Goal: Task Accomplishment & Management: Manage account settings

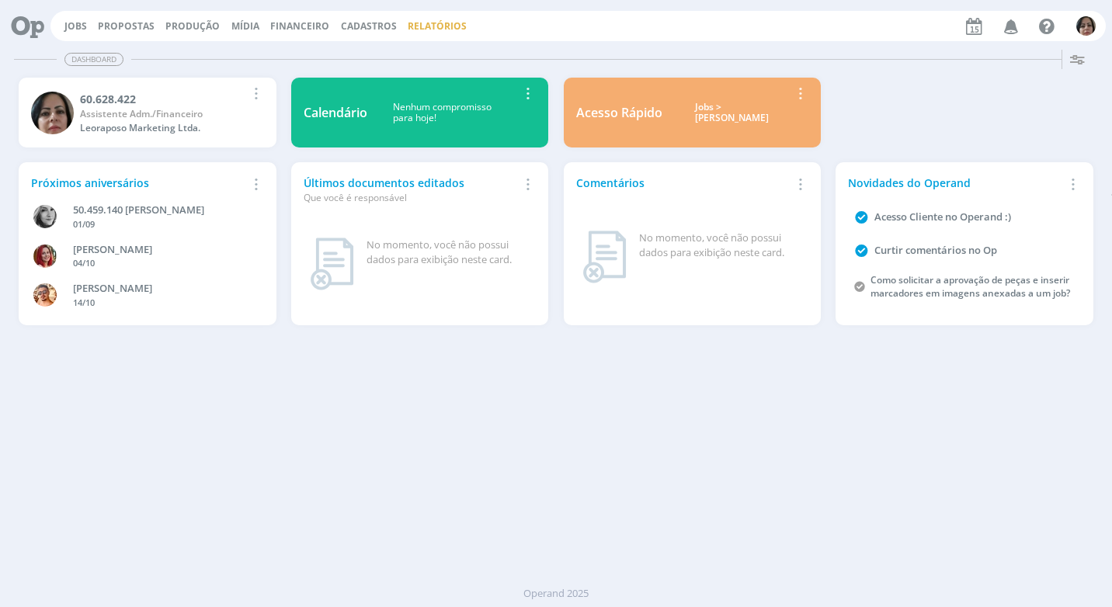
click at [408, 19] on link "Relatórios" at bounding box center [437, 25] width 59 height 13
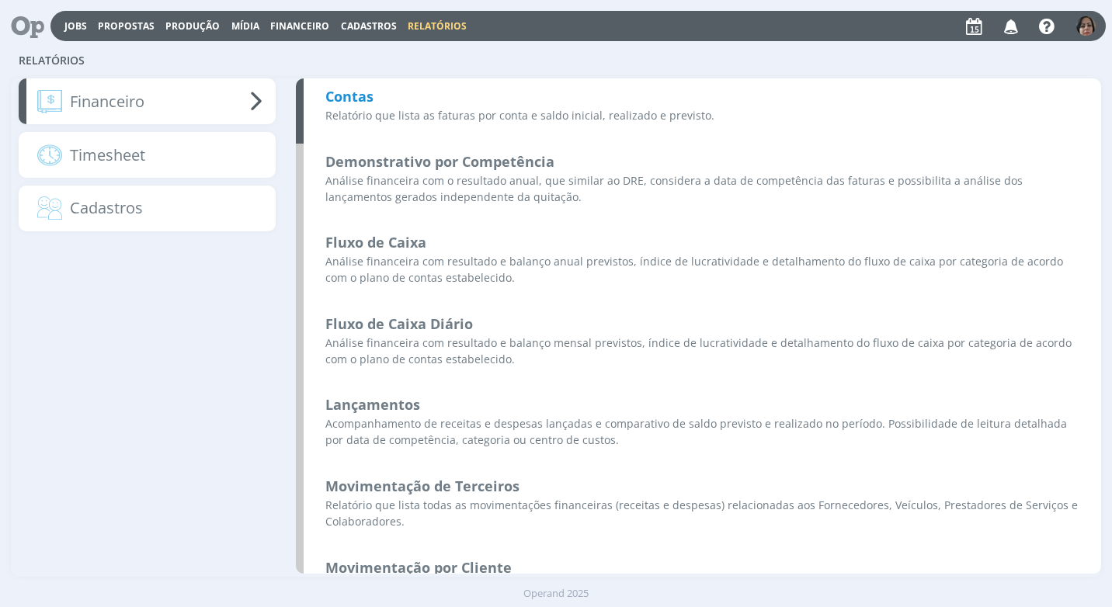
click at [372, 90] on b "Contas" at bounding box center [349, 96] width 48 height 19
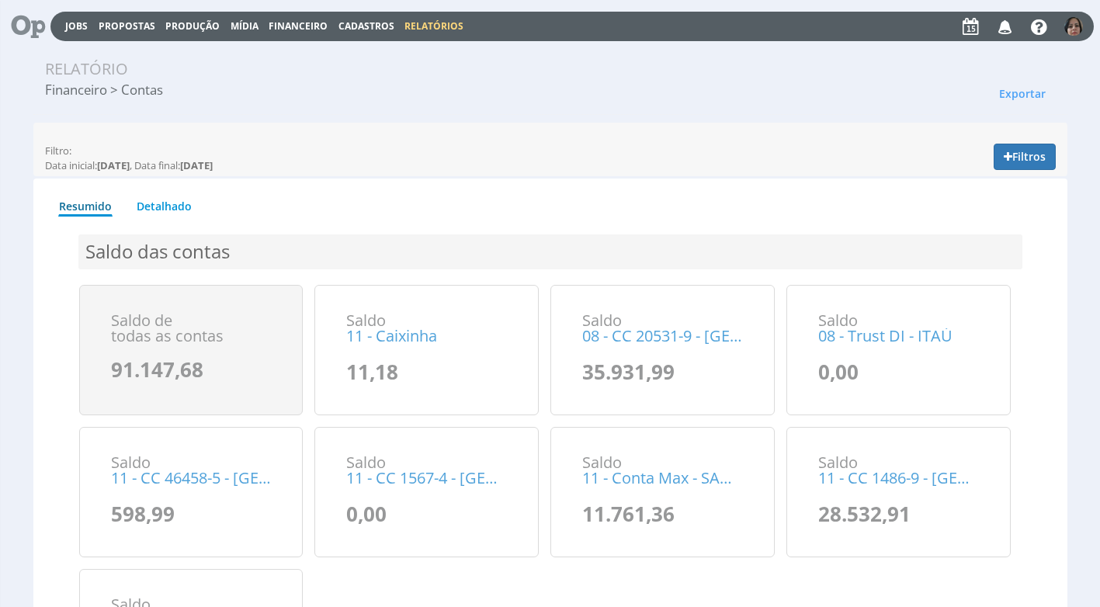
click at [294, 29] on span "Financeiro" at bounding box center [298, 25] width 59 height 13
click at [288, 51] on link "Lançamentos" at bounding box center [299, 50] width 130 height 23
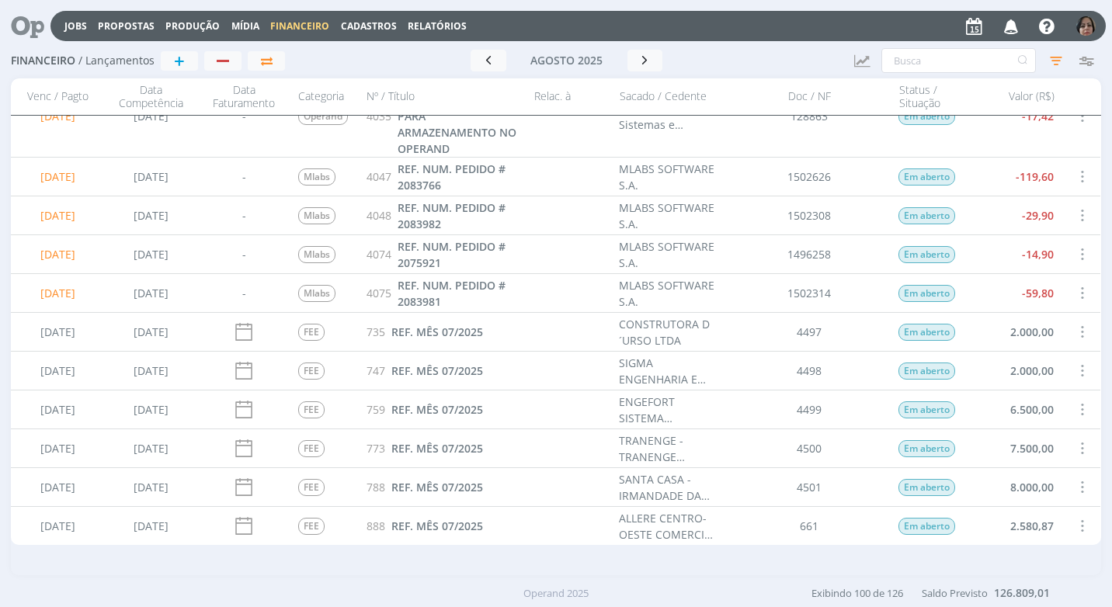
scroll to position [2018, 0]
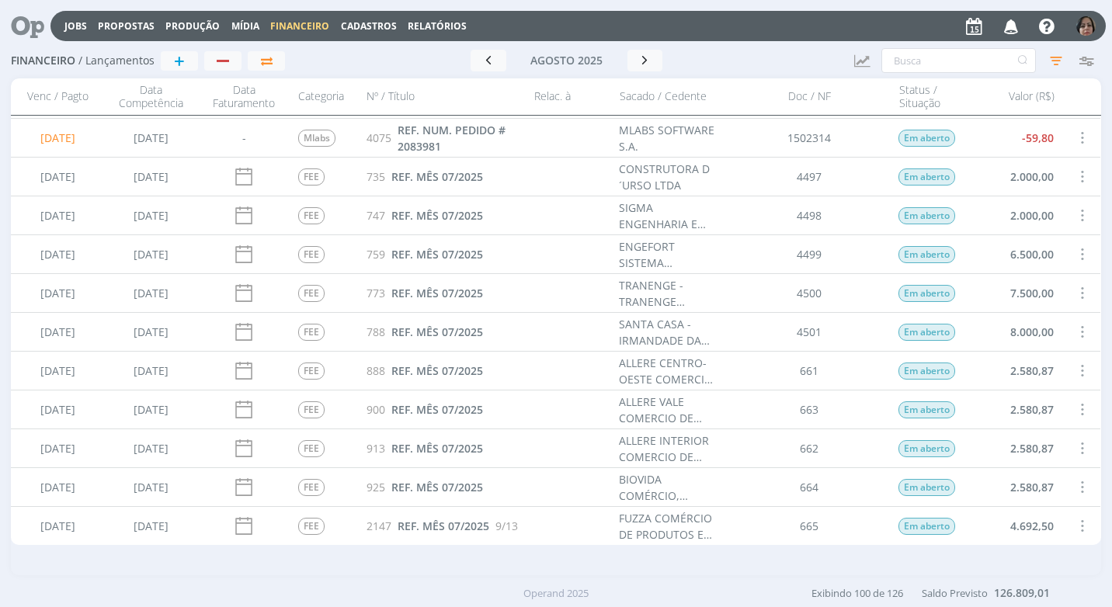
click at [1075, 404] on span at bounding box center [1081, 409] width 17 height 21
click at [1044, 401] on div "Selecionar" at bounding box center [1030, 400] width 154 height 23
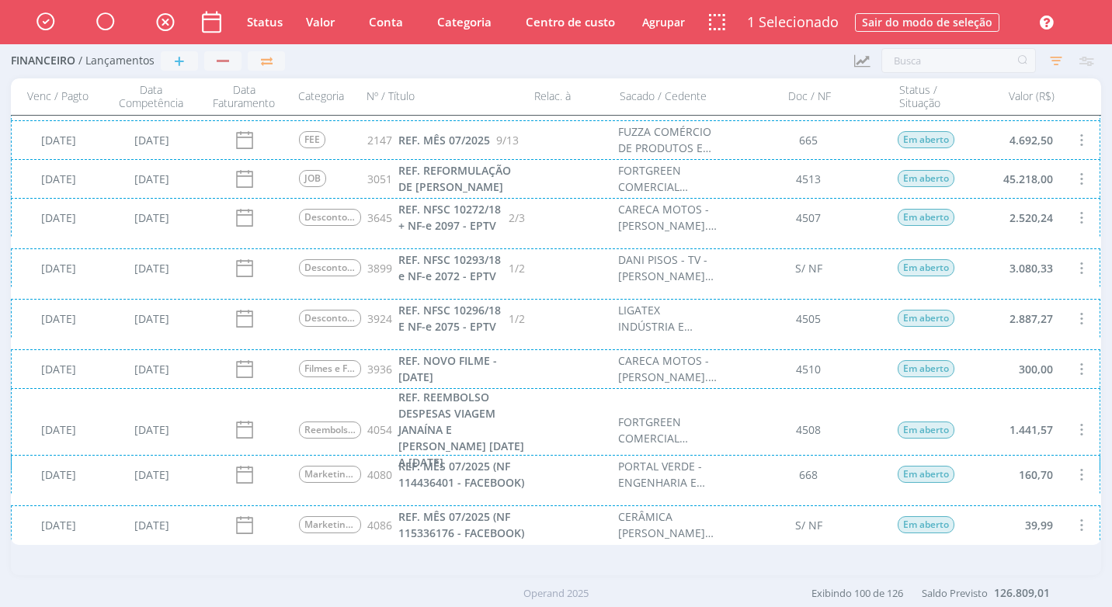
scroll to position [2562, 0]
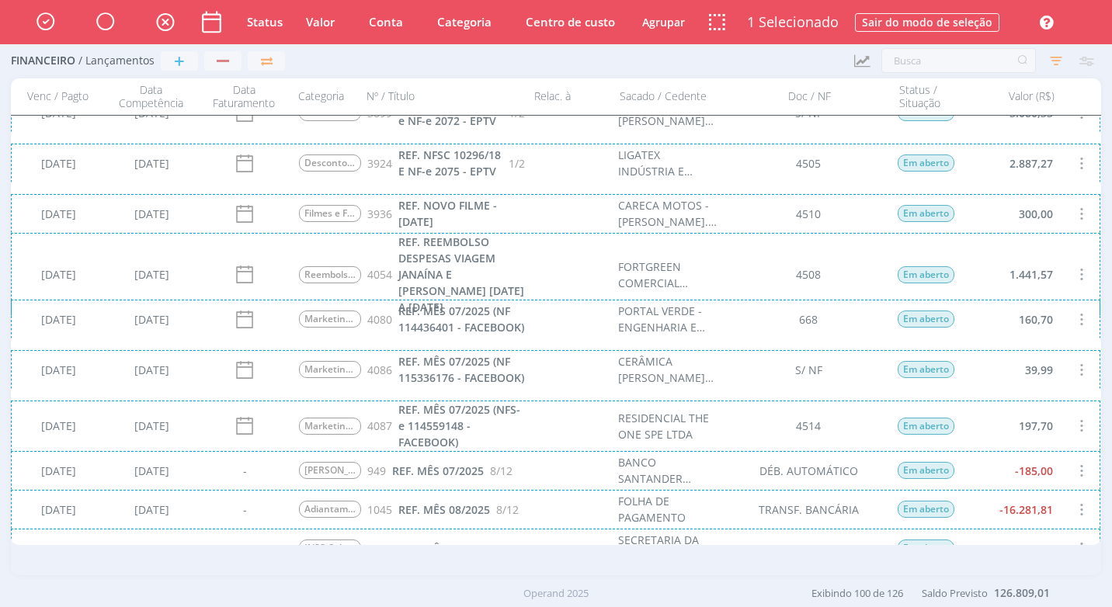
click at [1075, 317] on div "18/08/2025 07/08/2025 Marketing Digital 4080 REF. MÊS 07/2025 (NF 114436401 - F…" at bounding box center [555, 319] width 1089 height 39
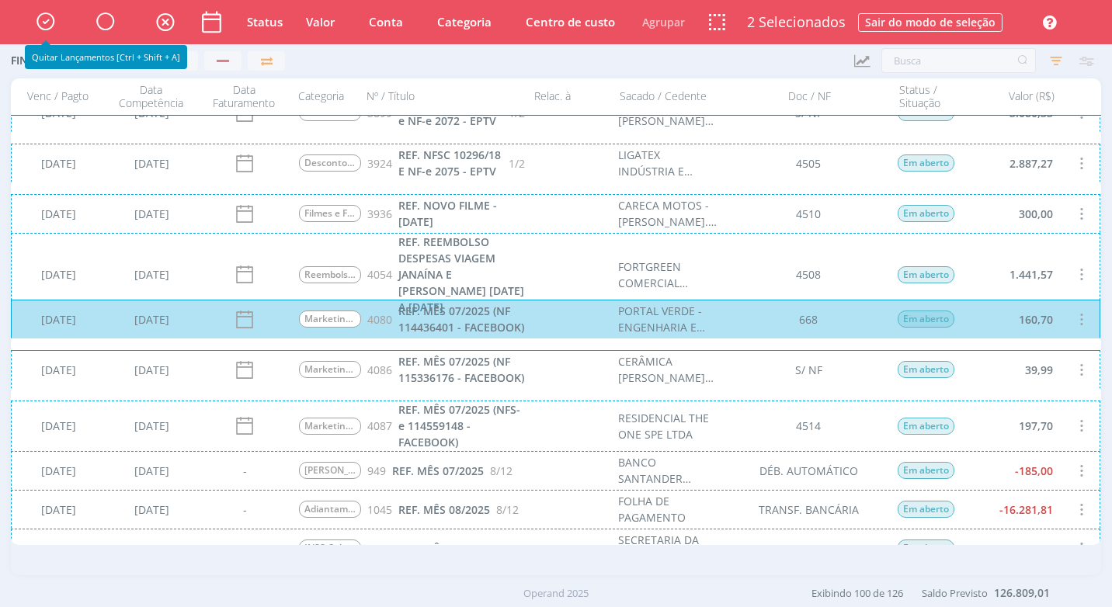
click at [42, 21] on icon "button" at bounding box center [45, 21] width 27 height 26
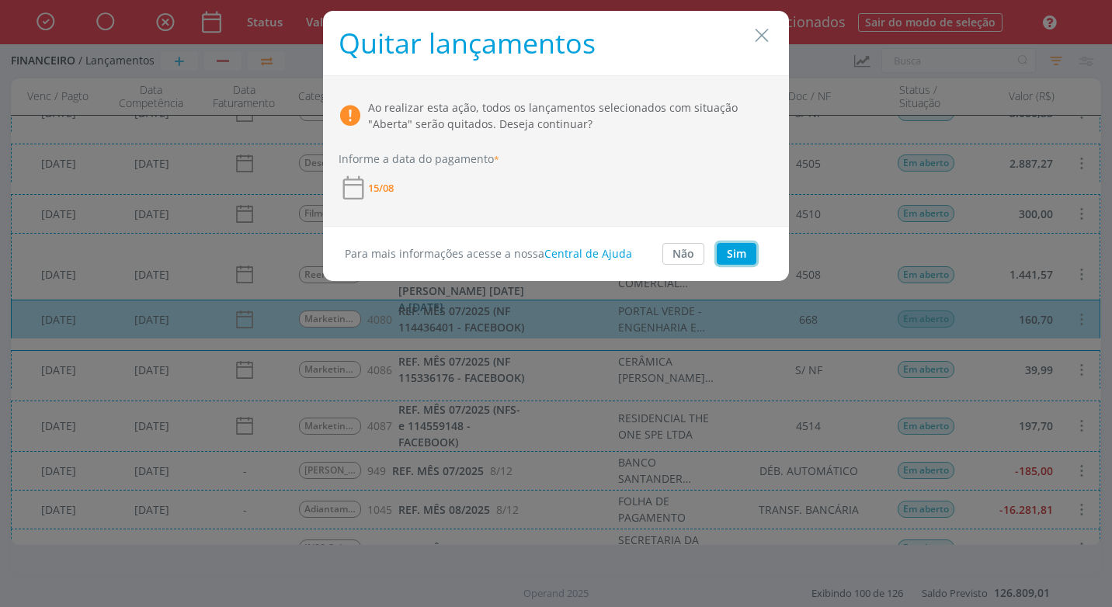
click at [739, 259] on button "Sim" at bounding box center [736, 254] width 40 height 22
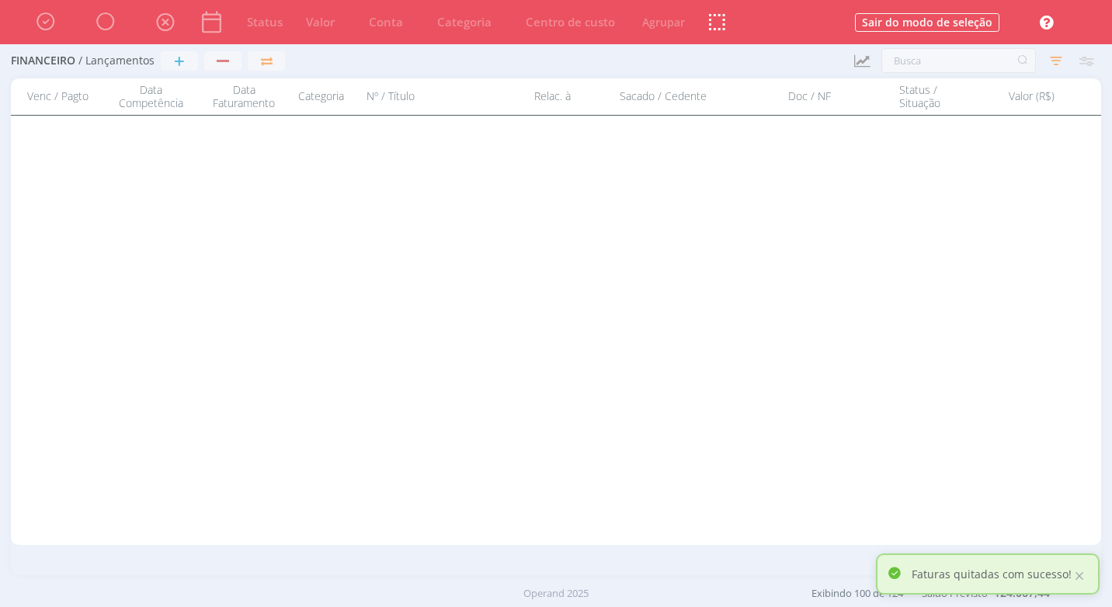
scroll to position [0, 0]
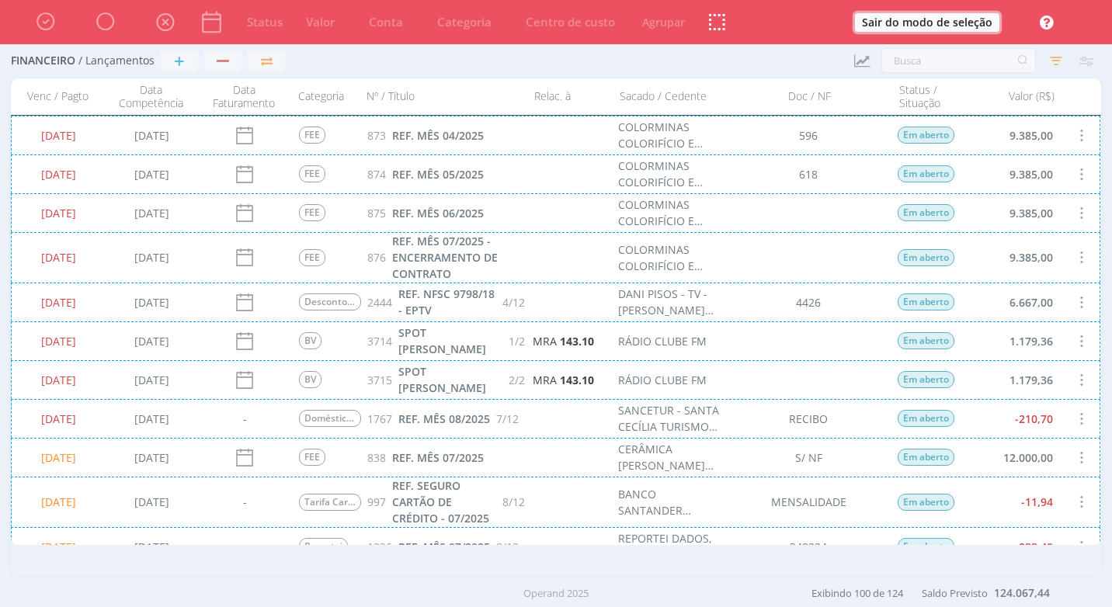
click at [953, 23] on button "Sair do modo de seleção" at bounding box center [927, 22] width 144 height 19
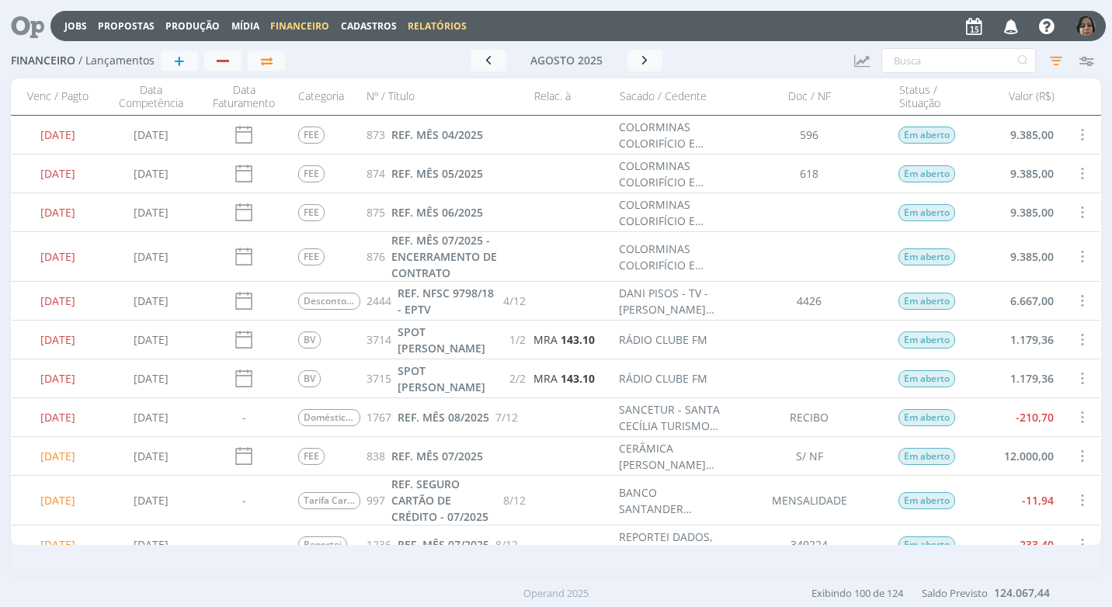
click at [423, 32] on link "Relatórios" at bounding box center [437, 25] width 59 height 13
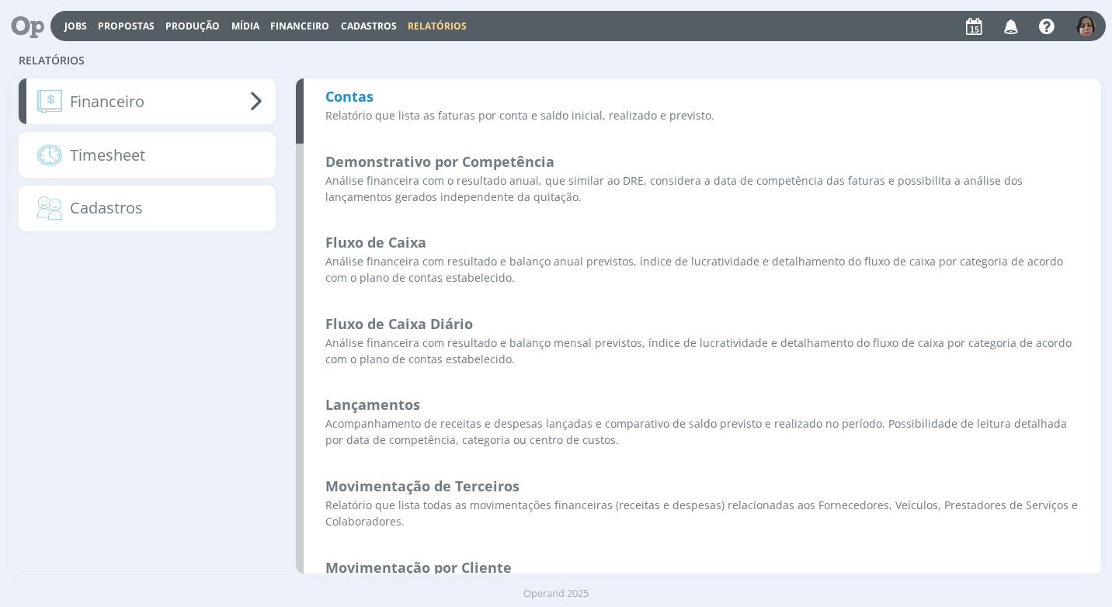
click at [361, 98] on b "Contas" at bounding box center [349, 96] width 48 height 19
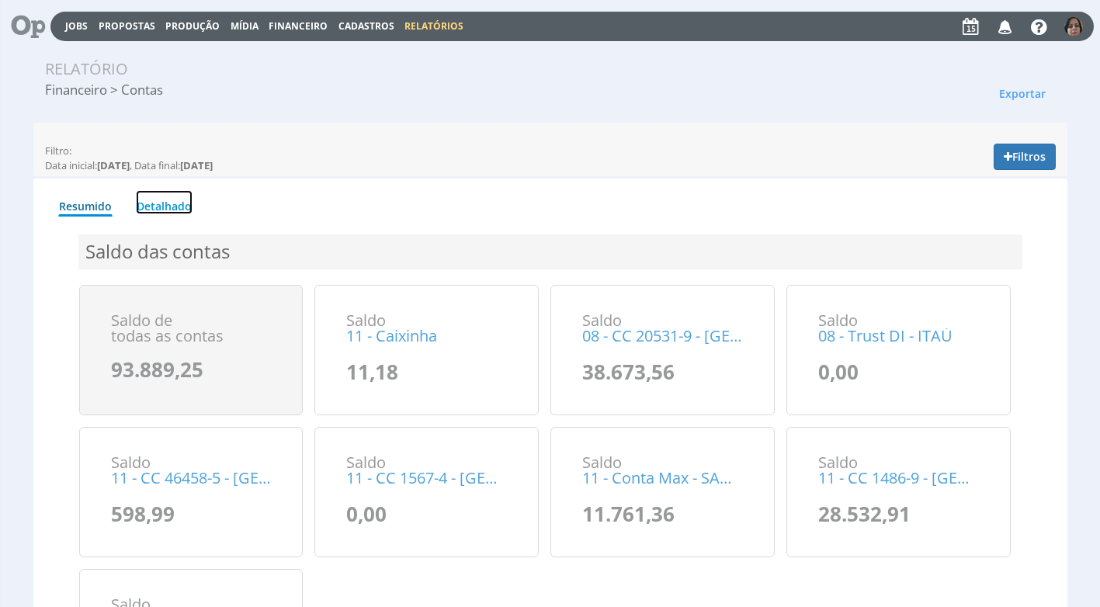
click at [183, 203] on link "Detalhado" at bounding box center [164, 202] width 57 height 24
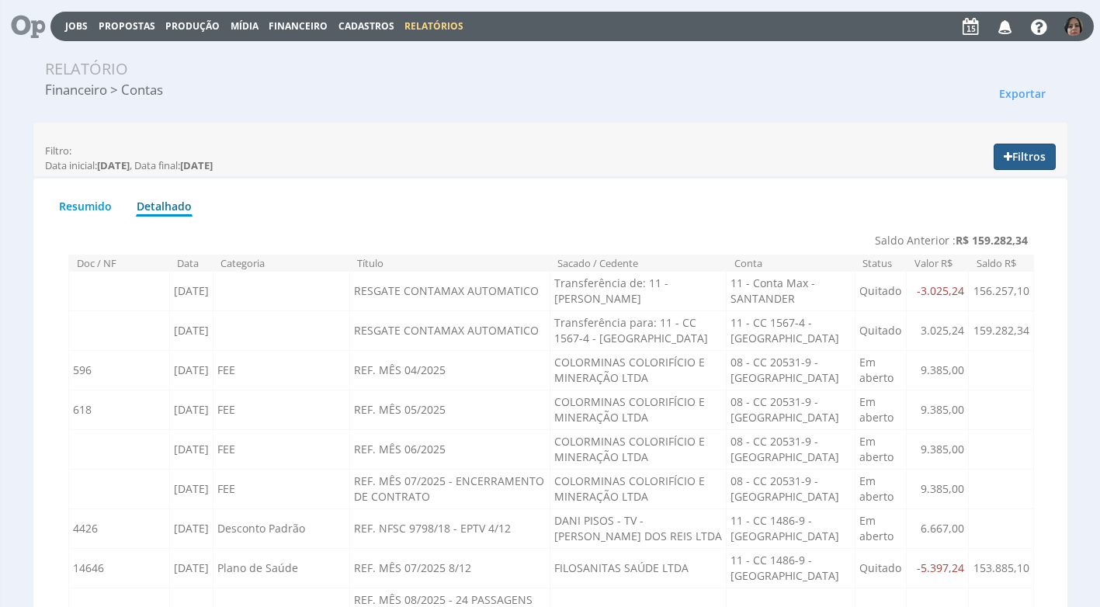
click at [1014, 154] on button "Filtros" at bounding box center [1025, 157] width 62 height 26
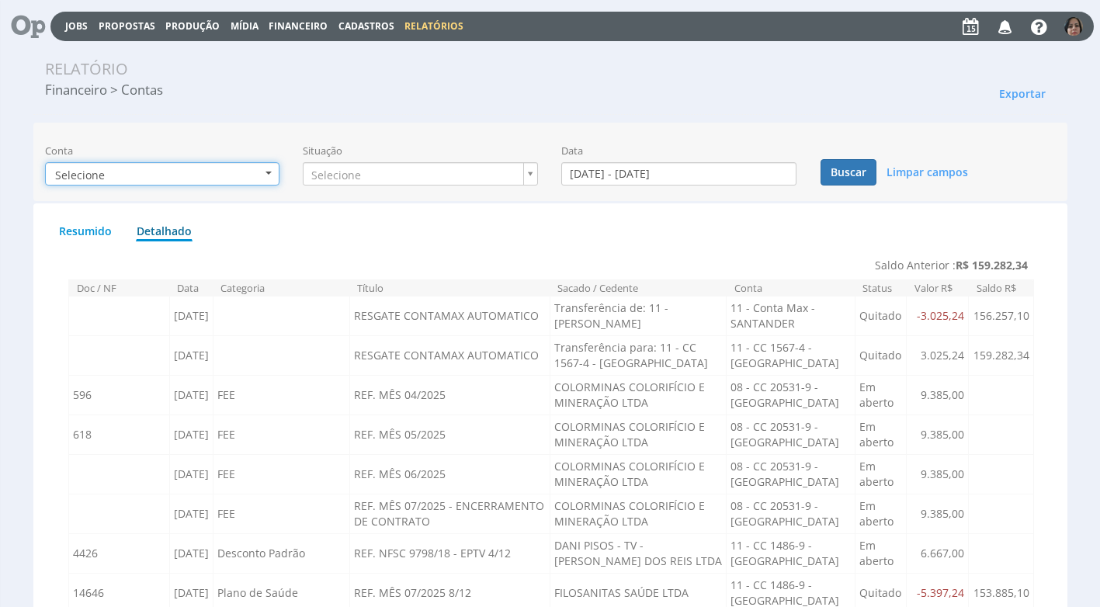
drag, startPoint x: 273, startPoint y: 172, endPoint x: 259, endPoint y: 177, distance: 15.0
click at [272, 172] on button "Selecione" at bounding box center [162, 173] width 235 height 23
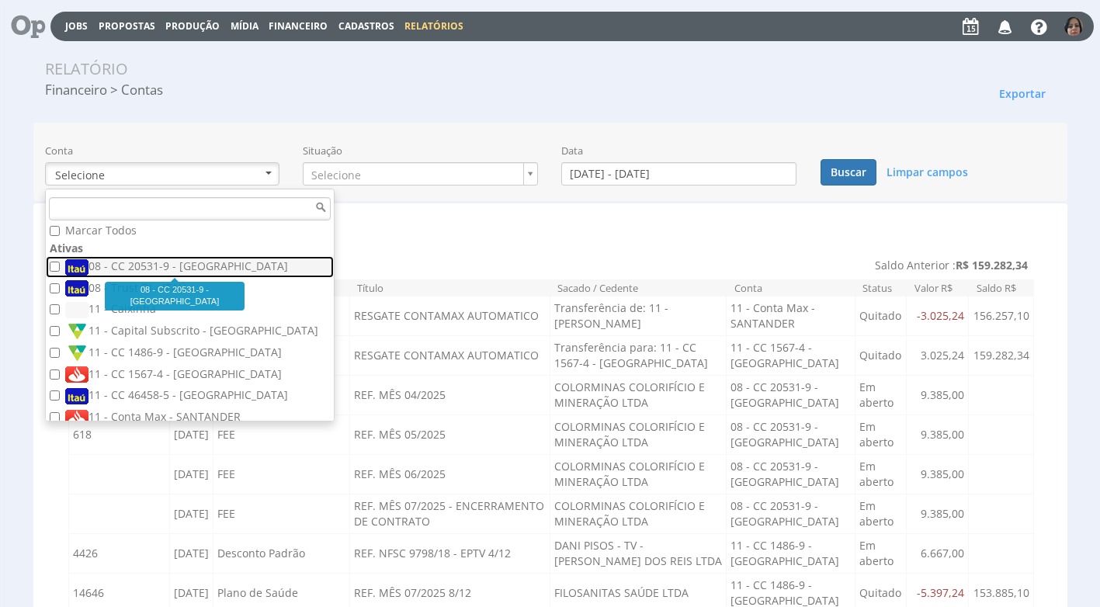
click at [179, 263] on label "08 - CC 20531-9 - [GEOGRAPHIC_DATA]" at bounding box center [191, 266] width 253 height 17
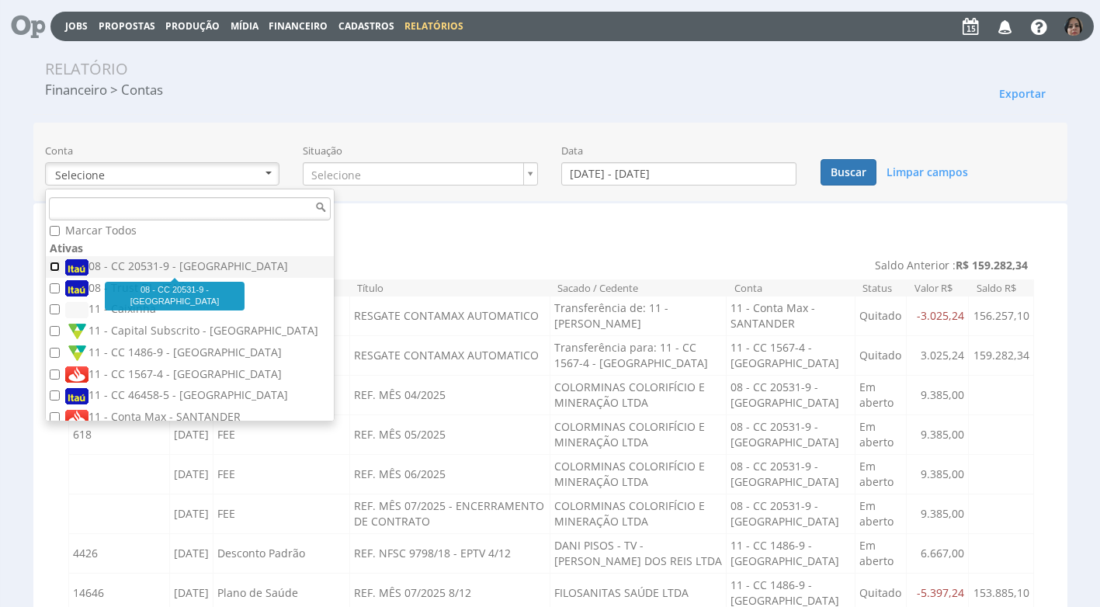
click at [60, 263] on input "08 - CC 20531-9 - [GEOGRAPHIC_DATA]" at bounding box center [55, 267] width 10 height 10
checkbox input "true"
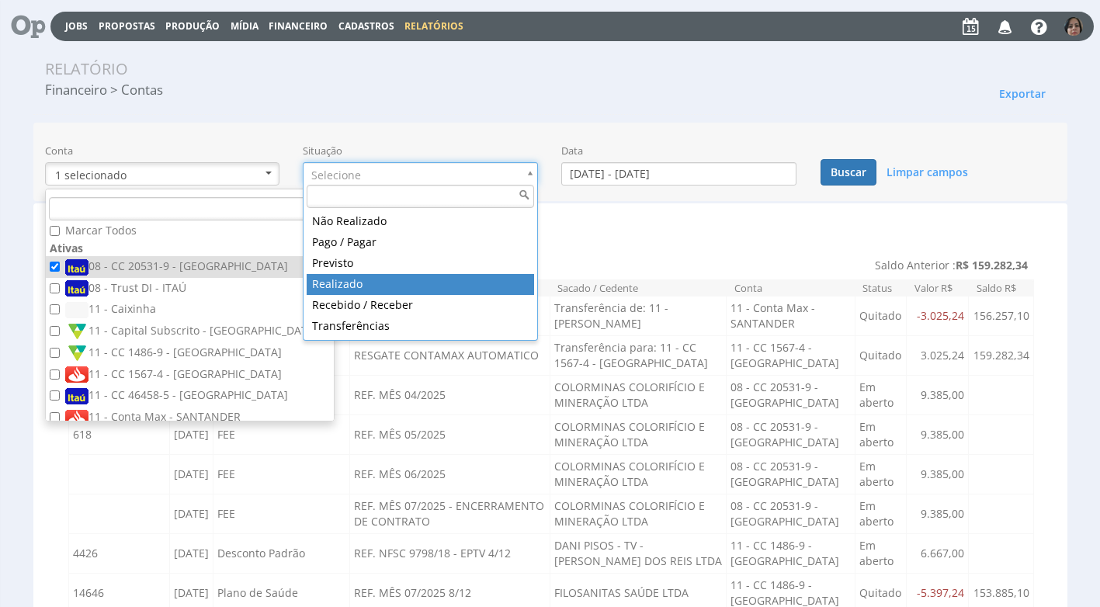
type input "realizado"
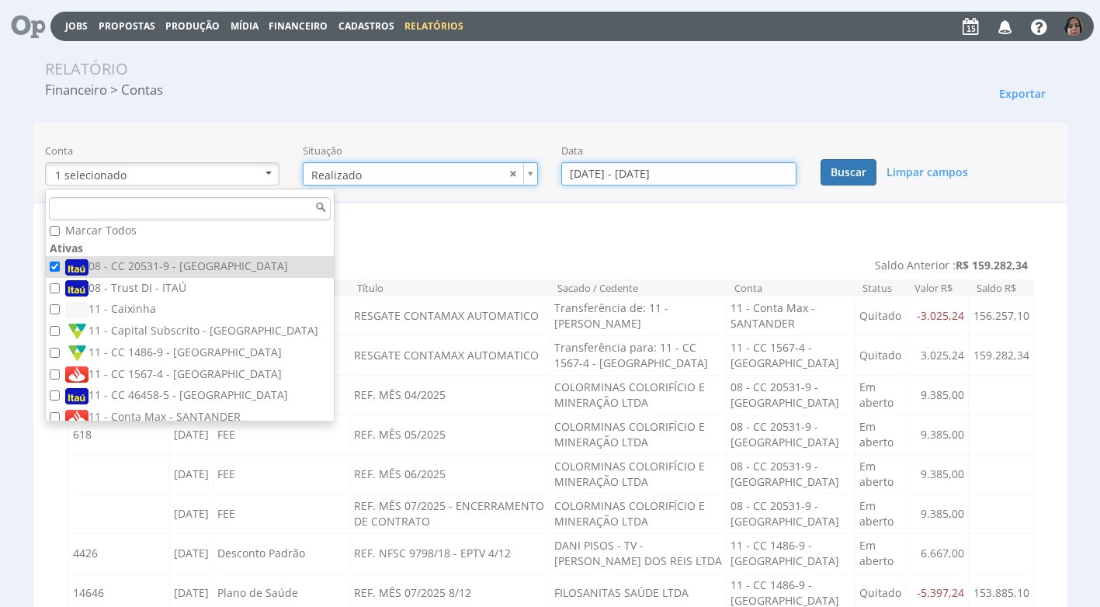
click at [595, 165] on input "[DATE] - [DATE]" at bounding box center [678, 173] width 235 height 23
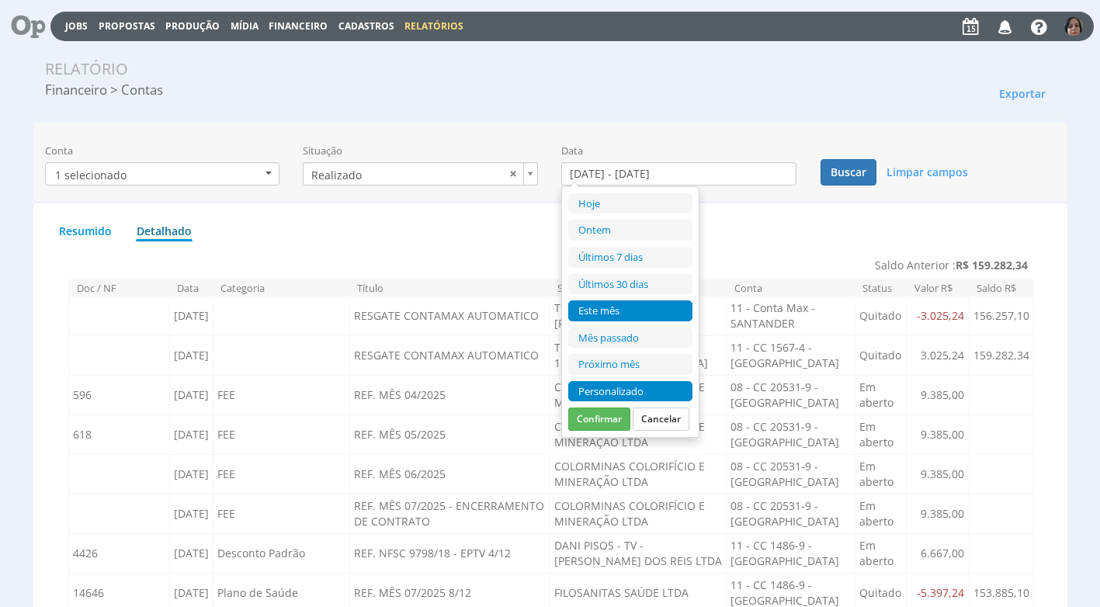
click at [625, 391] on li "Personalizado" at bounding box center [630, 391] width 124 height 21
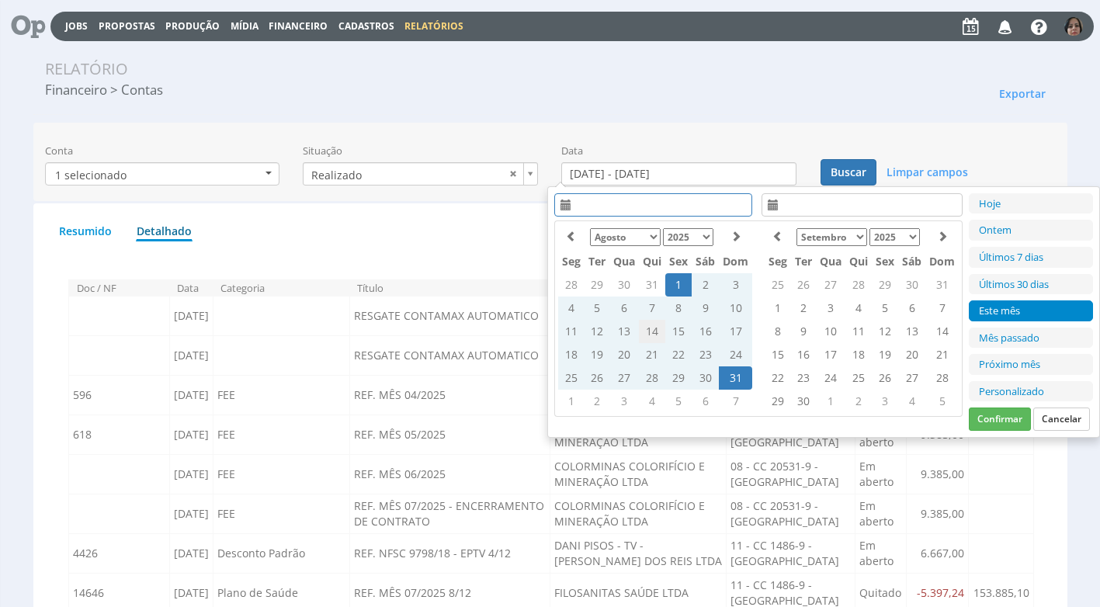
click at [647, 325] on td "14" at bounding box center [652, 331] width 26 height 23
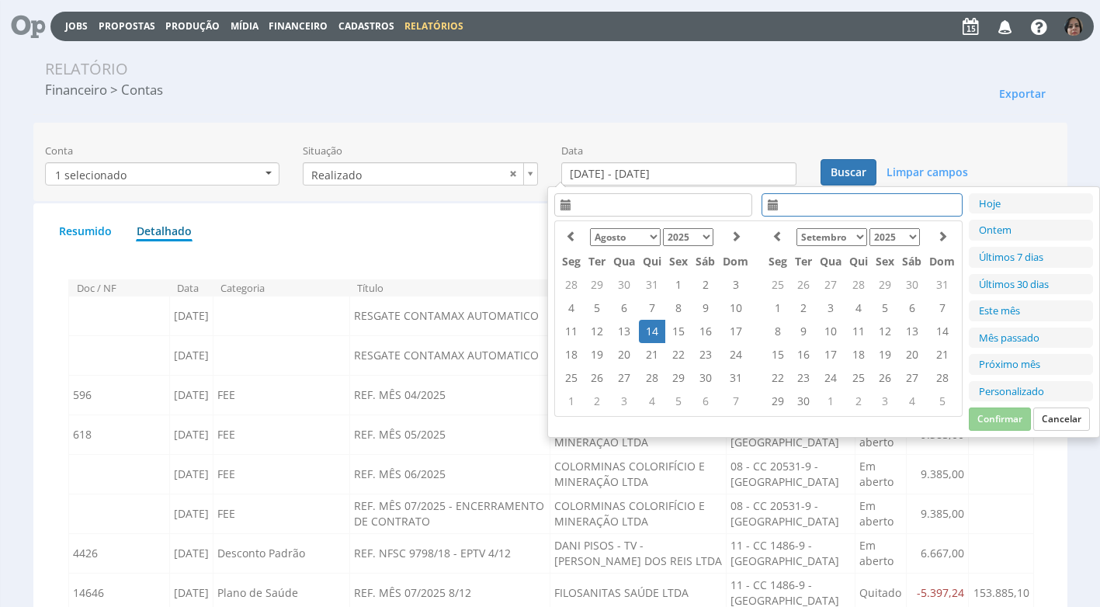
click at [648, 331] on td "14" at bounding box center [652, 331] width 26 height 23
click at [981, 416] on button "Confirmar" at bounding box center [1000, 419] width 62 height 23
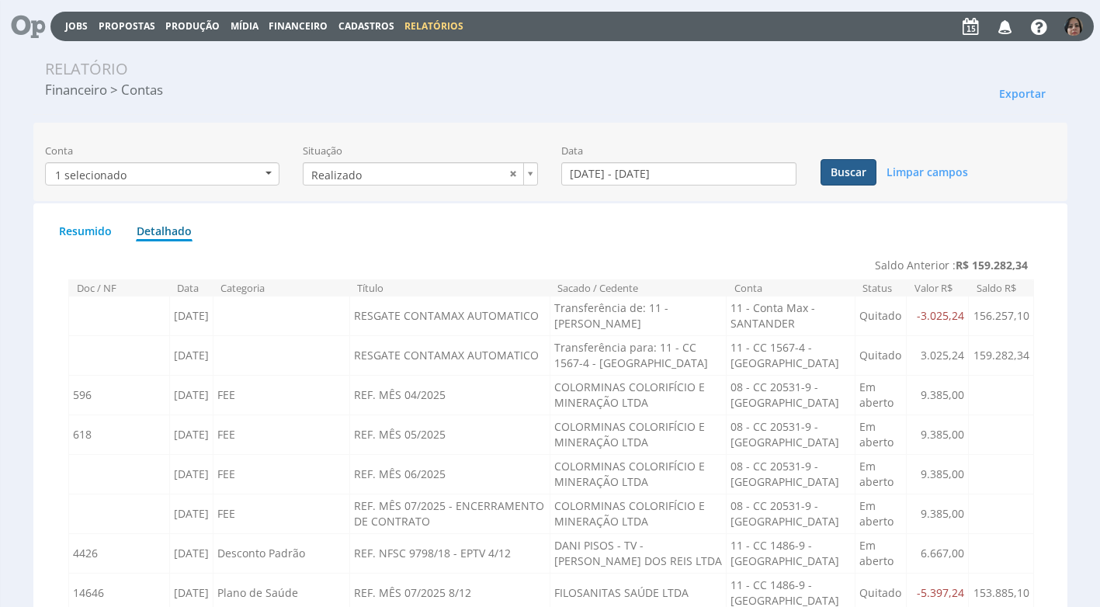
click at [857, 172] on button "Buscar" at bounding box center [848, 172] width 56 height 26
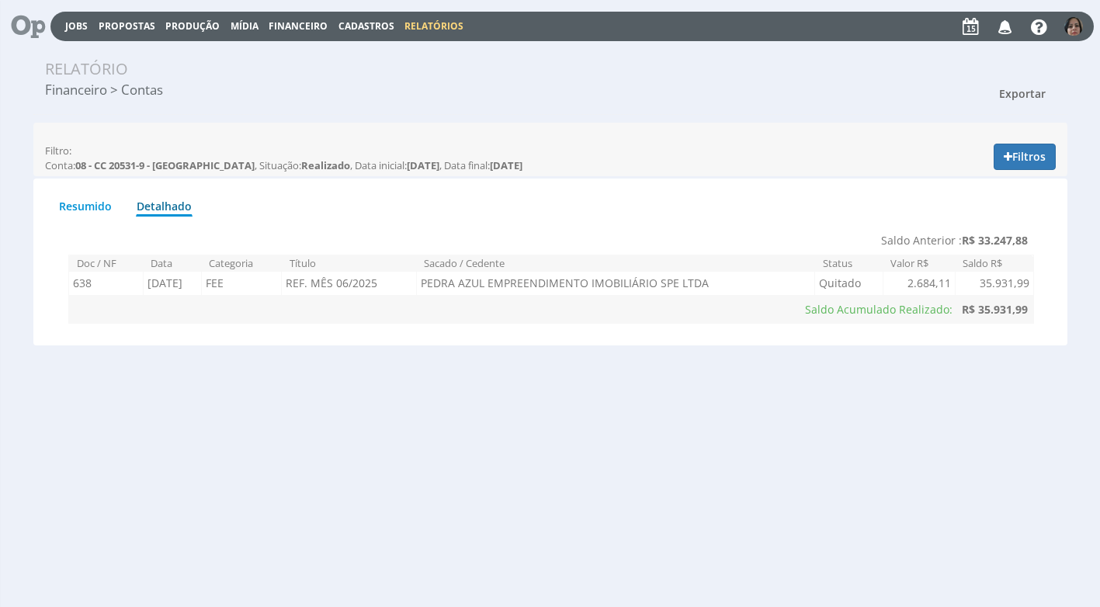
click at [1021, 90] on span "Exportar" at bounding box center [1022, 93] width 47 height 15
click at [961, 165] on link "Imprimir" at bounding box center [993, 164] width 123 height 20
click at [1036, 154] on button "Filtros" at bounding box center [1025, 157] width 62 height 26
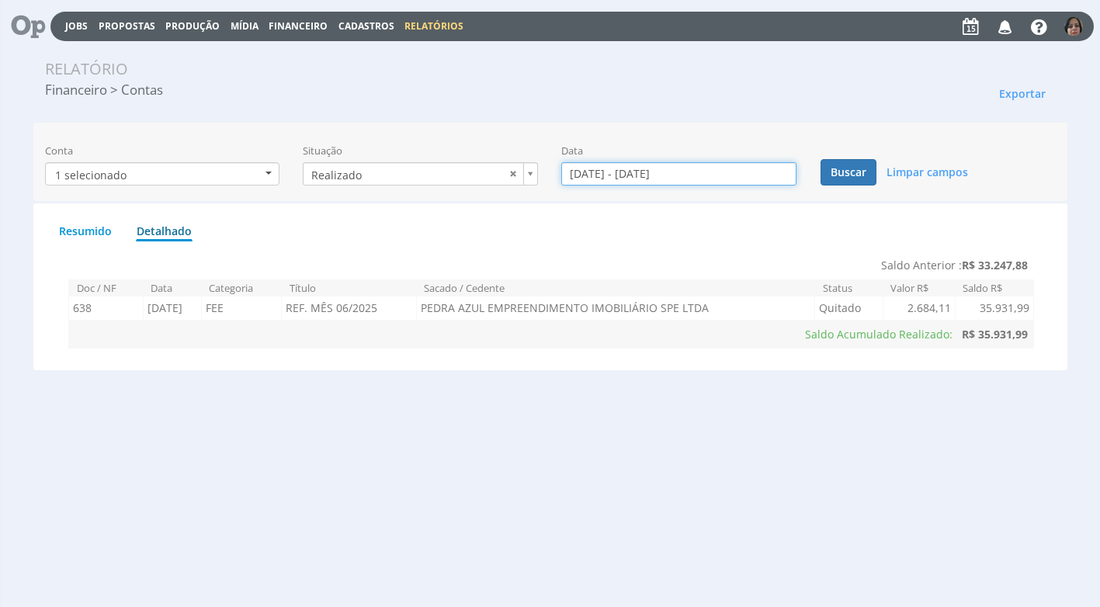
click at [591, 179] on input "14/08/2025 - 14/08/2025" at bounding box center [678, 173] width 235 height 23
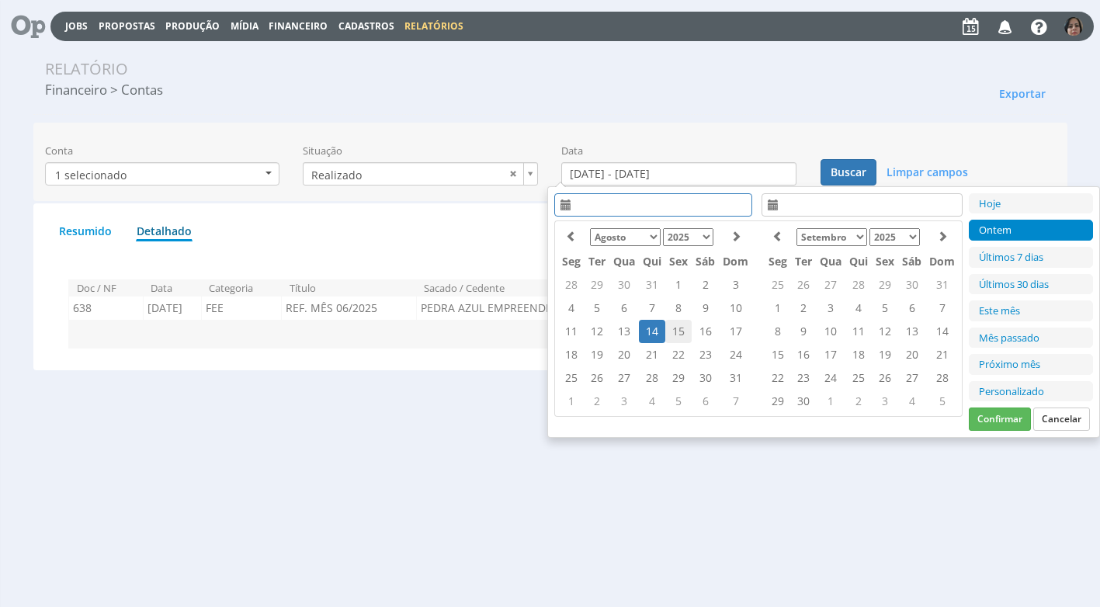
click at [682, 331] on td "15" at bounding box center [678, 331] width 26 height 23
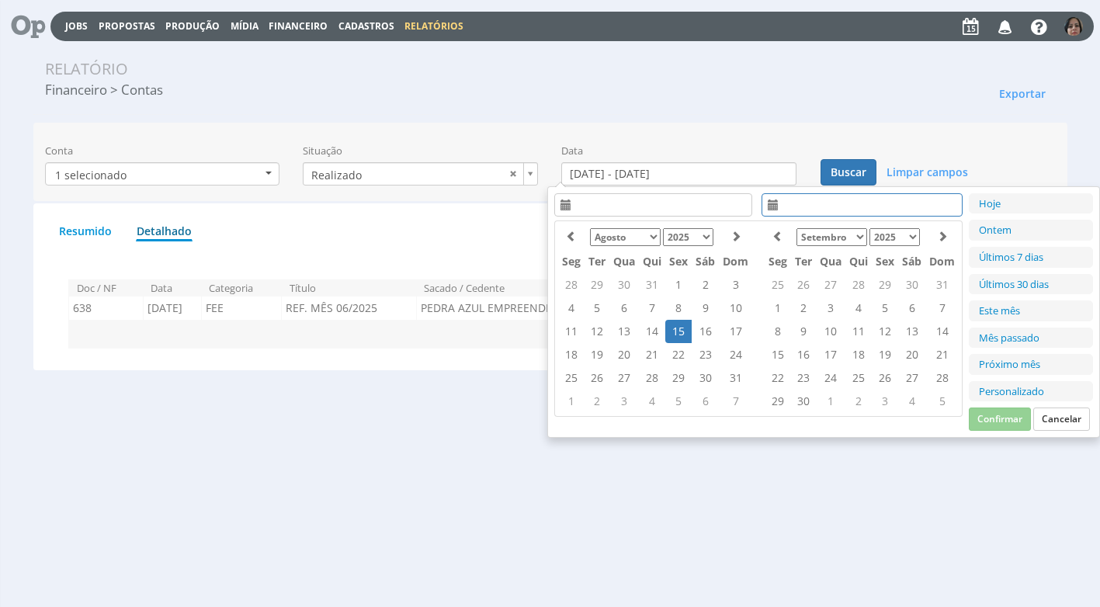
click at [675, 330] on td "15" at bounding box center [678, 331] width 26 height 23
click at [1010, 426] on button "Confirmar" at bounding box center [1000, 419] width 62 height 23
type input "[DATE] - [DATE]"
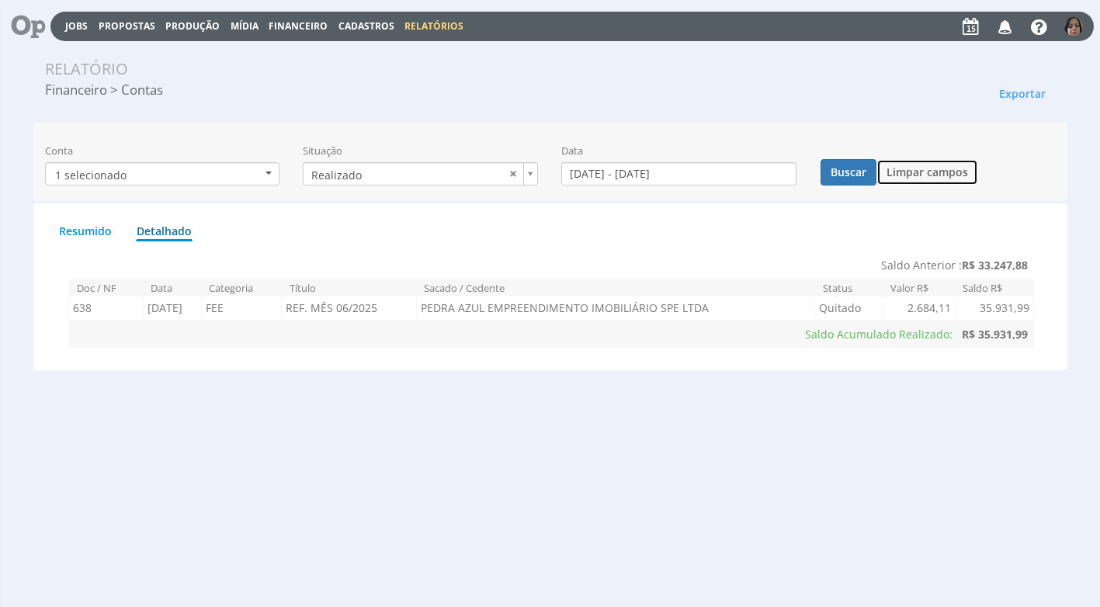
click at [923, 169] on button "Limpar campos" at bounding box center [927, 172] width 102 height 26
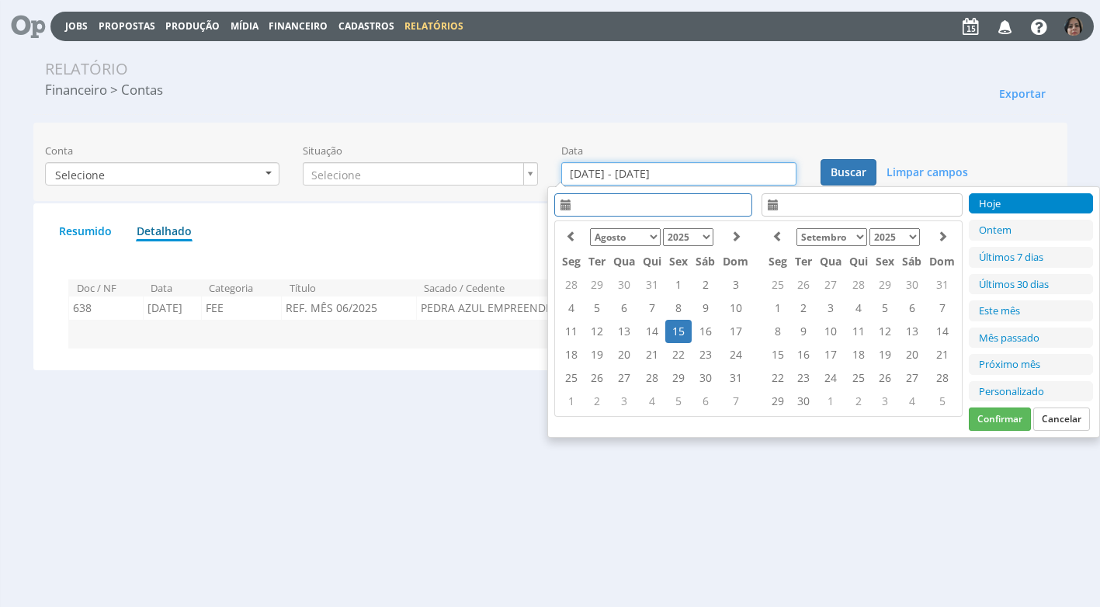
click at [616, 165] on input "01/08/2025 - 31/08/2025" at bounding box center [678, 173] width 235 height 23
click at [672, 329] on td "15" at bounding box center [678, 331] width 26 height 23
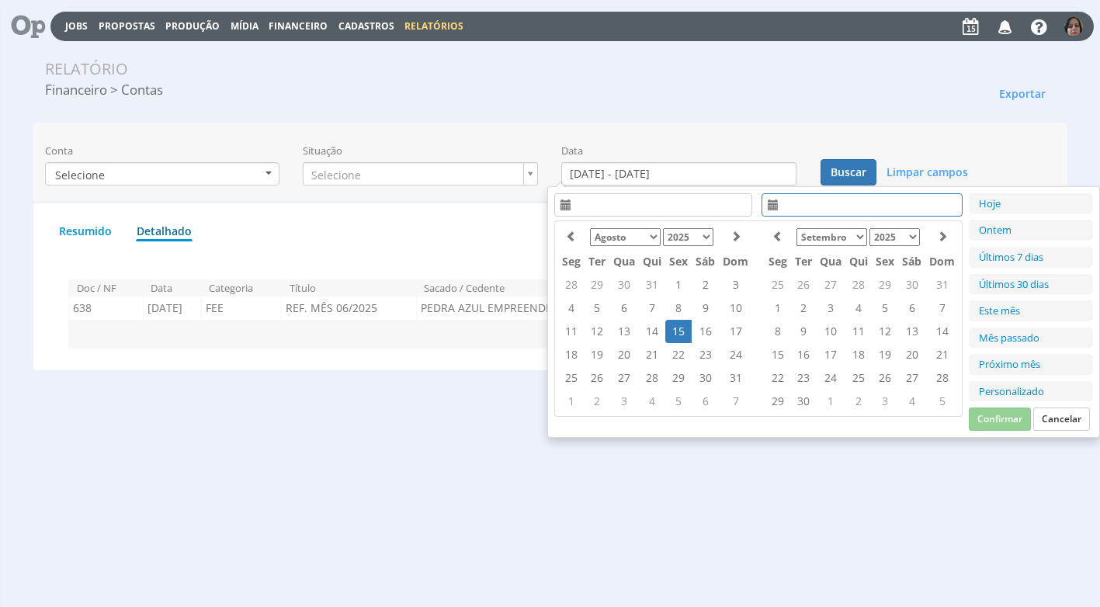
click at [675, 335] on td "15" at bounding box center [678, 331] width 26 height 23
click at [1001, 410] on button "Confirmar" at bounding box center [1000, 419] width 62 height 23
type input "[DATE] - [DATE]"
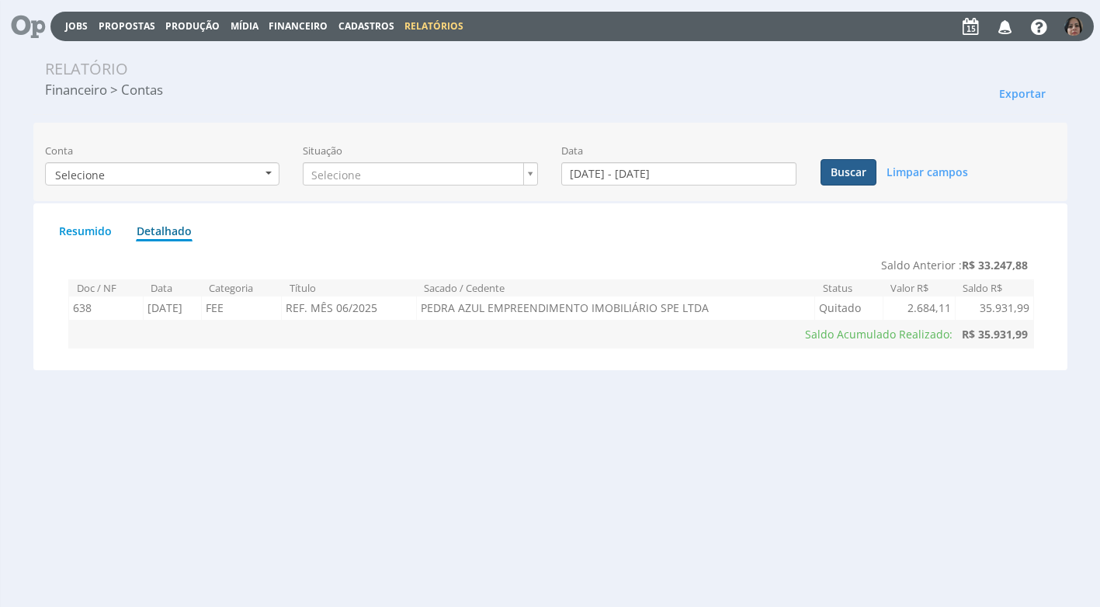
click at [855, 175] on button "Buscar" at bounding box center [848, 172] width 56 height 26
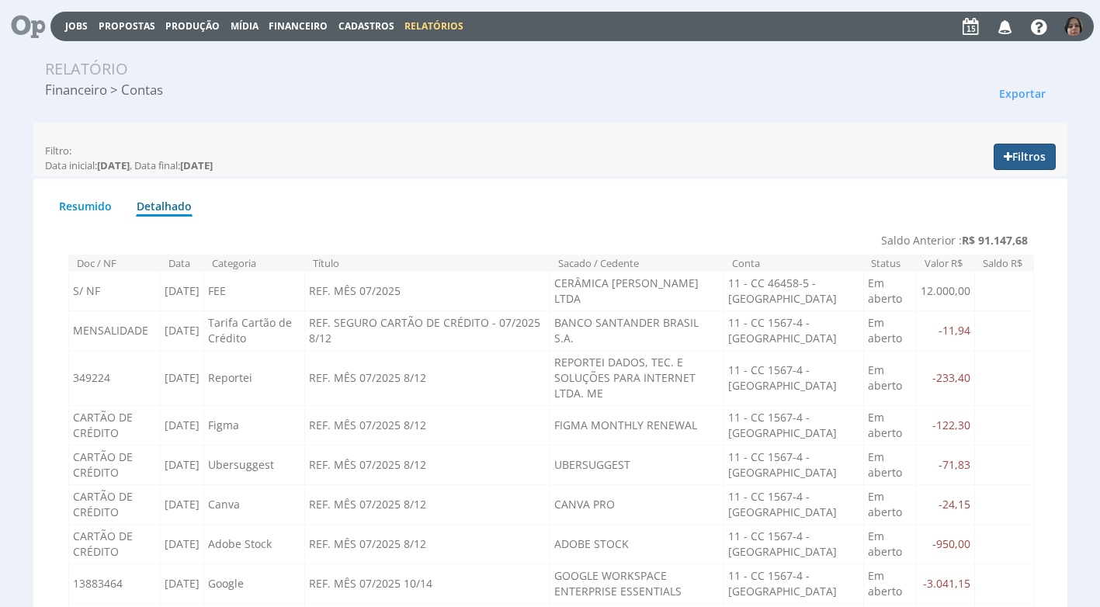
click at [1035, 161] on button "Filtros" at bounding box center [1025, 157] width 62 height 26
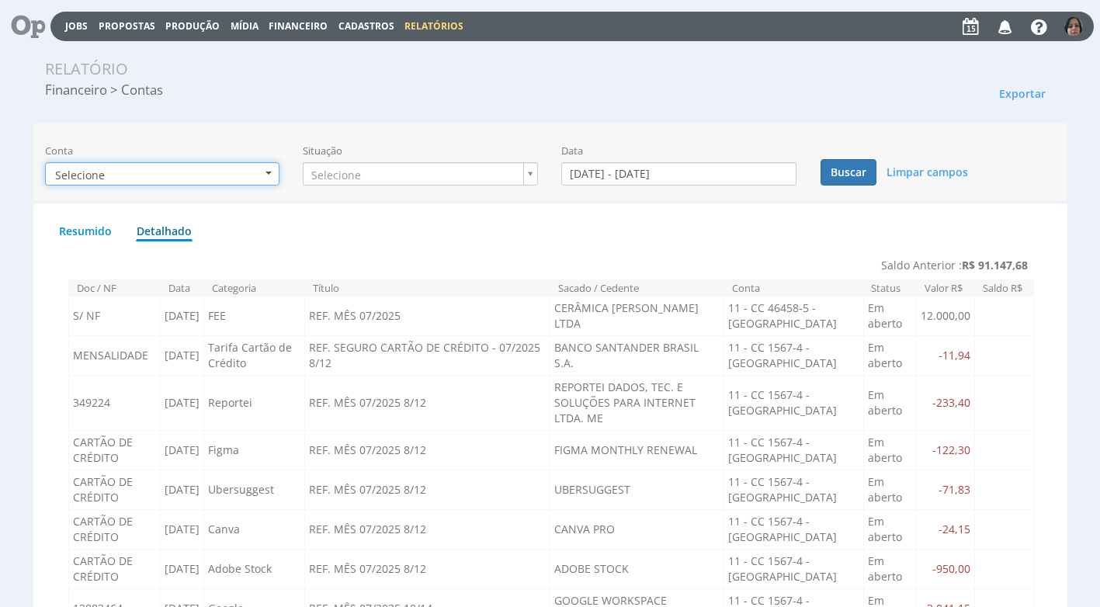
drag, startPoint x: 272, startPoint y: 171, endPoint x: 262, endPoint y: 171, distance: 9.3
click at [268, 172] on b "button" at bounding box center [268, 173] width 6 height 3
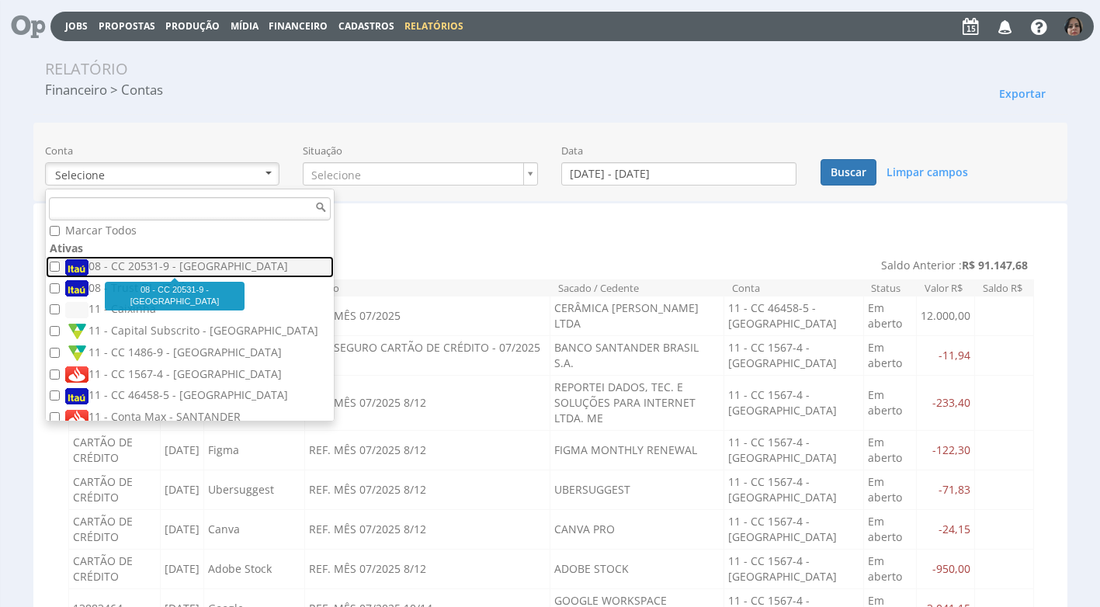
click at [165, 268] on label "08 - CC 20531-9 - [GEOGRAPHIC_DATA]" at bounding box center [191, 266] width 253 height 17
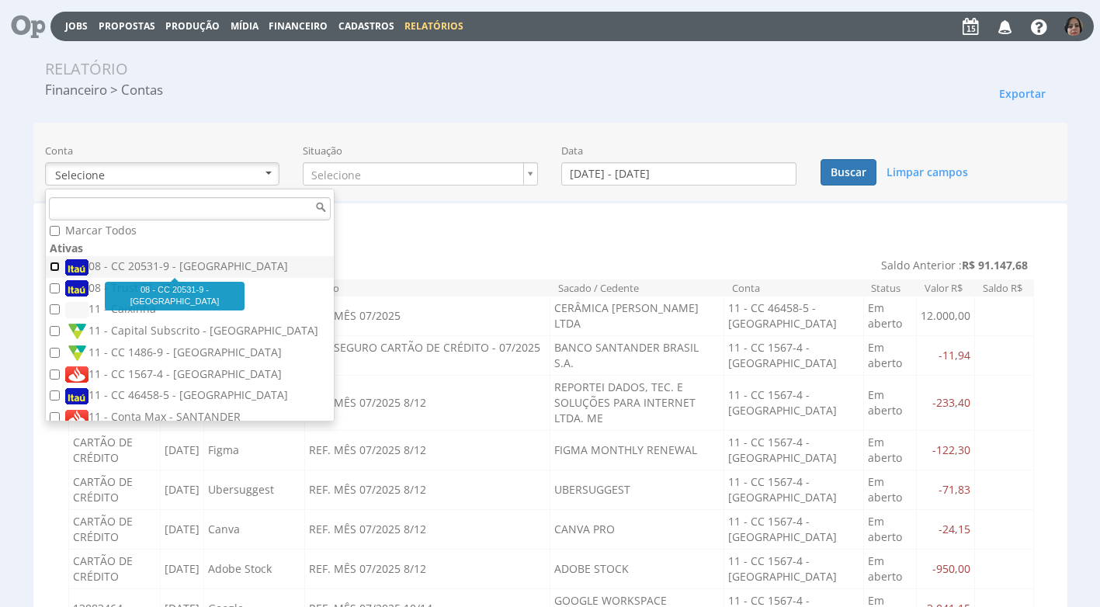
click at [60, 268] on input "08 - CC 20531-9 - [GEOGRAPHIC_DATA]" at bounding box center [55, 267] width 10 height 10
checkbox input "true"
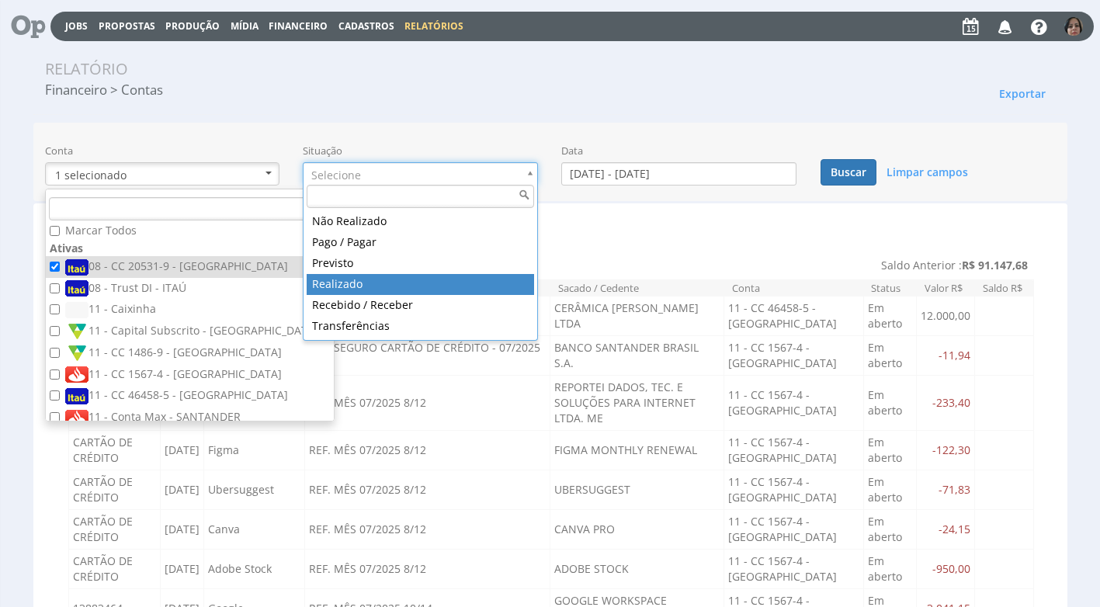
type input "realizado"
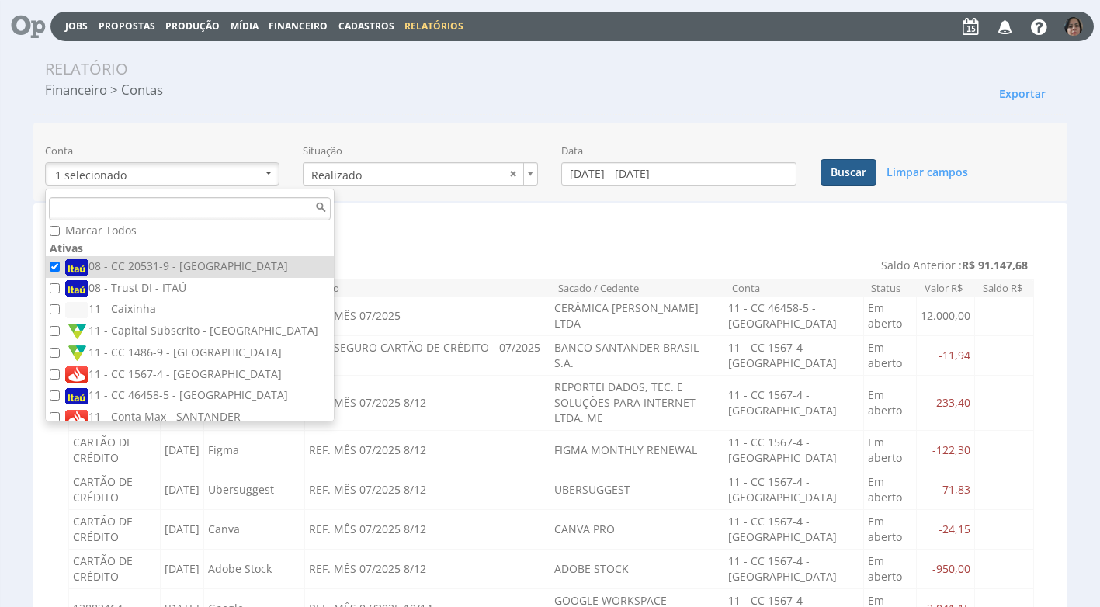
click at [845, 172] on button "Buscar" at bounding box center [848, 172] width 56 height 26
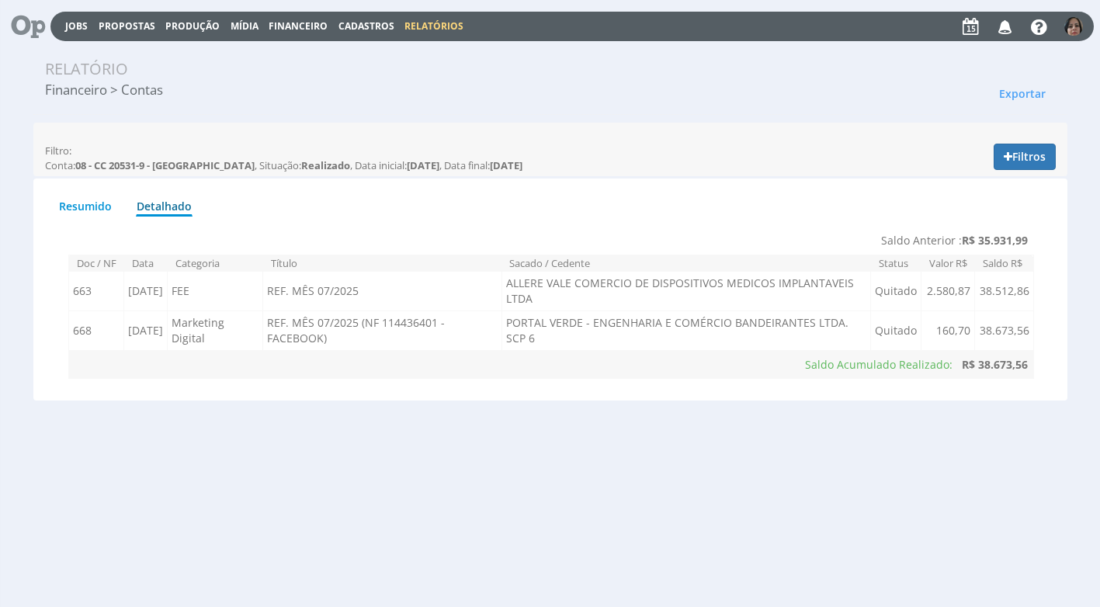
click at [317, 22] on span "Financeiro" at bounding box center [298, 25] width 59 height 13
click at [283, 48] on link "Lançamentos" at bounding box center [299, 50] width 130 height 23
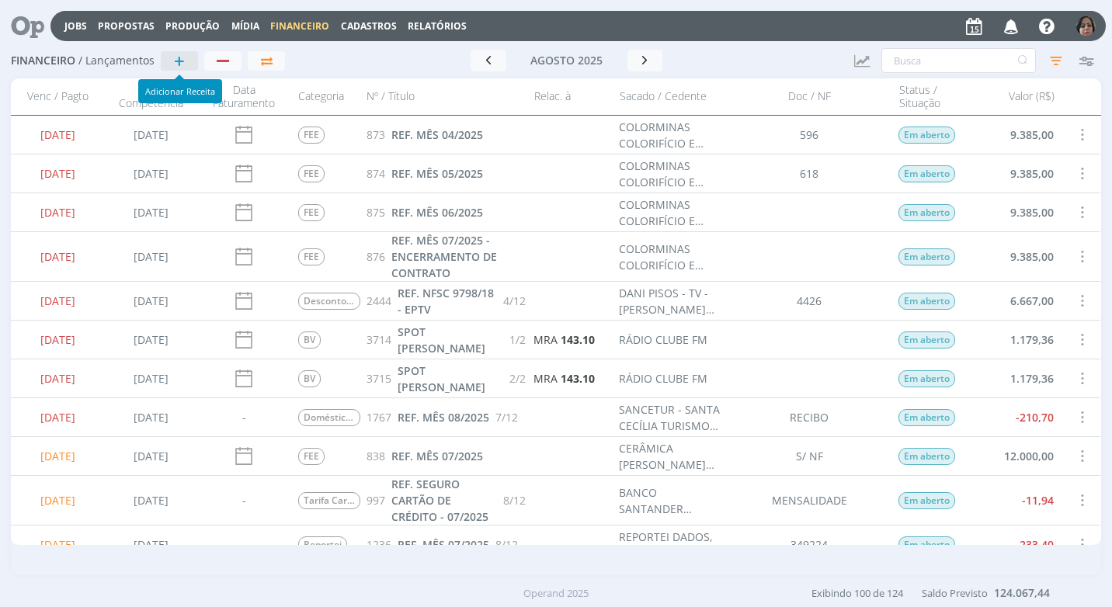
click at [183, 58] on span "+" at bounding box center [179, 60] width 11 height 19
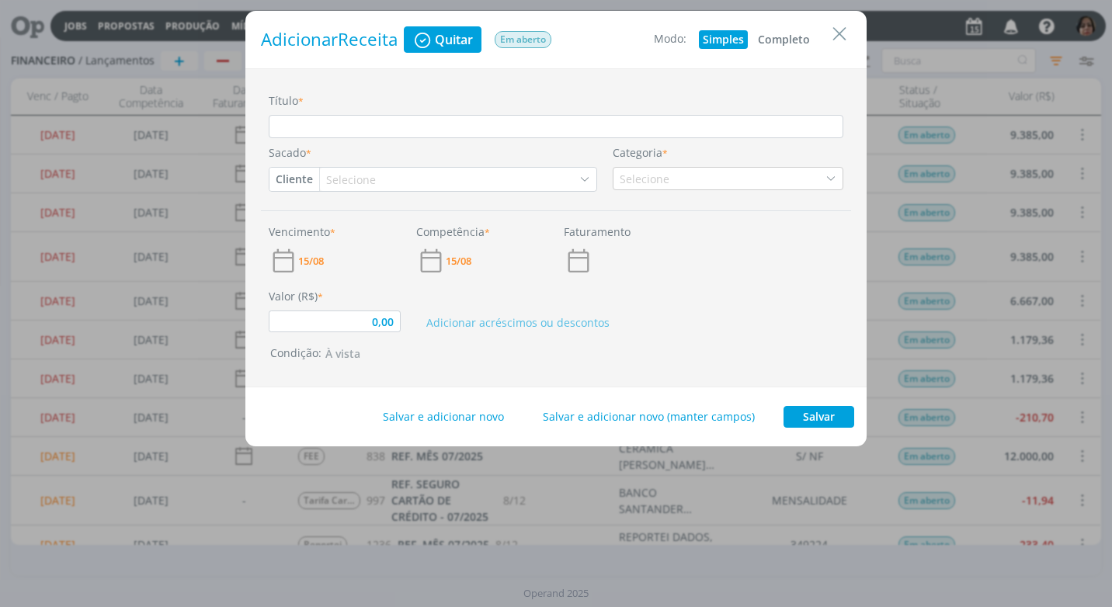
click at [791, 35] on button "Completo" at bounding box center [784, 39] width 60 height 19
type input "0,00"
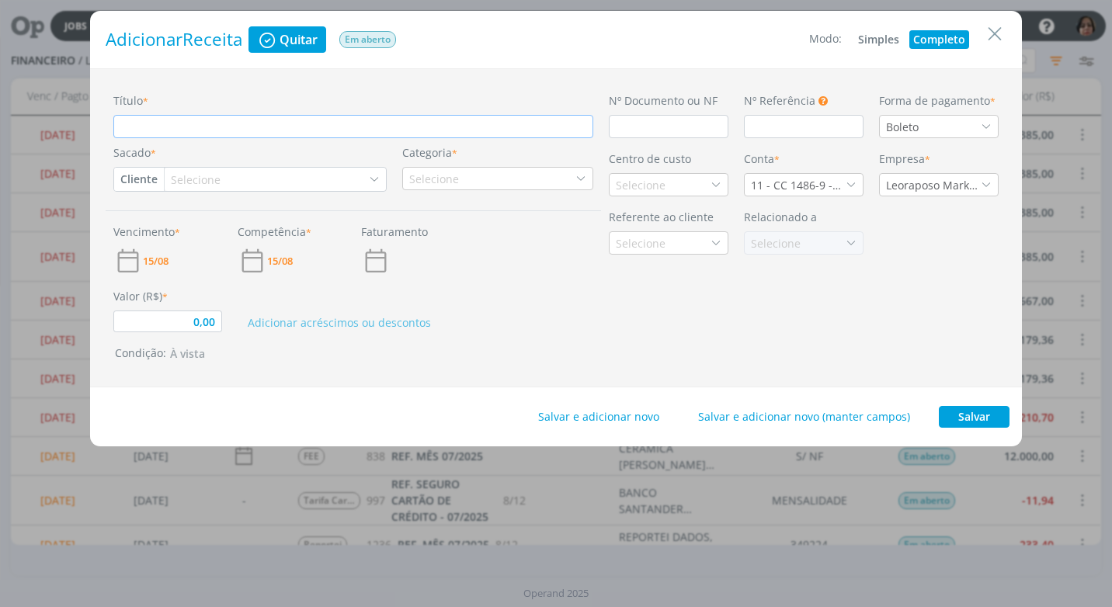
click at [210, 127] on input "Título *" at bounding box center [353, 126] width 480 height 23
type input "R"
type input "0,00"
type input "RE"
type input "0,00"
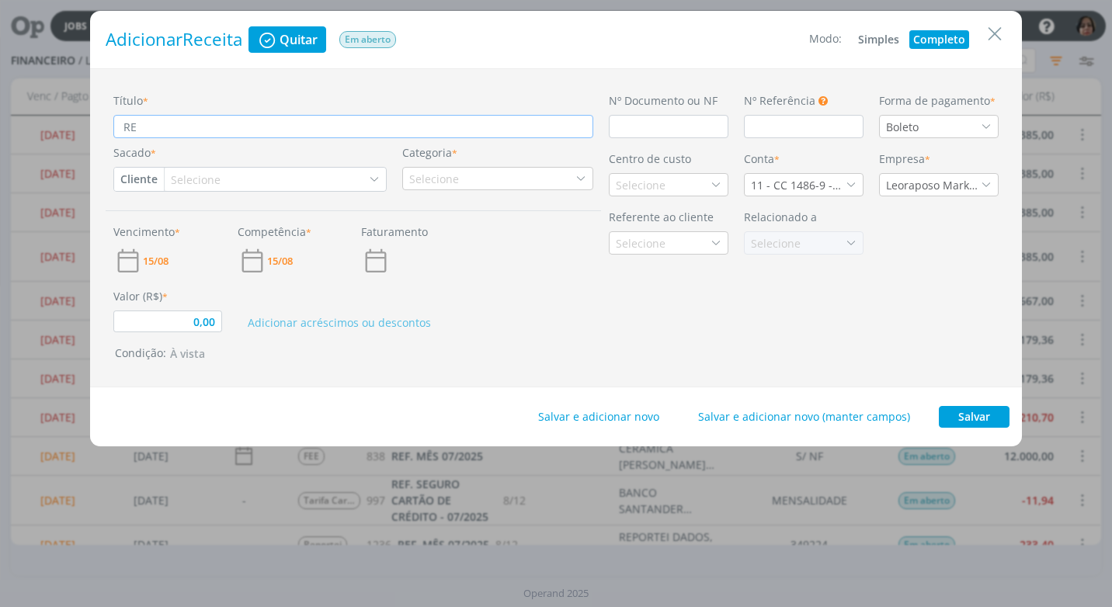
type input "REN"
type input "0,00"
type input "REND"
type input "0,00"
type input "REND"
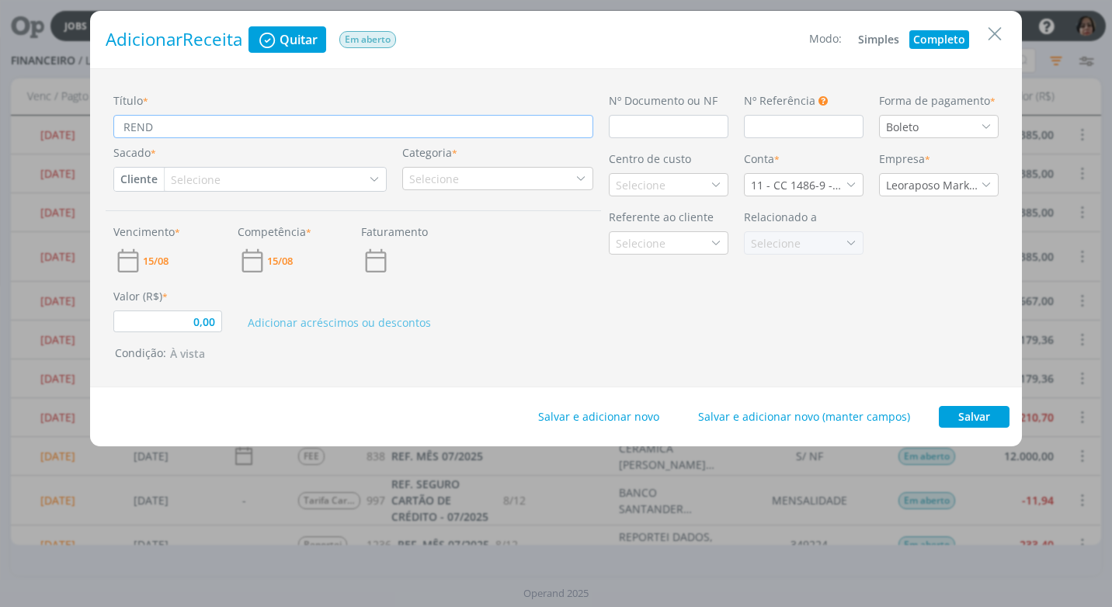
type input "0,00"
type input "REND P"
type input "0,00"
type input "REND PA"
type input "0,00"
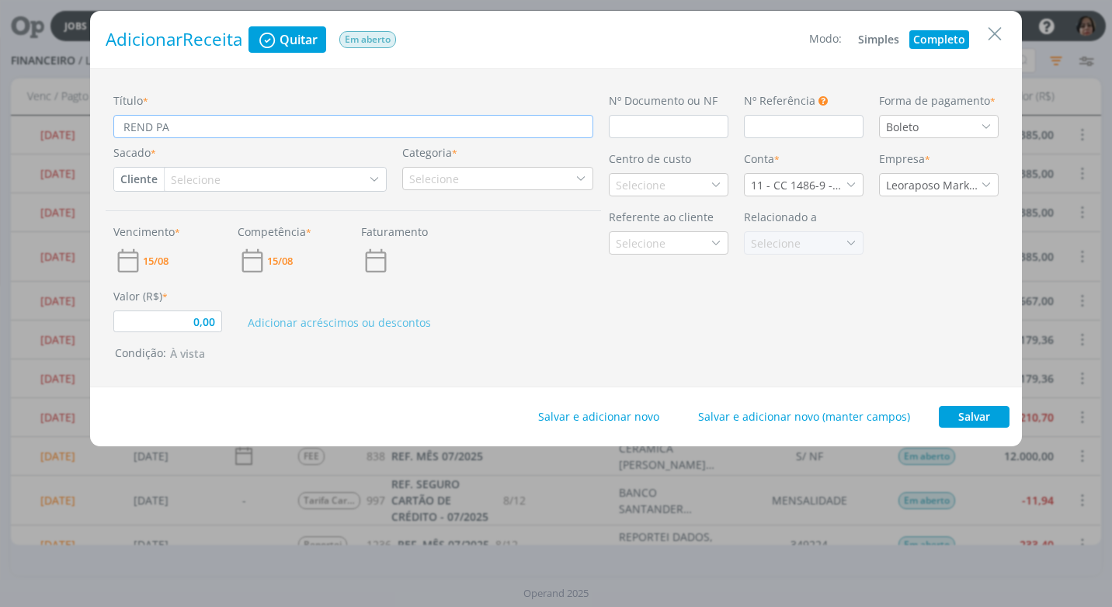
type input "REND PAG"
type input "0,00"
type input "REND PAGO"
type input "0,00"
type input "REND PAGO"
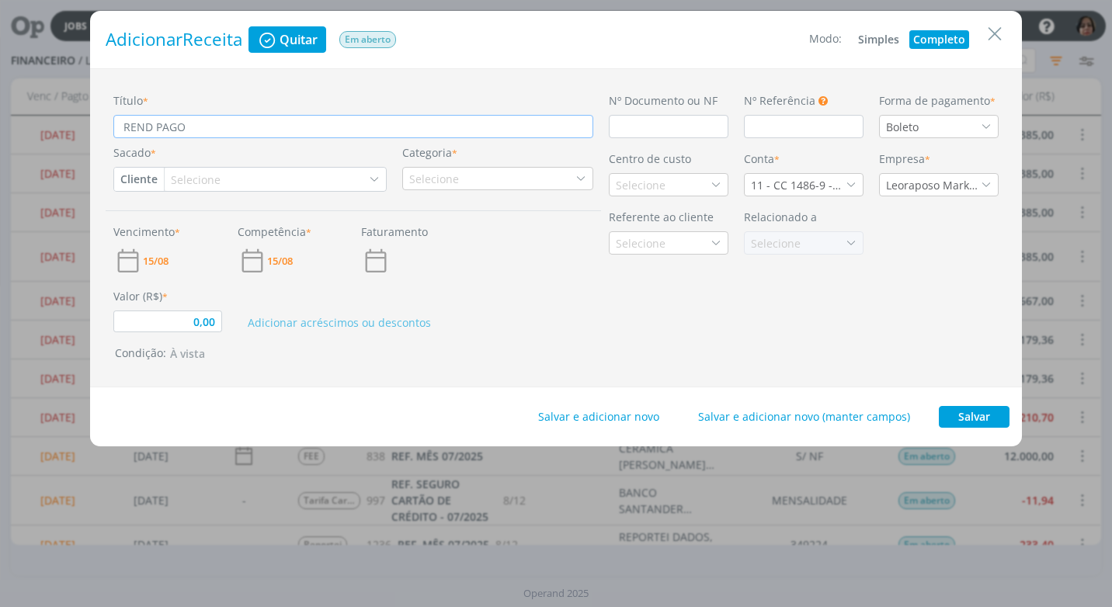
type input "0,00"
type input "REND PAGO A"
type input "0,00"
type input "REND PAGO AP"
type input "0,00"
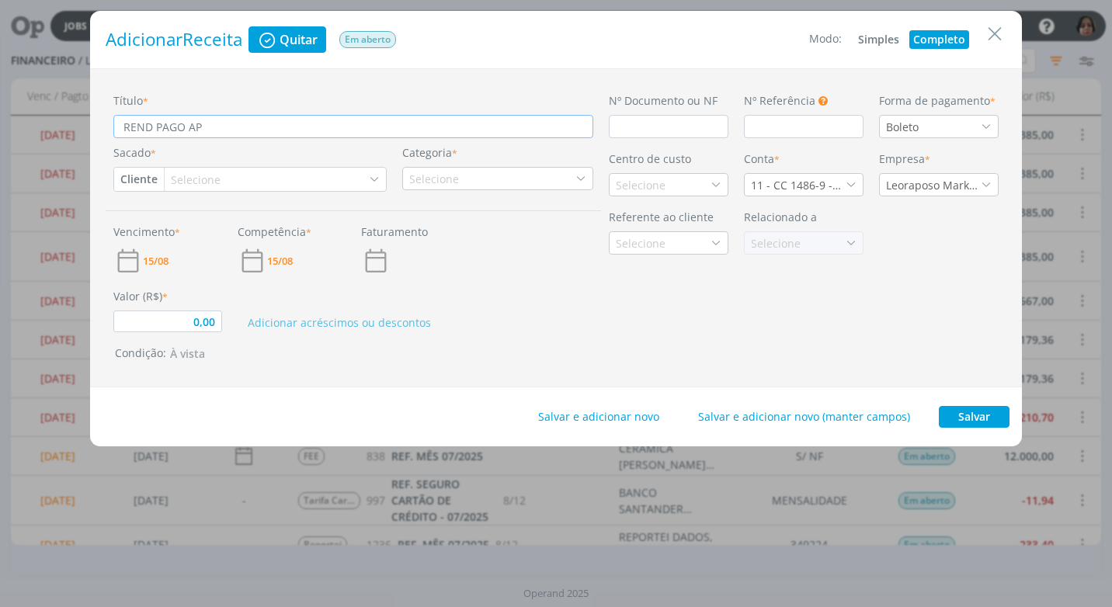
type input "REND PAGO APL"
type input "0,00"
type input "REND PAGO APLI"
type input "0,00"
type input "REND PAGO APLIC"
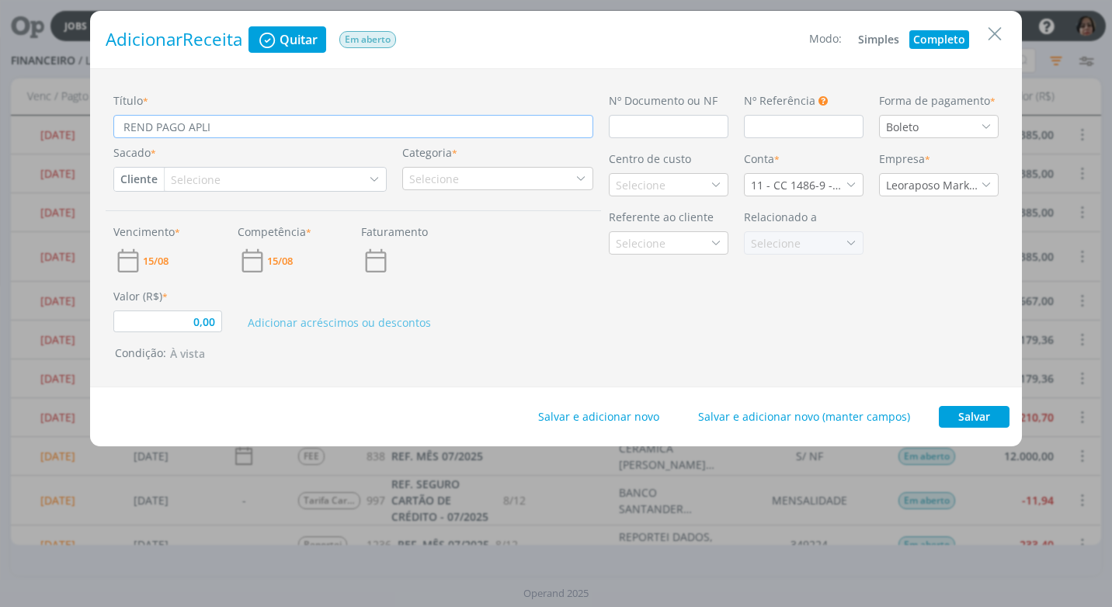
type input "0,00"
type input "REND PAGO APLIC"
type input "0,00"
type input "REND PAGO APLIC A"
type input "0,00"
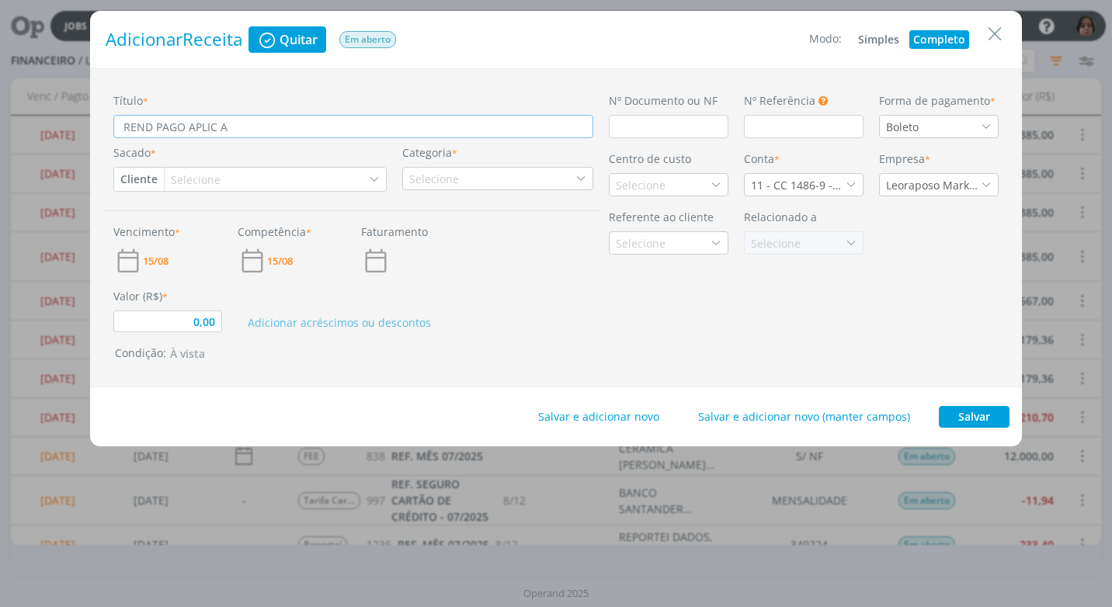
type input "REND PAGO APLIC AU"
type input "0,00"
type input "REND PAGO APLIC AUT"
type input "0,00"
type input "REND PAGO APLIC AUT"
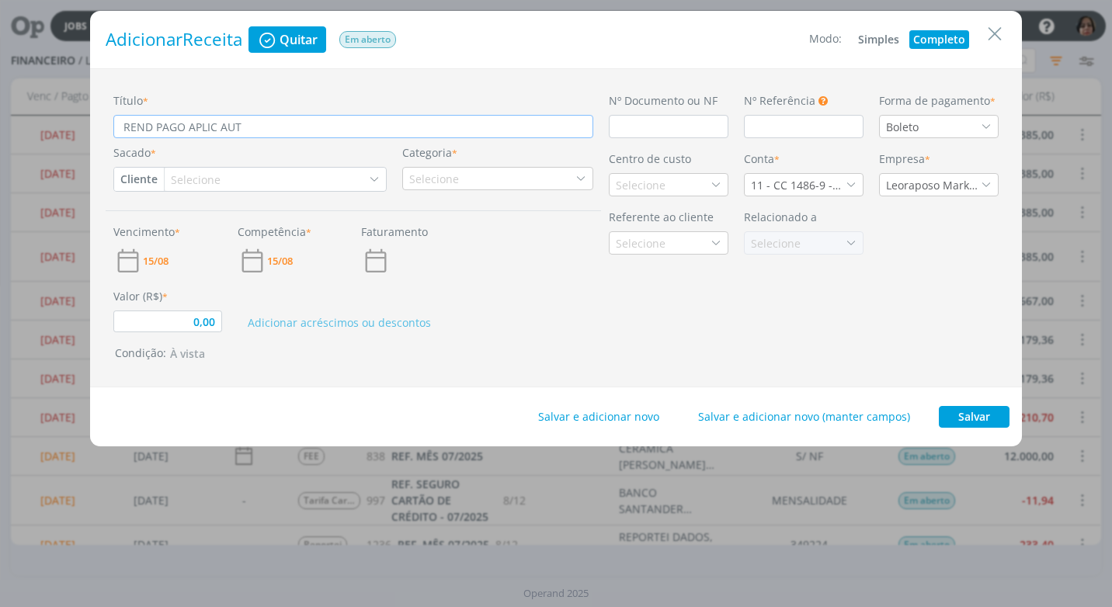
type input "0,00"
type input "REND PAGO APLIC AUT A"
type input "0,00"
type input "REND PAGO APLIC AUT AP"
type input "0,00"
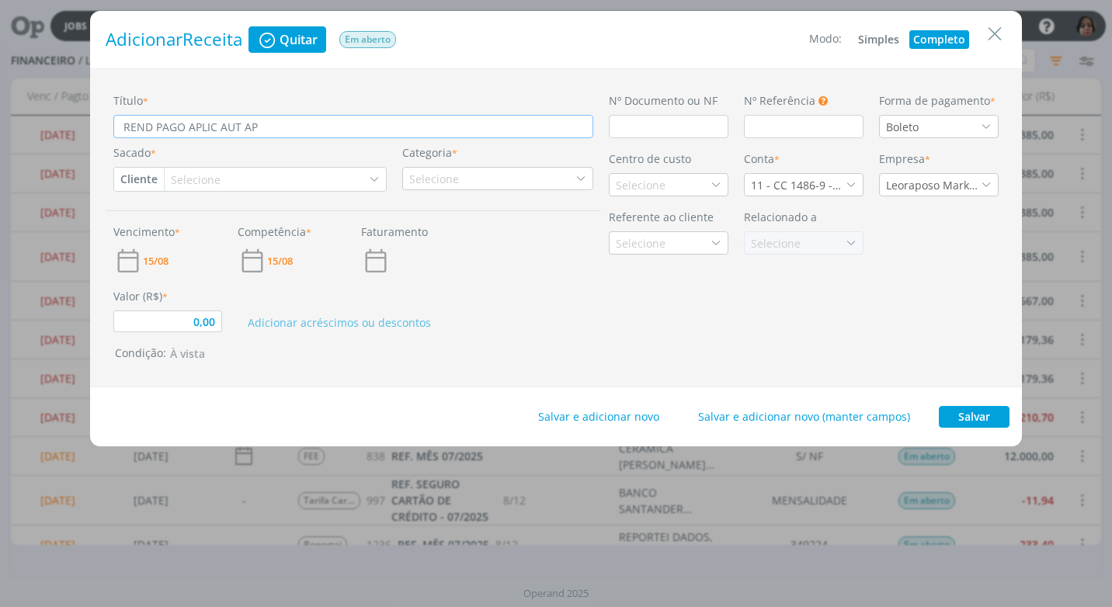
type input "REND PAGO APLIC AUT APR"
type input "0,00"
type input "REND PAGO APLIC AUT APR"
click at [640, 125] on input "dialog" at bounding box center [669, 126] width 120 height 23
type input "R"
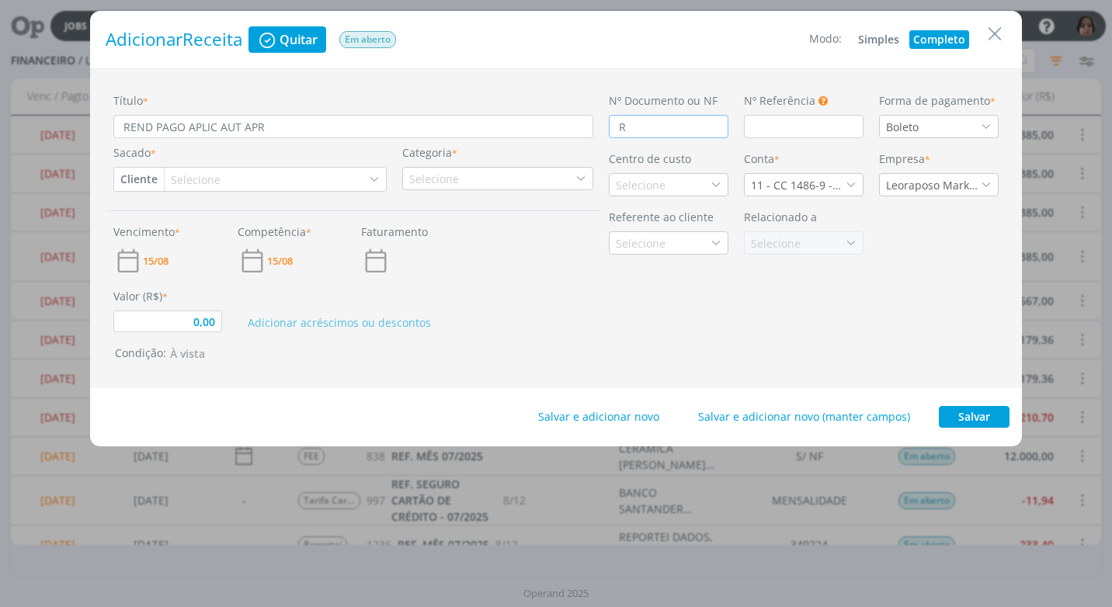
type input "0,00"
type input "RE"
type input "0,00"
type input "REND"
type input "0,00"
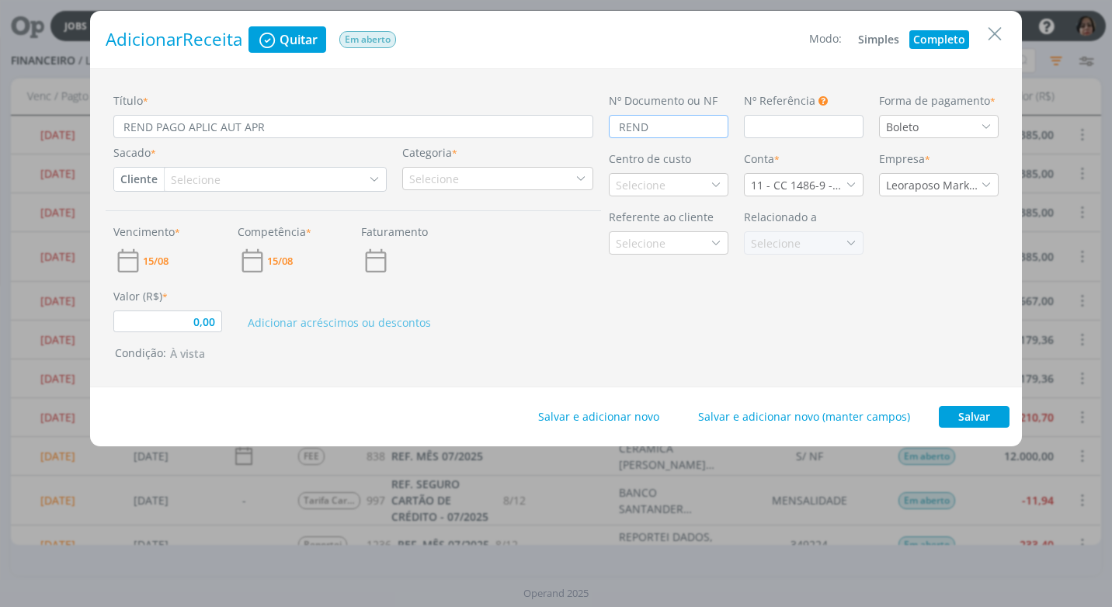
type input "REND"
type input "0,00"
type input "REND A"
type input "0,00"
type input "REND AP"
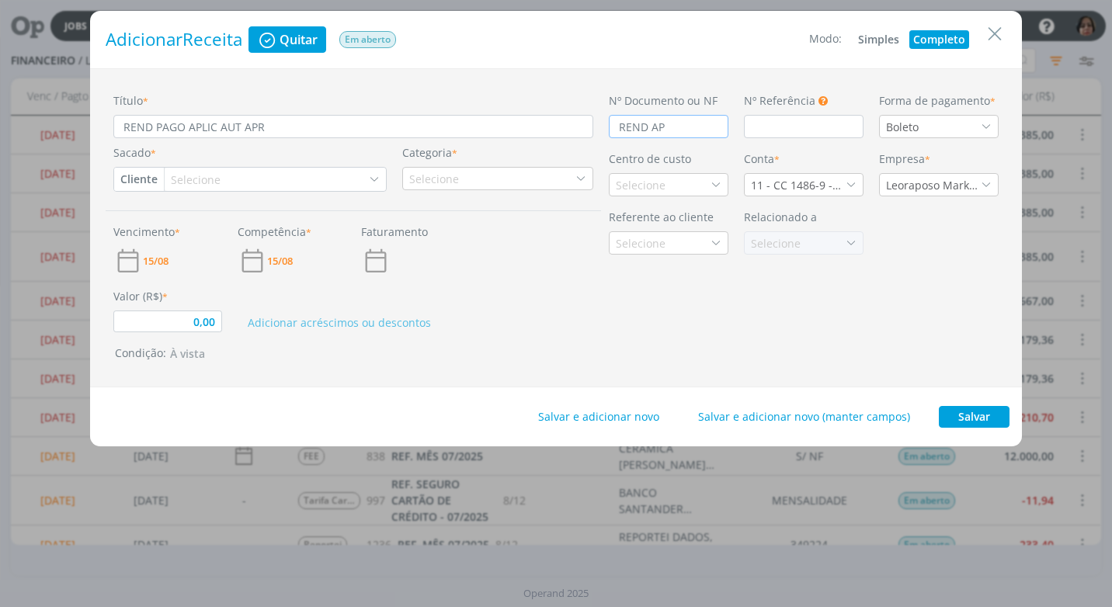
type input "0,00"
type input "REND APLI"
type input "0,00"
type input "REND APLIC"
type input "0,00"
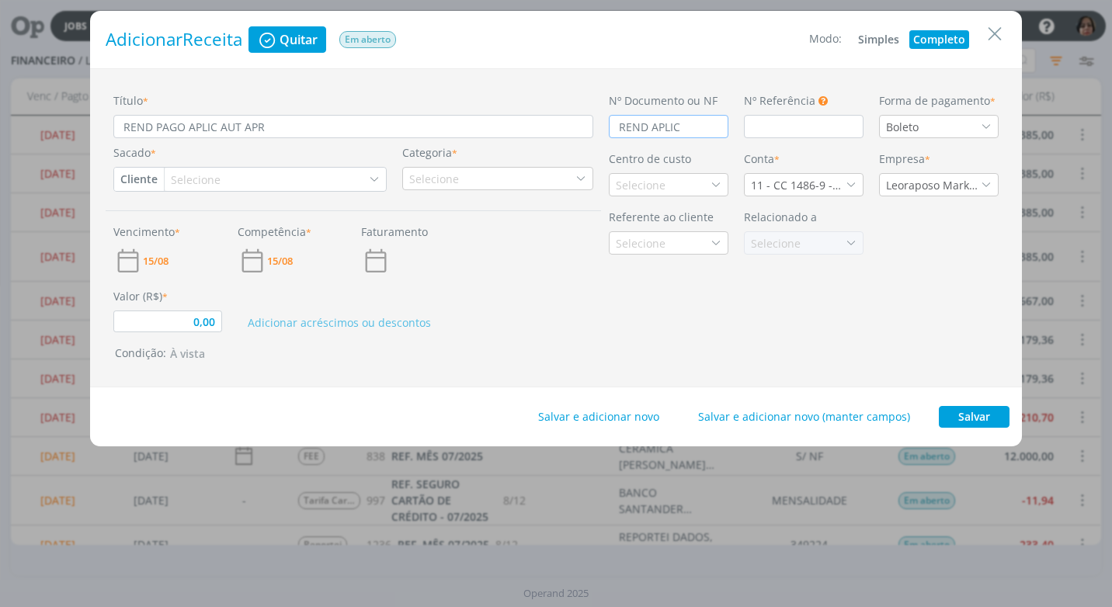
type input "REND APLICA"
type input "0,00"
type input "REND APLICAÇÃ"
type input "0,00"
type input "REND APLICAÇÃO"
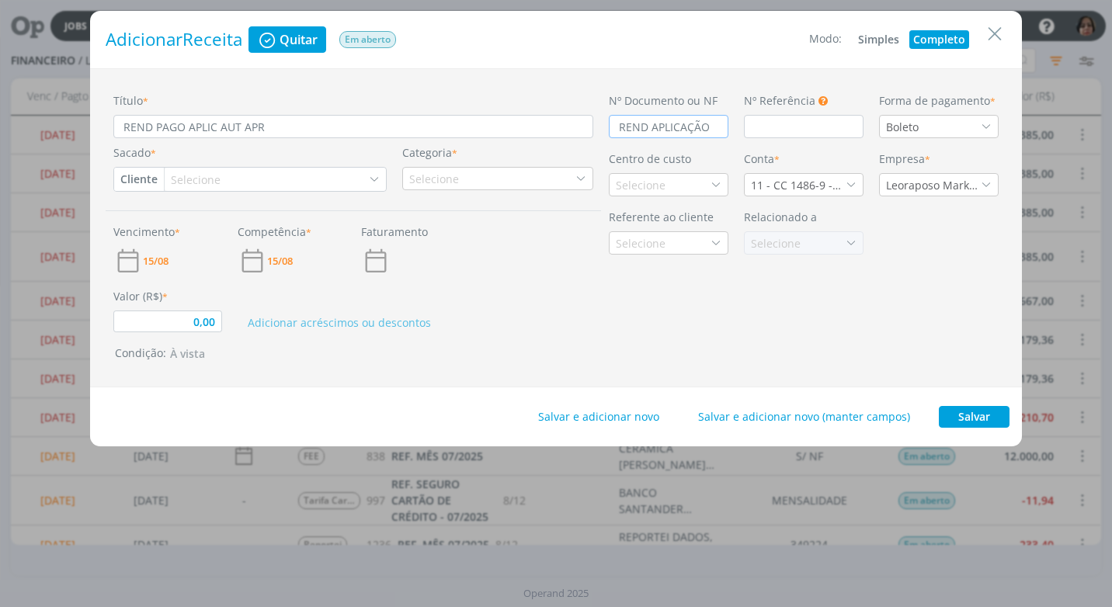
type input "0,00"
type input "REND APLICAÇÃO"
click at [987, 124] on icon "dialog" at bounding box center [985, 126] width 11 height 11
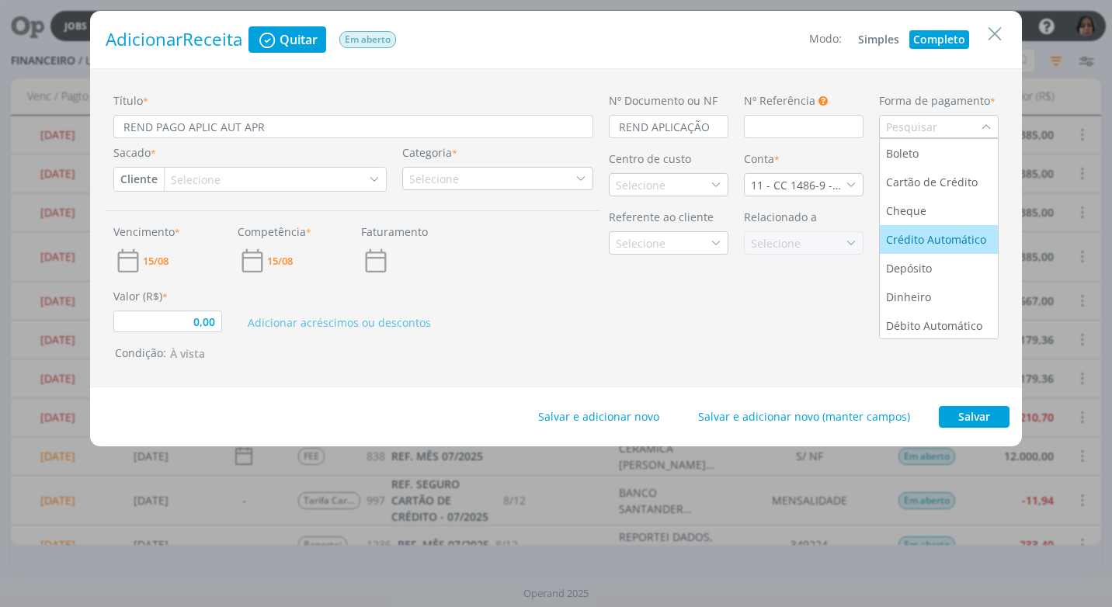
drag, startPoint x: 967, startPoint y: 236, endPoint x: 598, endPoint y: 228, distance: 369.5
click at [953, 236] on div "Crédito Automático" at bounding box center [937, 239] width 103 height 16
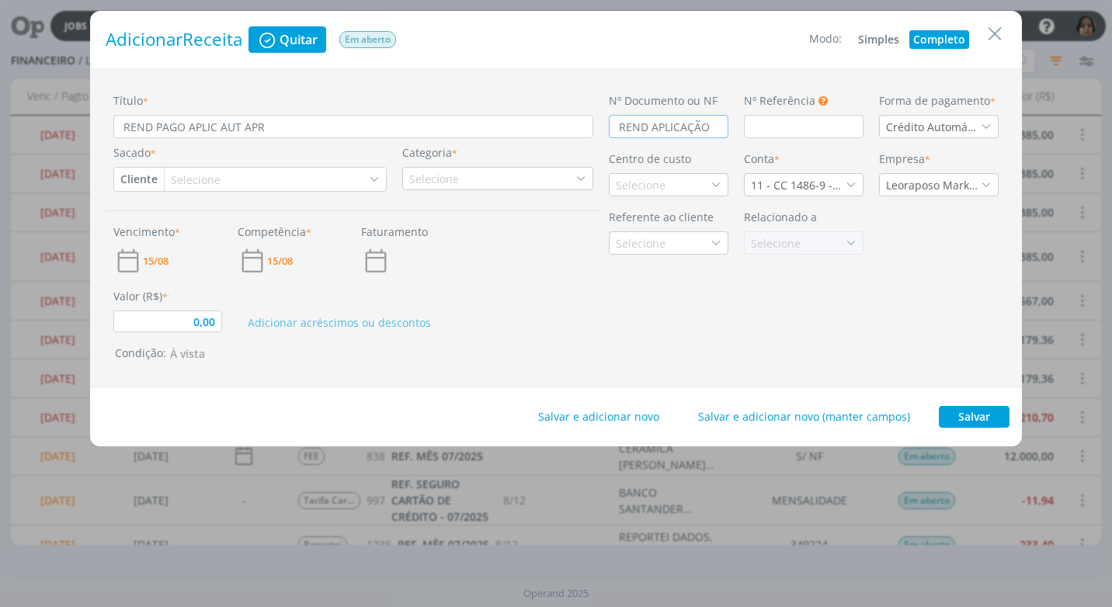
drag, startPoint x: 716, startPoint y: 125, endPoint x: 489, endPoint y: 135, distance: 227.6
click at [491, 135] on div "Título * REND PAGO APLIC AUT APR Sacado * Cliente Cliente Fornecedor Veículo Pr…" at bounding box center [556, 227] width 900 height 271
type input "0,00"
type input "C"
type input "0,00"
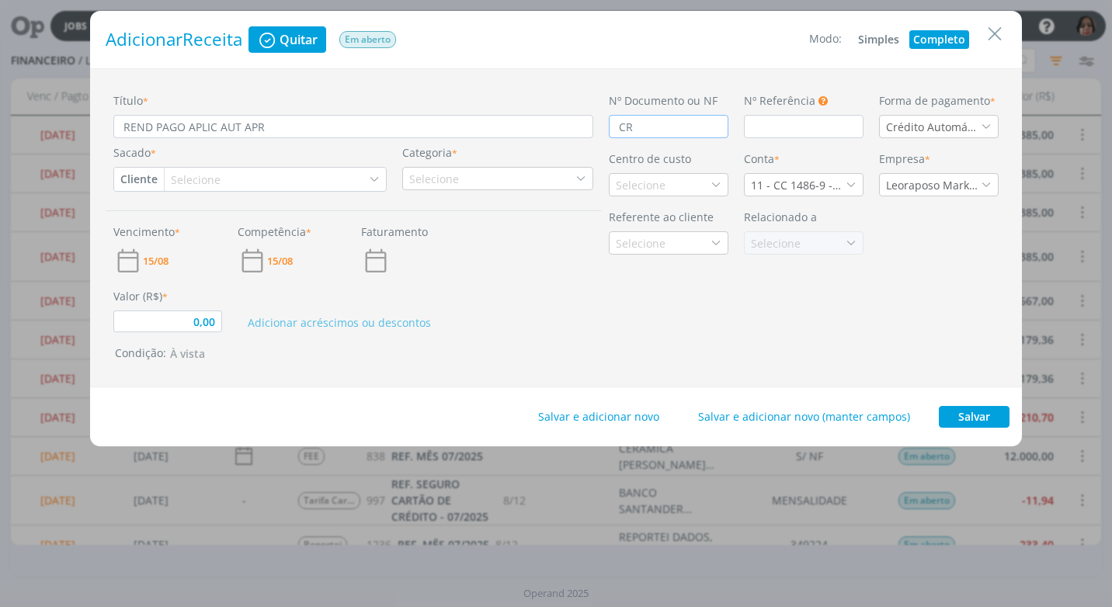
type input "CRÉ"
type input "0,00"
type input "CRÉD"
type input "0,00"
type input "CRÉDI"
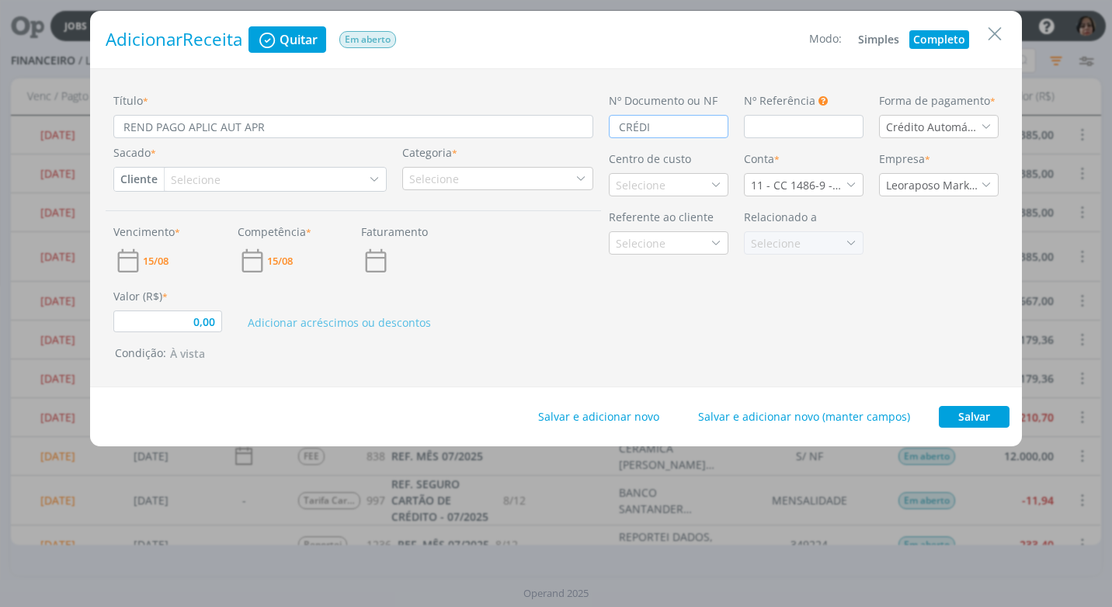
type input "0,00"
type input "CRÉDIT"
type input "0,00"
type input "CRÉDITO"
type input "0,00"
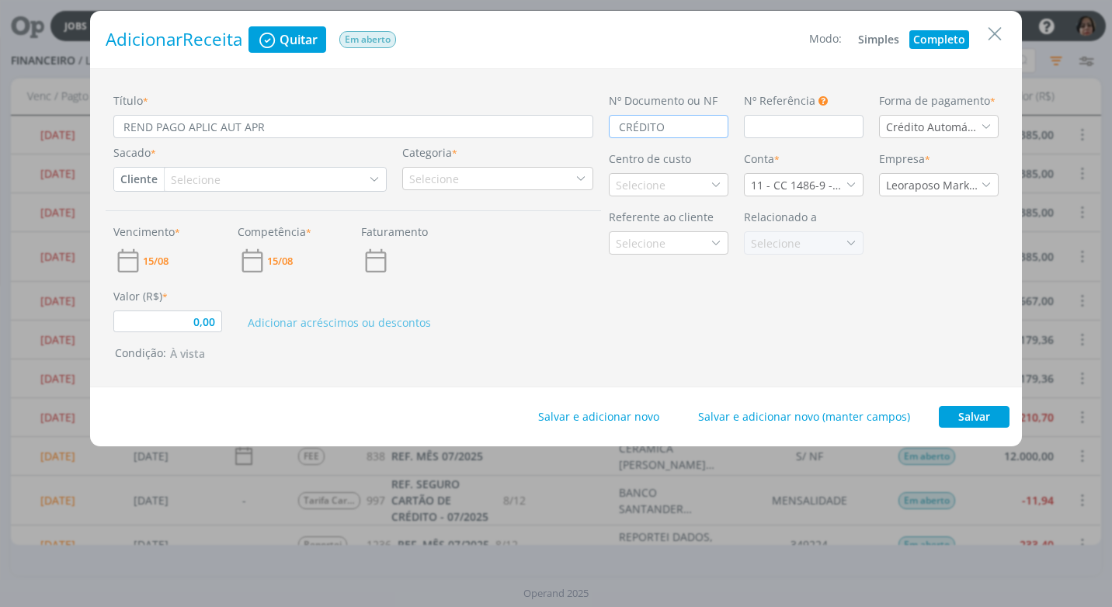
type input "CRÉDITO"
type input "0,00"
type input "CRÉDITO A"
type input "0,00"
type input "CRÉDITO AU"
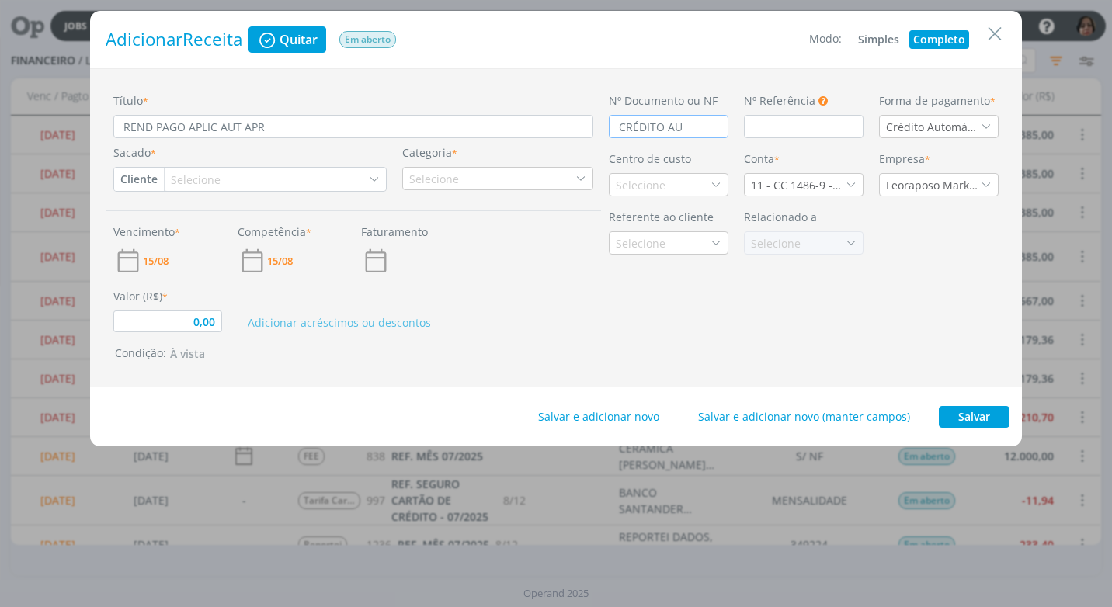
type input "0,00"
type input "CRÉDITO AUT"
type input "0,00"
type input "CRÉDITO AUTO"
type input "0,00"
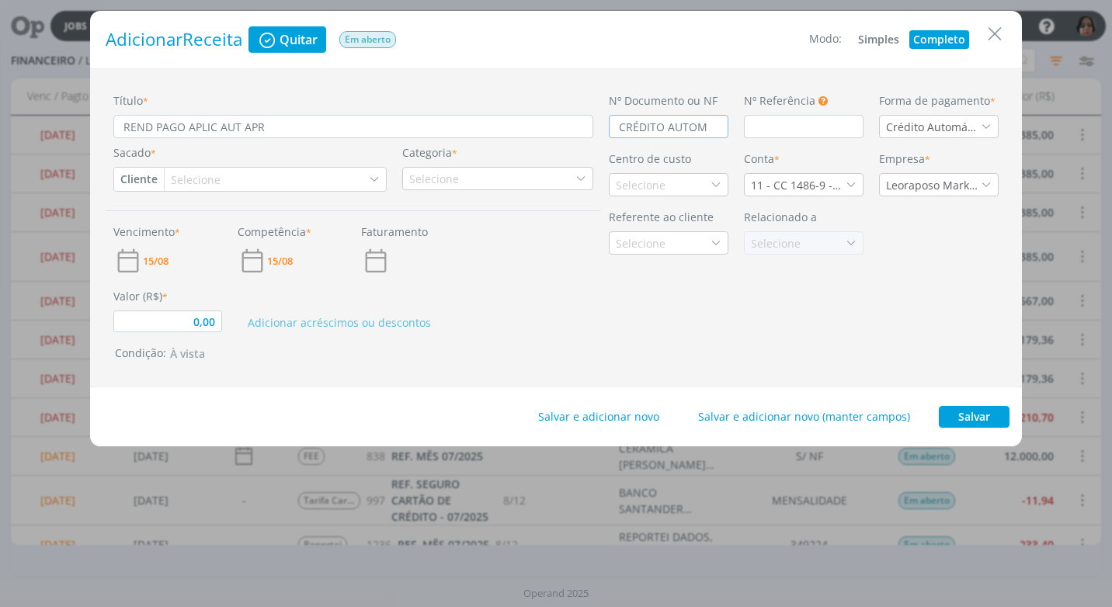
type input "CRÉDITO AUTOMA"
type input "0,00"
type input "CRÉDITO AUTOM"
type input "0,00"
type input "CRÉDITO AUTOMÁ"
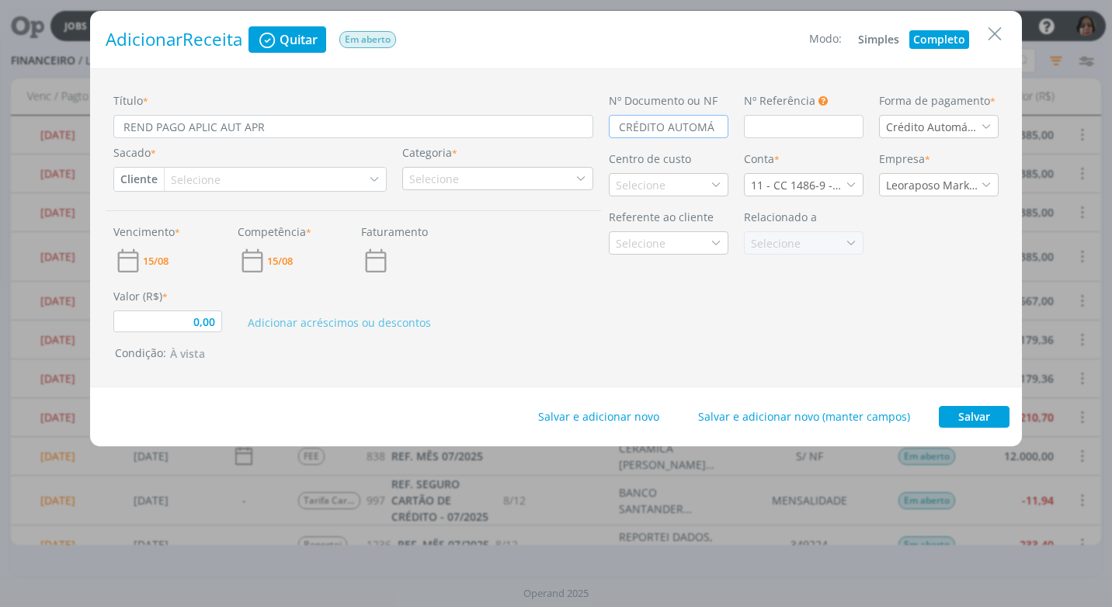
type input "0,00"
type input "CRÉDITO AUTOMÁT"
type input "0,00"
type input "CRÉDITO AUTOMÁTI"
type input "0,00"
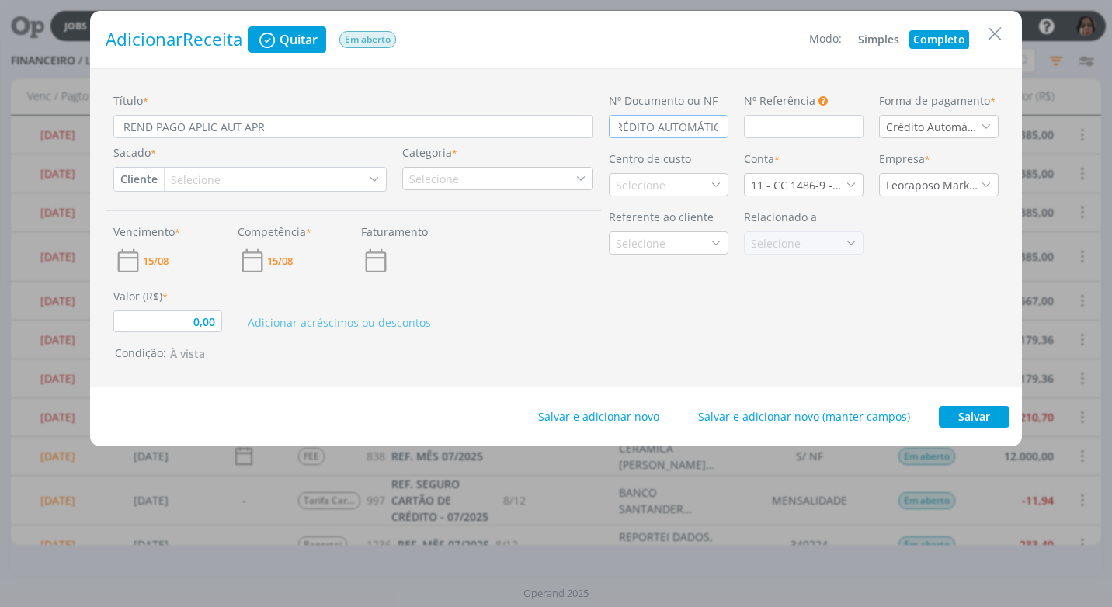
type input "CRÉDITO AUTOMÁTICO"
type input "0,00"
click at [117, 183] on button "Cliente" at bounding box center [139, 179] width 50 height 23
type input "CRÉDITO AUTOMÁTICO"
click at [175, 225] on link "Fornecedor" at bounding box center [176, 230] width 123 height 25
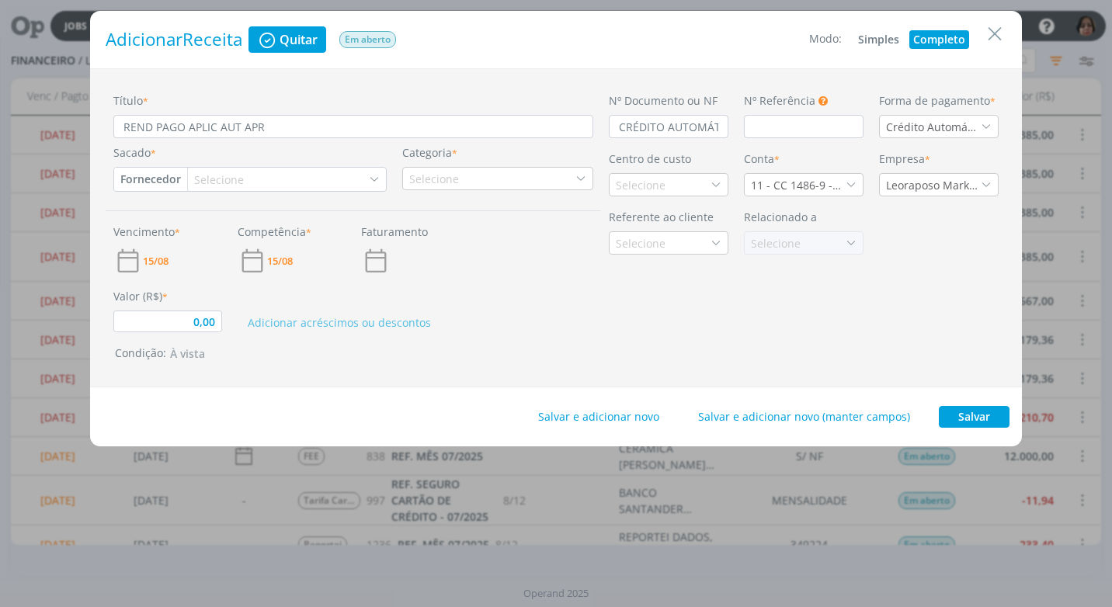
type input "0,00"
click at [210, 179] on div "Selecione" at bounding box center [220, 180] width 53 height 16
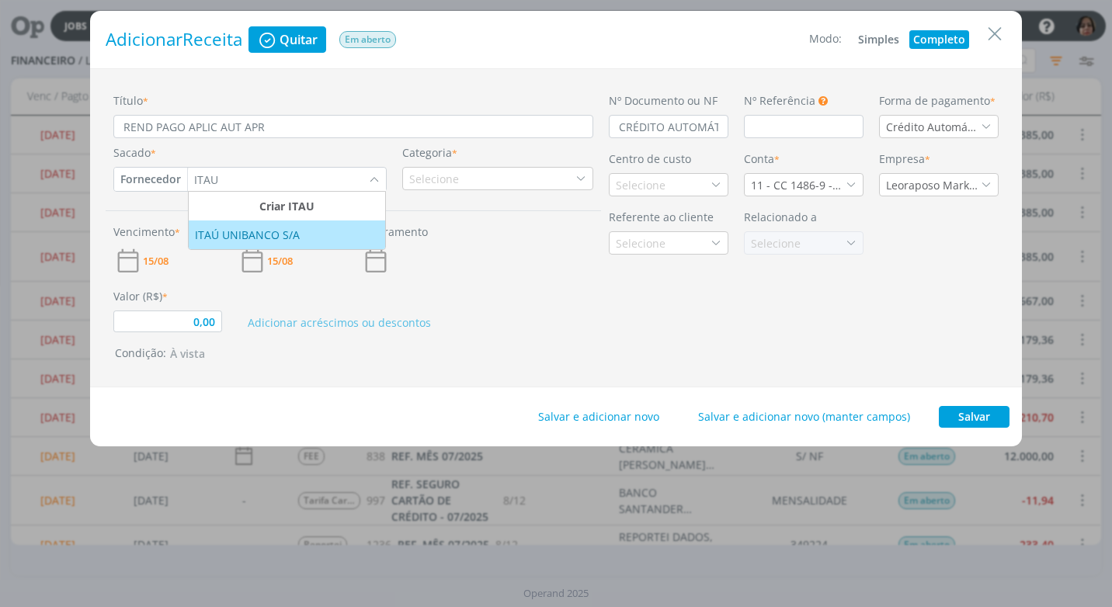
type input "ITAU"
click at [267, 235] on div "ITAÚ UNIBANCO S/A" at bounding box center [249, 235] width 108 height 16
type input "0,00"
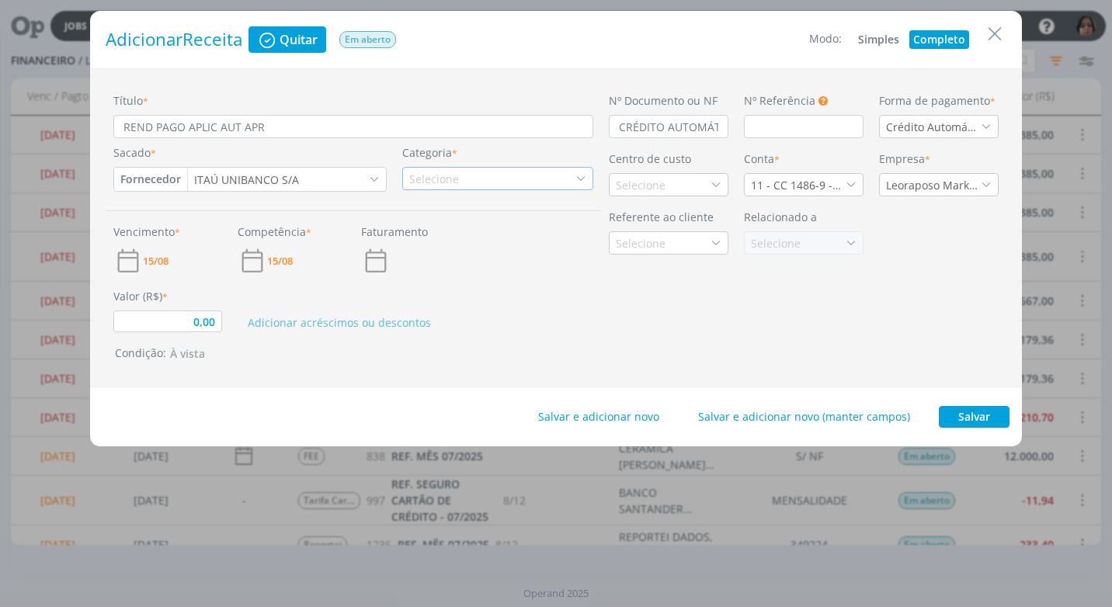
click at [438, 181] on div "Selecione" at bounding box center [435, 179] width 53 height 16
type input "REND"
click at [474, 231] on div "Rendimento Aplicação" at bounding box center [475, 227] width 140 height 16
type input "0,00"
click at [652, 183] on div "Selecione" at bounding box center [642, 185] width 53 height 16
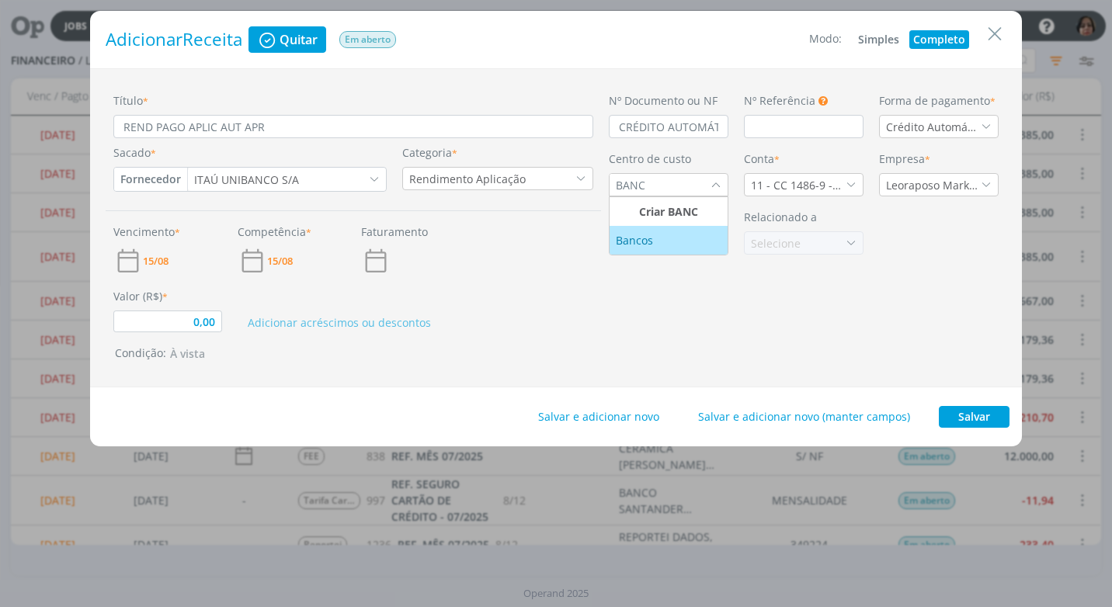
type input "BANC"
click at [658, 234] on div "Bancos" at bounding box center [669, 240] width 106 height 16
click at [855, 185] on icon "dialog" at bounding box center [850, 184] width 11 height 11
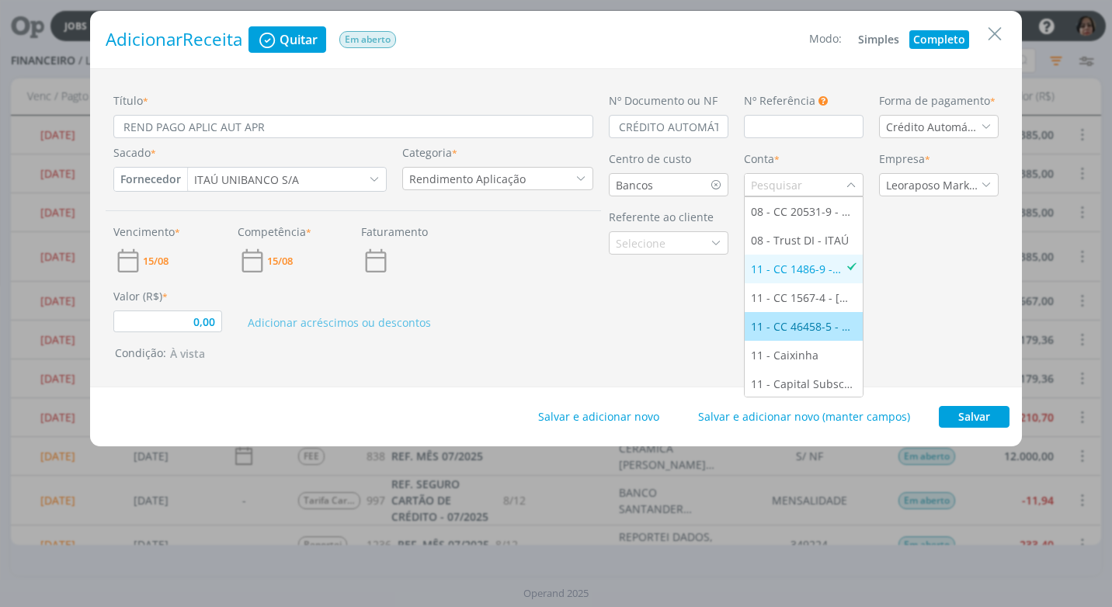
click at [824, 324] on div "11 - CC 46458-5 - [GEOGRAPHIC_DATA]" at bounding box center [804, 326] width 106 height 16
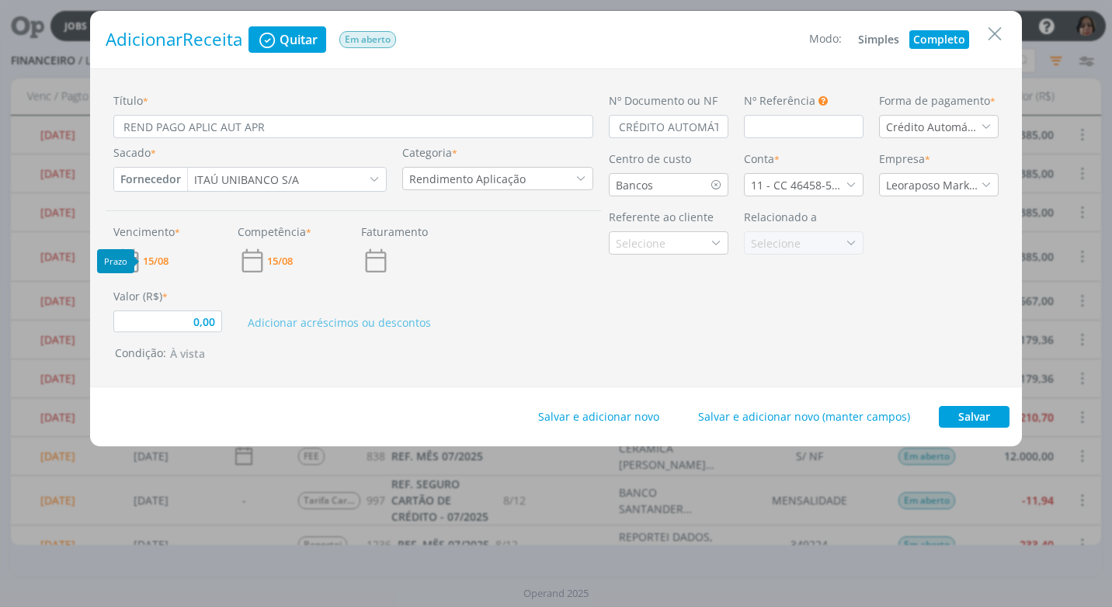
click at [157, 260] on span "15/08" at bounding box center [156, 261] width 26 height 10
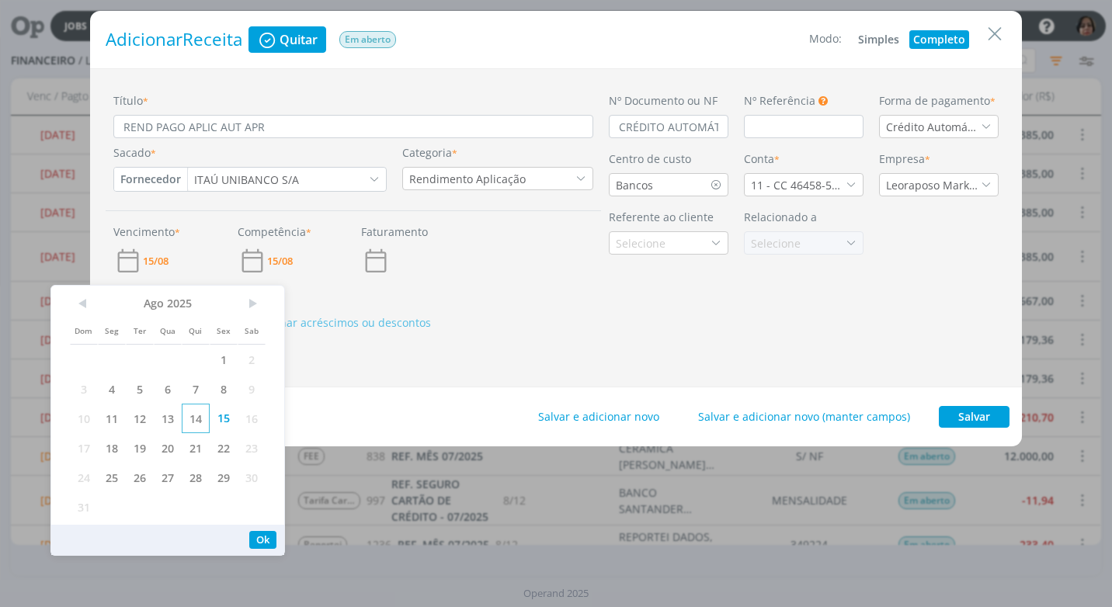
click at [193, 416] on span "14" at bounding box center [196, 418] width 28 height 29
click at [265, 531] on button "Ok" at bounding box center [262, 540] width 27 height 18
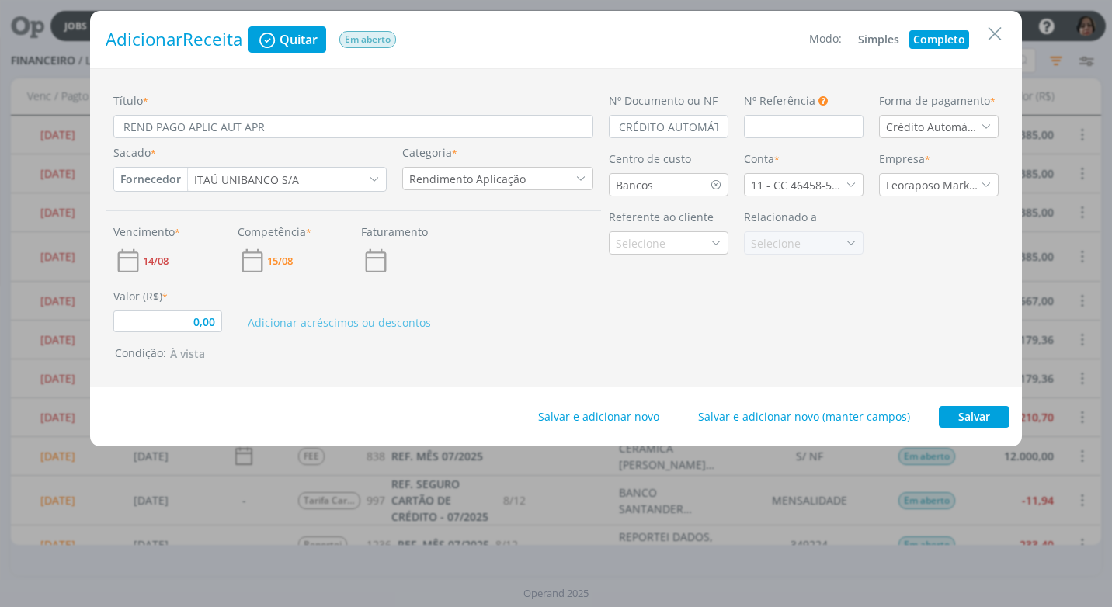
click at [205, 335] on div "Título * REND PAGO APLIC AUT APR Sacado * Fornecedor Cliente Fornecedor Veículo…" at bounding box center [353, 227] width 495 height 271
click at [206, 328] on input "0,00" at bounding box center [167, 321] width 109 height 22
click at [966, 414] on button "Salvar" at bounding box center [973, 417] width 71 height 22
type input "0,01"
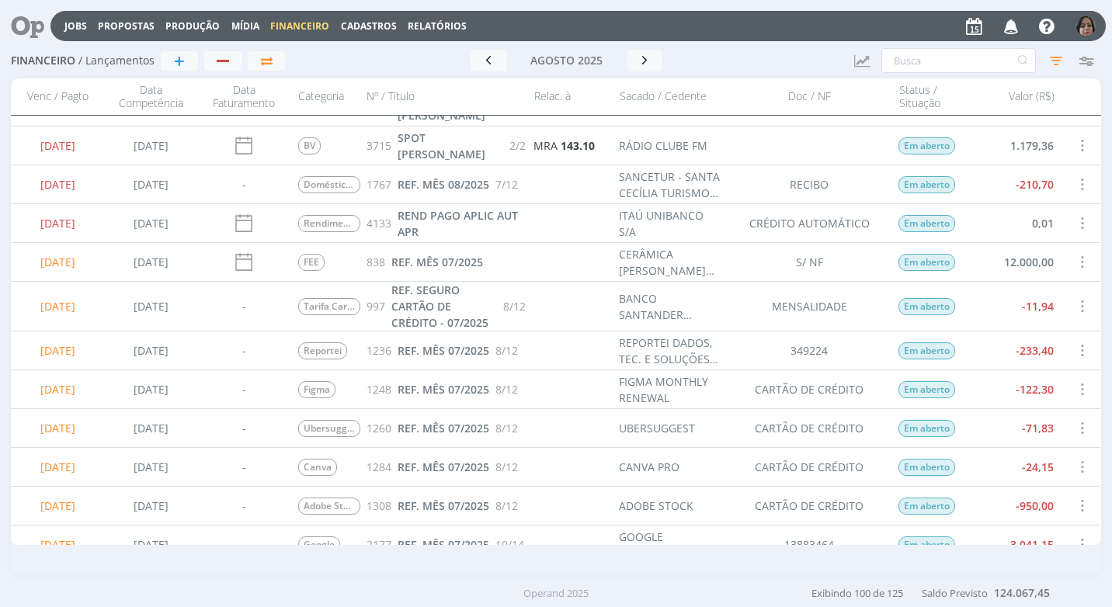
scroll to position [155, 0]
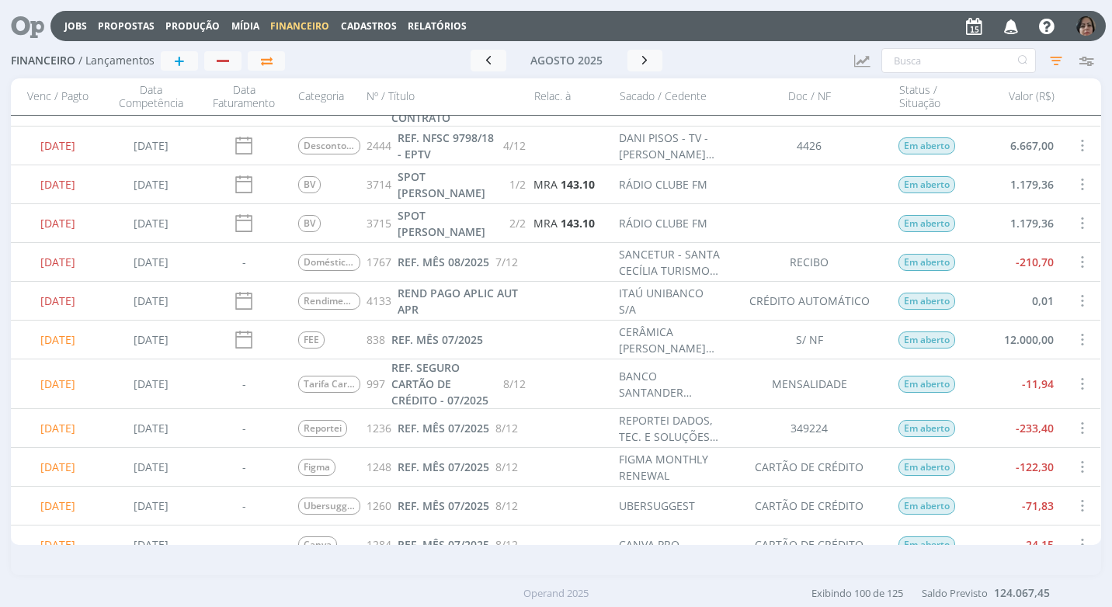
click at [1075, 300] on span at bounding box center [1081, 300] width 17 height 21
click at [1073, 314] on div "Quitar" at bounding box center [1030, 314] width 154 height 23
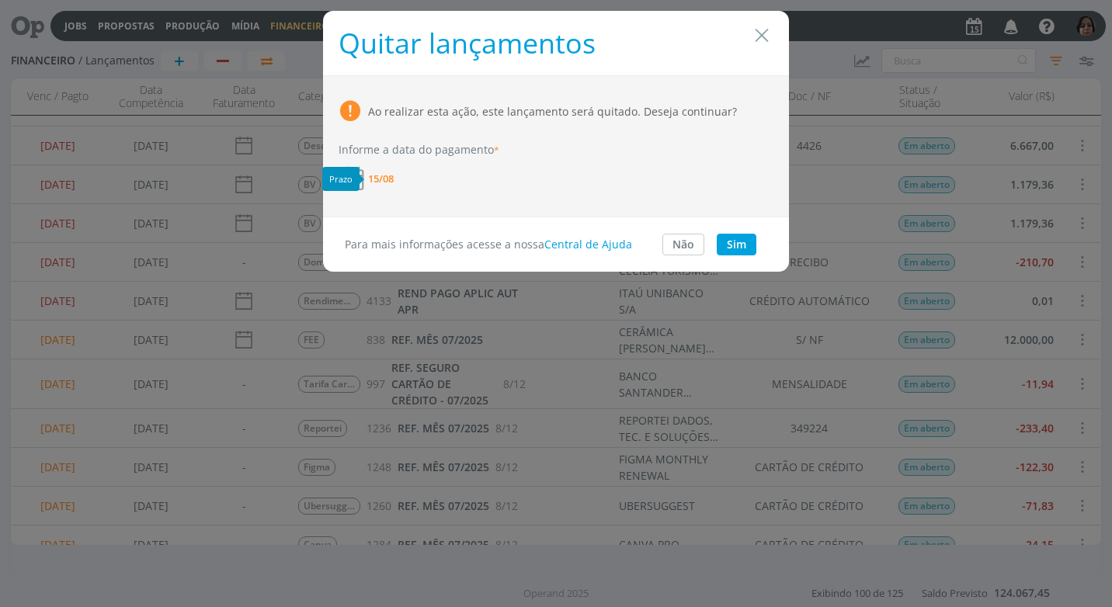
click at [389, 179] on span "15/08" at bounding box center [381, 179] width 26 height 10
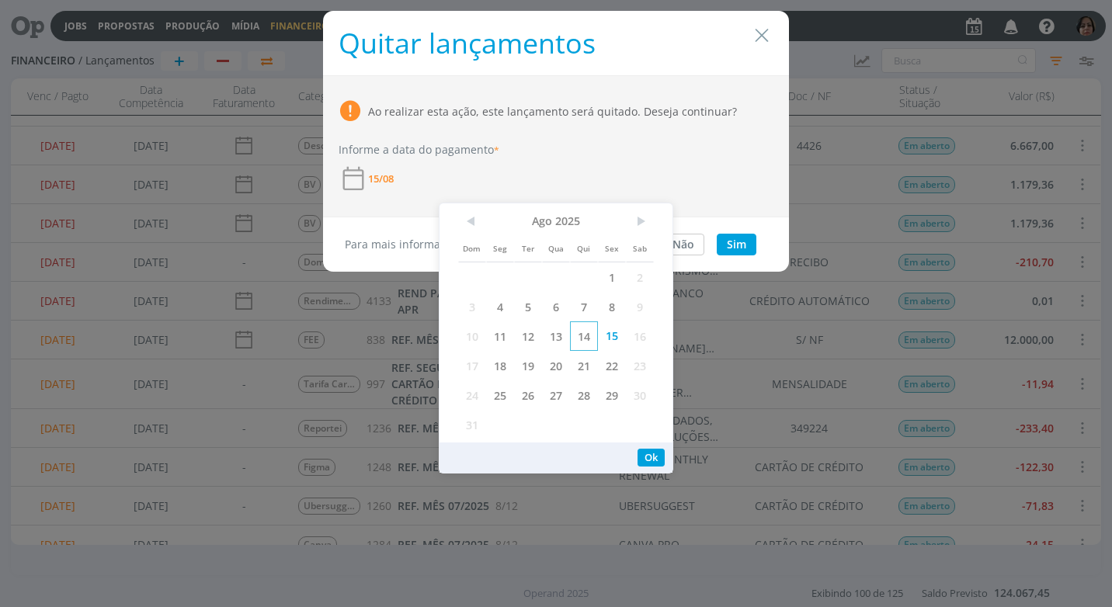
click at [586, 335] on span "14" at bounding box center [584, 335] width 28 height 29
click at [650, 452] on button "Ok" at bounding box center [650, 458] width 27 height 18
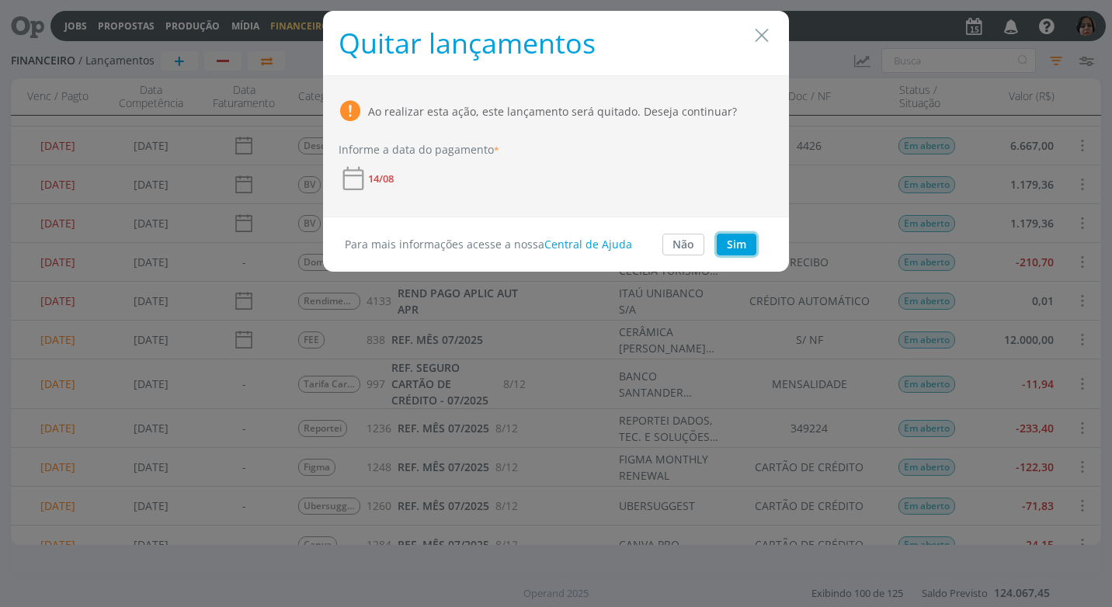
click at [747, 237] on button "Sim" at bounding box center [736, 245] width 40 height 22
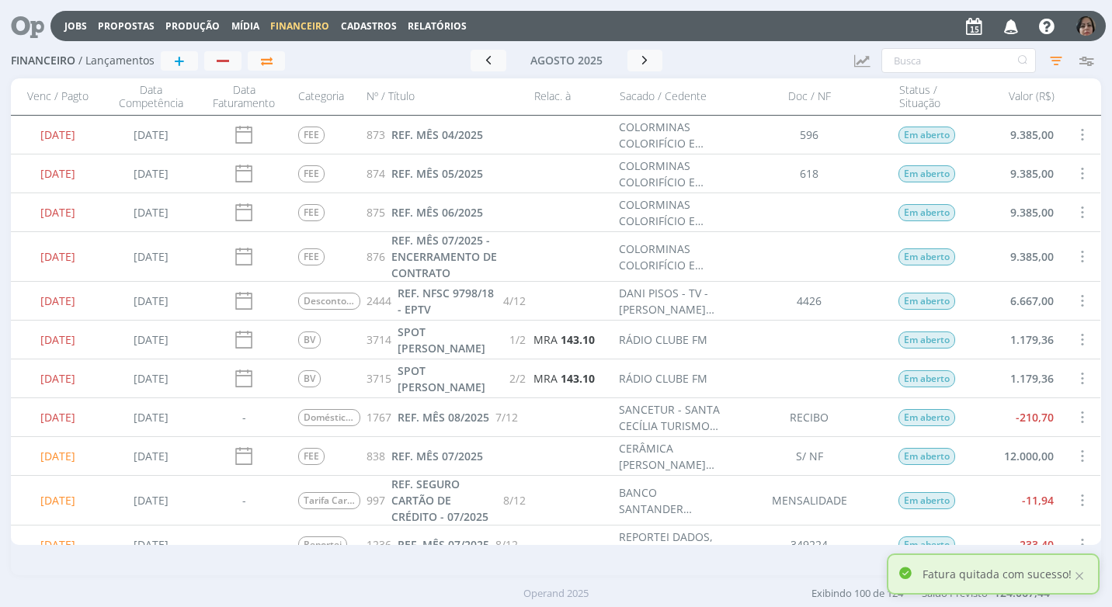
scroll to position [78, 0]
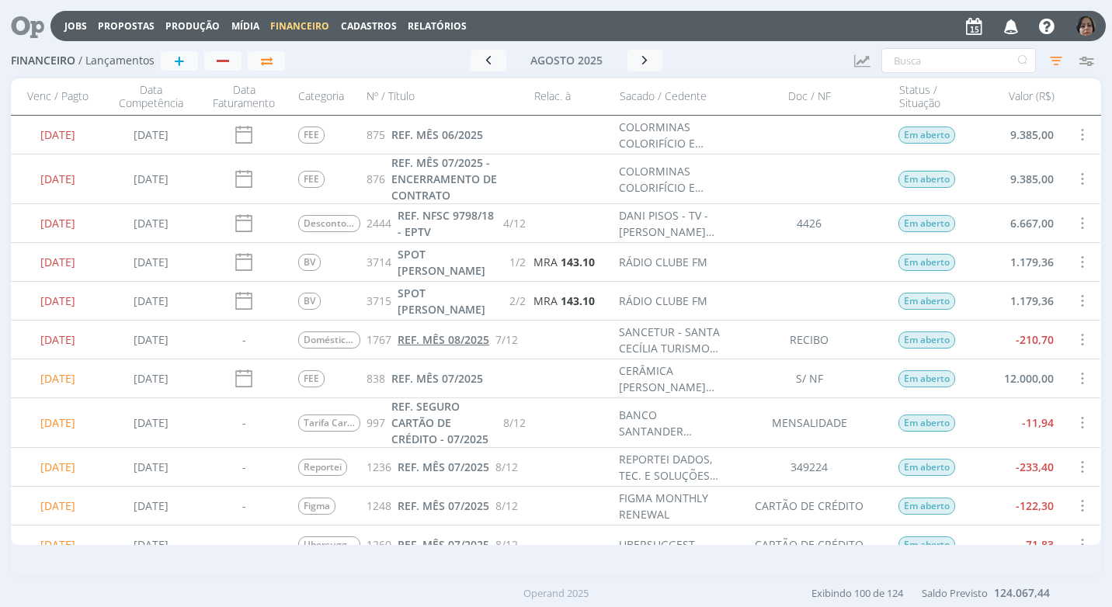
click at [429, 340] on span "REF. MÊS 08/2025" at bounding box center [443, 339] width 92 height 15
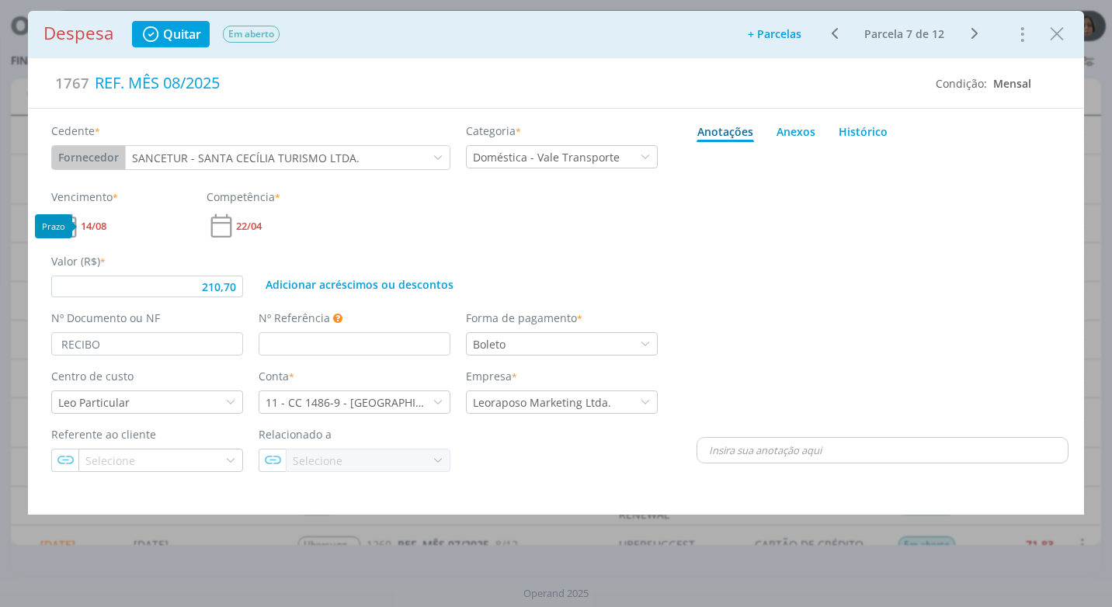
click at [92, 225] on span "14/08" at bounding box center [94, 226] width 26 height 10
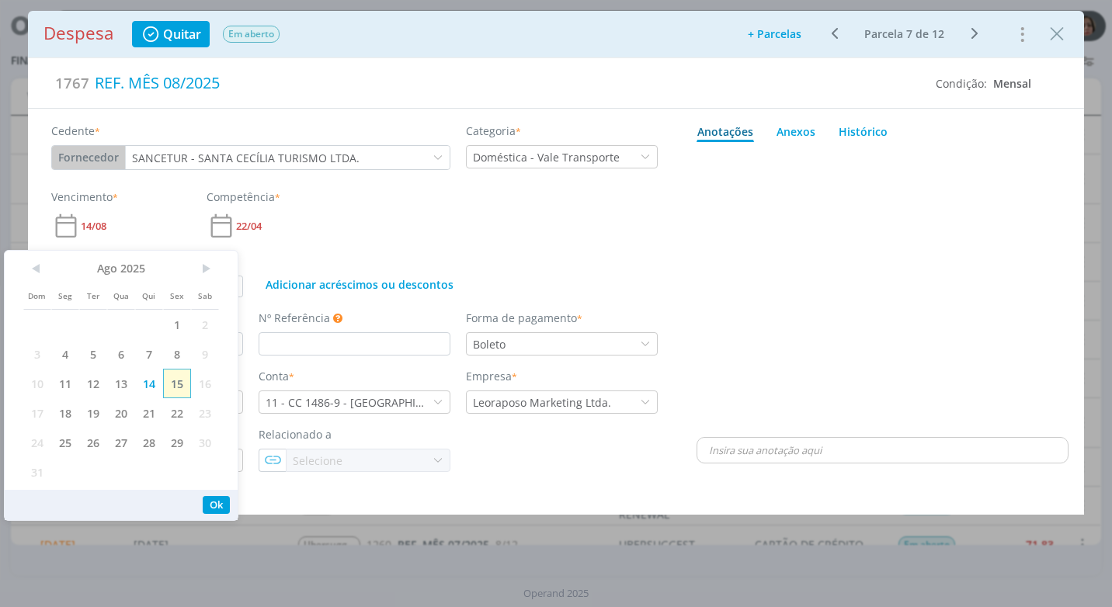
click at [188, 380] on span "15" at bounding box center [177, 383] width 28 height 29
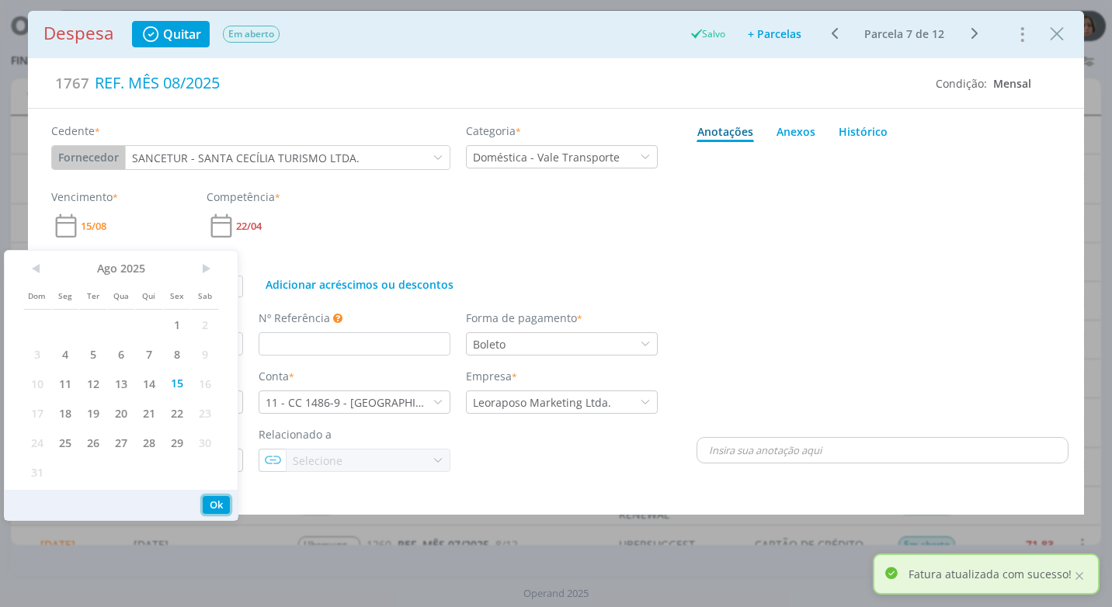
click at [215, 494] on div "Ok" at bounding box center [121, 505] width 233 height 30
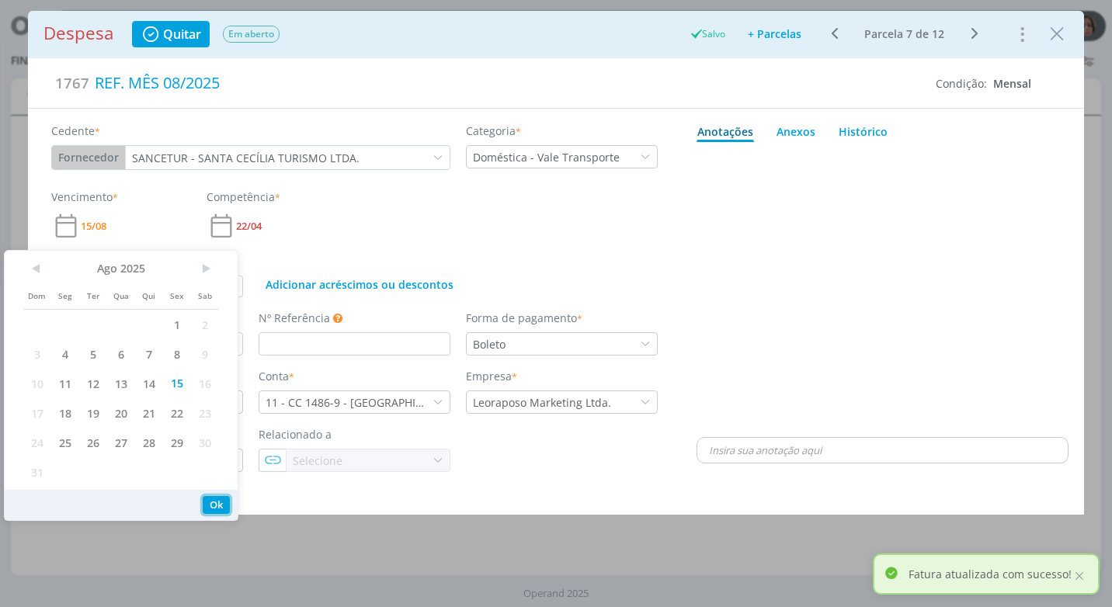
type input "210,70"
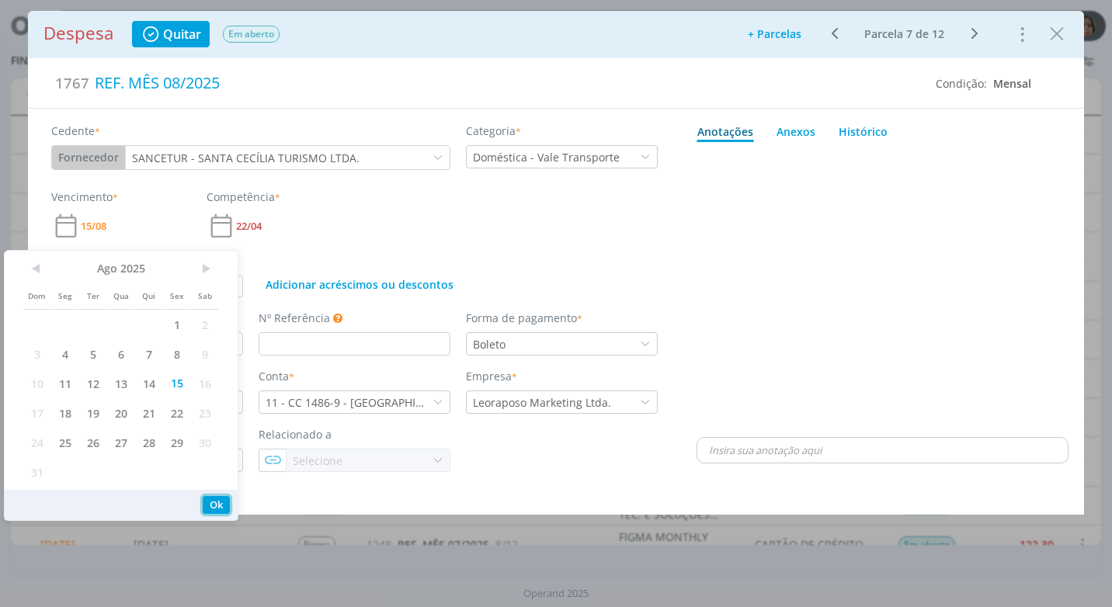
drag, startPoint x: 213, startPoint y: 511, endPoint x: 258, endPoint y: 509, distance: 45.0
click at [213, 511] on button "Ok" at bounding box center [216, 505] width 27 height 18
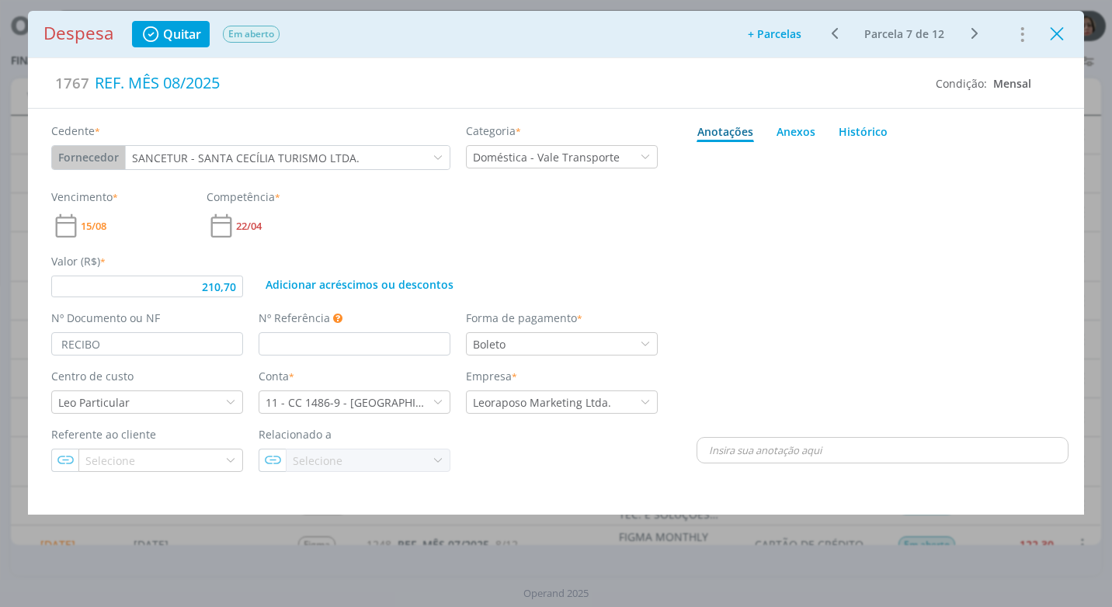
click at [1064, 30] on icon "Close" at bounding box center [1056, 34] width 23 height 23
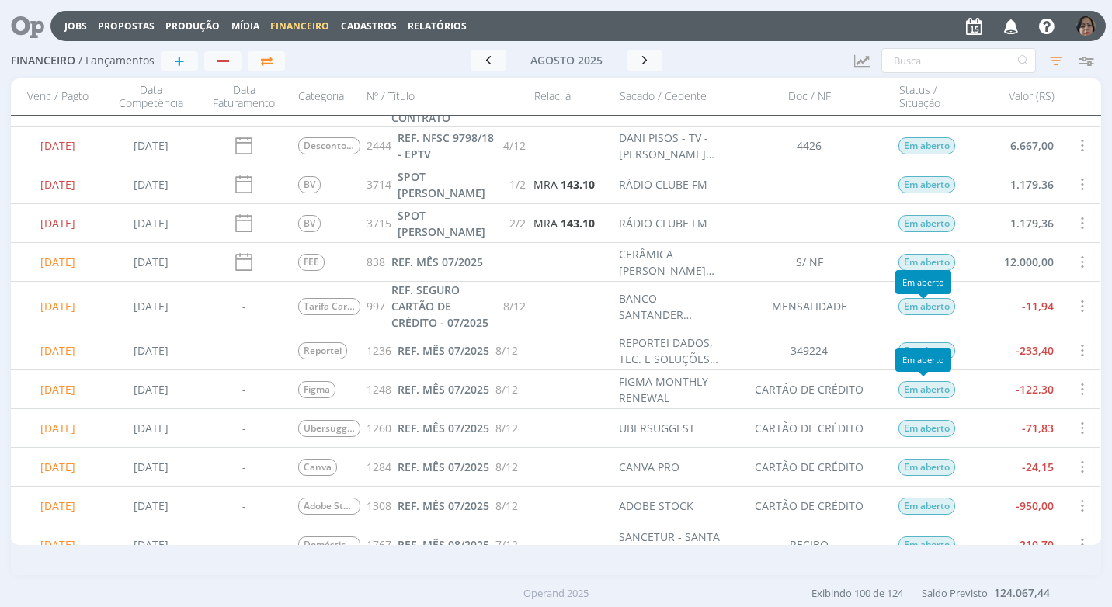
scroll to position [233, 0]
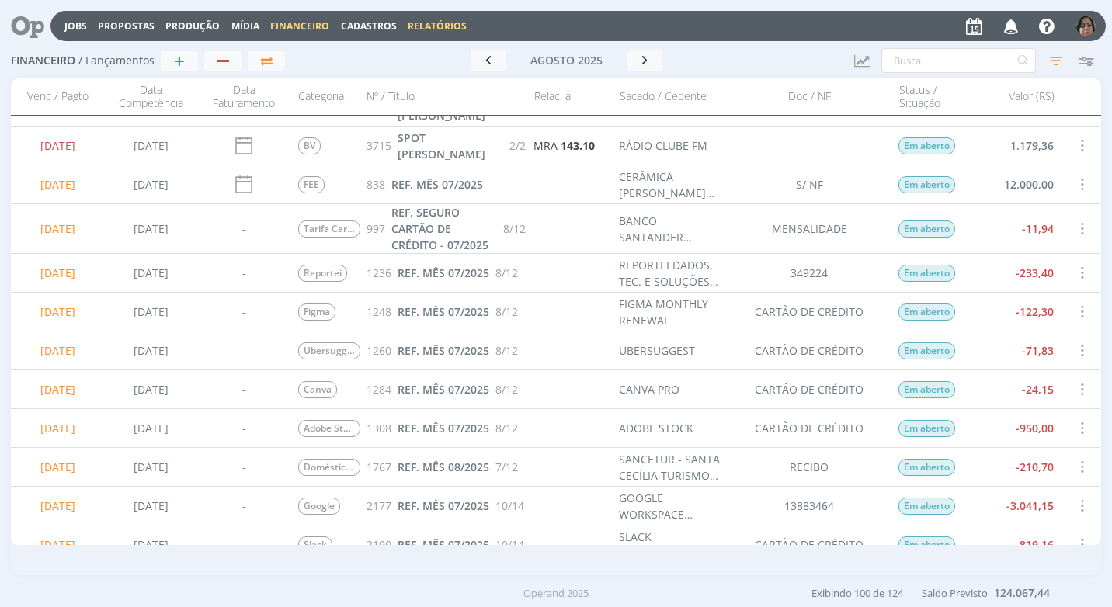
click at [441, 26] on link "Relatórios" at bounding box center [437, 25] width 59 height 13
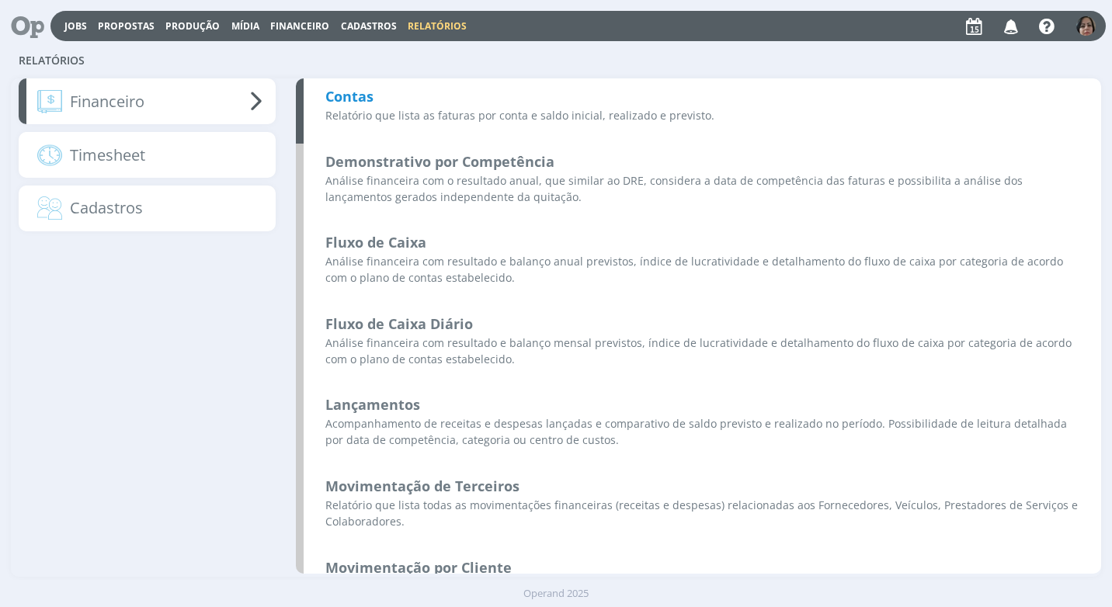
click at [364, 99] on b "Contas" at bounding box center [349, 96] width 48 height 19
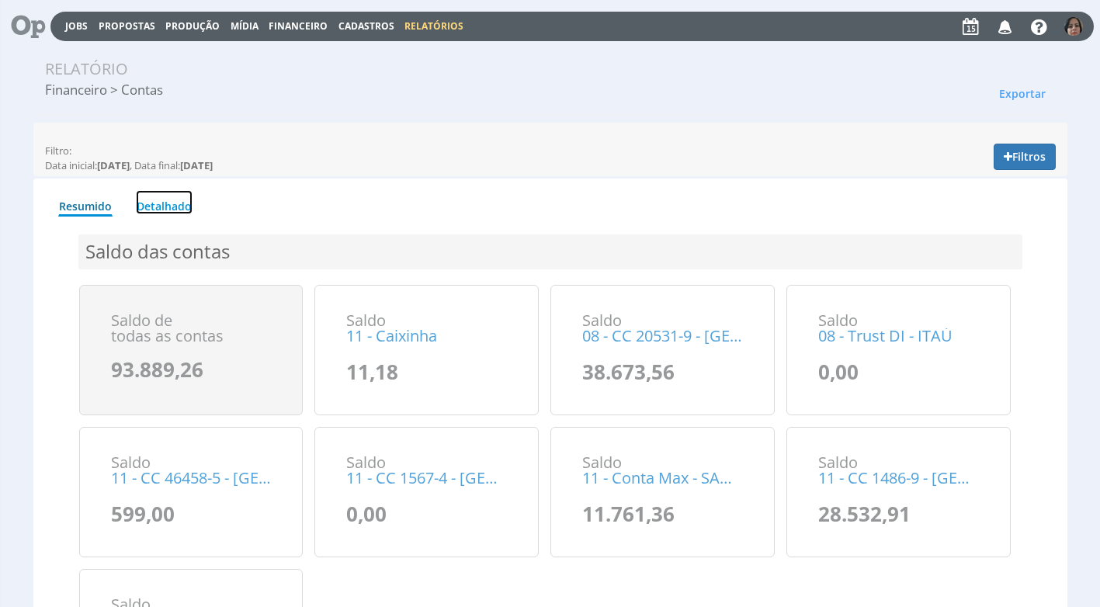
click at [161, 203] on link "Detalhado" at bounding box center [164, 202] width 57 height 24
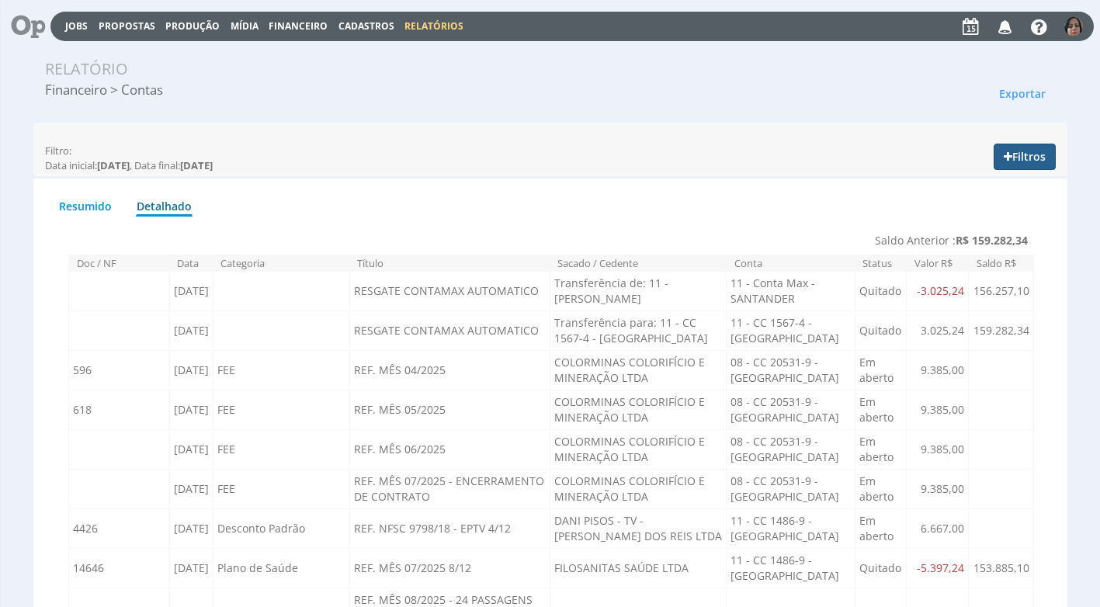
click at [1034, 154] on button "Filtros" at bounding box center [1025, 157] width 62 height 26
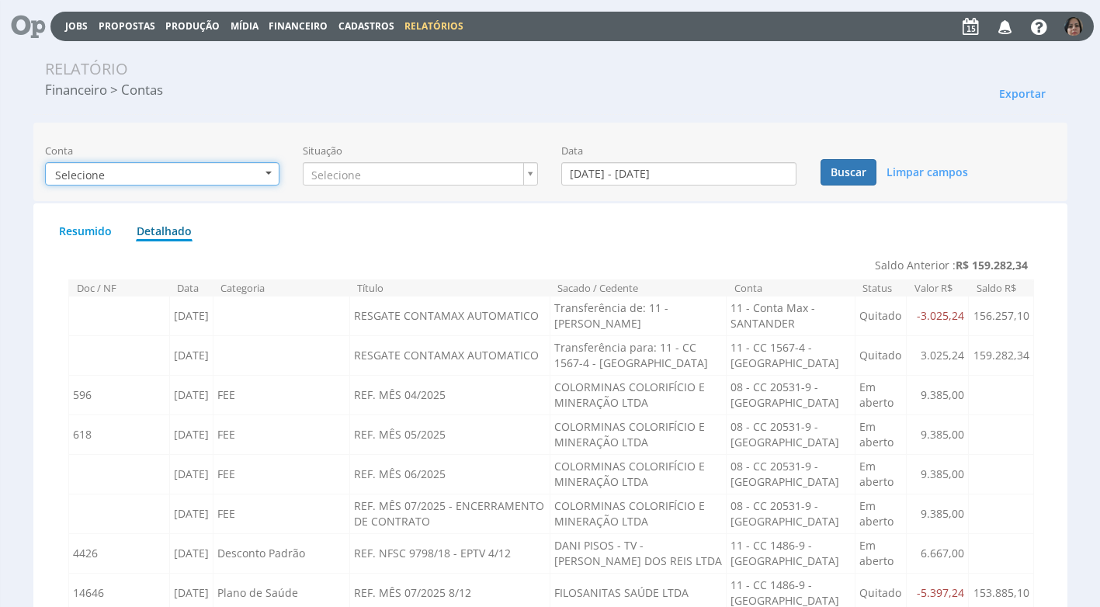
click at [269, 172] on b "button" at bounding box center [268, 173] width 6 height 3
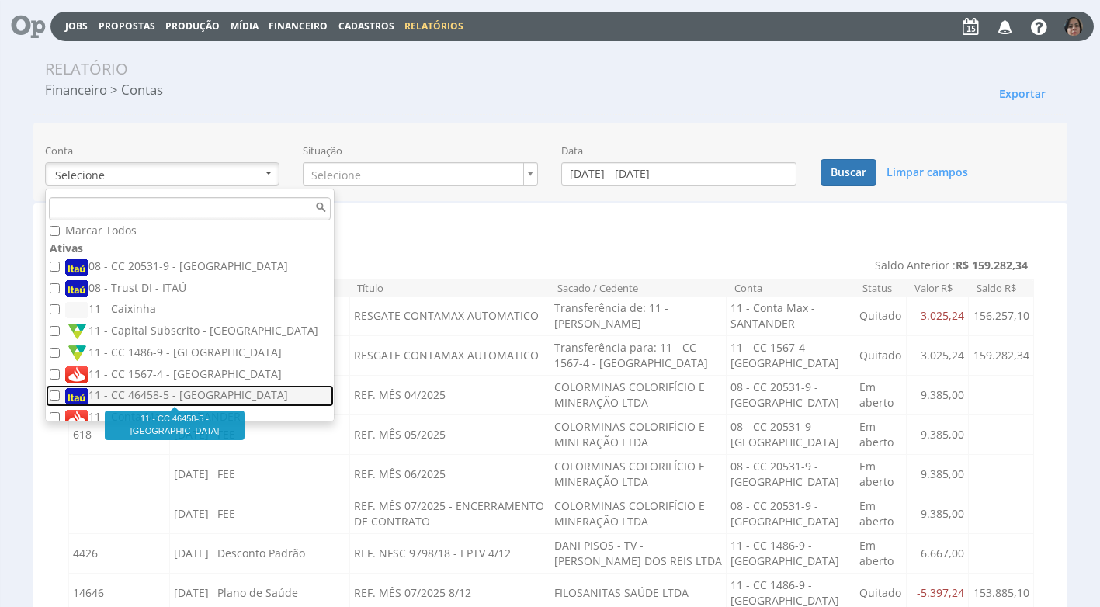
click at [178, 394] on label "11 - CC 46458-5 - [GEOGRAPHIC_DATA]" at bounding box center [191, 395] width 253 height 17
click at [60, 394] on input "11 - CC 46458-5 - [GEOGRAPHIC_DATA]" at bounding box center [55, 395] width 10 height 10
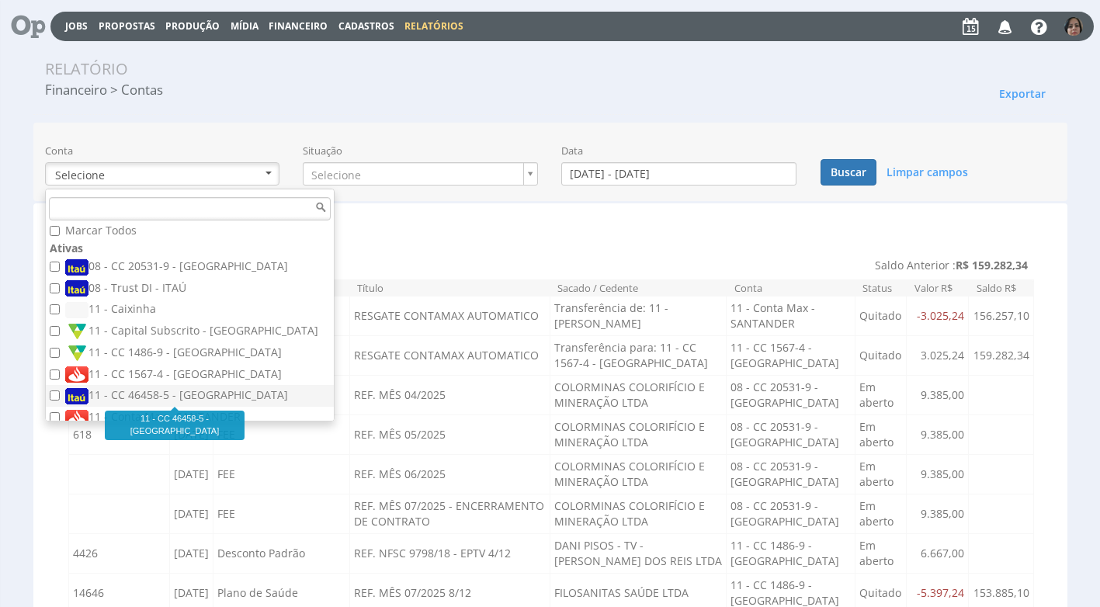
checkbox input "true"
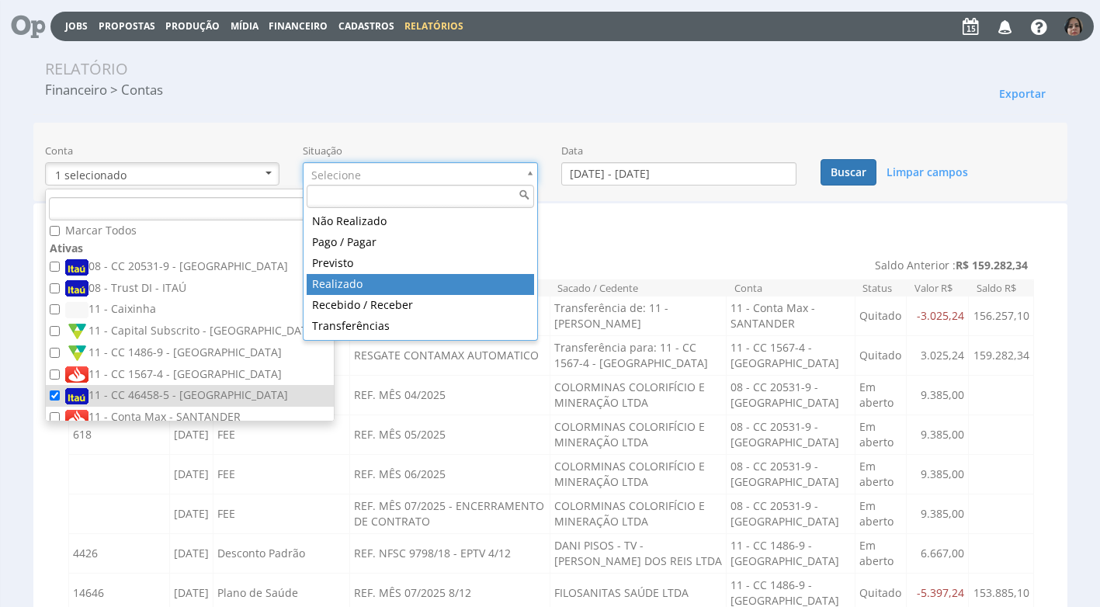
type input "realizado"
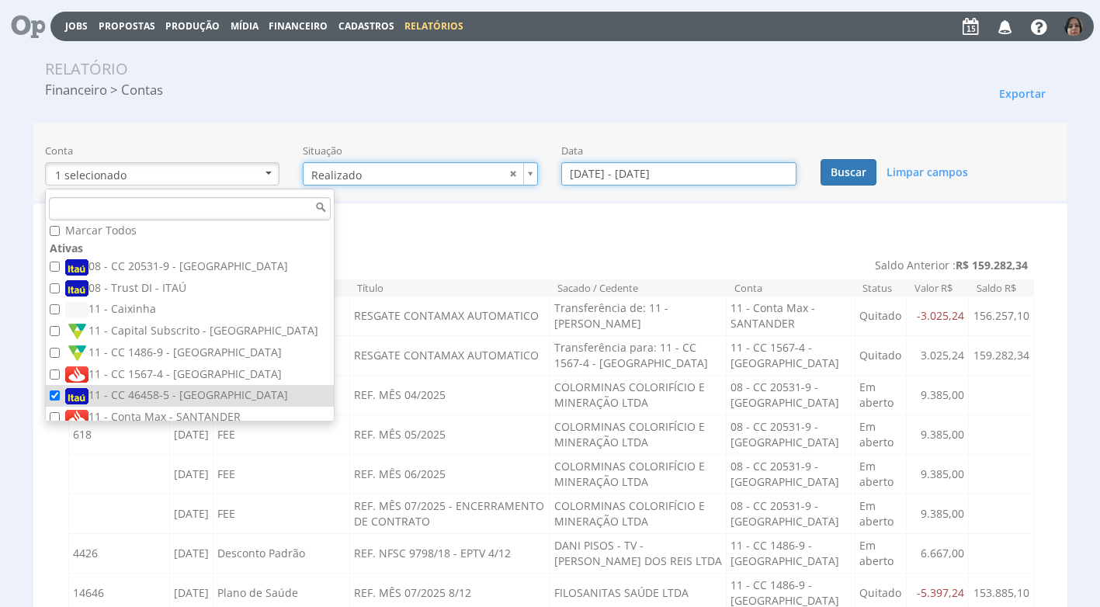
click at [593, 175] on input "[DATE] - [DATE]" at bounding box center [678, 173] width 235 height 23
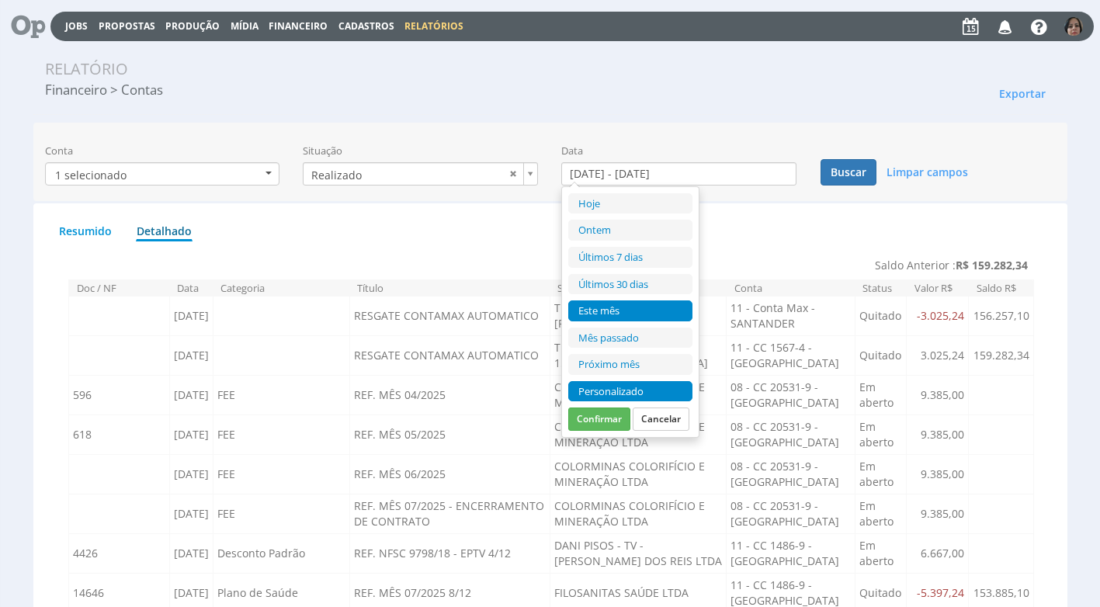
click at [595, 390] on li "Personalizado" at bounding box center [630, 391] width 124 height 21
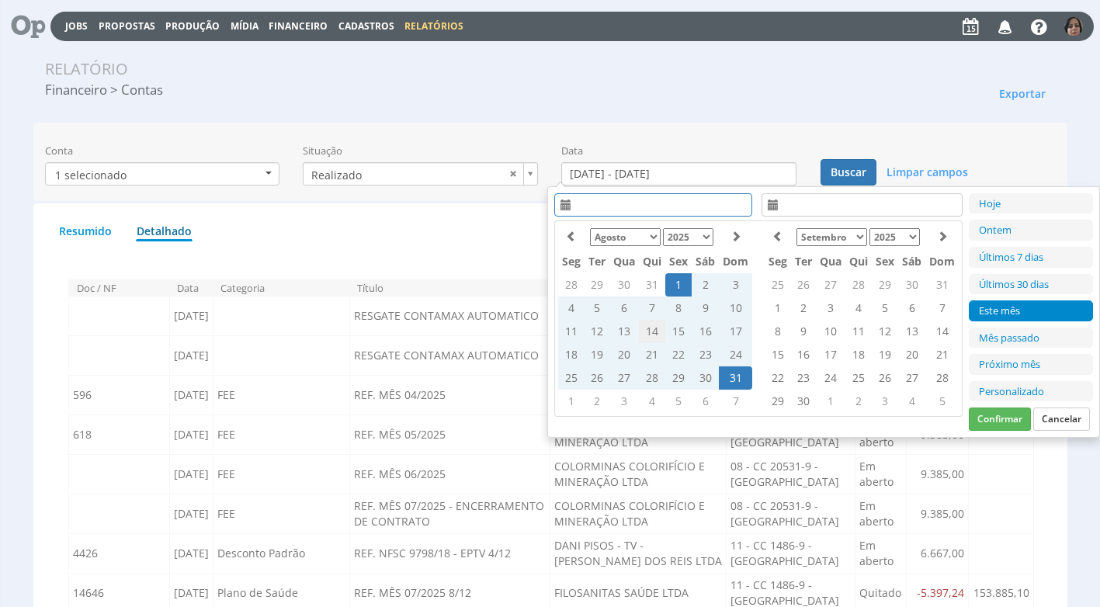
click at [648, 324] on td "14" at bounding box center [652, 331] width 26 height 23
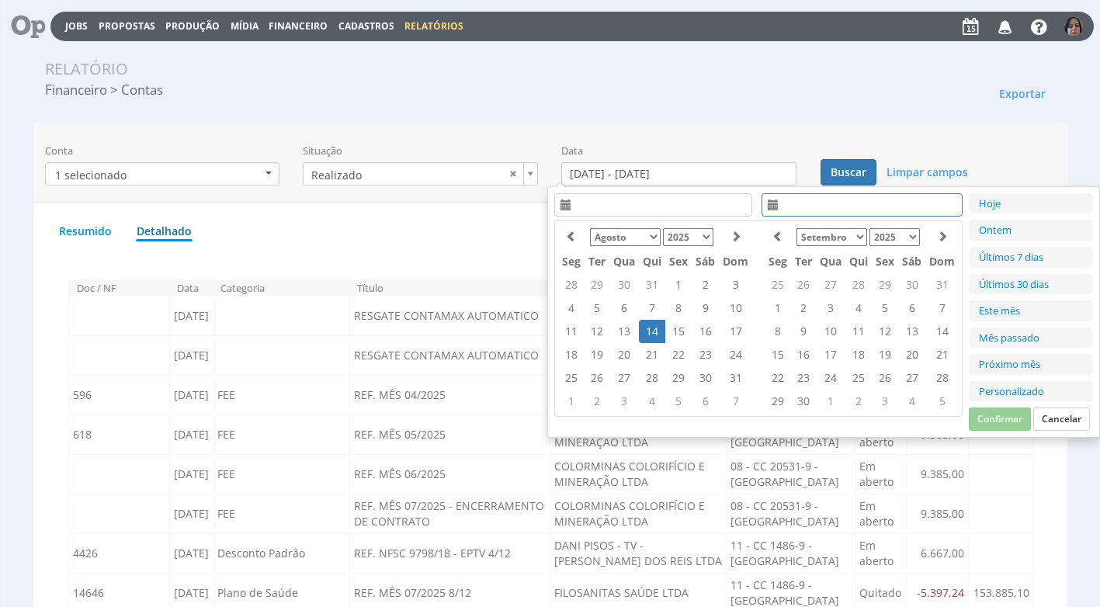
click at [648, 324] on td "14" at bounding box center [652, 331] width 26 height 23
click at [998, 417] on button "Confirmar" at bounding box center [1000, 419] width 62 height 23
type input "[DATE] - [DATE]"
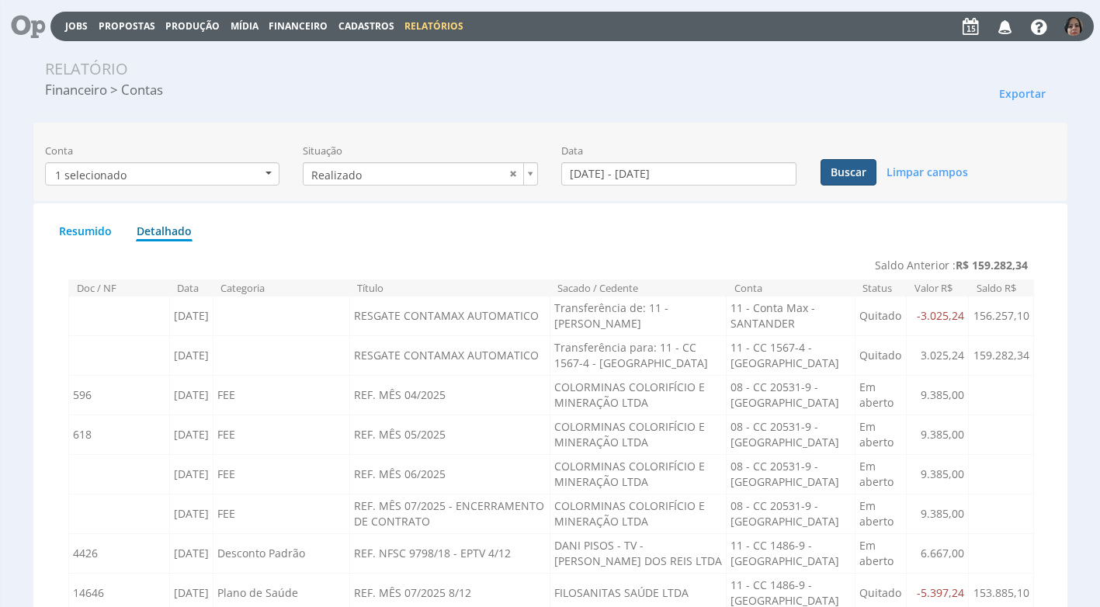
click at [850, 174] on button "Buscar" at bounding box center [848, 172] width 56 height 26
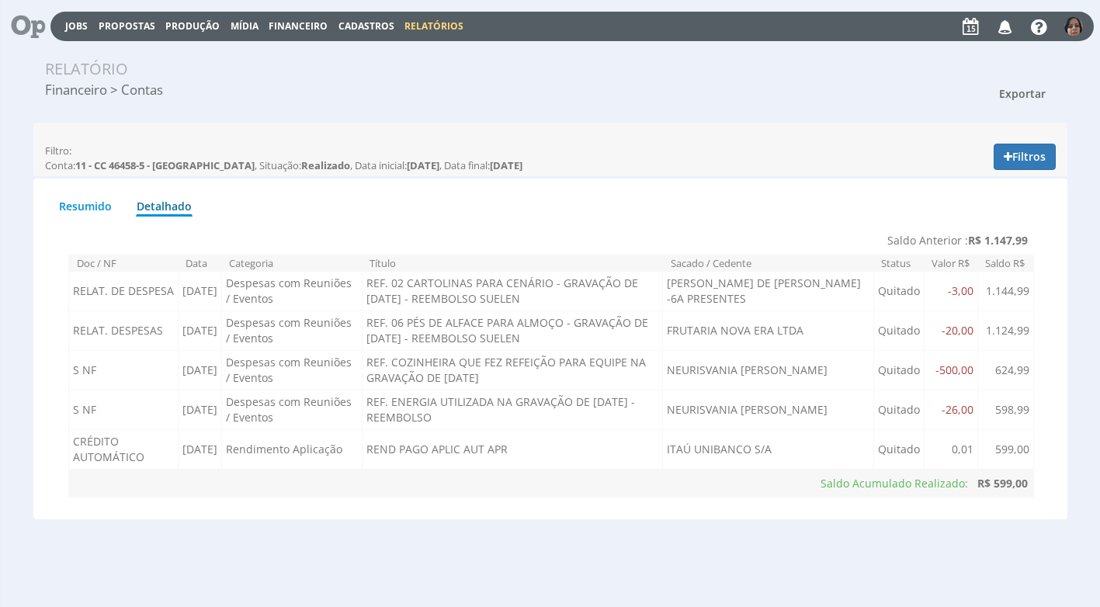
click at [1028, 93] on span "Exportar" at bounding box center [1022, 93] width 47 height 15
click at [966, 161] on link "Imprimir" at bounding box center [993, 164] width 123 height 20
click at [302, 23] on span "Financeiro" at bounding box center [298, 25] width 59 height 13
click at [282, 50] on link "Lançamentos" at bounding box center [299, 50] width 130 height 23
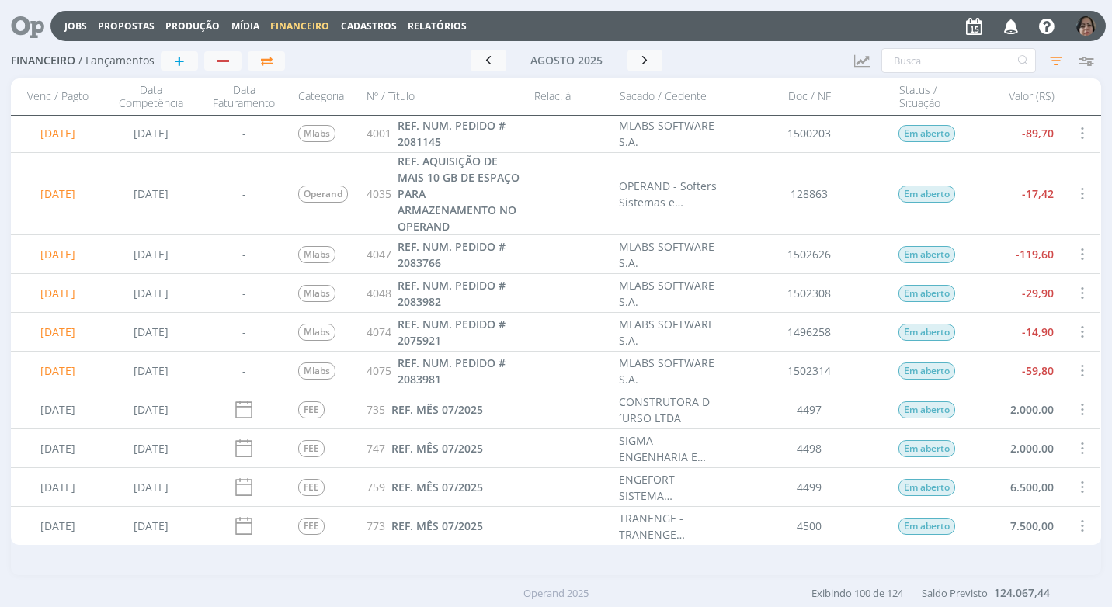
scroll to position [1940, 0]
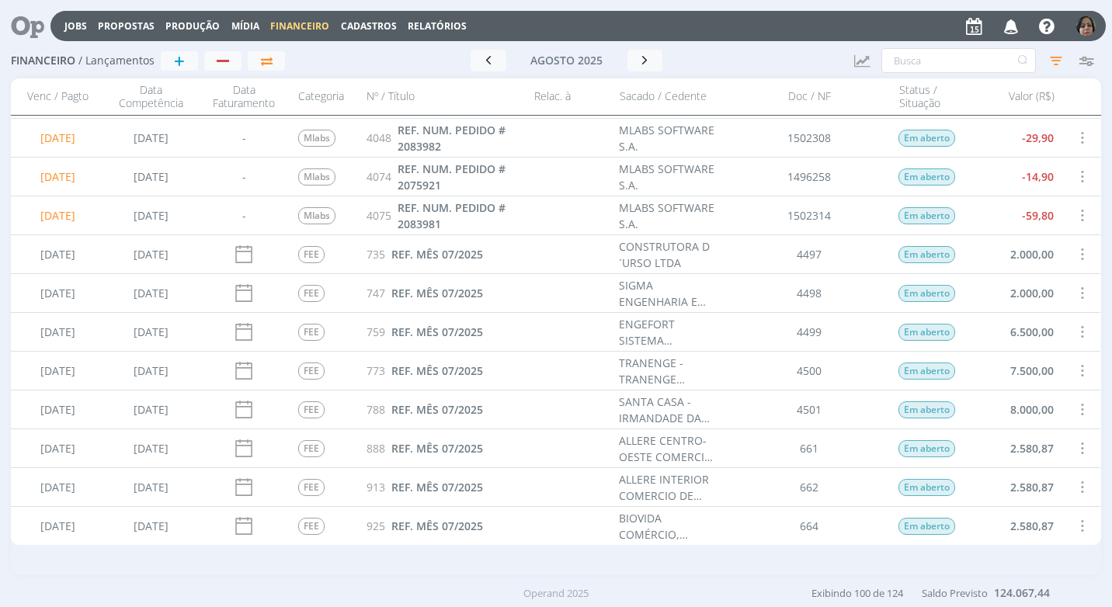
click at [1078, 249] on span at bounding box center [1081, 254] width 17 height 21
click at [1053, 245] on div "Selecionar" at bounding box center [1030, 245] width 154 height 23
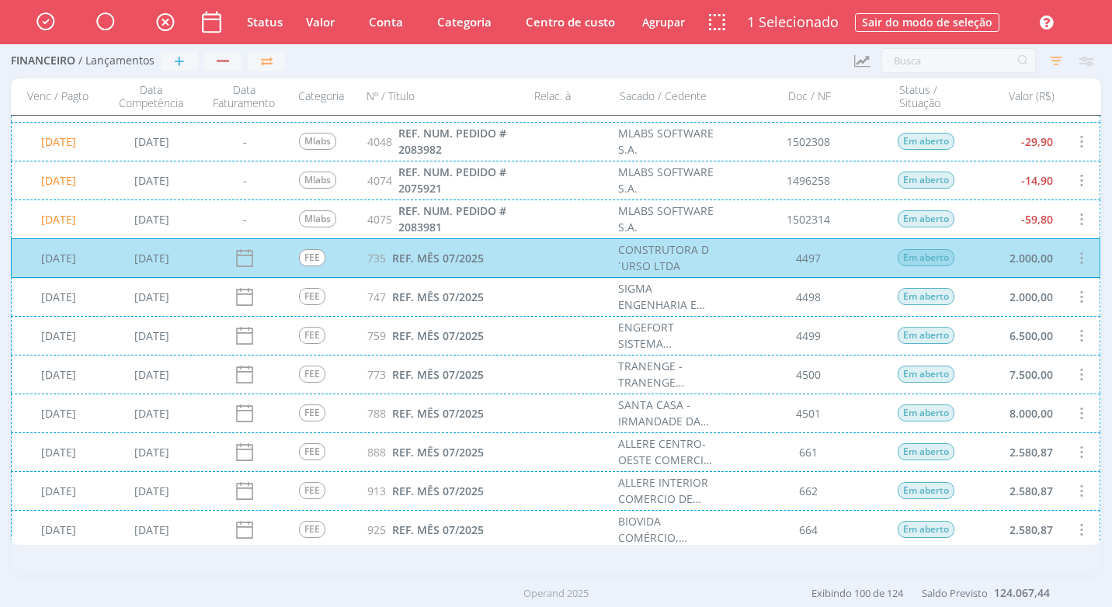
scroll to position [1941, 0]
click at [1056, 292] on div "18/08/2025 21/10/2024 FEE 747 REF. MÊS 07/2025 SIGMA ENGENHARIA E COMÉRCIO LTDA…" at bounding box center [555, 295] width 1089 height 39
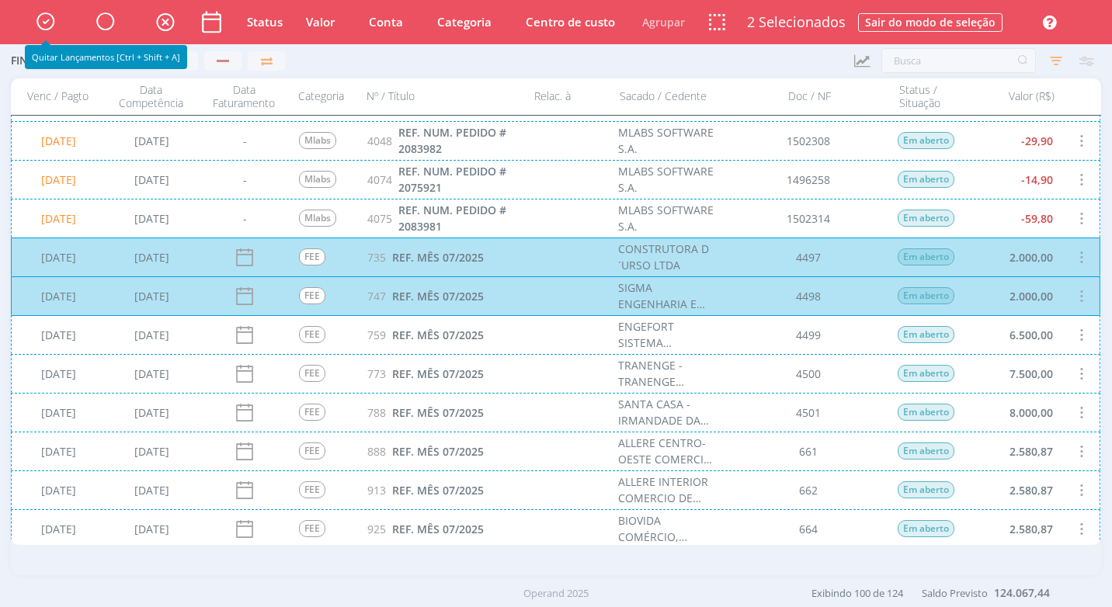
click at [36, 23] on icon "button" at bounding box center [45, 21] width 27 height 26
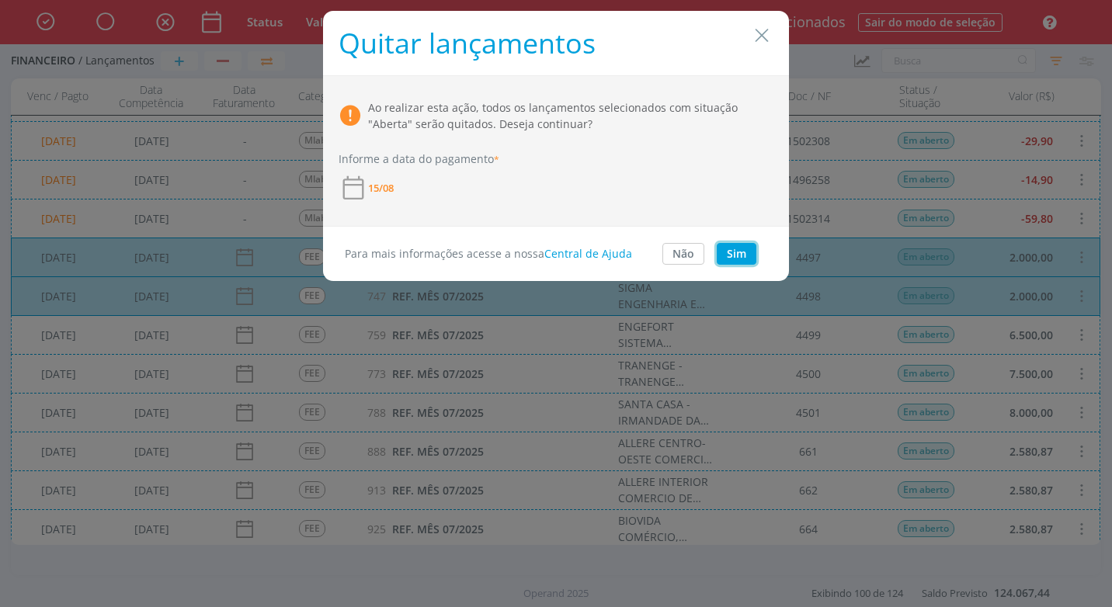
click at [732, 248] on button "Sim" at bounding box center [736, 254] width 40 height 22
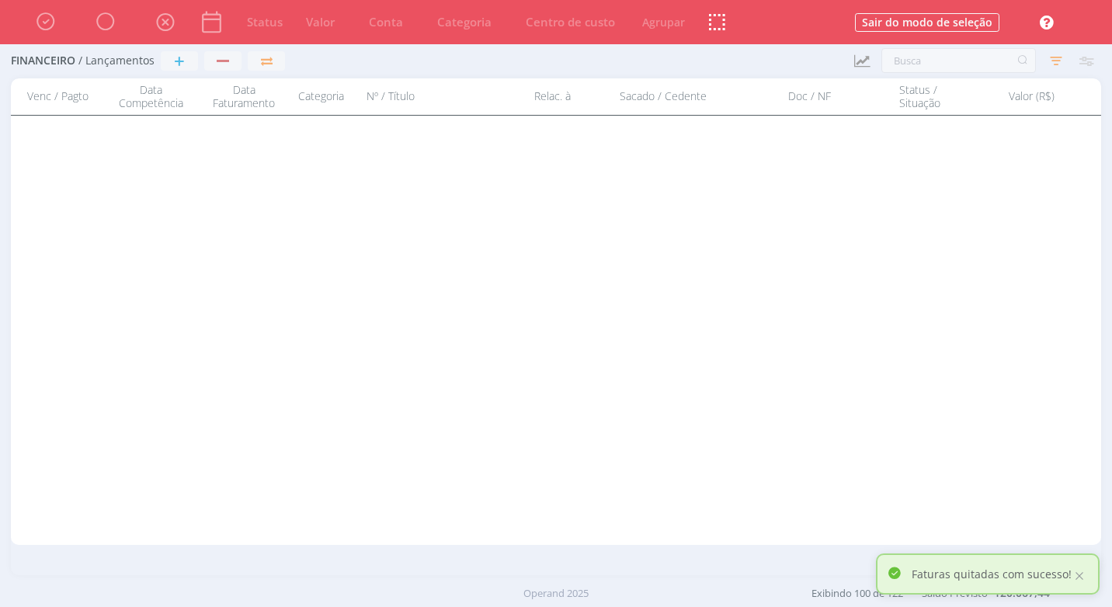
scroll to position [0, 0]
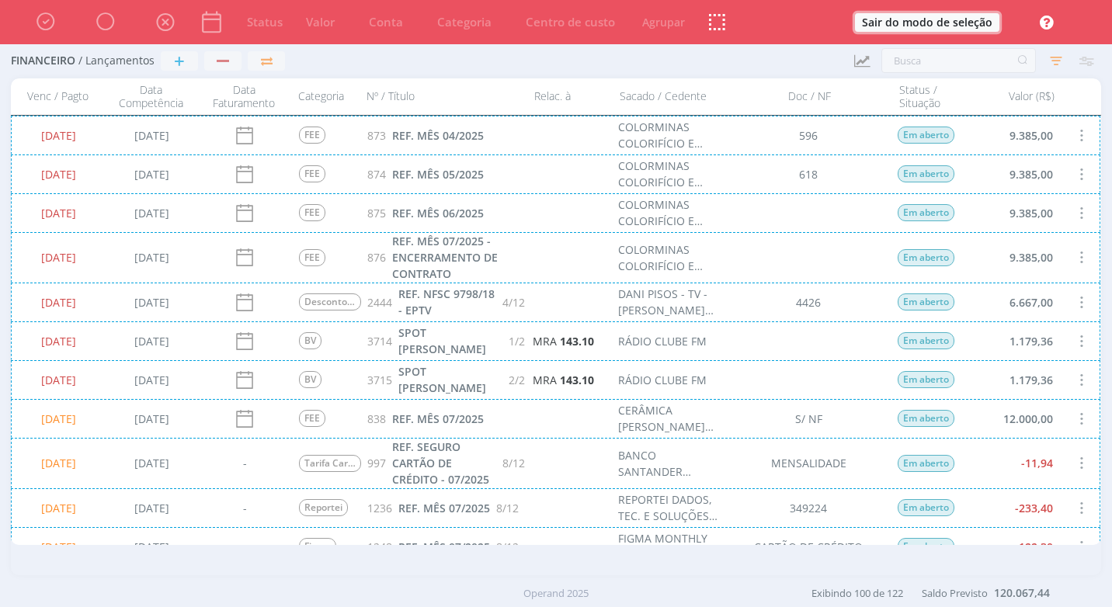
click at [969, 27] on button "Sair do modo de seleção" at bounding box center [927, 22] width 144 height 19
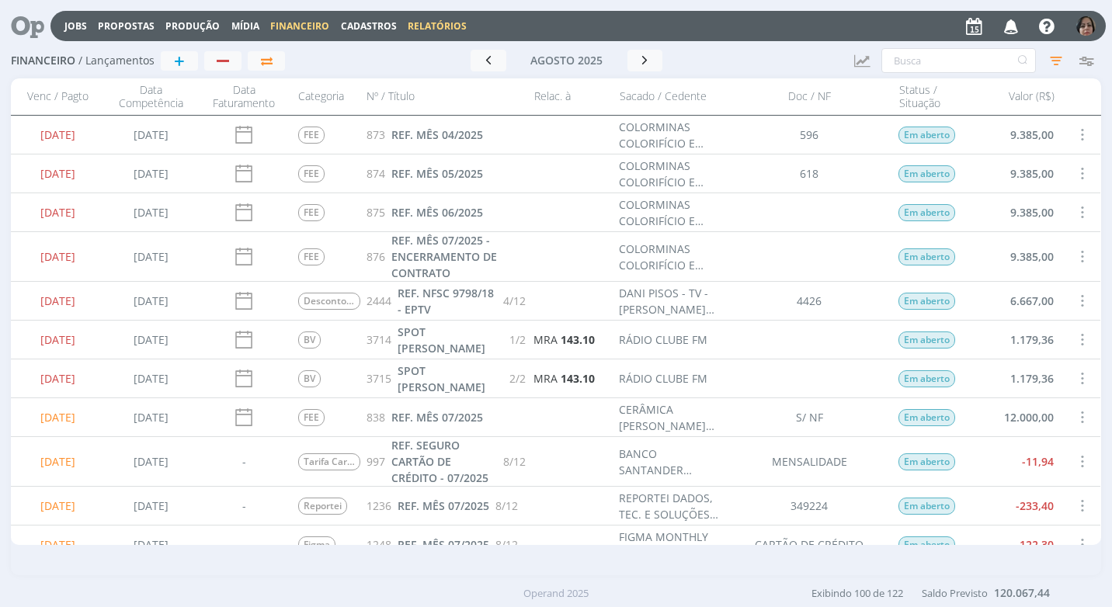
click at [430, 29] on link "Relatórios" at bounding box center [437, 25] width 59 height 13
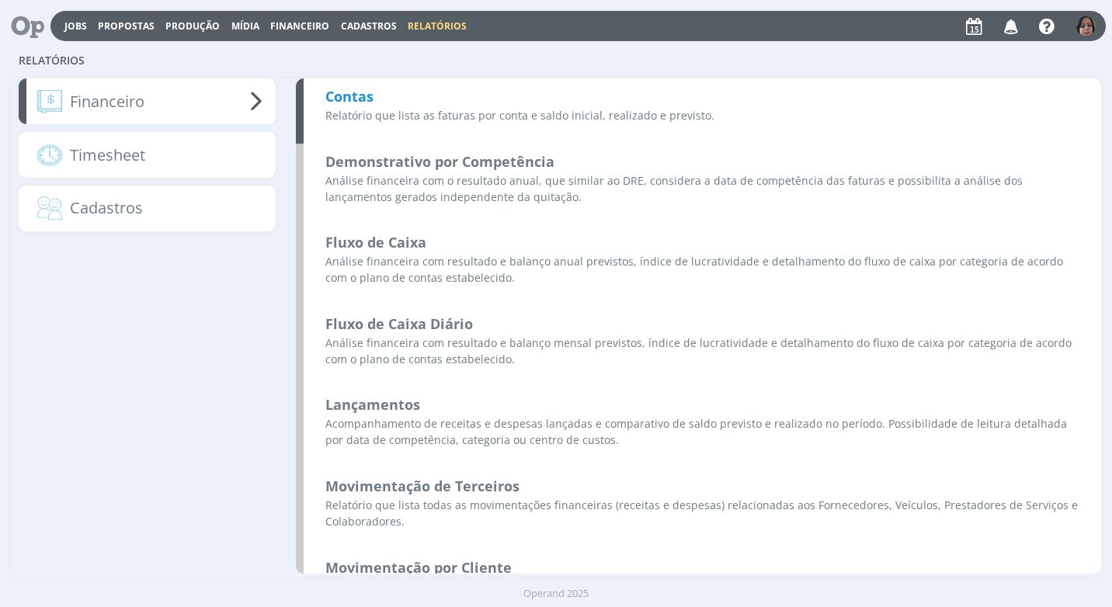
click at [328, 101] on b "Contas" at bounding box center [349, 96] width 48 height 19
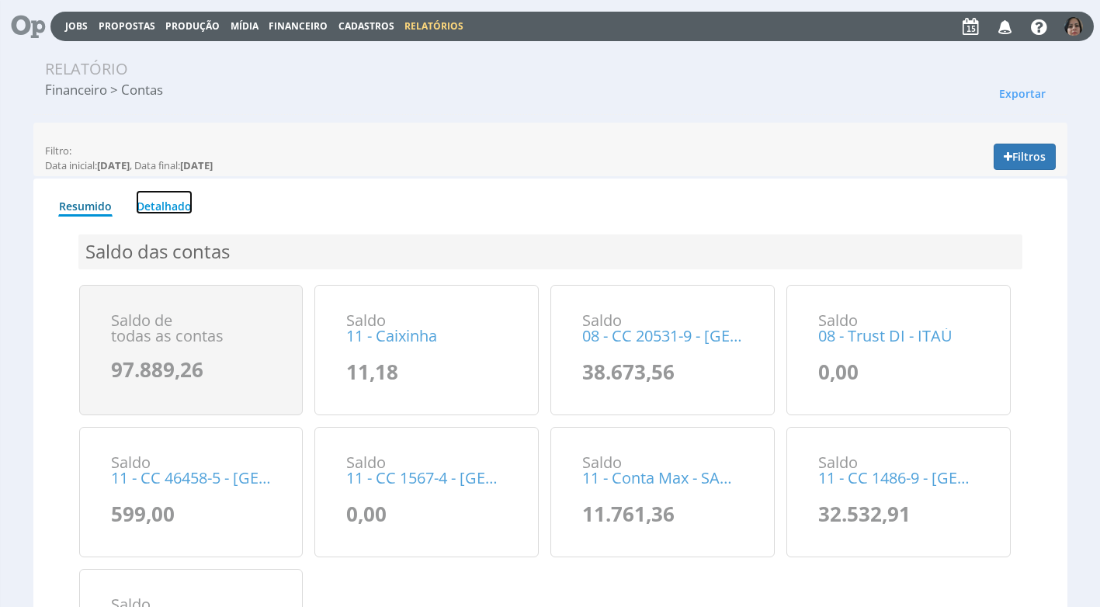
click at [157, 207] on link "Detalhado" at bounding box center [164, 202] width 57 height 24
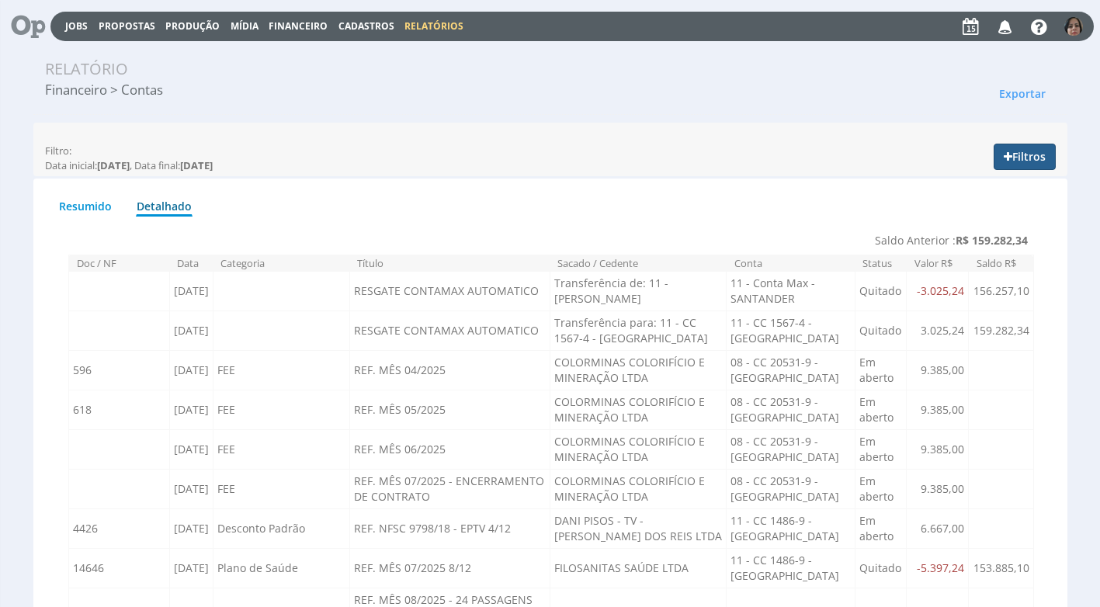
click at [1053, 158] on button "Filtros" at bounding box center [1025, 157] width 62 height 26
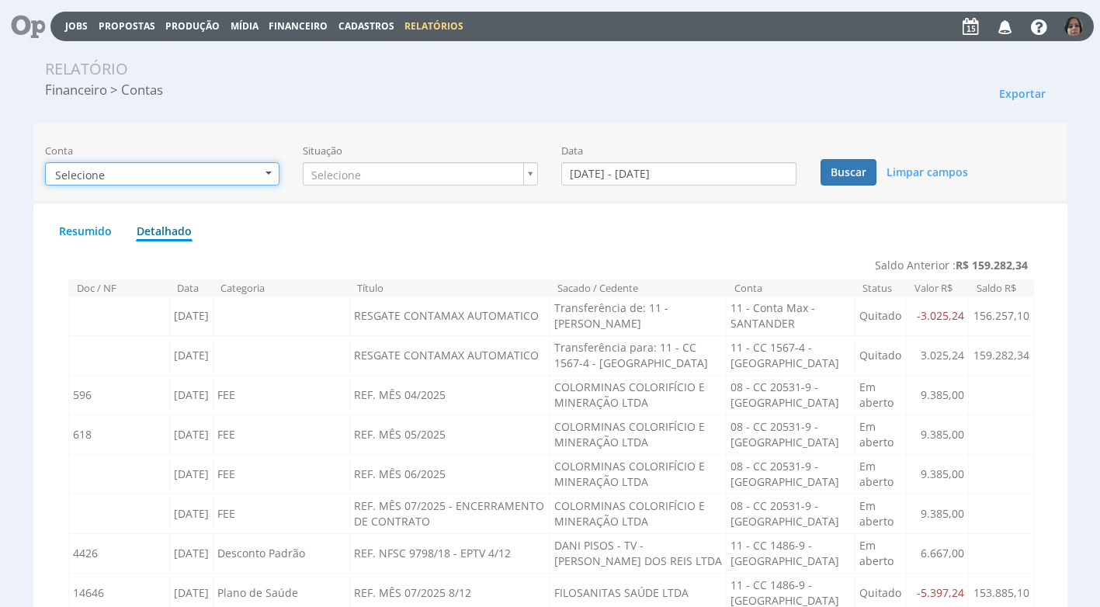
click at [269, 172] on b "button" at bounding box center [268, 173] width 6 height 3
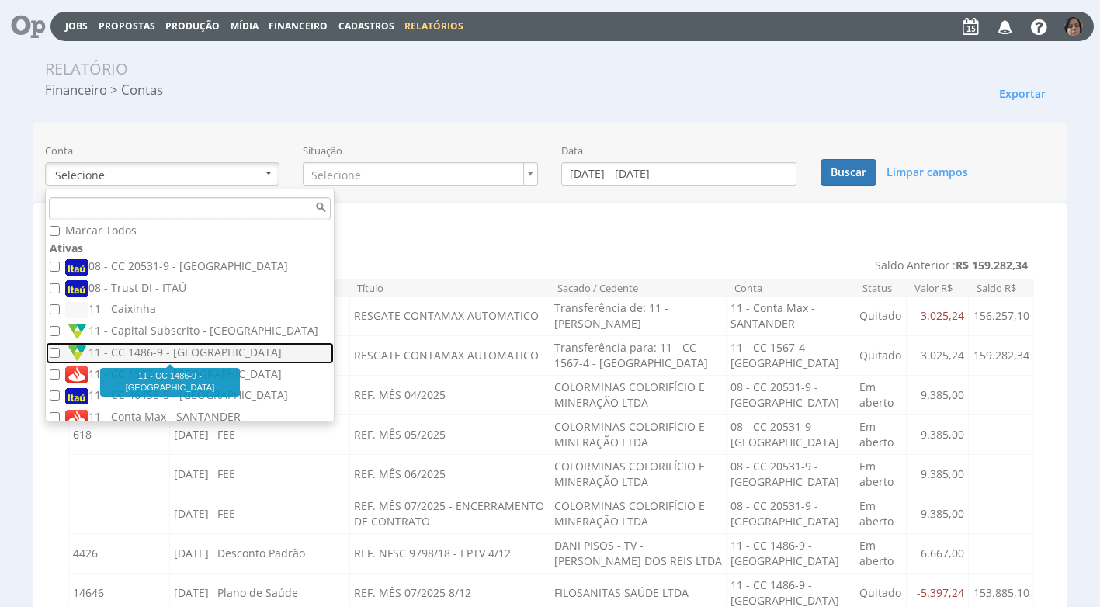
click at [210, 349] on label "11 - CC 1486-9 - [GEOGRAPHIC_DATA]" at bounding box center [191, 353] width 253 height 17
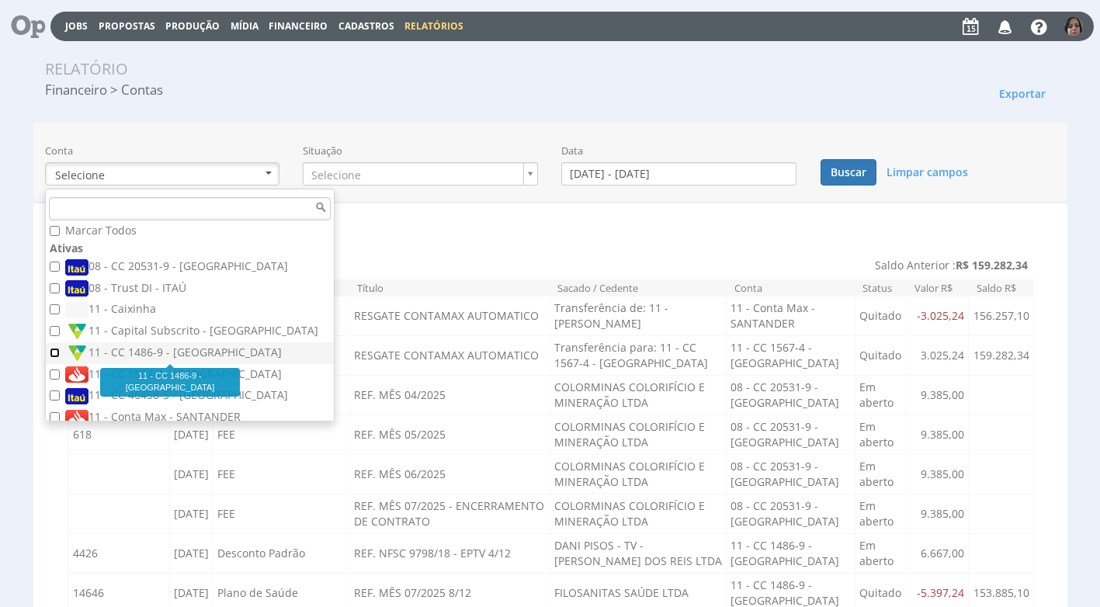
click at [60, 349] on input "11 - CC 1486-9 - [GEOGRAPHIC_DATA]" at bounding box center [55, 353] width 10 height 10
checkbox input "true"
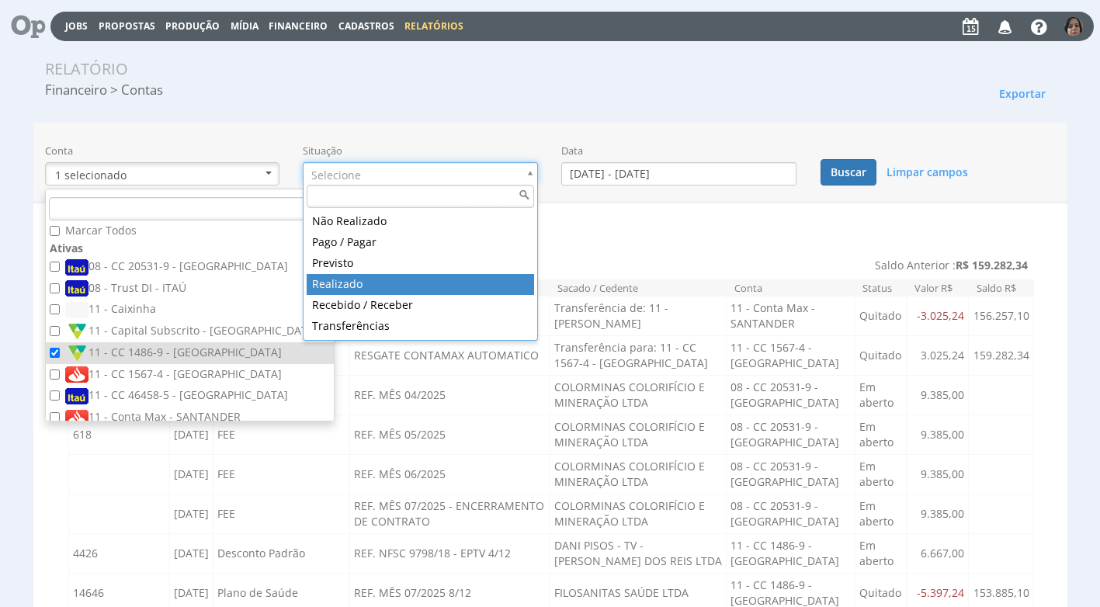
type input "realizado"
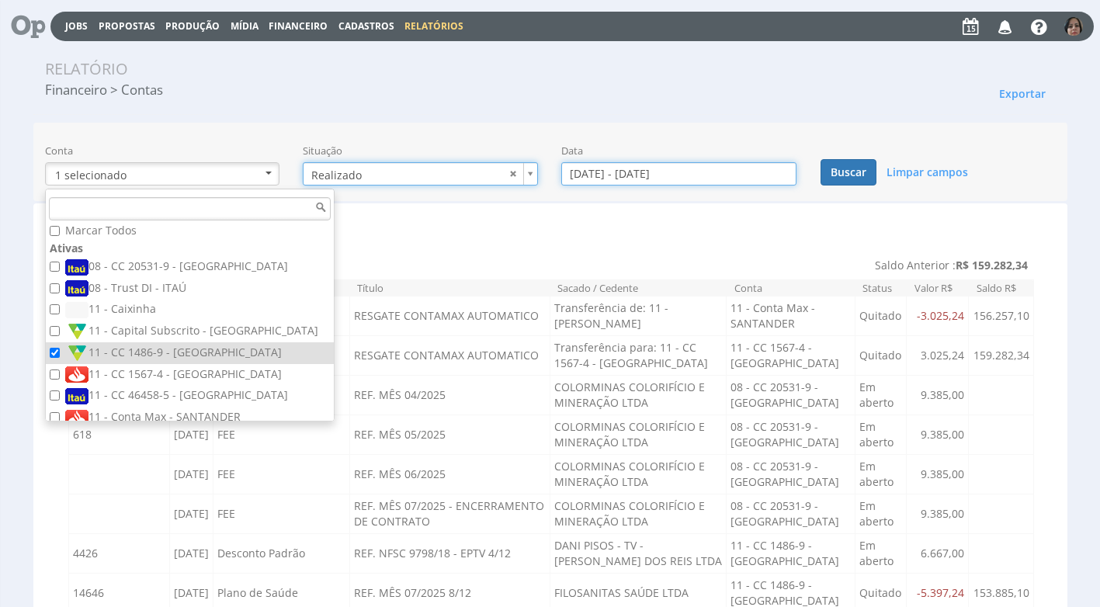
click at [595, 171] on input "[DATE] - [DATE]" at bounding box center [678, 173] width 235 height 23
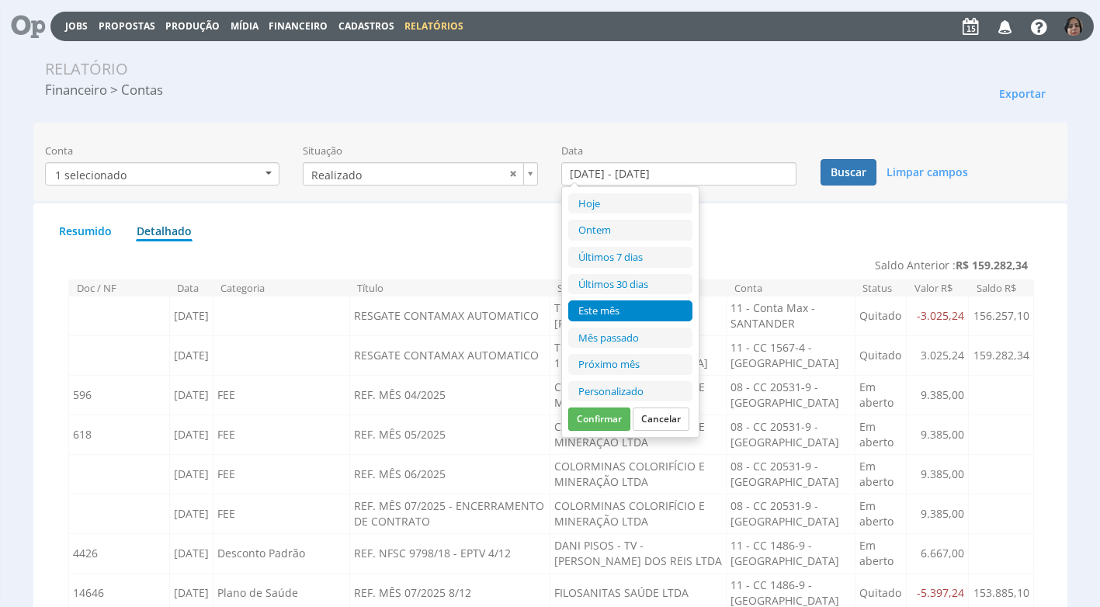
click at [648, 388] on li "Personalizado" at bounding box center [630, 391] width 124 height 21
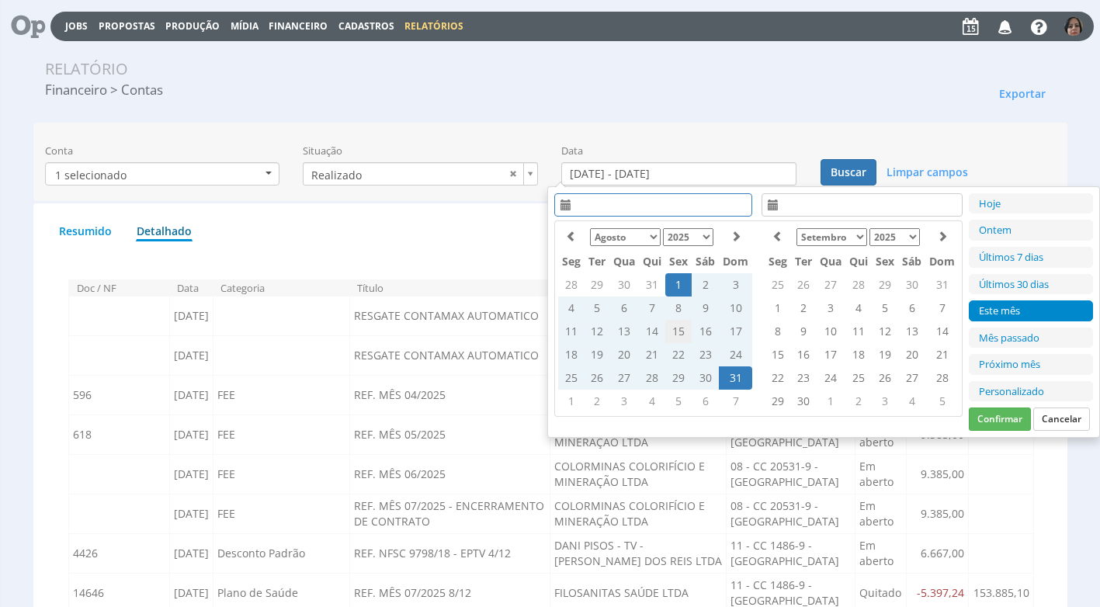
click at [671, 330] on td "15" at bounding box center [678, 331] width 26 height 23
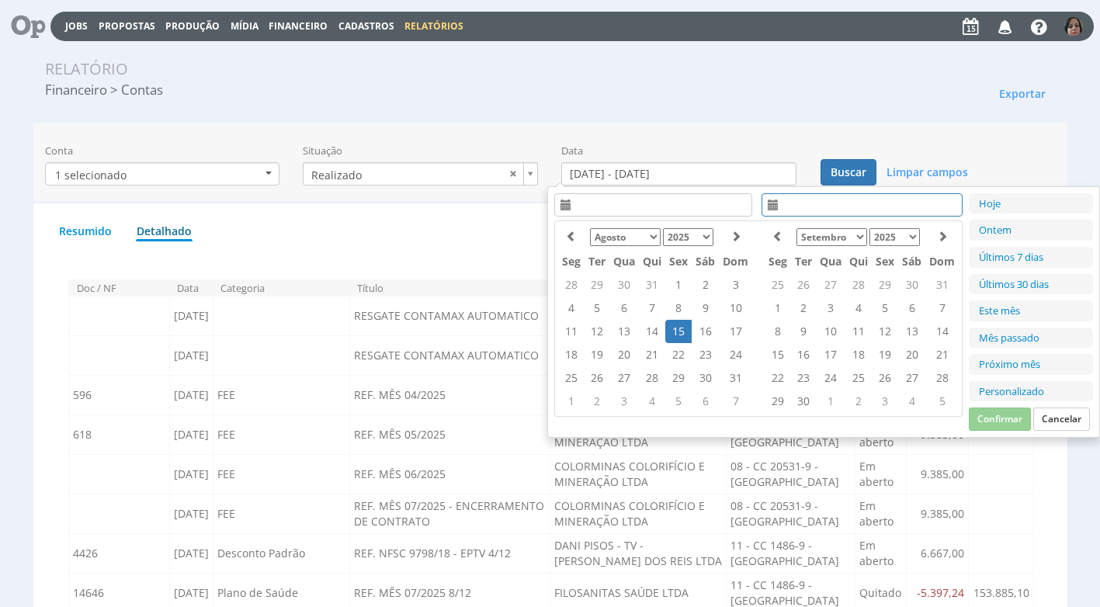
click at [674, 330] on td "15" at bounding box center [678, 331] width 26 height 23
type input "[DATE] - [DATE]"
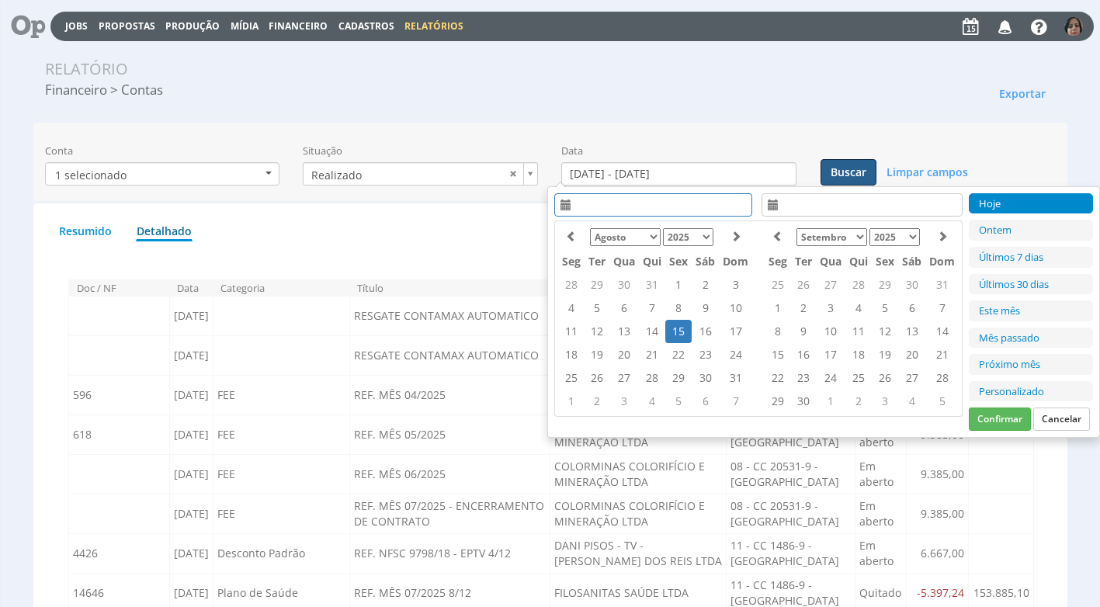
click at [852, 162] on button "Buscar" at bounding box center [848, 172] width 56 height 26
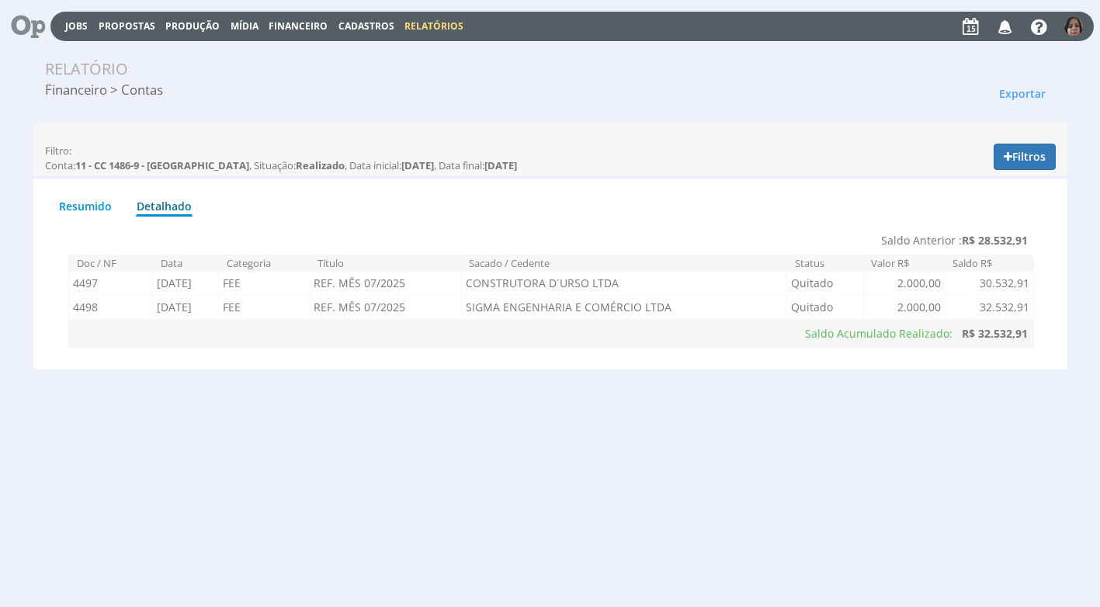
click at [273, 23] on span "Financeiro" at bounding box center [298, 25] width 59 height 13
click at [287, 49] on link "Lançamentos" at bounding box center [299, 50] width 130 height 23
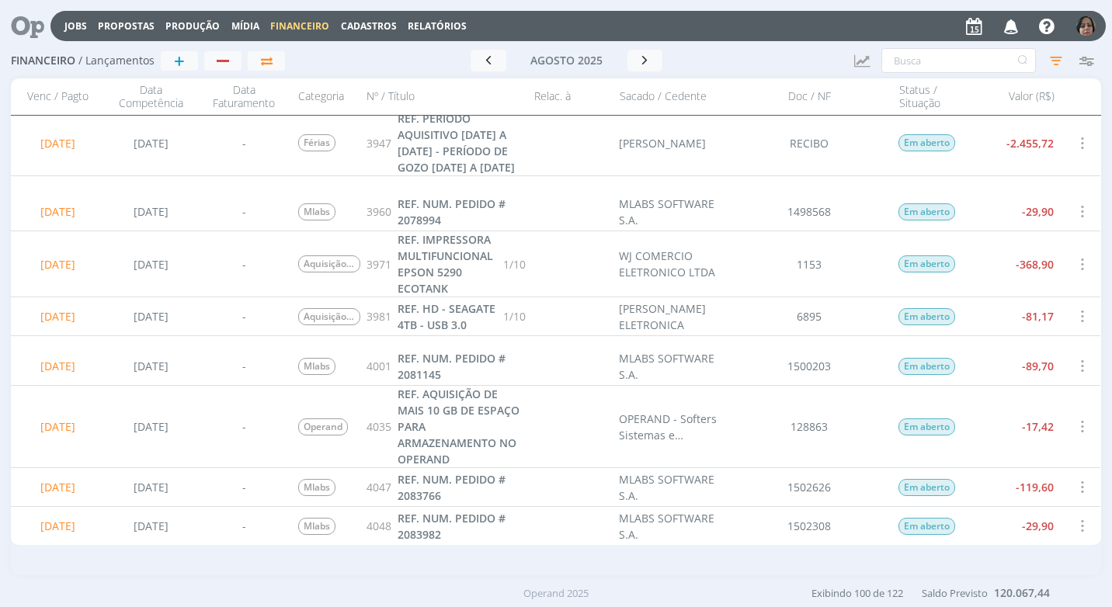
scroll to position [1475, 0]
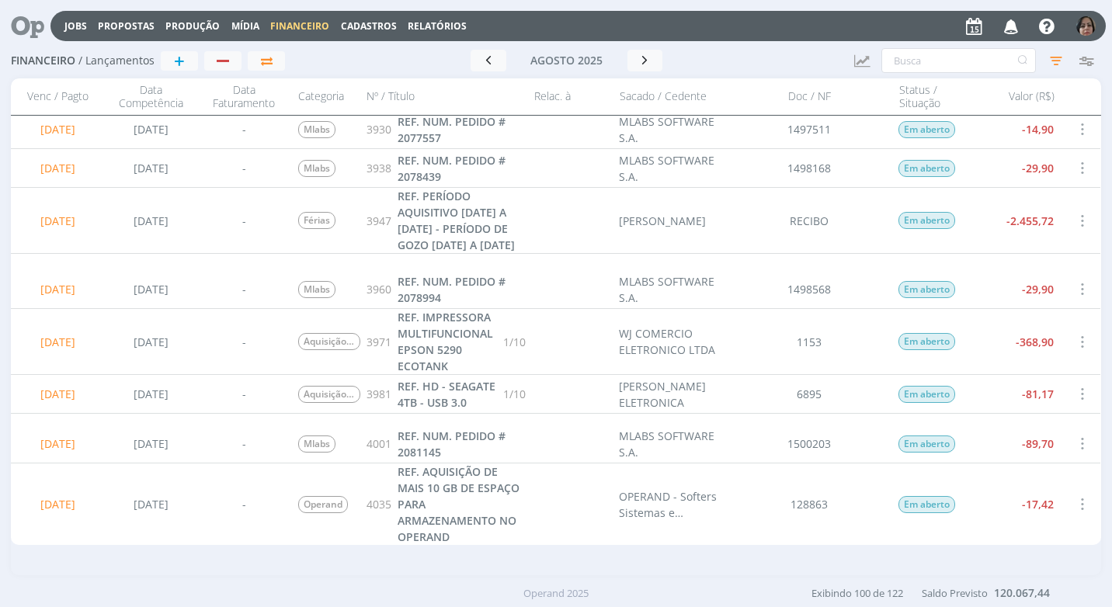
click at [1073, 218] on span at bounding box center [1081, 220] width 17 height 21
click at [1035, 220] on div "Selecionar" at bounding box center [1030, 219] width 154 height 23
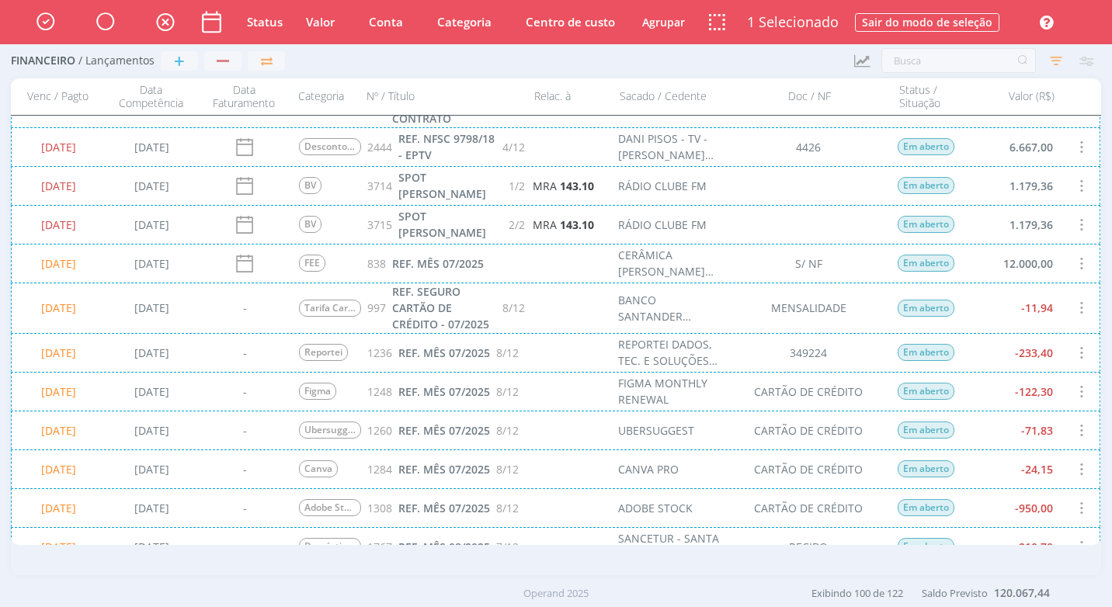
scroll to position [233, 0]
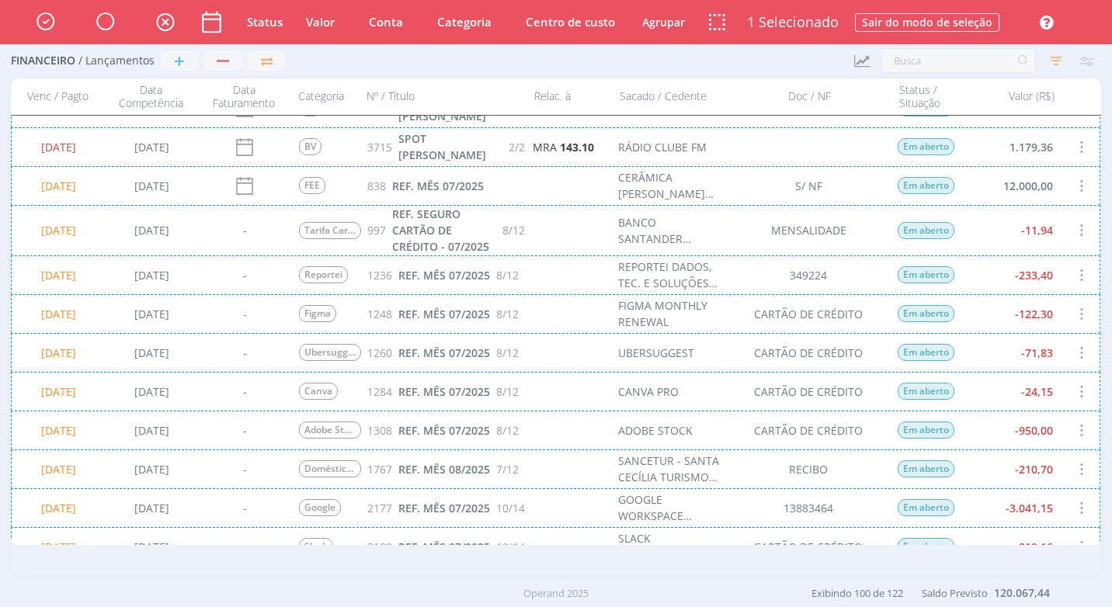
click at [1073, 271] on div "15/08/2025 21/05/2025 - Reportei 1236 REF. MÊS 07/2025 8/12 REPORTEI DADOS, TEC…" at bounding box center [555, 274] width 1089 height 39
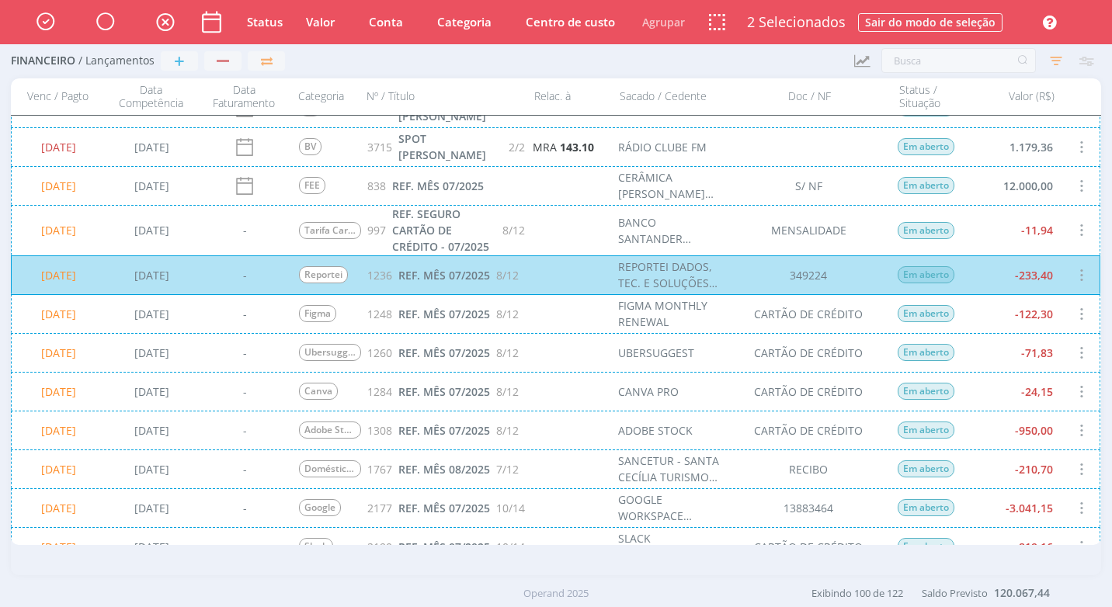
click at [1073, 310] on div "15/08/2025 21/05/2025 - Figma 1248 REF. MÊS 07/2025 8/12 FIGMA MONTHLY RENEWAL …" at bounding box center [555, 313] width 1089 height 39
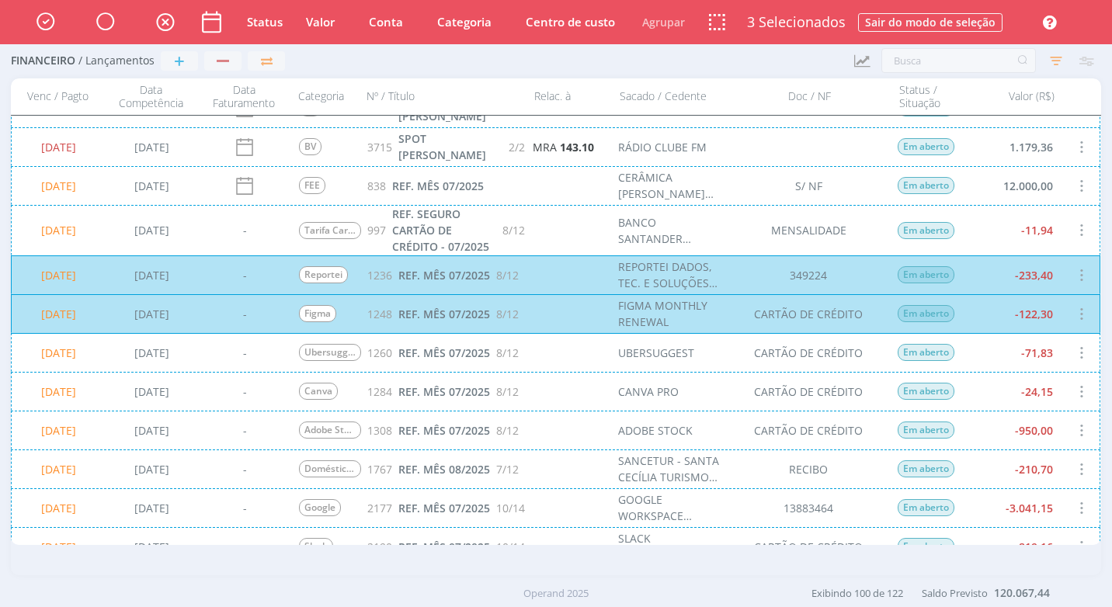
click at [1063, 356] on div "15/08/2025 21/05/2025 - Ubersuggest 1260 REF. MÊS 07/2025 8/12 UBERSUGGEST CART…" at bounding box center [555, 352] width 1089 height 39
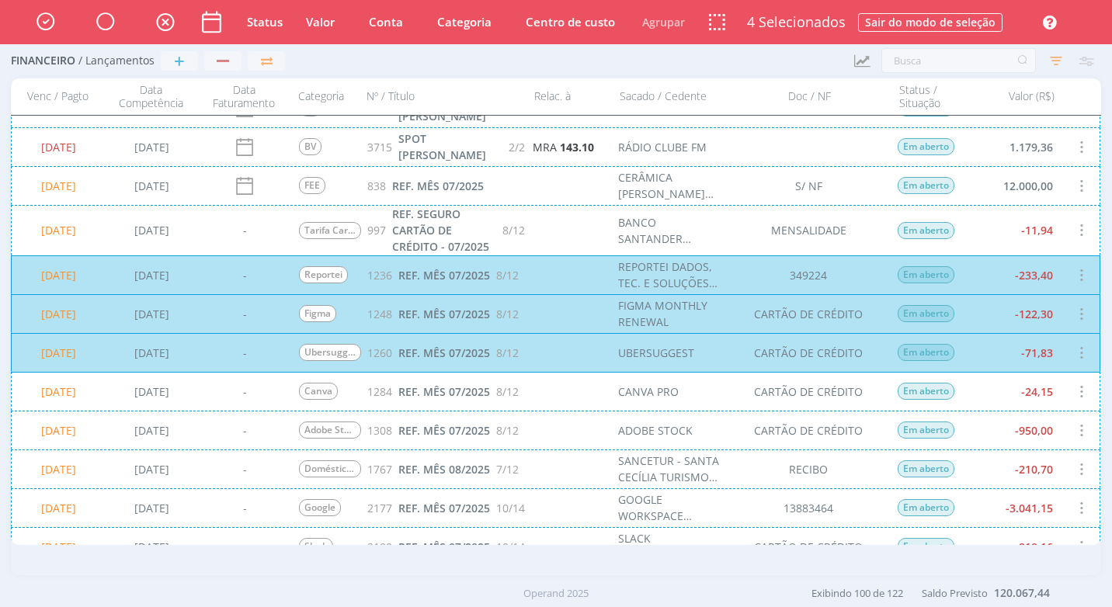
click at [1046, 397] on div "15/08/2025 21/05/2025 - Canva 1284 REF. MÊS 07/2025 8/12 CANVA PRO CARTÃO DE CR…" at bounding box center [555, 391] width 1089 height 39
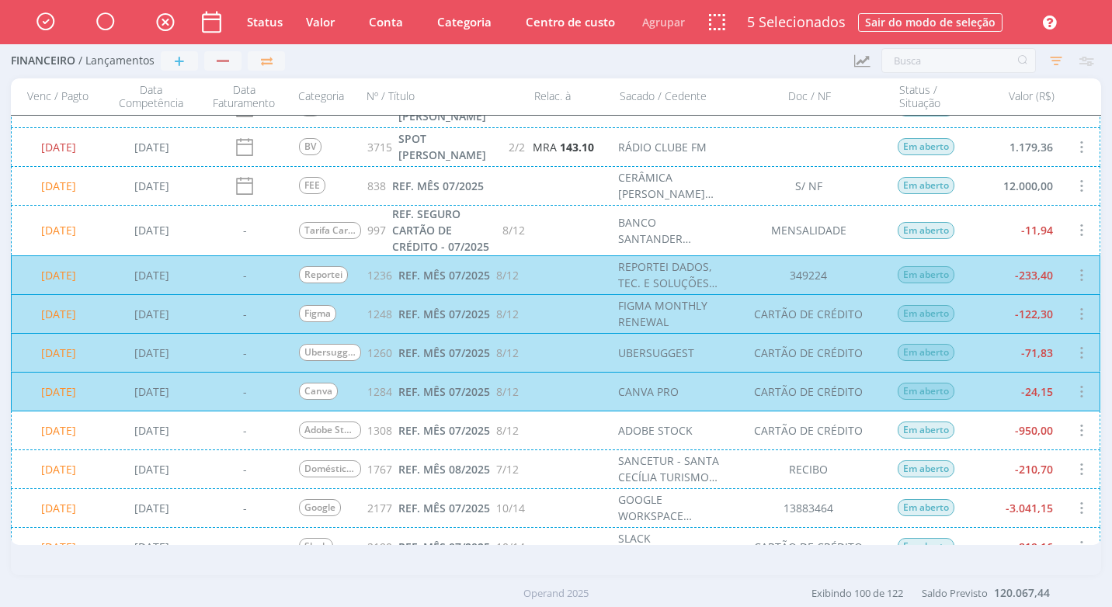
click at [1050, 432] on div "15/08/2025 21/05/2025 - Adobe Stock 1308 REF. MÊS 07/2025 8/12 ADOBE STOCK CART…" at bounding box center [555, 430] width 1089 height 39
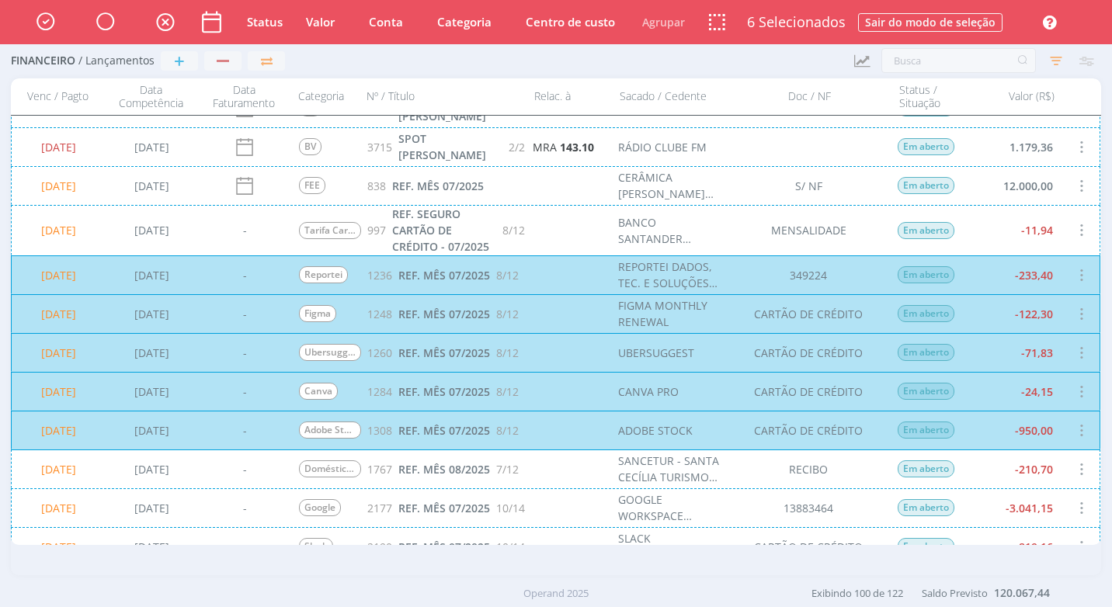
scroll to position [388, 0]
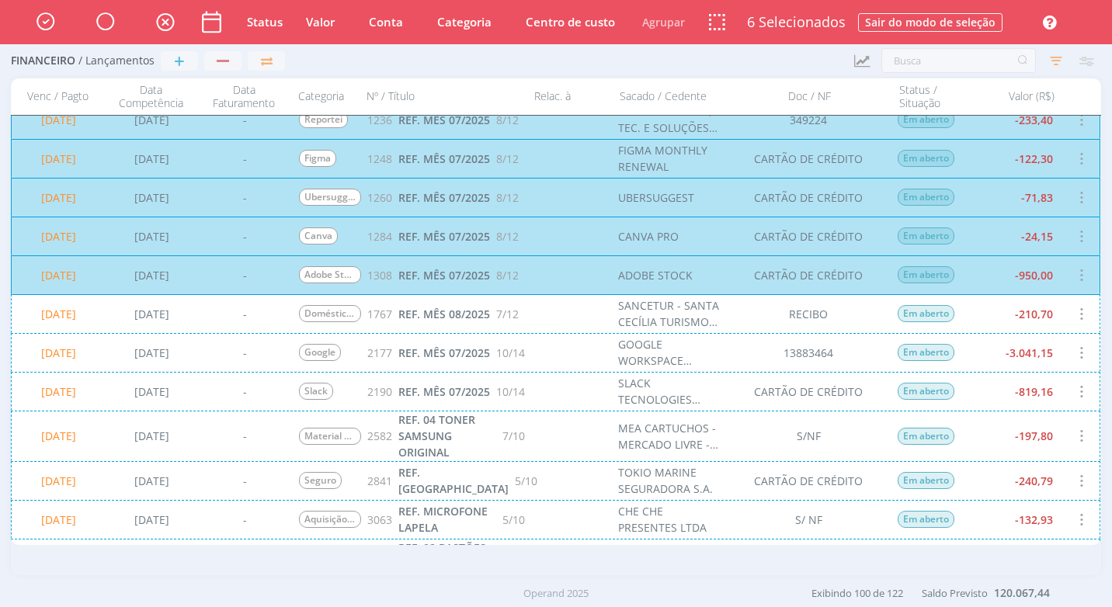
click at [1026, 360] on div "15/08/2025 12/07/2025 - Google 2177 REF. MÊS 07/2025 10/14 GOOGLE WORKSPACE ENT…" at bounding box center [555, 352] width 1089 height 39
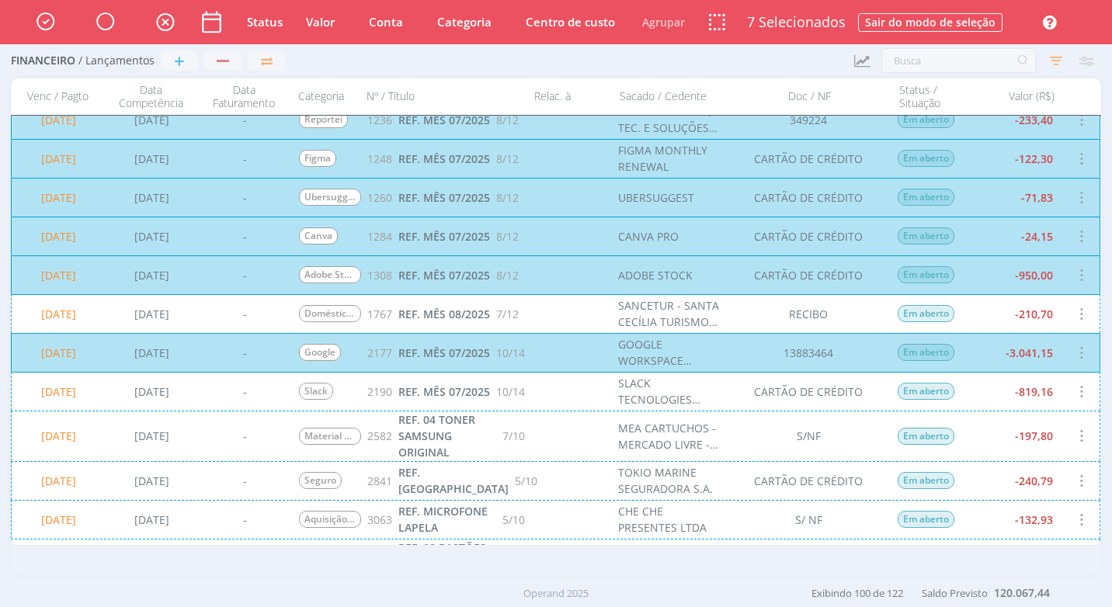
click at [1038, 394] on div "15/08/2025 12/07/2025 - Slack 2190 REF. MÊS 07/2025 10/14 SLACK TECNOLOGIES LIM…" at bounding box center [555, 391] width 1089 height 39
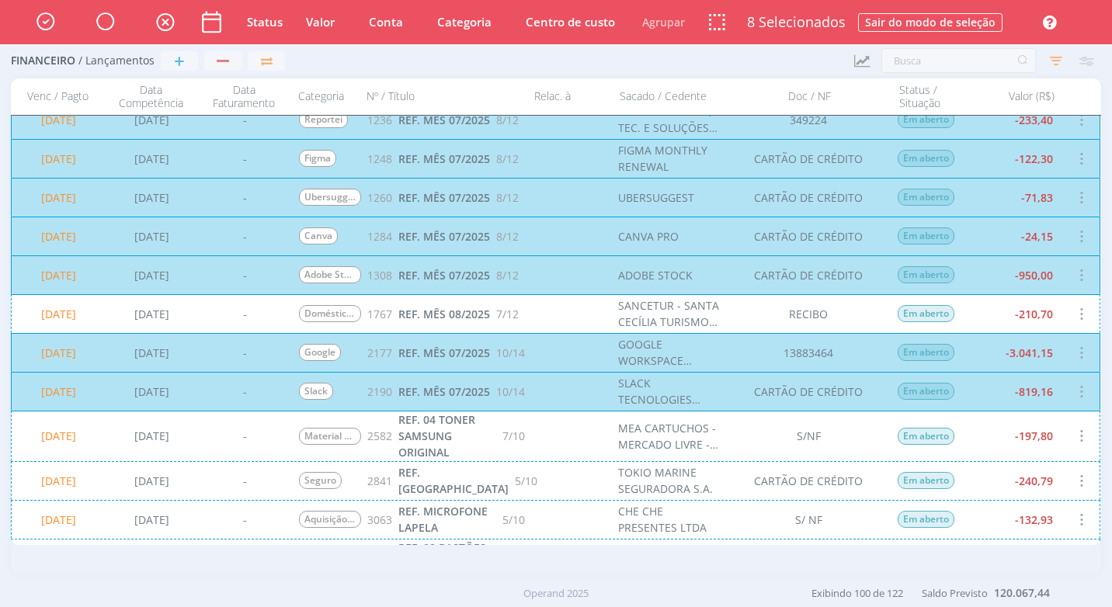
click at [1018, 432] on div "15/08/2025 16/01/2025 - Material de Escritório 2582 REF. 04 TONER SAMSUNG ORIGI…" at bounding box center [555, 436] width 1089 height 50
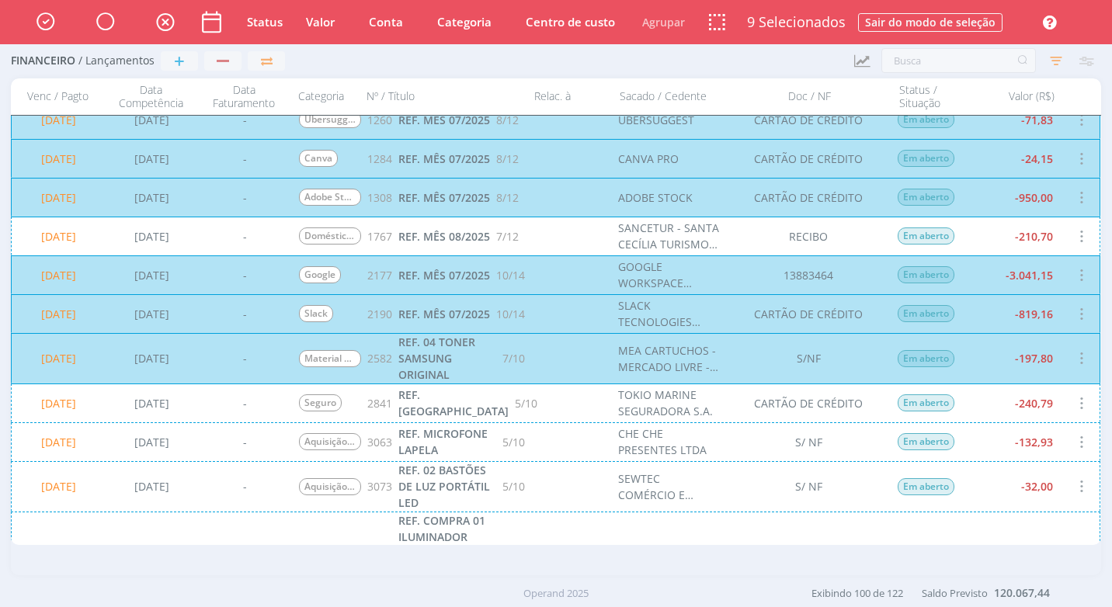
scroll to position [543, 0]
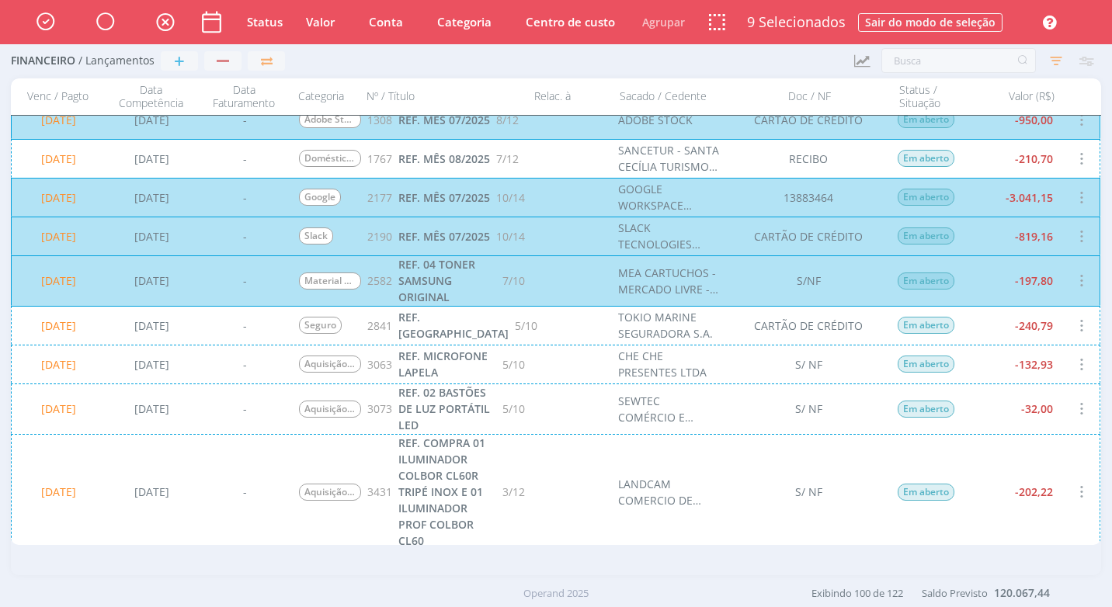
click at [997, 335] on div "15/08/2025 27/02/2025 - Seguro 2841 REF. PARCELA 5/10 TOKIO MARINE SEGURADORA S…" at bounding box center [555, 325] width 1089 height 39
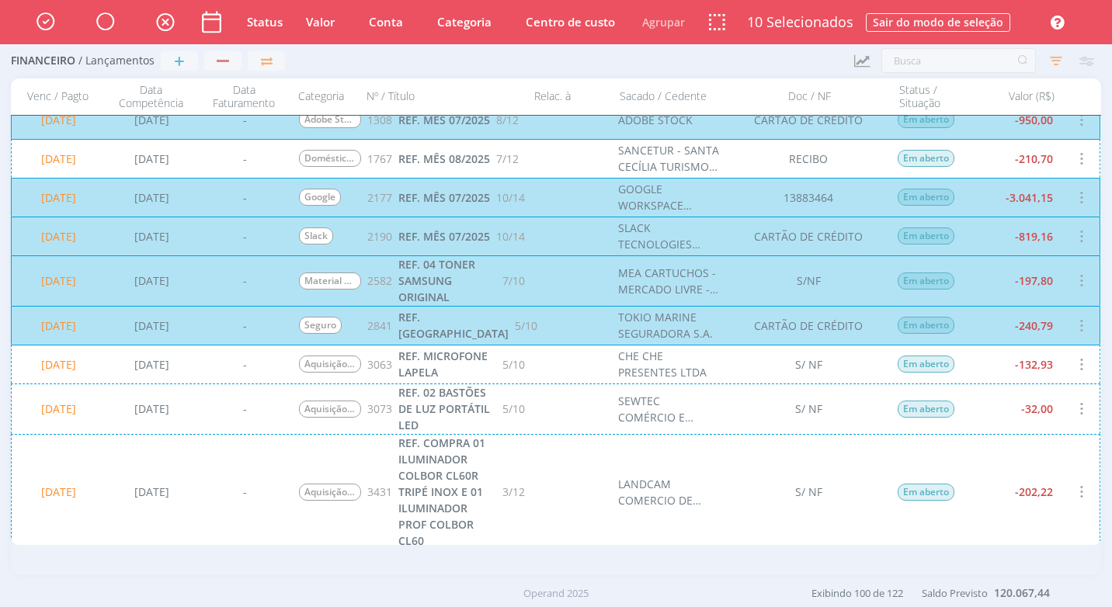
click at [981, 375] on div "15/08/2025 04/04/2025 - Aquisição de Equipamentos 3063 REF. MICROFONE LAPELA 5/…" at bounding box center [555, 364] width 1089 height 39
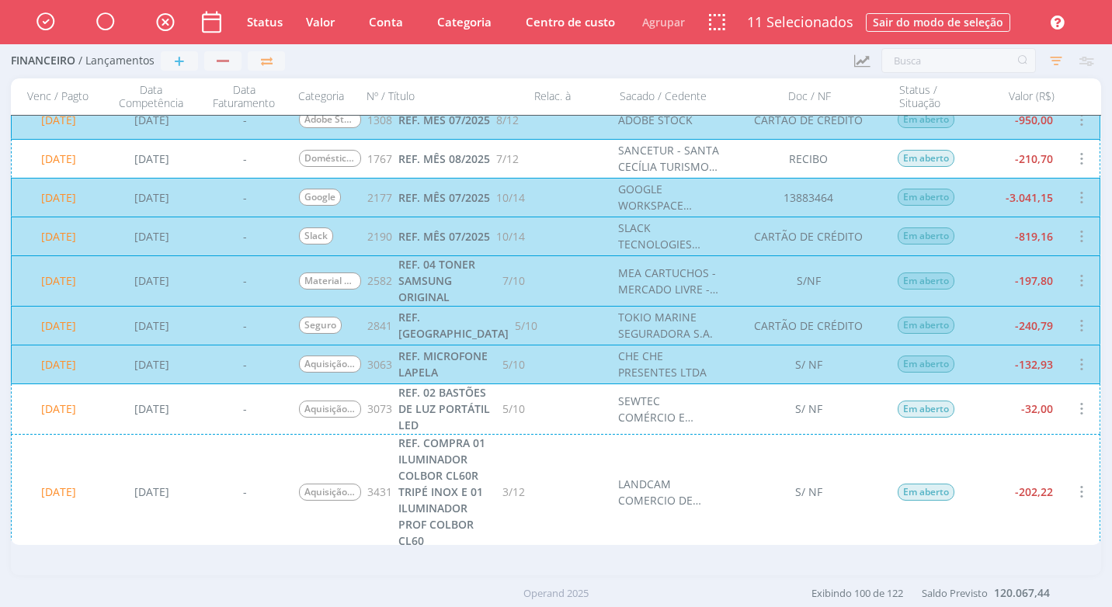
click at [989, 410] on div "15/08/2025 04/04/2025 - Aquisição de Equipamentos 3073 REF. 02 BASTÕES DE LUZ P…" at bounding box center [555, 408] width 1089 height 50
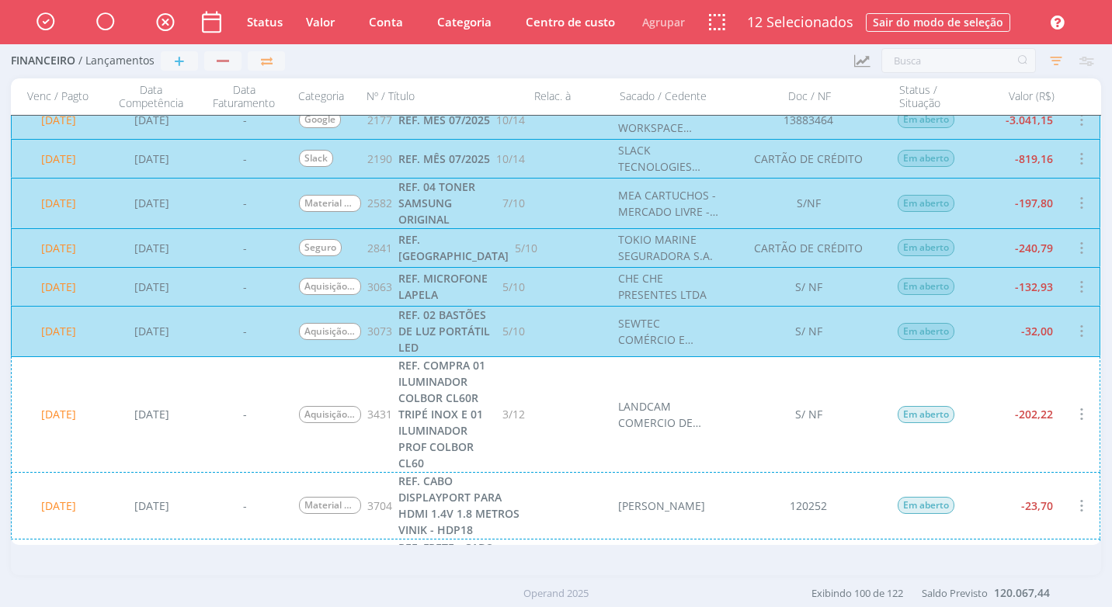
scroll to position [699, 0]
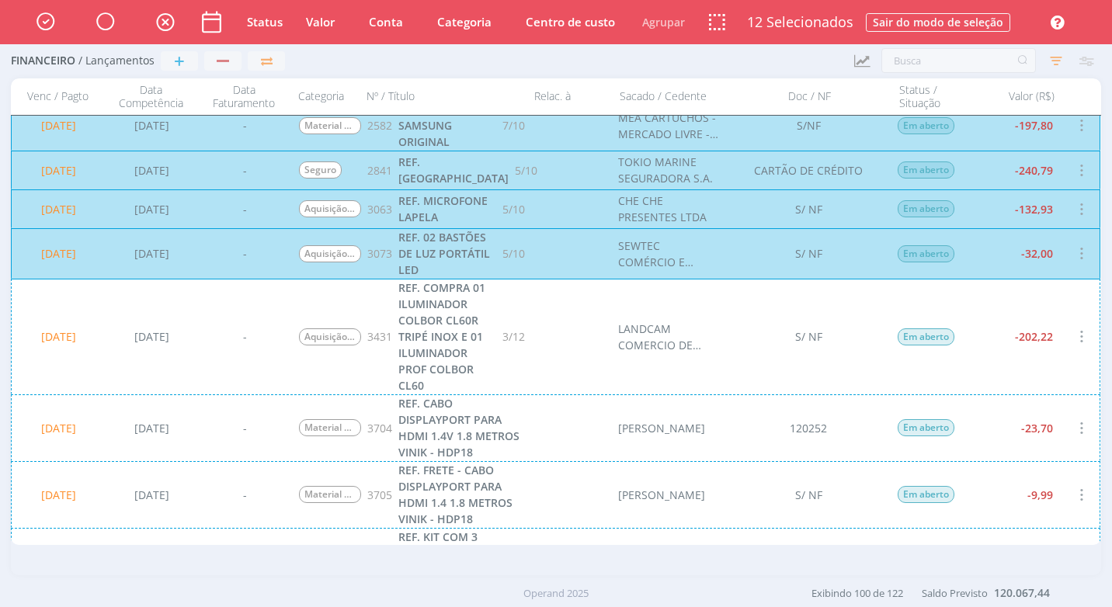
click at [983, 365] on div "15/08/2025 20/05/2025 - Aquisição de Equipamentos 3431 REF. COMPRA 01 ILUMINADO…" at bounding box center [555, 337] width 1089 height 116
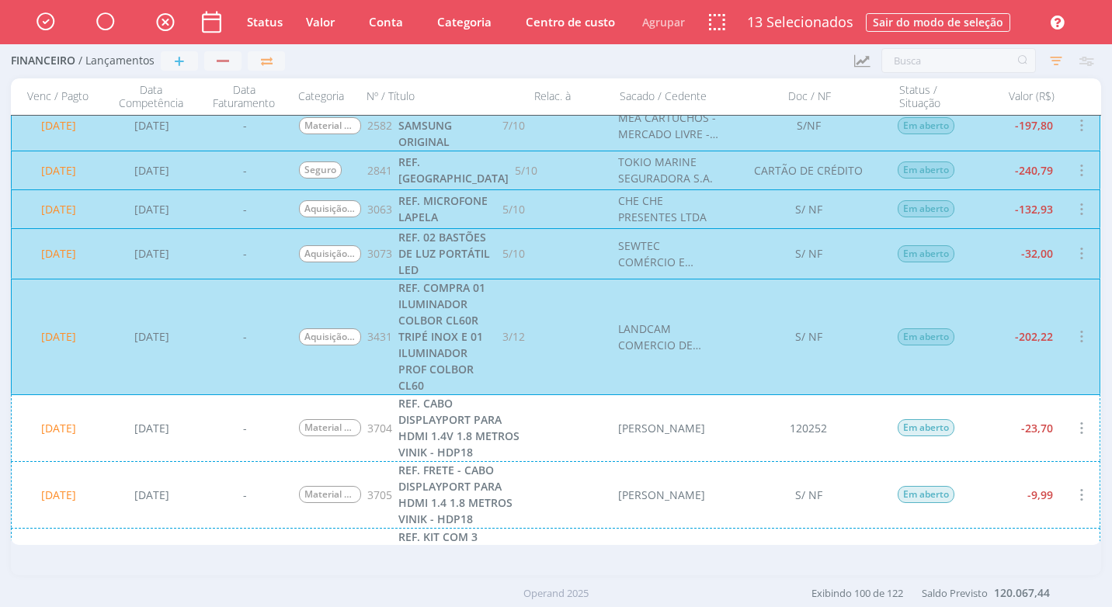
scroll to position [854, 0]
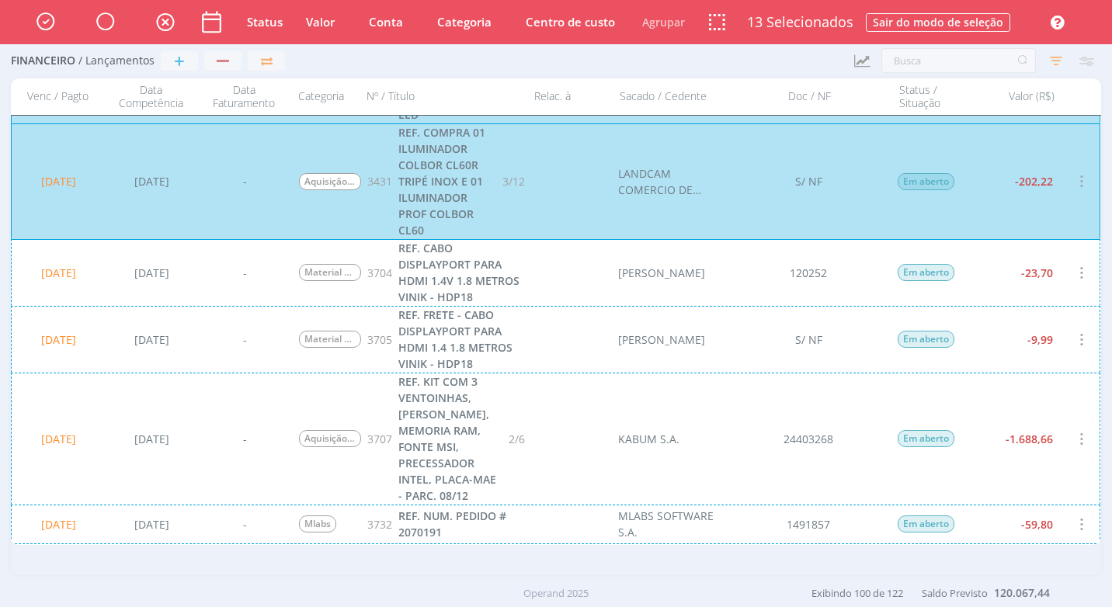
click at [994, 286] on div "15/08/2025 02/07/2025 - Material de Escritório 3704 REF. CABO DISPLAYPORT PARA …" at bounding box center [555, 272] width 1089 height 67
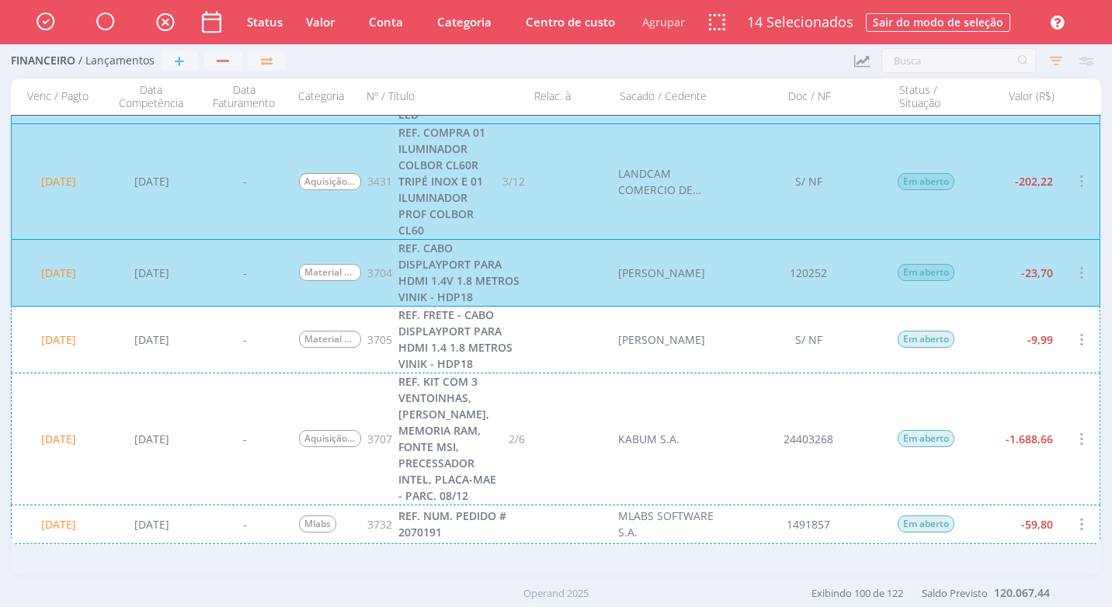
click at [987, 338] on div "15/08/2025 02/07/2025 - Material de Escritório 3705 REF. FRETE - CABO DISPLAYPO…" at bounding box center [555, 339] width 1089 height 67
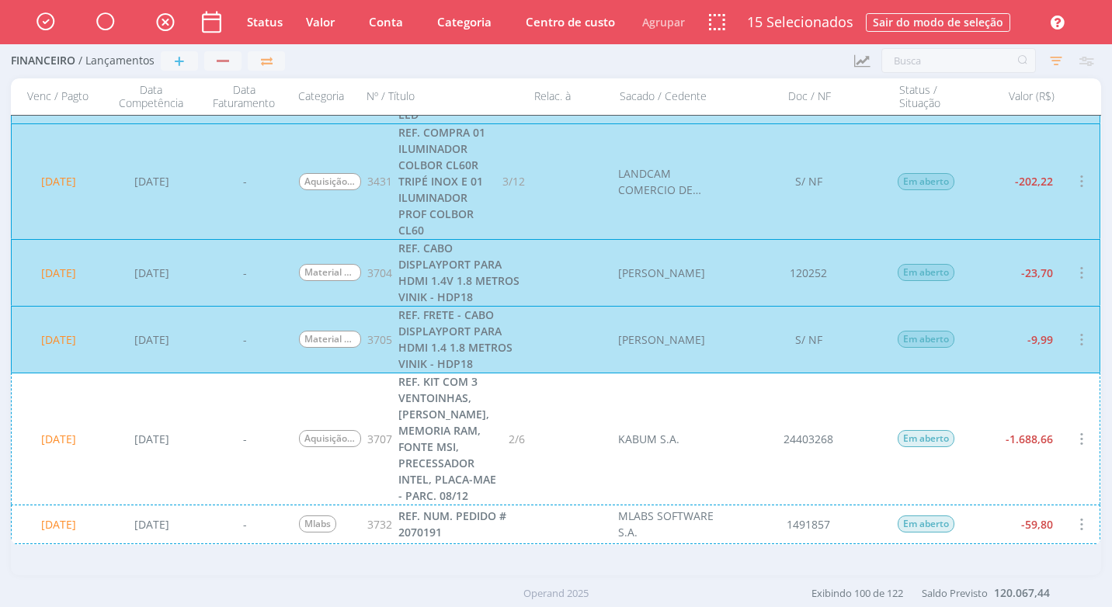
click at [999, 415] on div "15/08/2025 02/07/2025 - Aquisição de Equipamentos 3707 REF. KIT COM 3 VENTOINHA…" at bounding box center [555, 439] width 1089 height 132
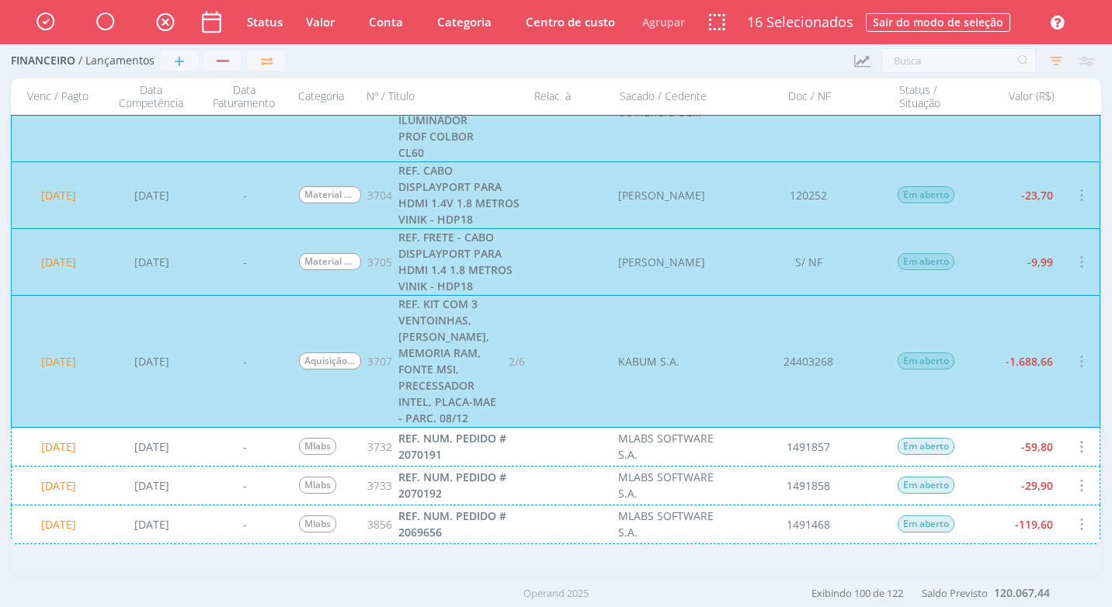
scroll to position [1009, 0]
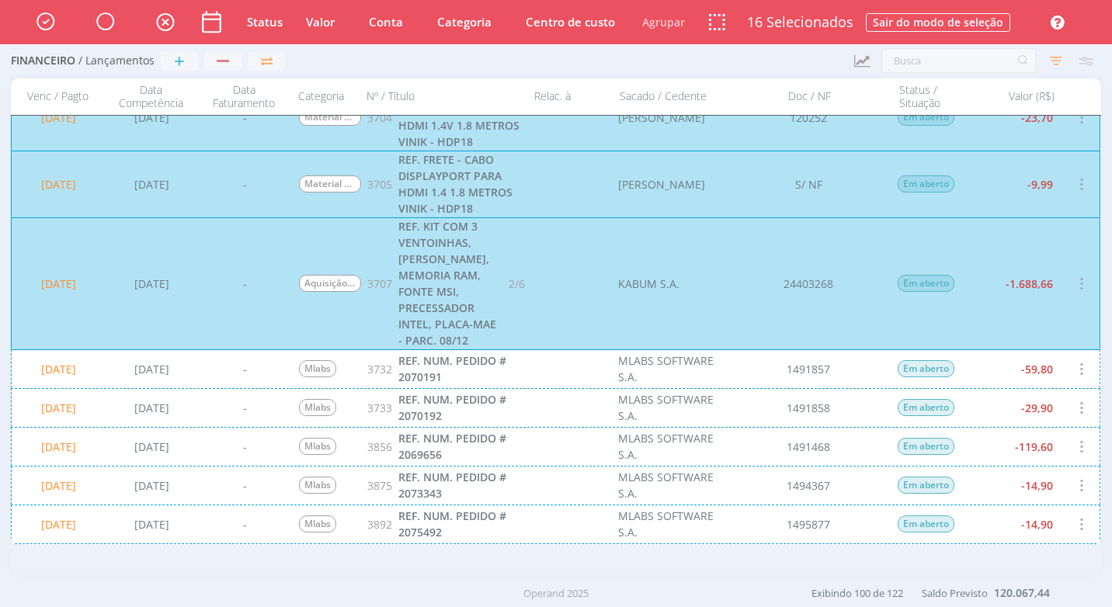
click at [991, 378] on div "15/08/2025 03/07/2025 - Mlabs 3732 REF. NUM. PEDIDO # 2070191 MLABS SOFTWARE S.…" at bounding box center [555, 368] width 1089 height 39
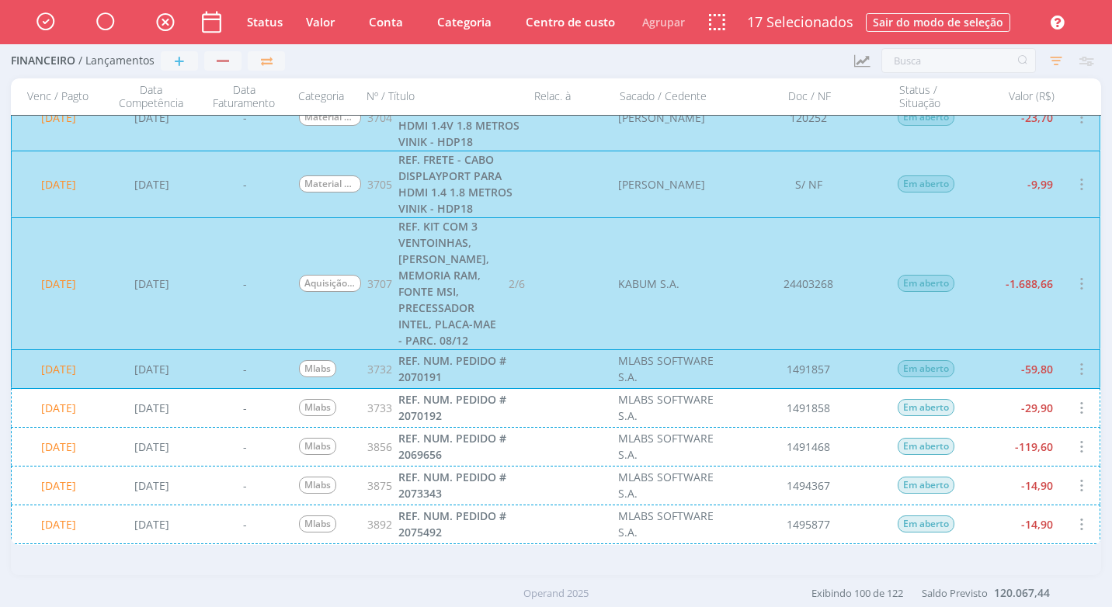
click at [990, 414] on div "15/08/2025 03/07/2025 - Mlabs 3733 REF. NUM. PEDIDO # 2070192 MLABS SOFTWARE S.…" at bounding box center [555, 407] width 1089 height 39
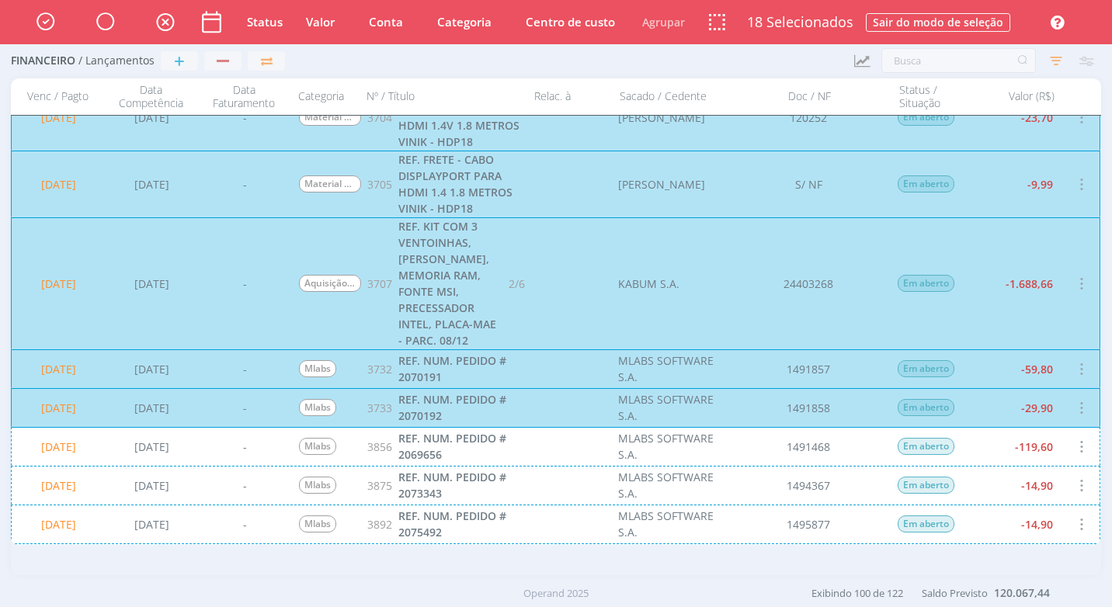
scroll to position [1164, 0]
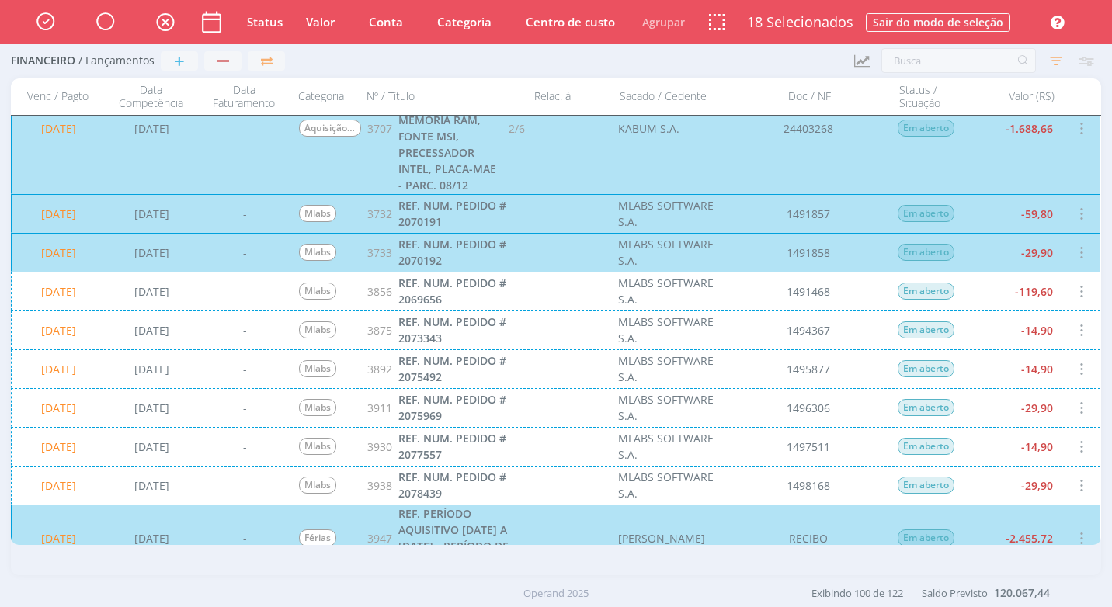
click at [977, 303] on div "15/08/2025 07/07/2025 - Mlabs 3856 REF. NUM. PEDIDO # 2069656 MLABS SOFTWARE S.…" at bounding box center [555, 291] width 1089 height 39
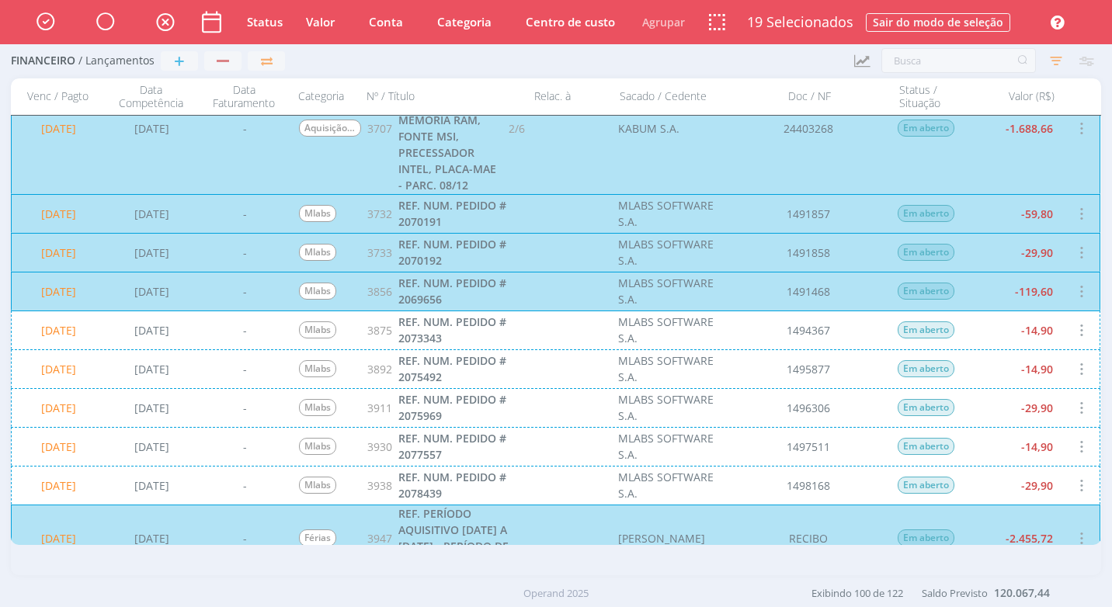
click at [973, 328] on div "15/08/2025 10/07/2025 - Mlabs 3875 REF. NUM. PEDIDO # 2073343 MLABS SOFTWARE S.…" at bounding box center [555, 329] width 1089 height 39
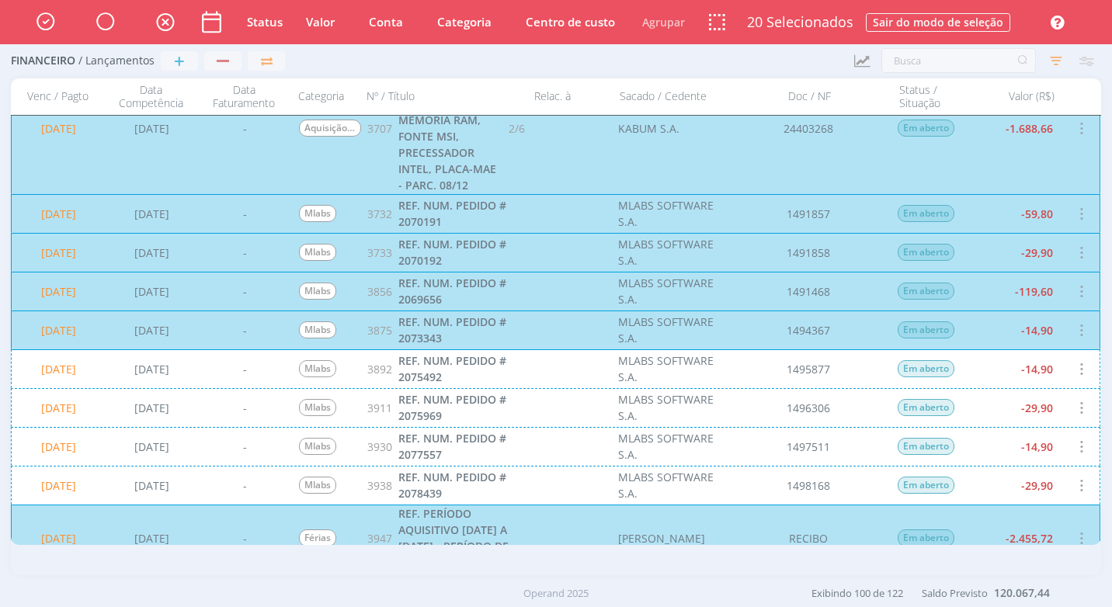
click at [976, 380] on div "15/08/2025 15/07/2025 - Mlabs 3892 REF. NUM. PEDIDO # 2075492 MLABS SOFTWARE S.…" at bounding box center [555, 368] width 1089 height 39
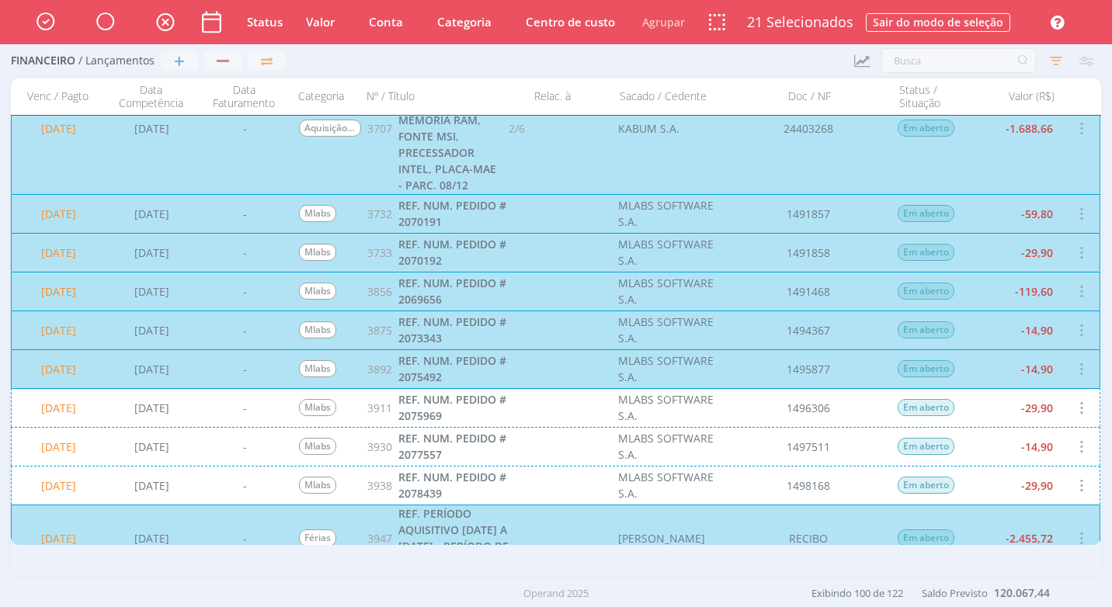
click at [977, 399] on div "15/08/2025 16/07/2025 - Mlabs 3911 REF. NUM. PEDIDO # 2075969 MLABS SOFTWARE S.…" at bounding box center [555, 407] width 1089 height 39
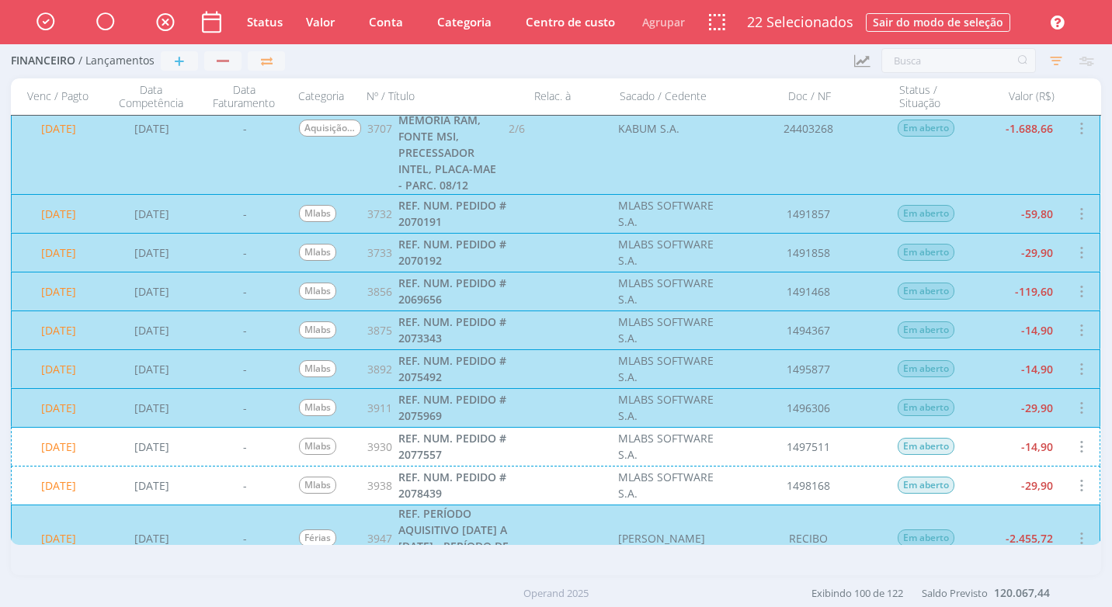
click at [980, 457] on div "15/08/2025 21/07/2025 - Mlabs 3930 REF. NUM. PEDIDO # 2077557 MLABS SOFTWARE S.…" at bounding box center [555, 446] width 1089 height 39
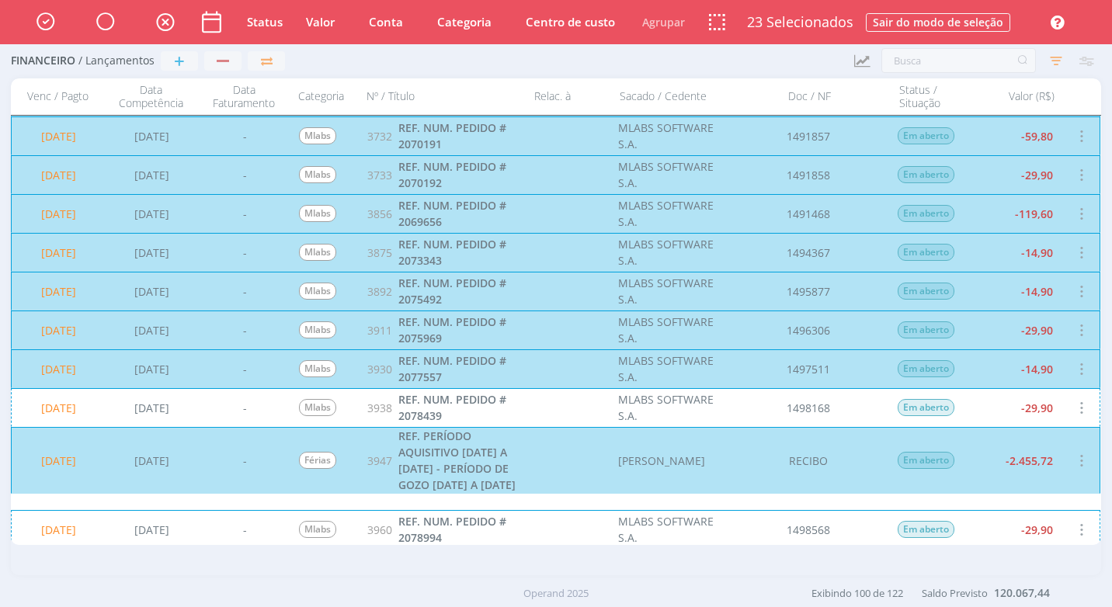
scroll to position [1320, 0]
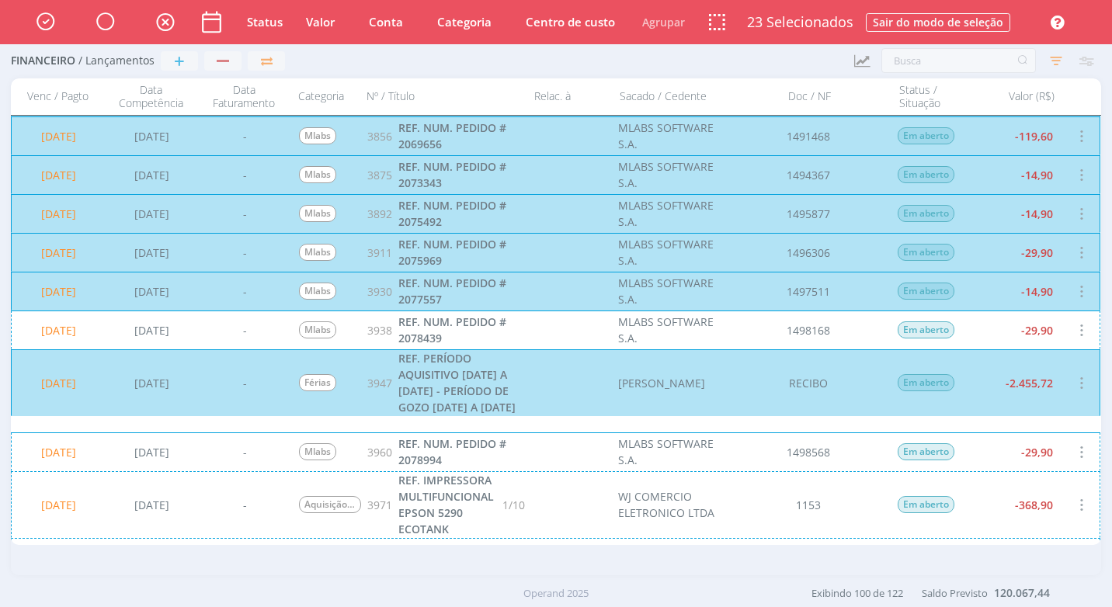
click at [995, 346] on div "15/08/2025 22/07/2025 - Mlabs 3938 REF. NUM. PEDIDO # 2078439 MLABS SOFTWARE S.…" at bounding box center [555, 329] width 1089 height 39
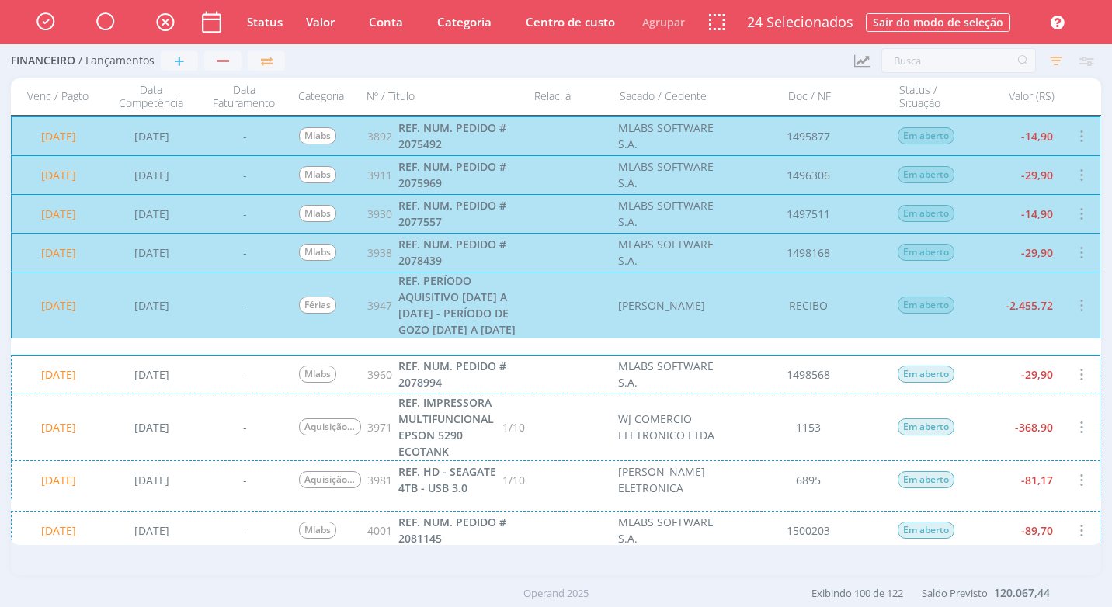
scroll to position [1475, 0]
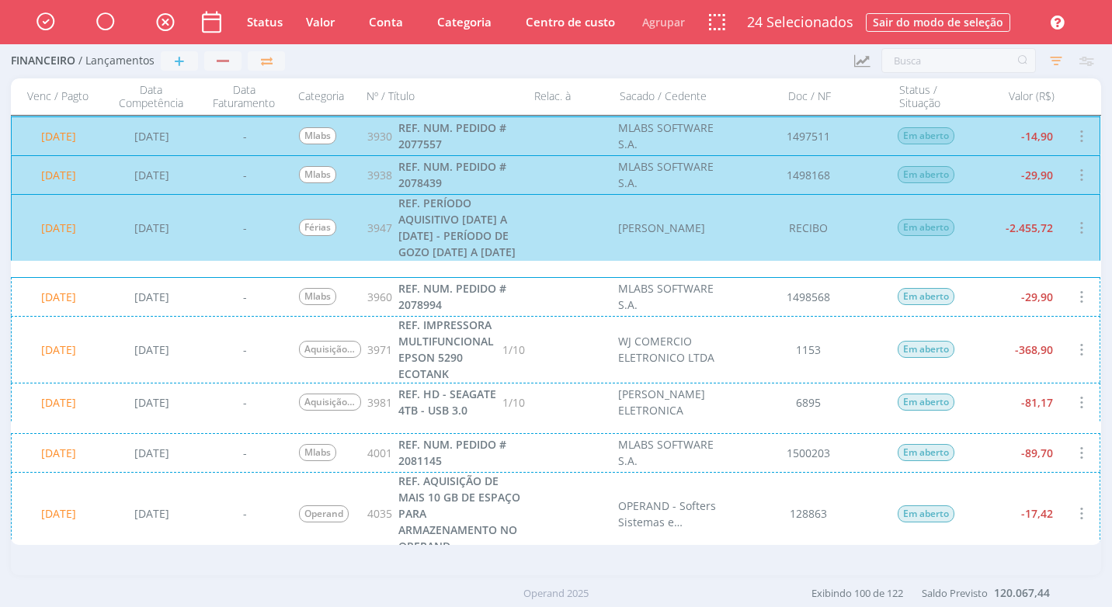
click at [1004, 307] on div "15/08/2025 24/07/2025 - Mlabs 3960 REF. NUM. PEDIDO # 2078994 MLABS SOFTWARE S.…" at bounding box center [555, 296] width 1089 height 39
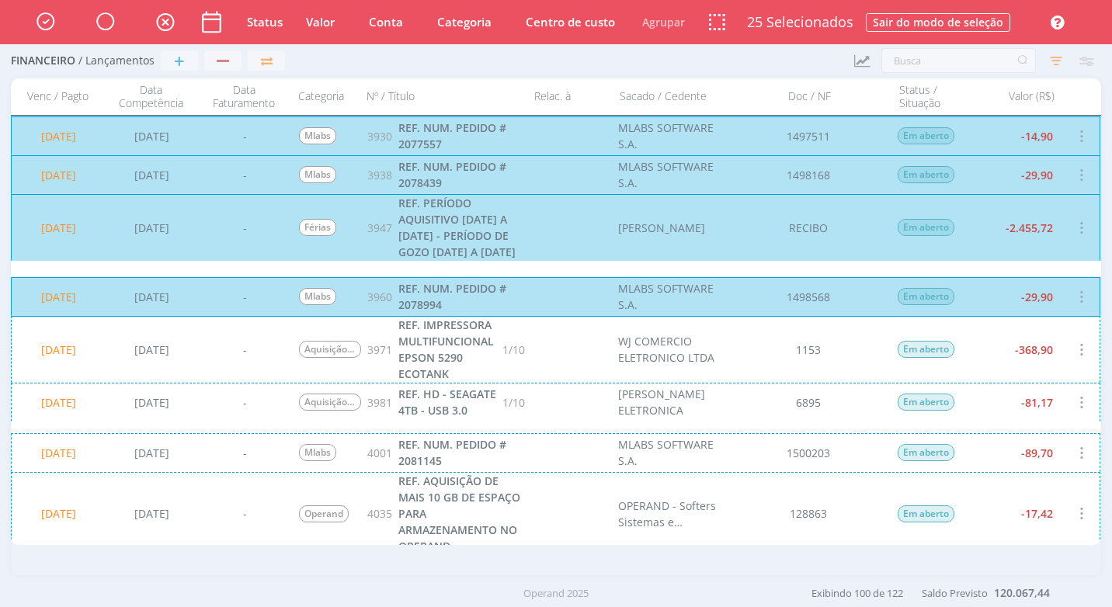
click at [1011, 380] on div "15/08/2025 25/07/2025 - Aquisição de Equipamentos 3971 REF. IMPRESSORA MULTIFUN…" at bounding box center [555, 349] width 1089 height 67
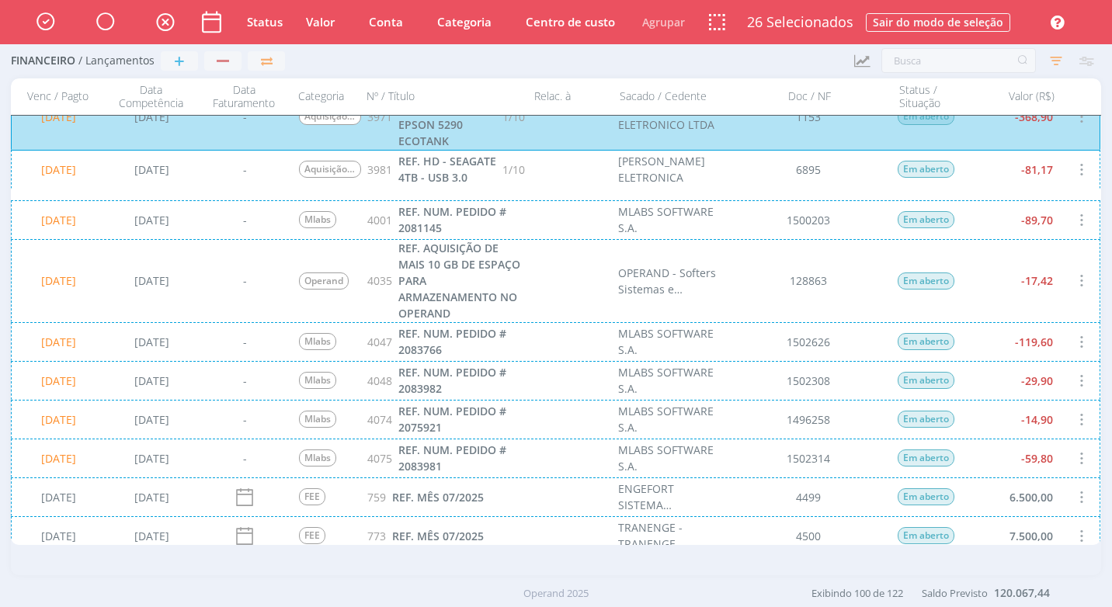
scroll to position [1552, 0]
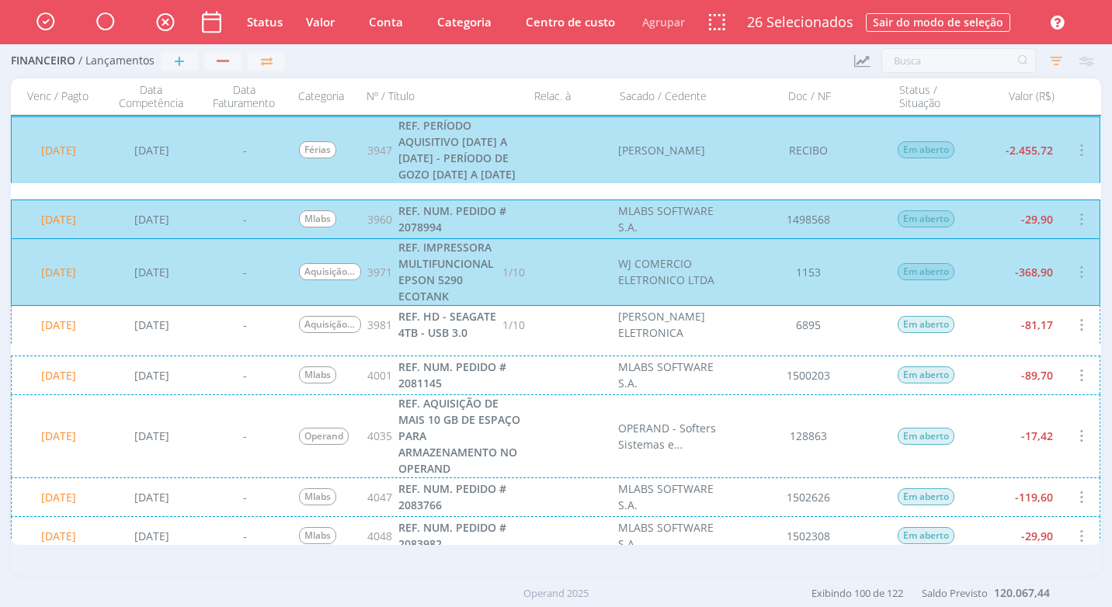
click at [989, 343] on div "15/08/2025 25/07/2025 - Aquisição de Equipamentos 3981 REF. HD - SEAGATE 4TB - …" at bounding box center [555, 324] width 1089 height 39
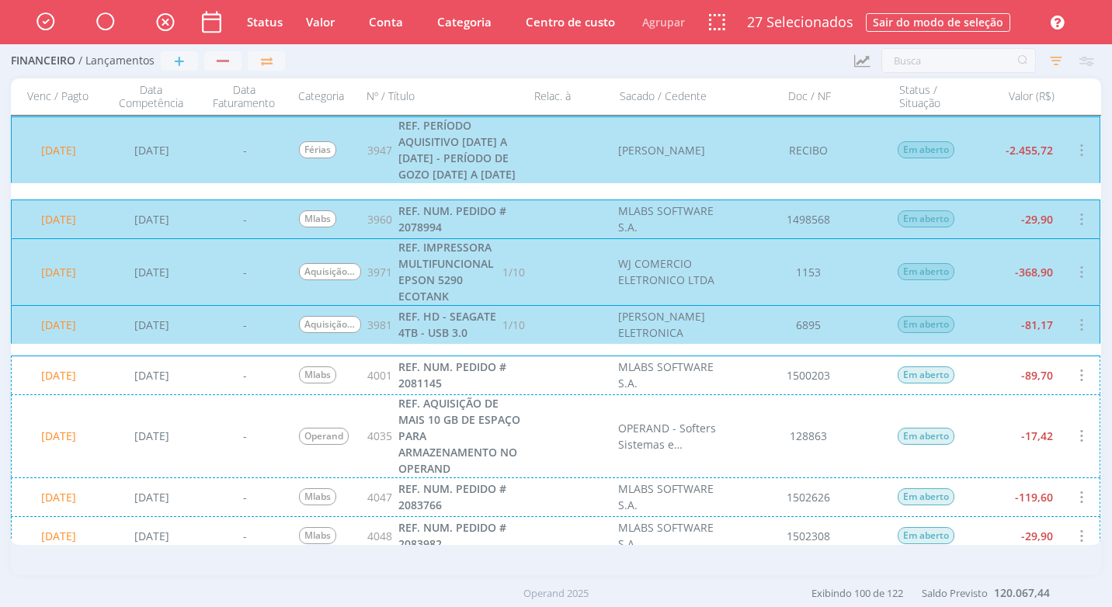
click at [976, 376] on div "15/08/2025 28/07/2025 - Mlabs 4001 REF. NUM. PEDIDO # 2081145 MLABS SOFTWARE S.…" at bounding box center [555, 374] width 1089 height 39
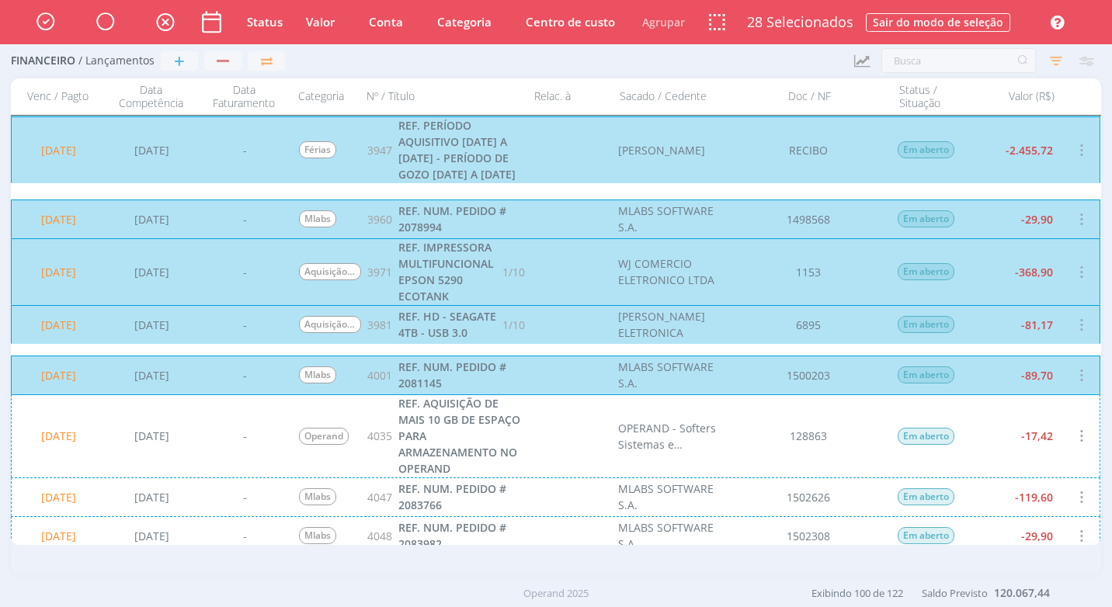
scroll to position [1708, 0]
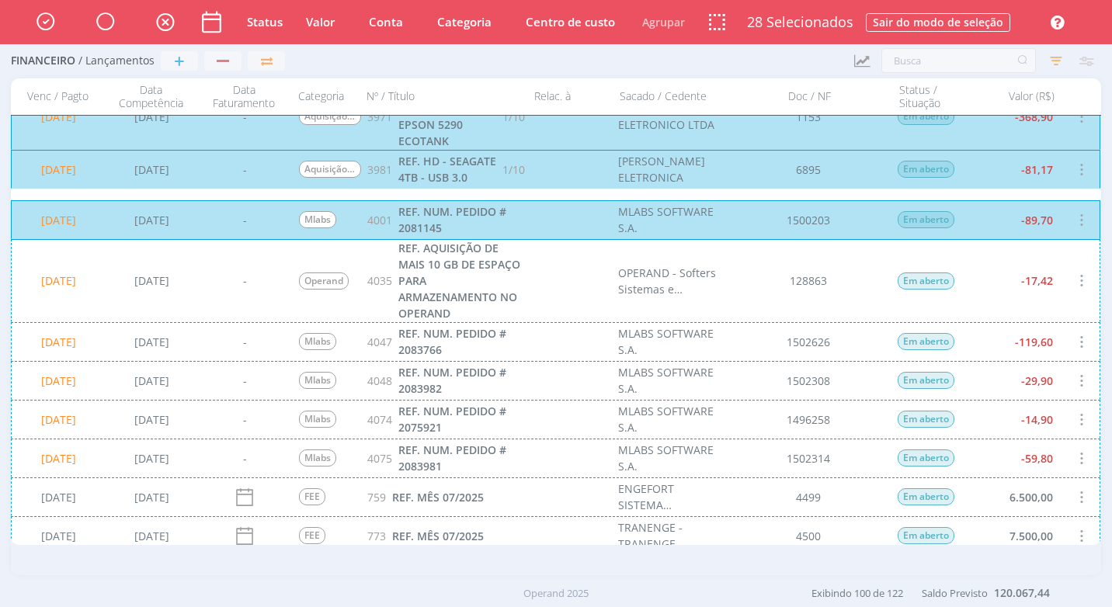
click at [976, 303] on div "15/08/2025 01/08/2025 - Operand 4035 REF. AQUISIÇÃO DE MAIS 10 GB DE ESPAÇO PAR…" at bounding box center [555, 280] width 1089 height 83
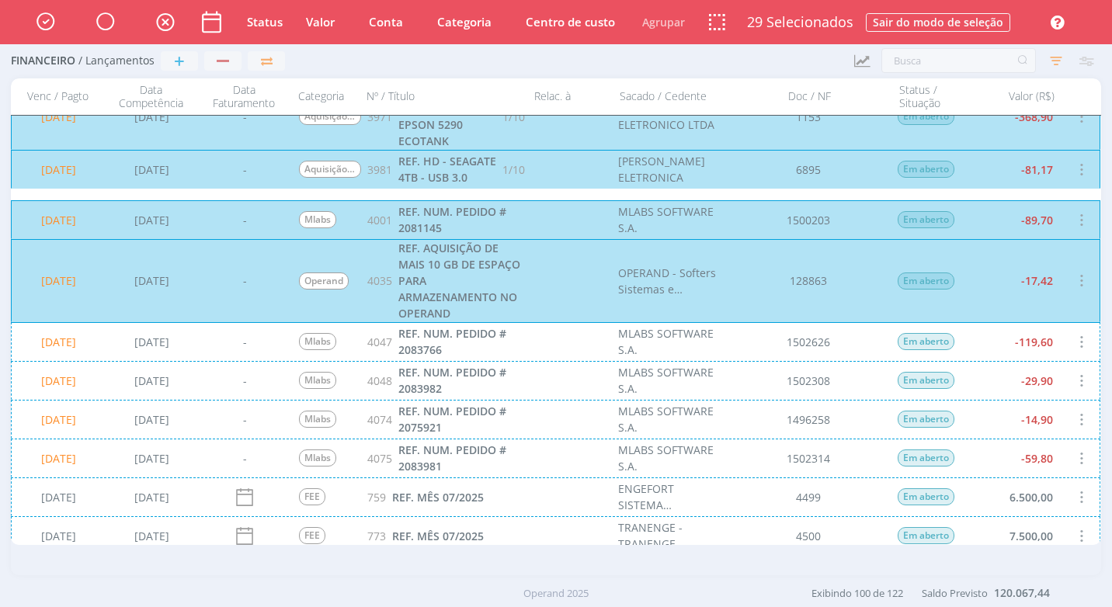
click at [981, 355] on div "15/08/2025 04/08/2025 - Mlabs 4047 REF. NUM. PEDIDO # 2083766 MLABS SOFTWARE S.…" at bounding box center [555, 341] width 1089 height 39
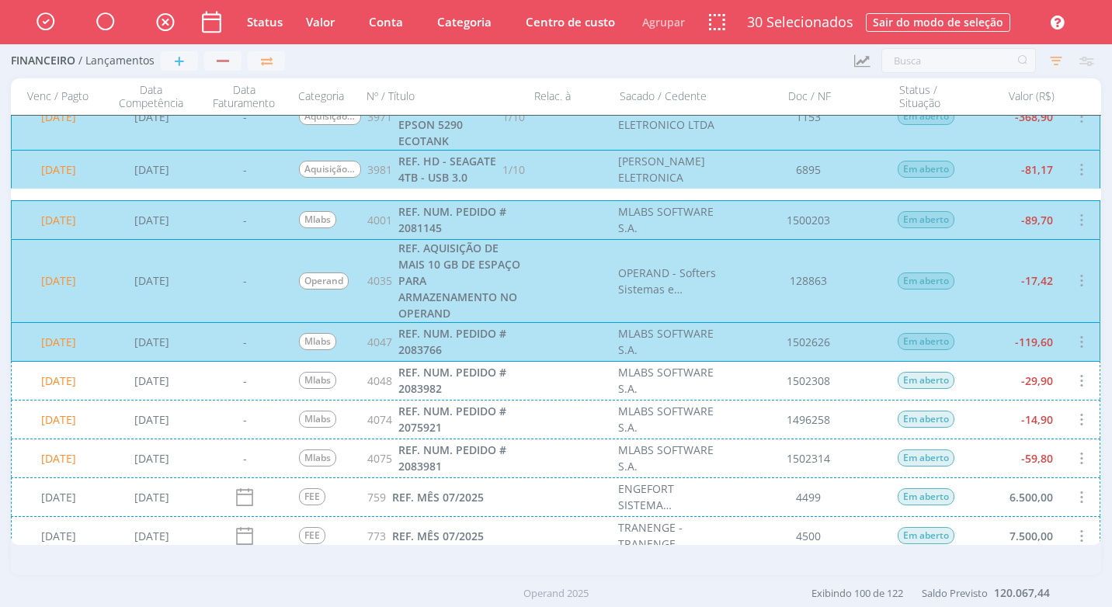
click at [977, 383] on div "15/08/2025 04/08/2025 - Mlabs 4048 REF. NUM. PEDIDO # 2083982 MLABS SOFTWARE S.…" at bounding box center [555, 380] width 1089 height 39
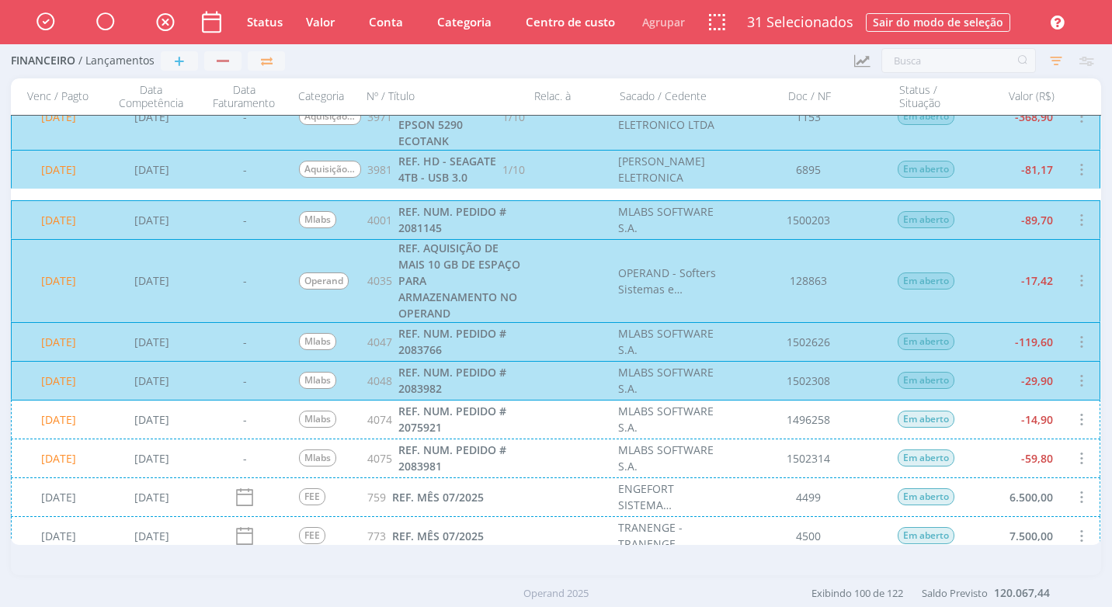
drag, startPoint x: 976, startPoint y: 425, endPoint x: 980, endPoint y: 434, distance: 9.4
click at [976, 426] on div "15/08/2025 06/08/2025 - Mlabs 4074 REF. NUM. PEDIDO # 2075921 MLABS SOFTWARE S.…" at bounding box center [555, 419] width 1089 height 39
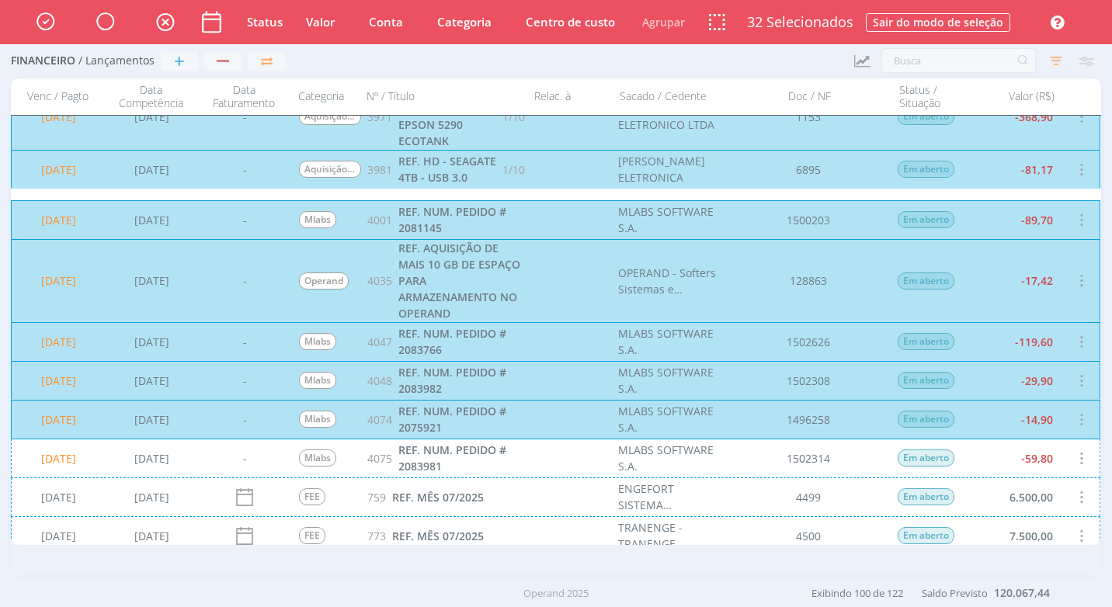
scroll to position [1785, 0]
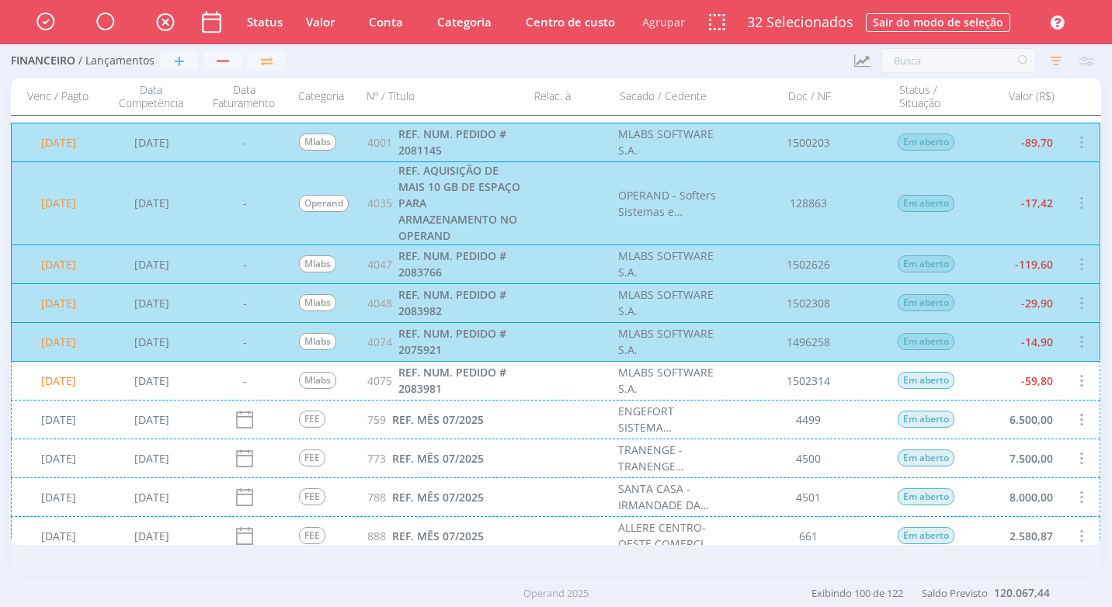
click at [983, 380] on div "15/08/2025 06/08/2025 - Mlabs 4075 REF. NUM. PEDIDO # 2083981 MLABS SOFTWARE S.…" at bounding box center [555, 380] width 1089 height 39
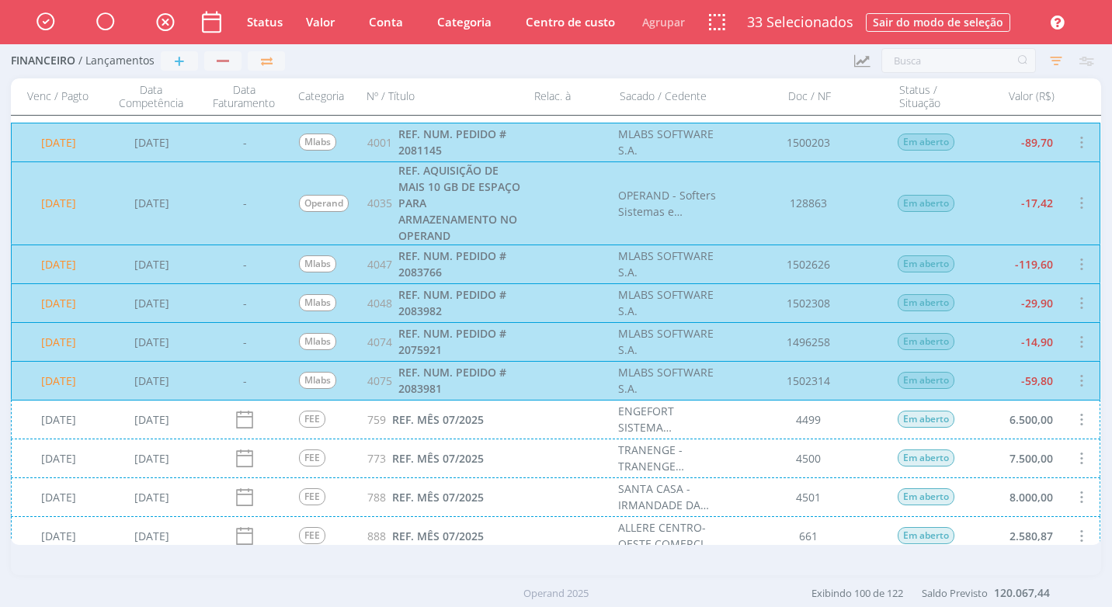
scroll to position [1940, 0]
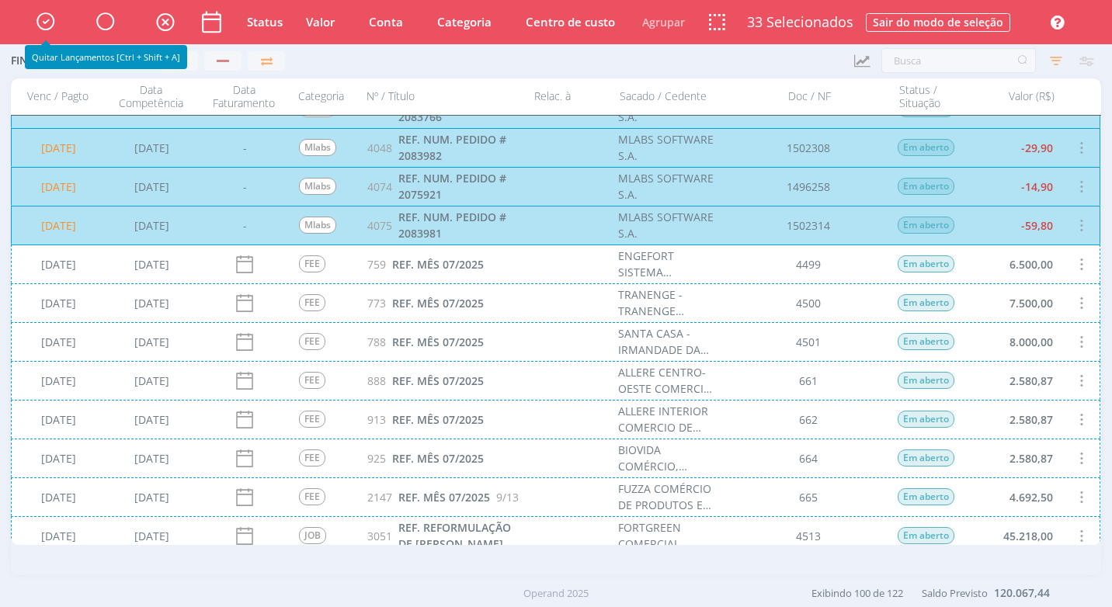
click at [43, 22] on icon "button" at bounding box center [45, 21] width 27 height 26
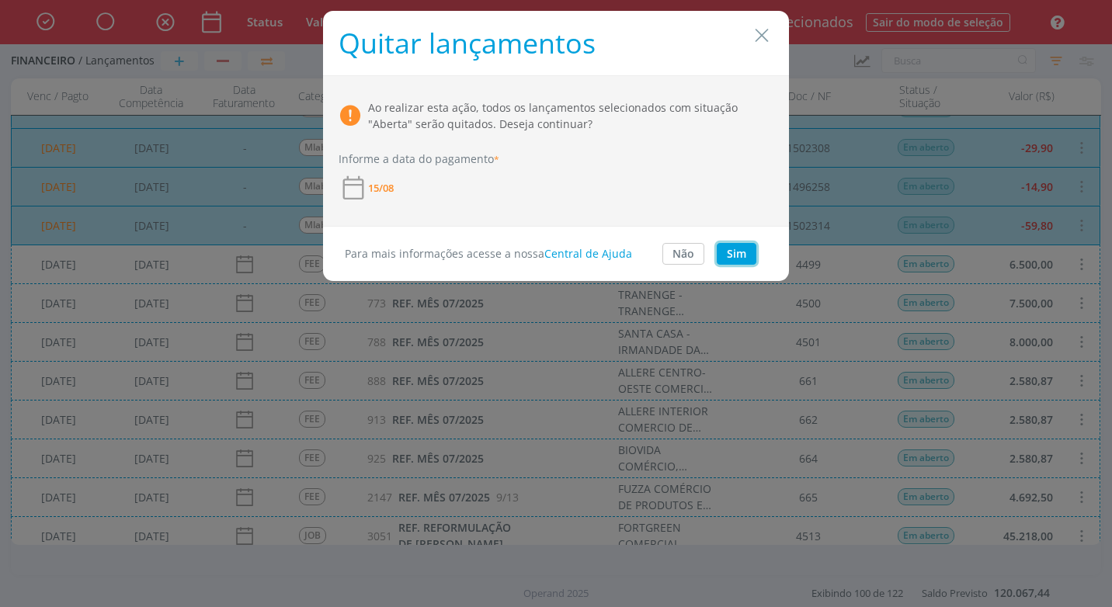
drag, startPoint x: 737, startPoint y: 252, endPoint x: 735, endPoint y: 265, distance: 13.3
click at [737, 251] on button "Sim" at bounding box center [736, 254] width 40 height 22
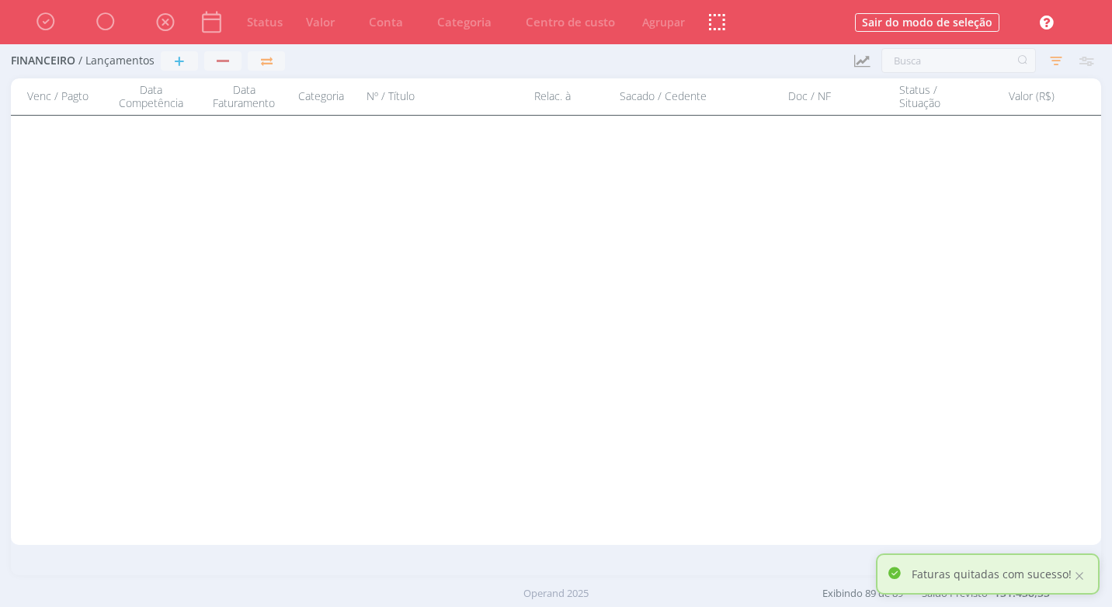
scroll to position [0, 0]
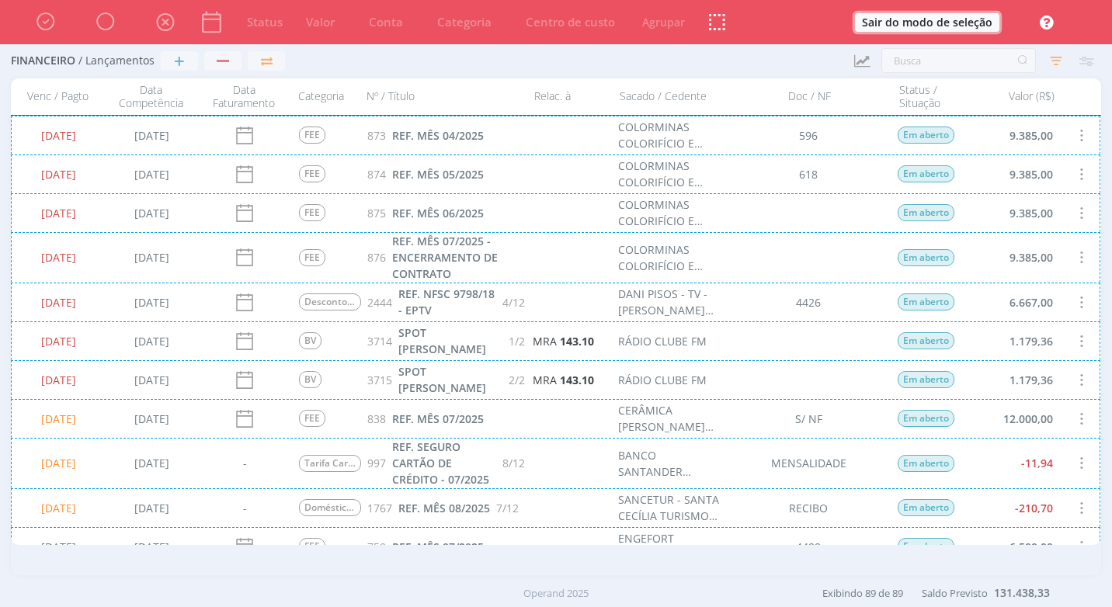
drag, startPoint x: 968, startPoint y: 23, endPoint x: 890, endPoint y: 359, distance: 345.1
click at [968, 22] on button "Sair do modo de seleção" at bounding box center [927, 22] width 144 height 19
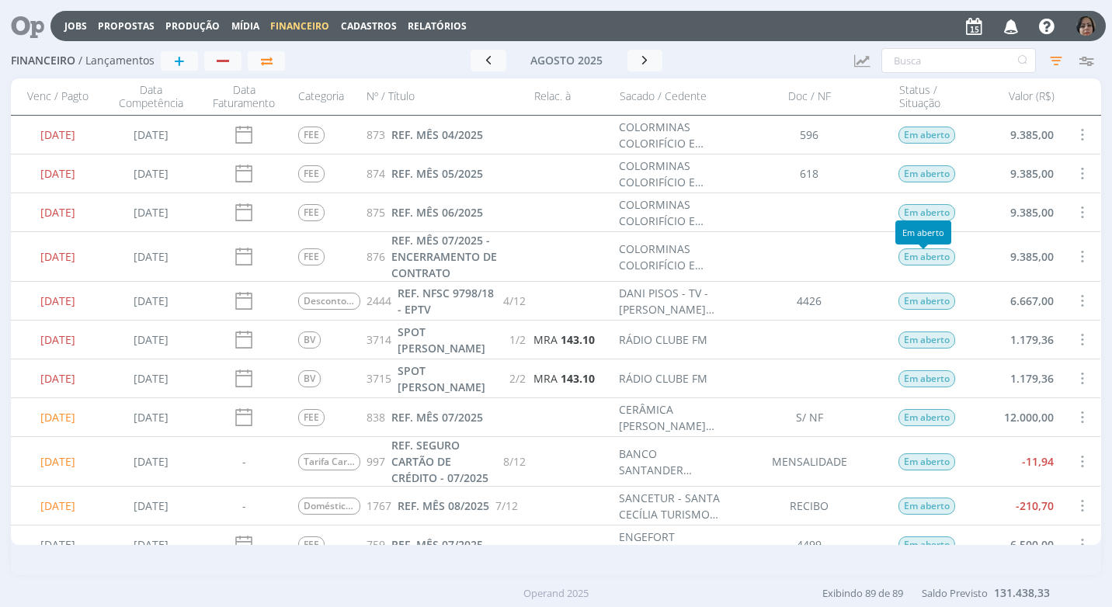
scroll to position [78, 0]
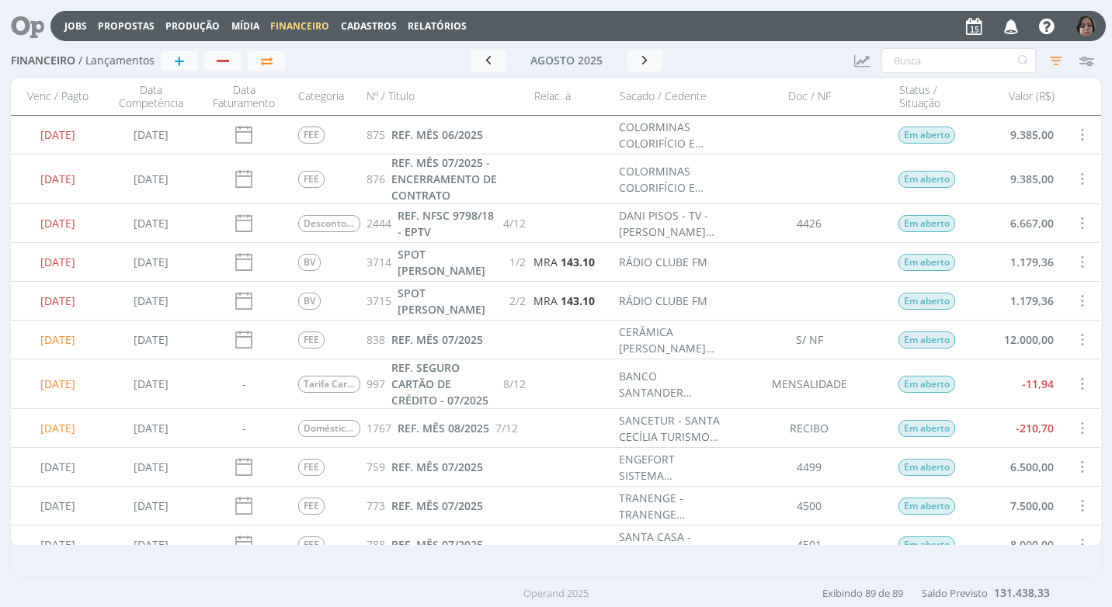
click at [1066, 384] on div at bounding box center [1081, 383] width 39 height 49
click at [1082, 382] on span at bounding box center [1081, 383] width 17 height 21
click at [1055, 387] on div "Quitar" at bounding box center [1030, 397] width 154 height 23
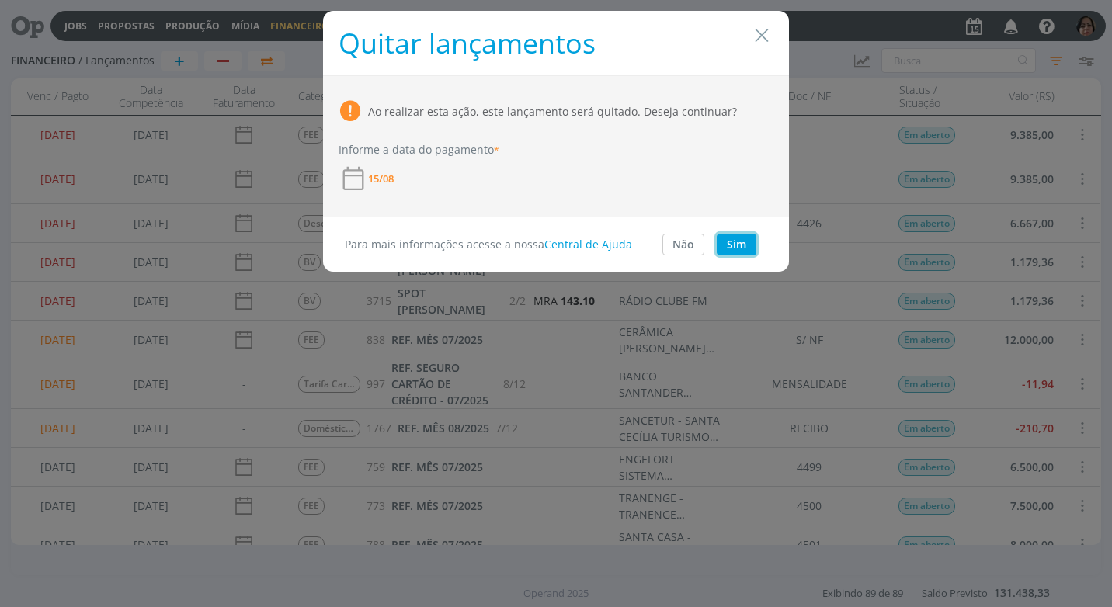
click at [734, 250] on button "Sim" at bounding box center [736, 245] width 40 height 22
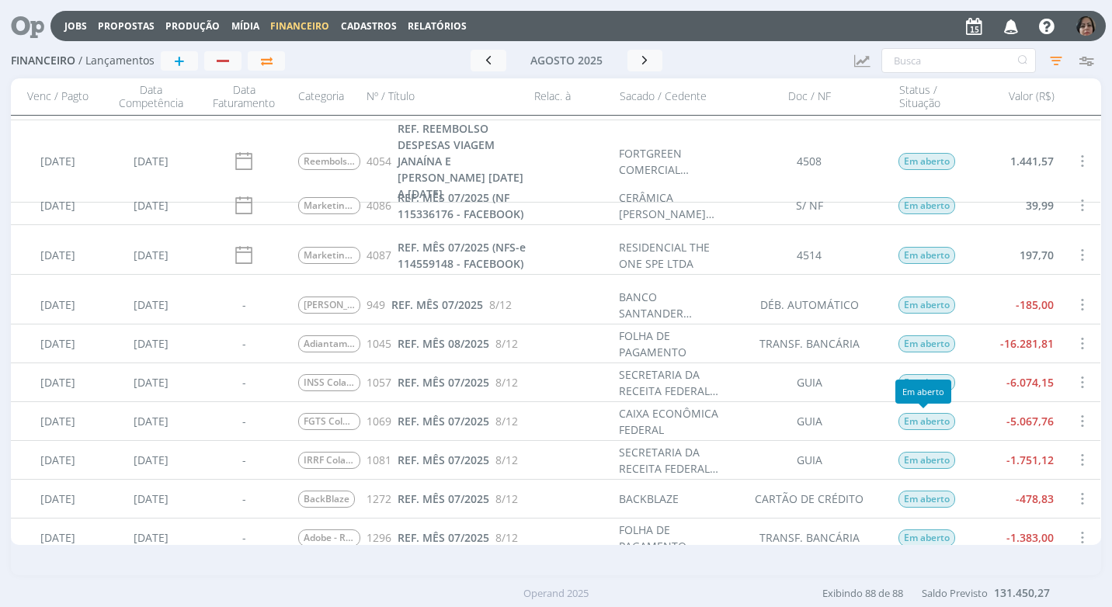
scroll to position [776, 0]
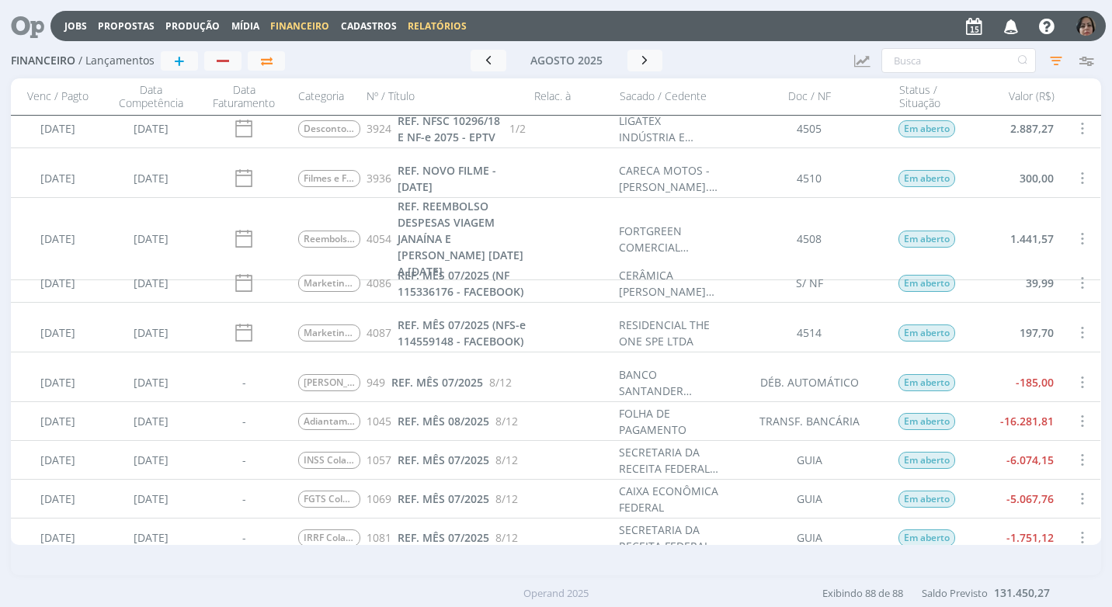
click at [429, 27] on link "Relatórios" at bounding box center [437, 25] width 59 height 13
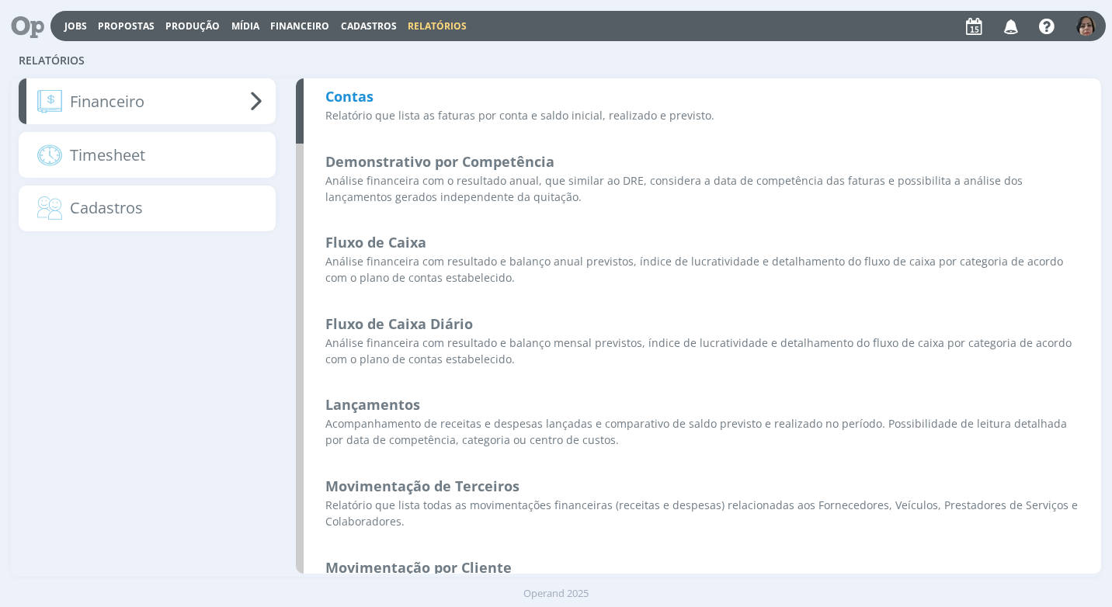
click at [369, 95] on b "Contas" at bounding box center [349, 96] width 48 height 19
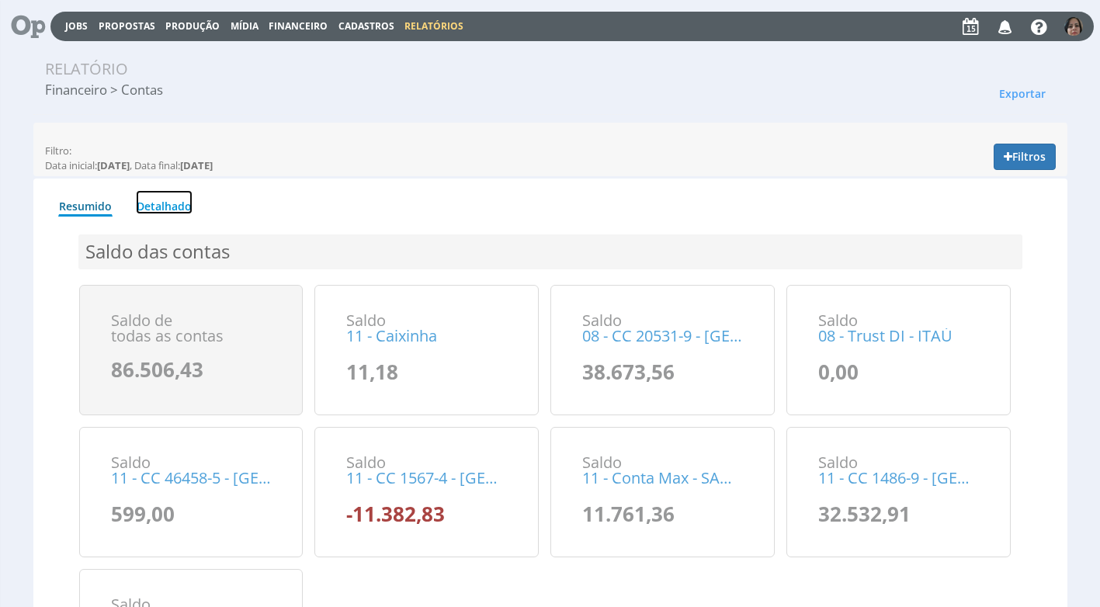
click at [168, 208] on link "Detalhado" at bounding box center [164, 202] width 57 height 24
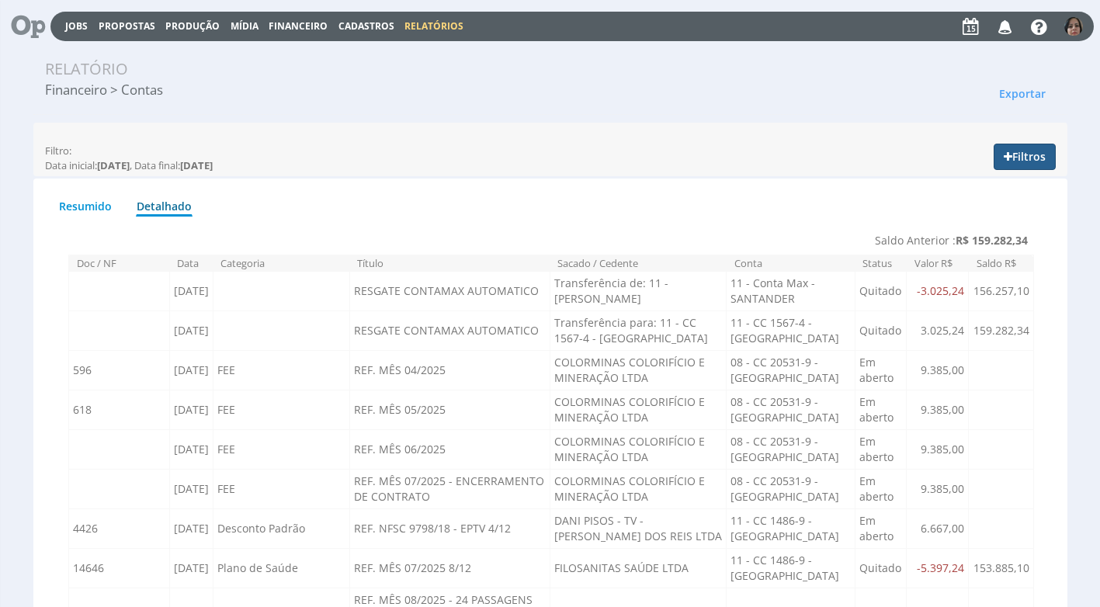
click at [1039, 153] on button "Filtros" at bounding box center [1025, 157] width 62 height 26
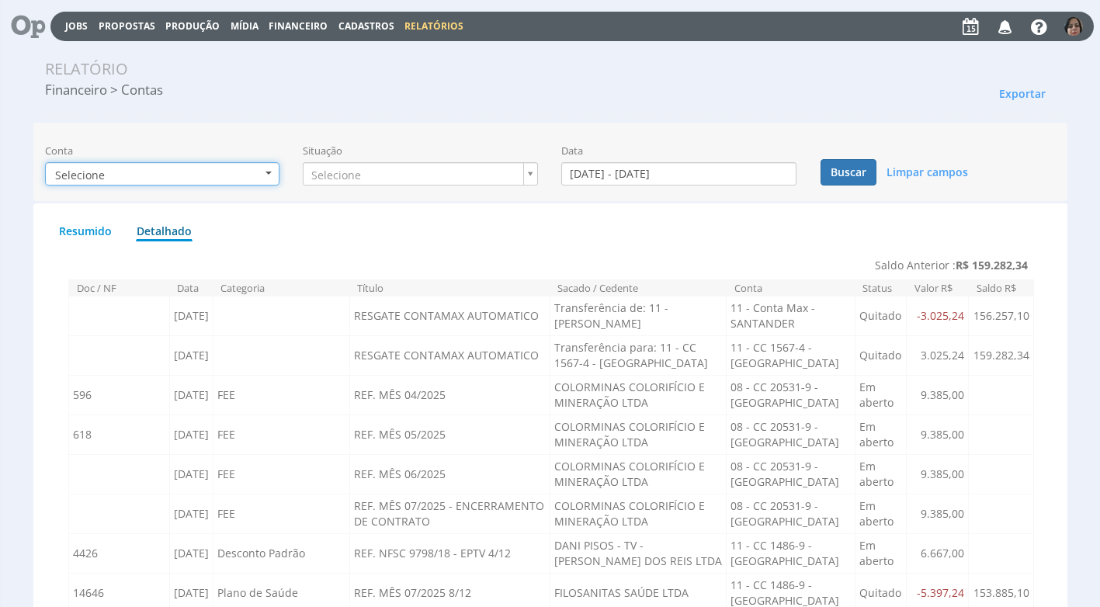
click at [265, 170] on button "Selecione" at bounding box center [162, 173] width 235 height 23
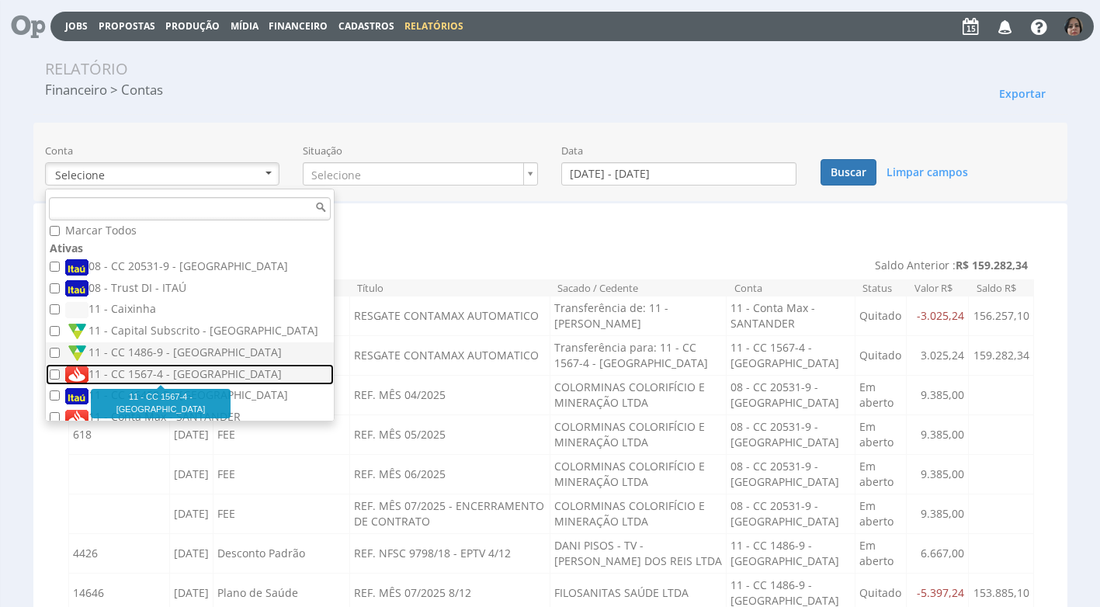
click at [186, 364] on link "11 - CC 1567-4 - [GEOGRAPHIC_DATA]" at bounding box center [190, 375] width 288 height 22
click at [193, 374] on label "11 - CC 1567-4 - [GEOGRAPHIC_DATA]" at bounding box center [191, 374] width 253 height 17
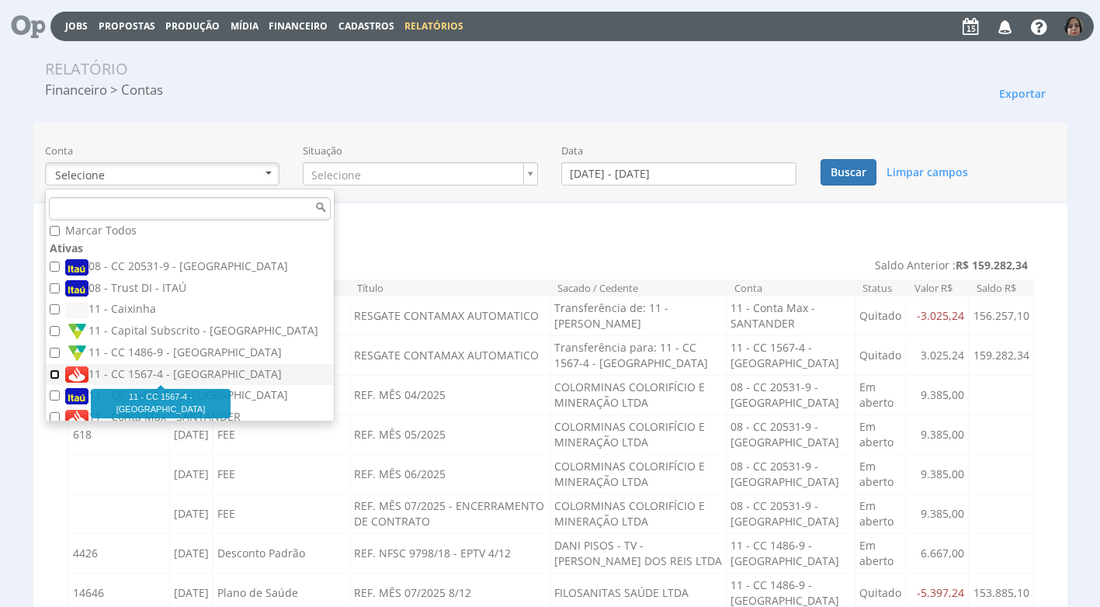
click at [60, 374] on input "11 - CC 1567-4 - [GEOGRAPHIC_DATA]" at bounding box center [55, 374] width 10 height 10
checkbox input "true"
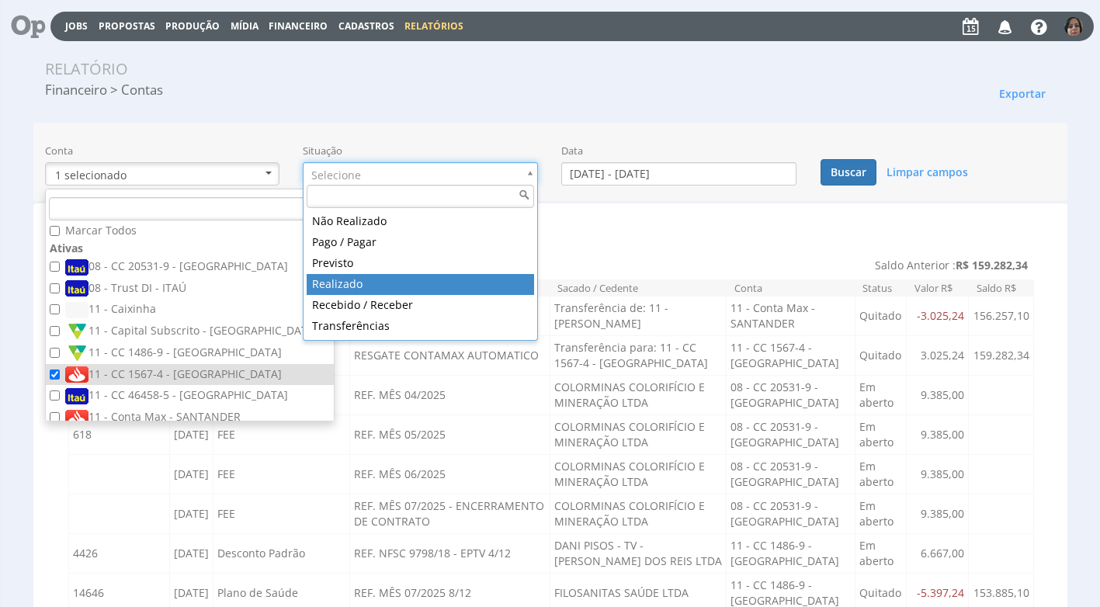
type input "realizado"
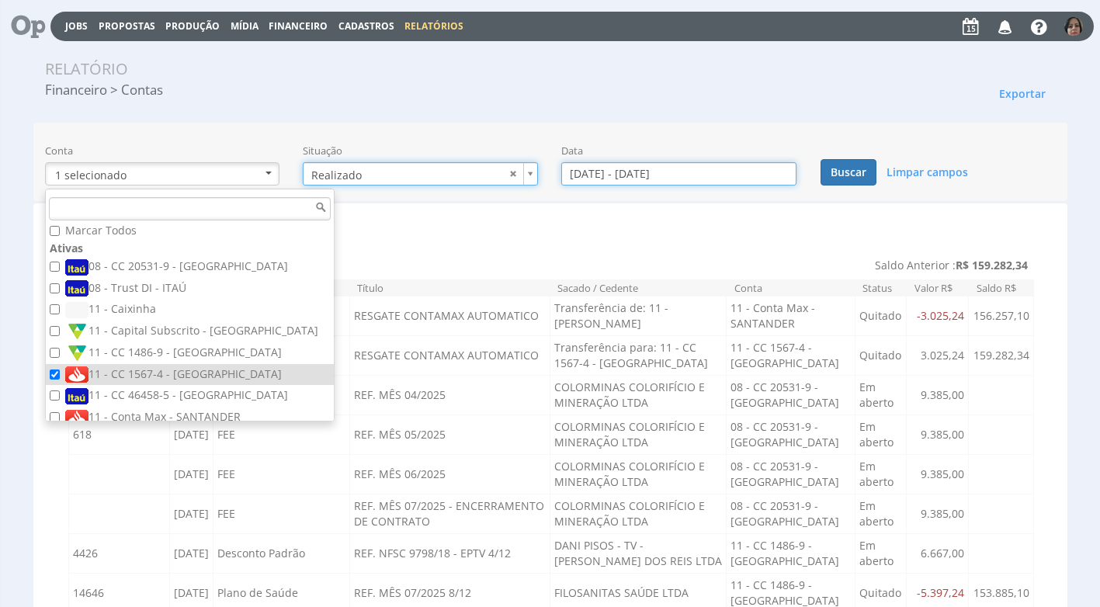
drag, startPoint x: 591, startPoint y: 175, endPoint x: 590, endPoint y: 186, distance: 11.7
click at [590, 177] on input "[DATE] - [DATE]" at bounding box center [678, 173] width 235 height 23
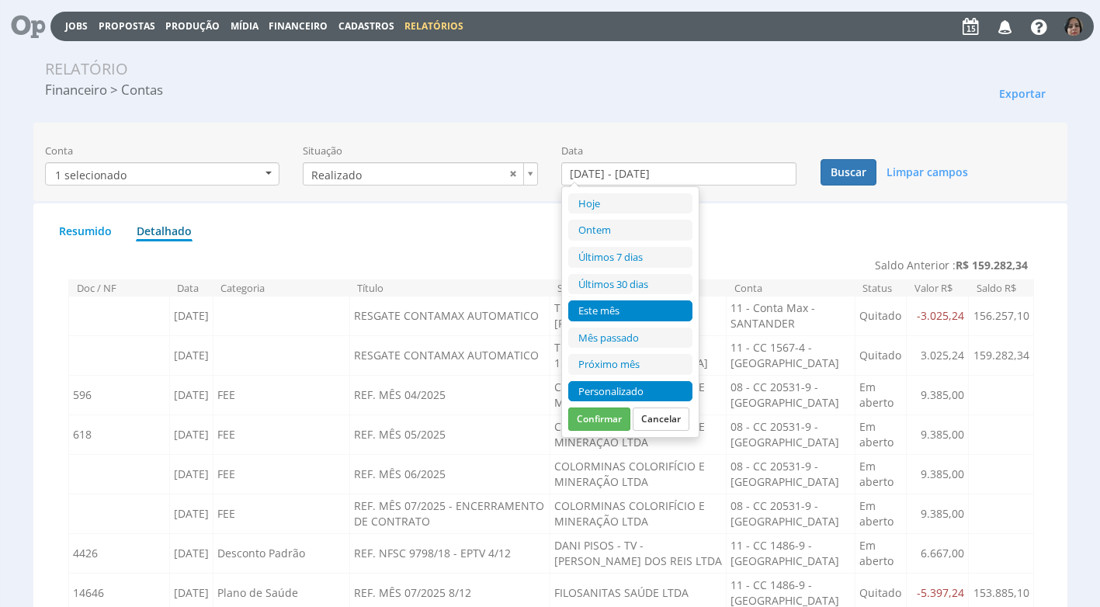
click at [623, 384] on li "Personalizado" at bounding box center [630, 391] width 124 height 21
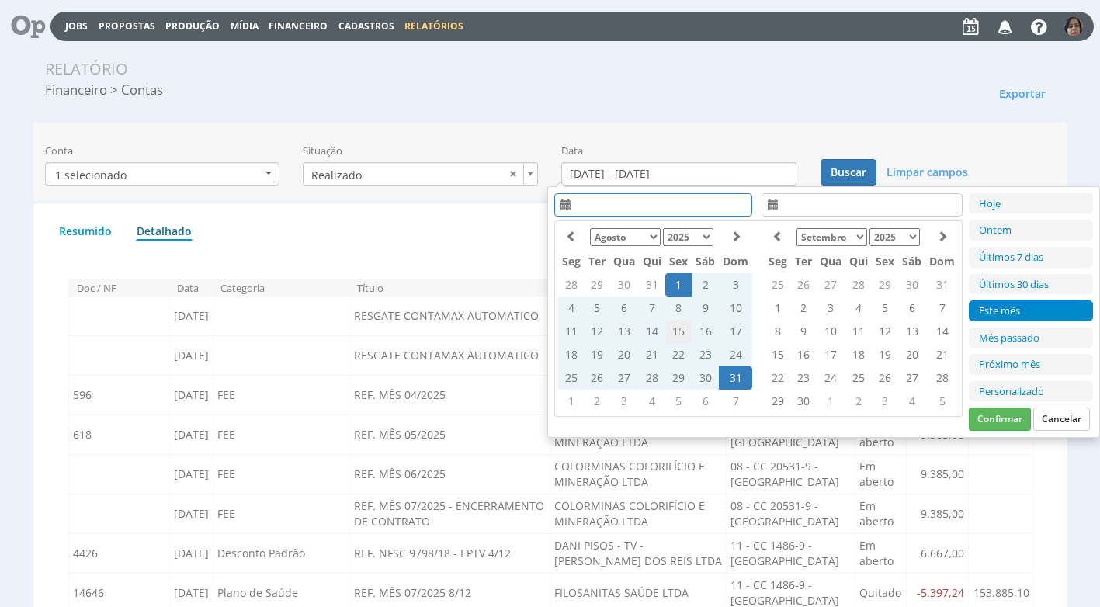
click at [670, 331] on td "15" at bounding box center [678, 331] width 26 height 23
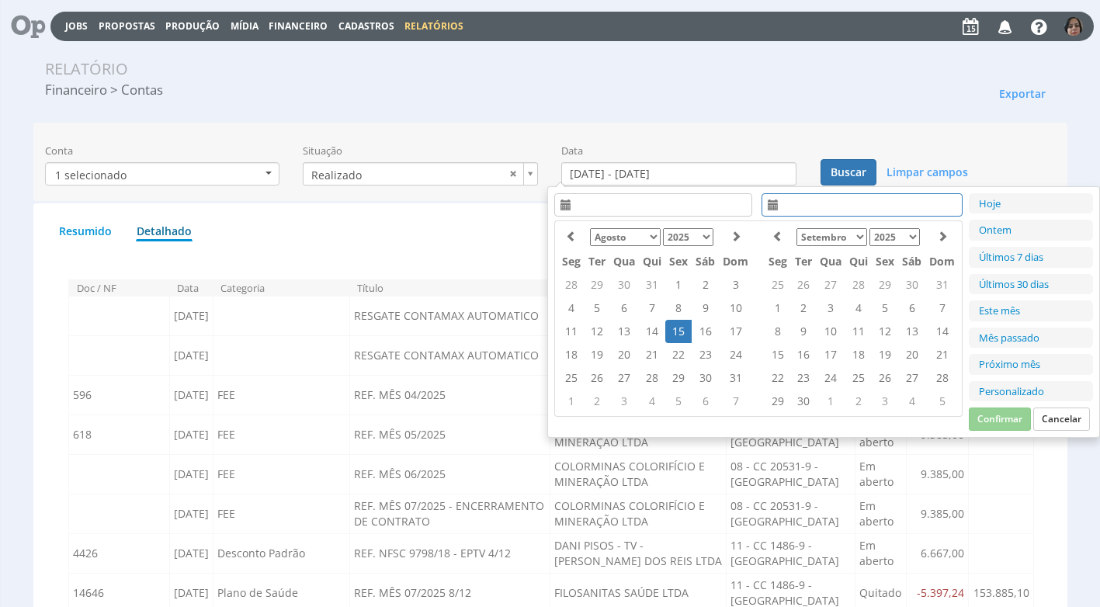
click at [672, 330] on td "15" at bounding box center [678, 331] width 26 height 23
drag, startPoint x: 996, startPoint y: 416, endPoint x: 994, endPoint y: 403, distance: 13.4
click at [996, 407] on div "Hoje Ontem Últimos 7 dias Últimos 30 dias Este mês Mês passado Próximo mês Pers…" at bounding box center [1031, 312] width 124 height 238
type input "15/08/2025 - 15/08/2025"
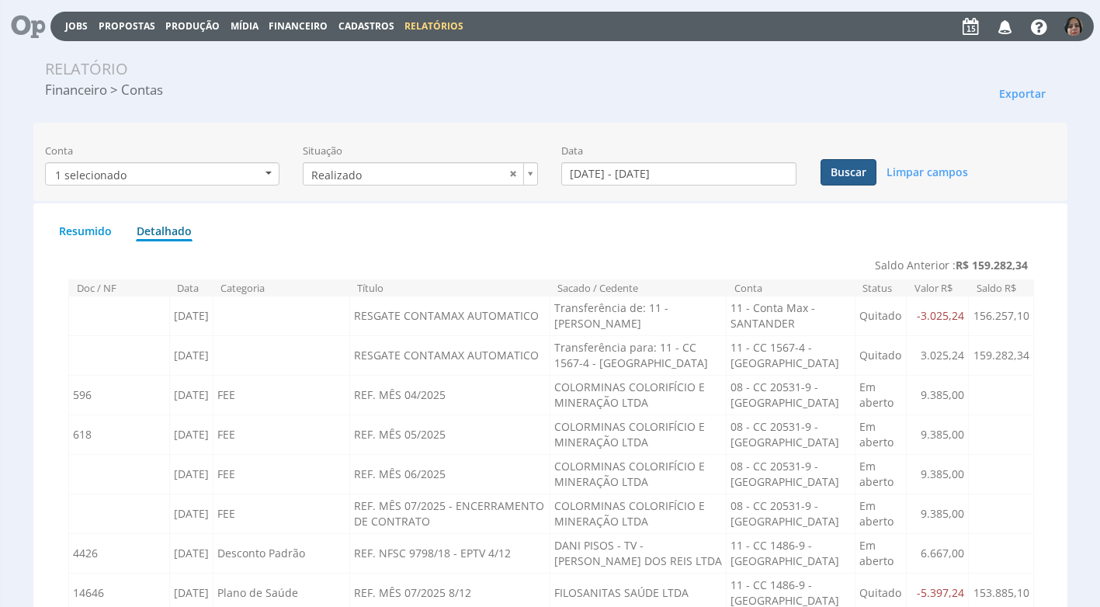
click at [848, 168] on button "Buscar" at bounding box center [848, 172] width 56 height 26
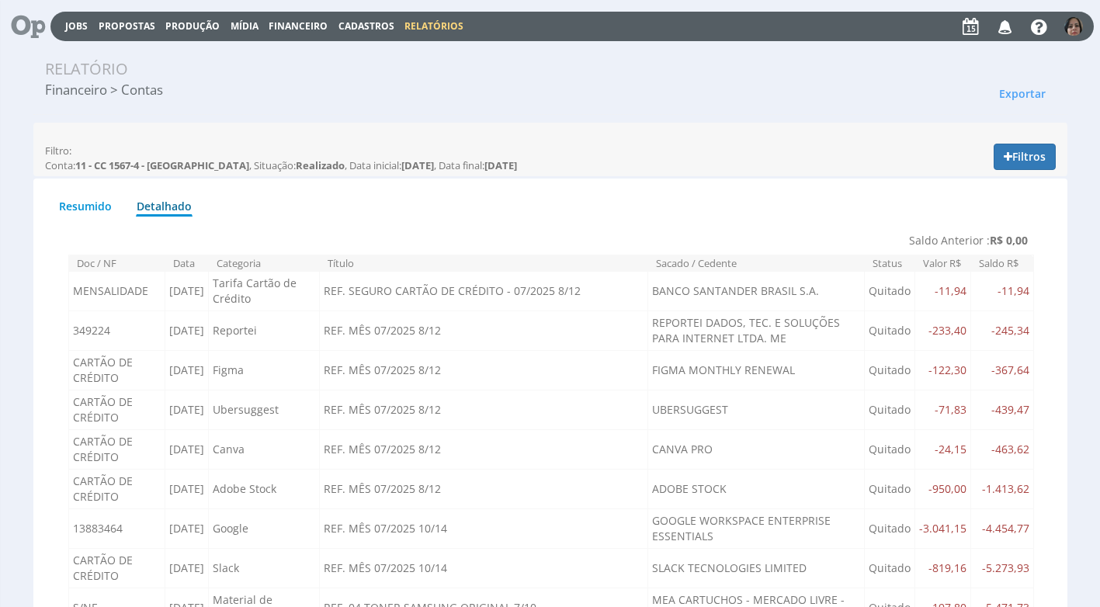
click at [317, 25] on span "Financeiro" at bounding box center [298, 25] width 59 height 13
click at [307, 55] on link "Lançamentos" at bounding box center [299, 50] width 130 height 23
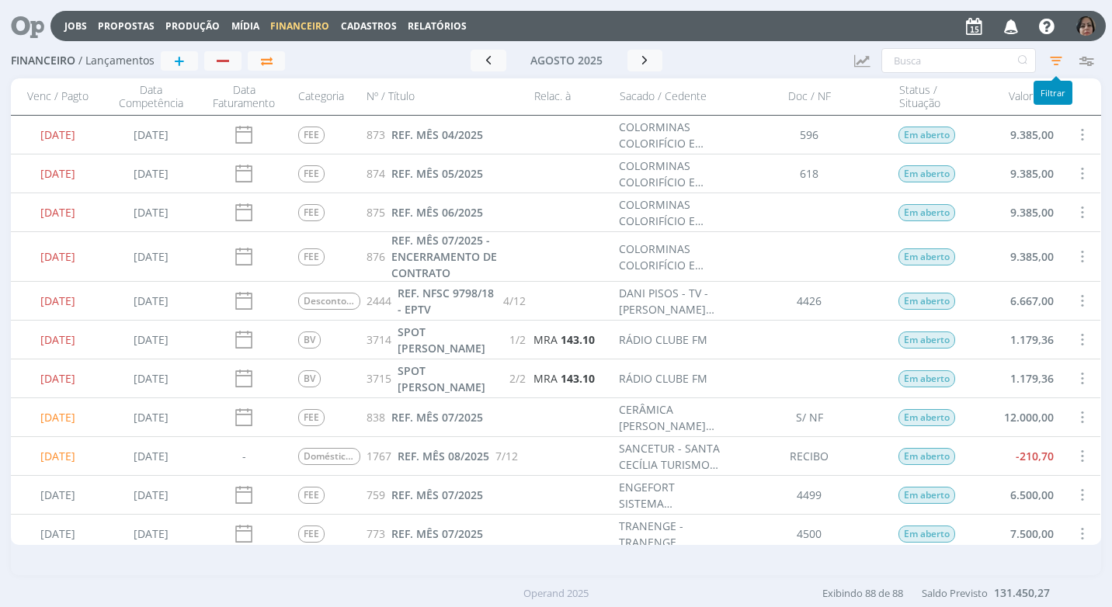
click at [1053, 61] on icon "button" at bounding box center [1056, 61] width 28 height 28
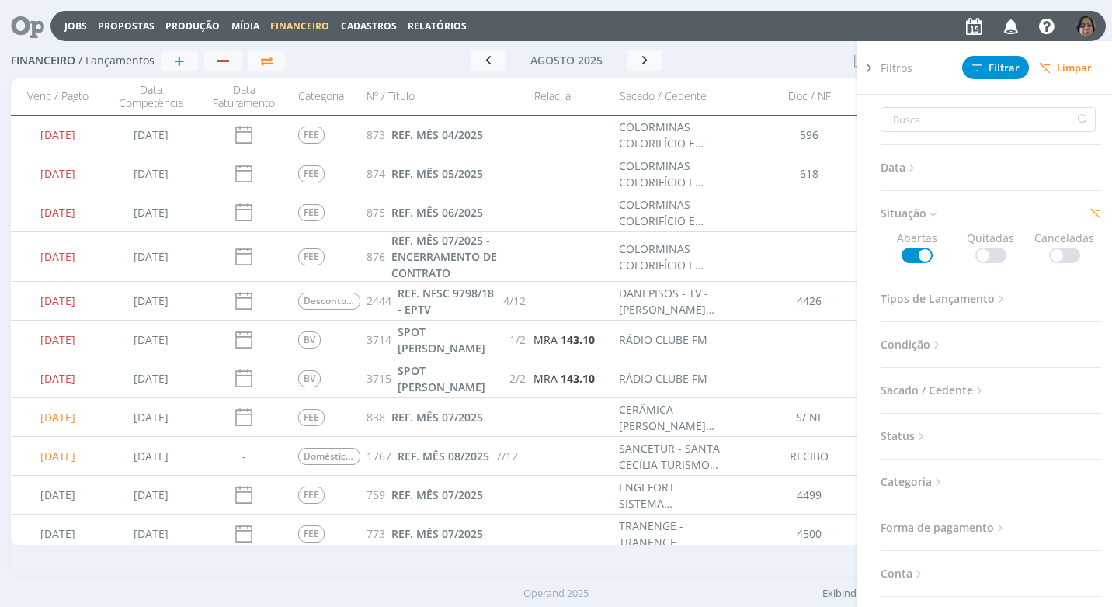
click at [975, 251] on span at bounding box center [990, 256] width 31 height 16
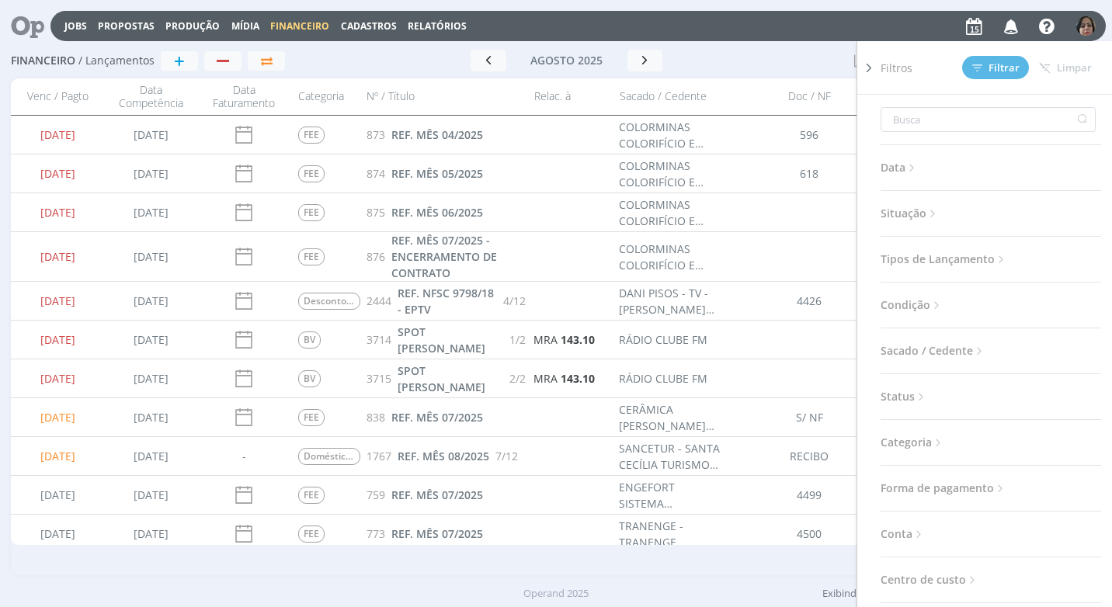
click at [935, 211] on icon at bounding box center [932, 213] width 13 height 13
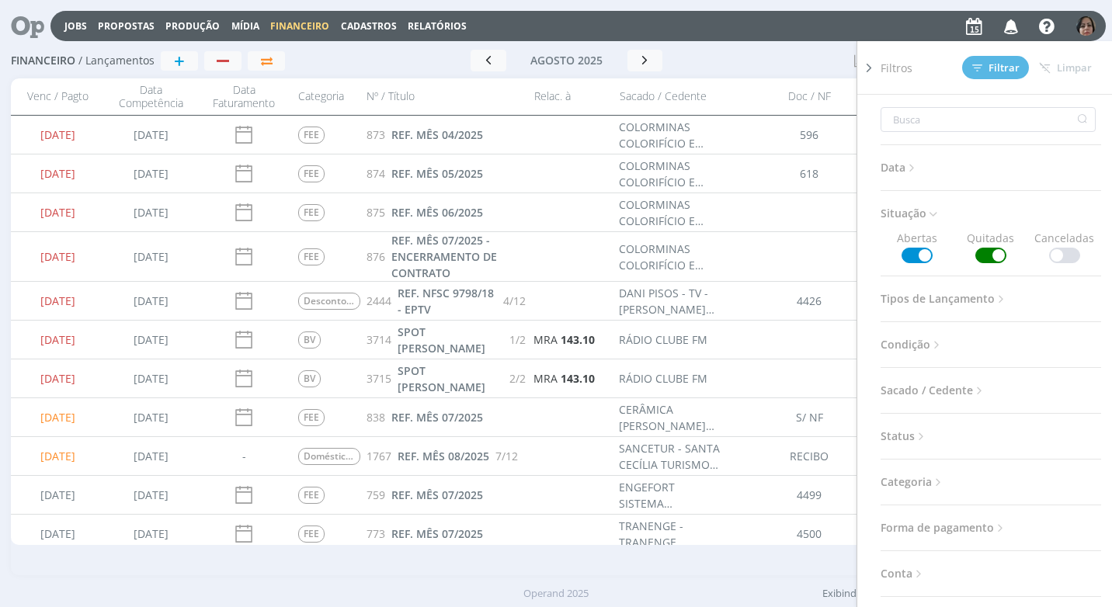
click at [927, 255] on span at bounding box center [916, 256] width 31 height 16
click at [925, 116] on input "text" at bounding box center [987, 119] width 215 height 25
type input "C"
type input "CL"
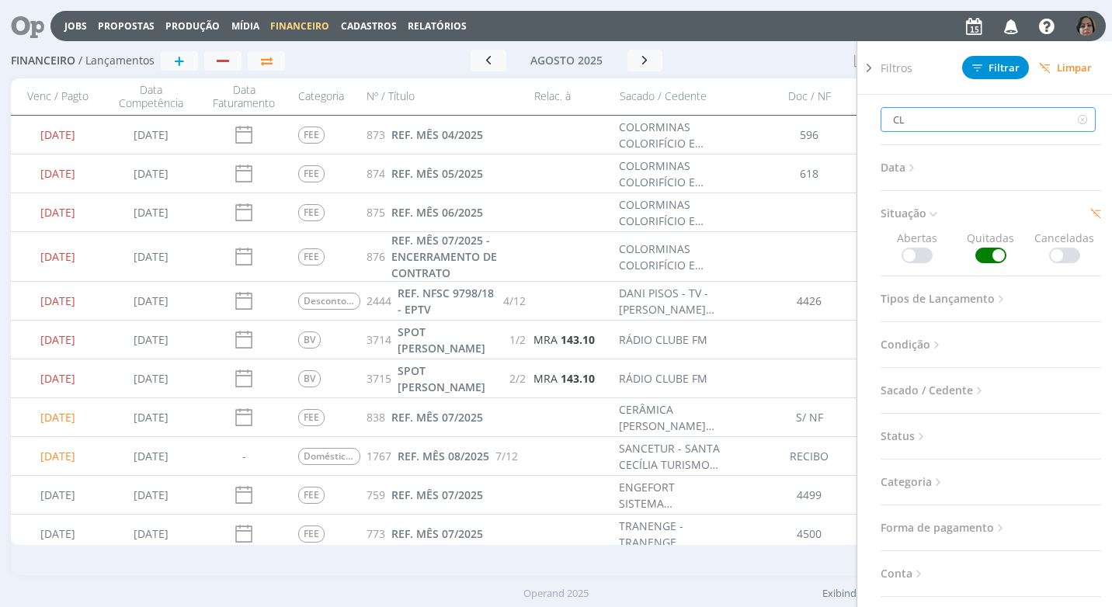
type input "CL"
type input "CLA"
type input "CLAU"
type input "CLAUD"
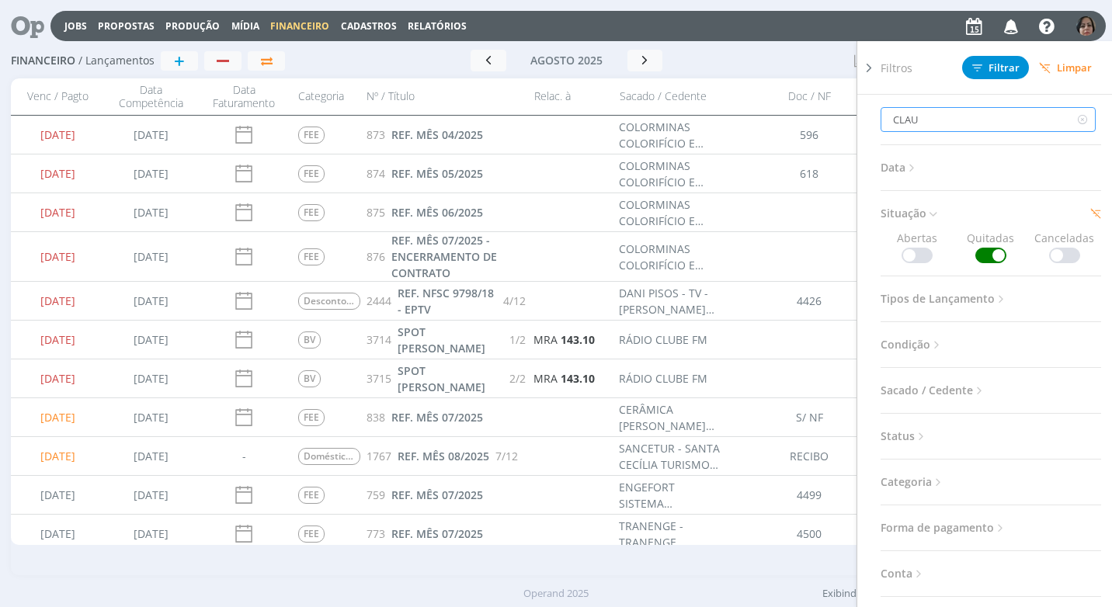
type input "CLAUD"
type input "CLAUDI"
type input "CLAUDIO"
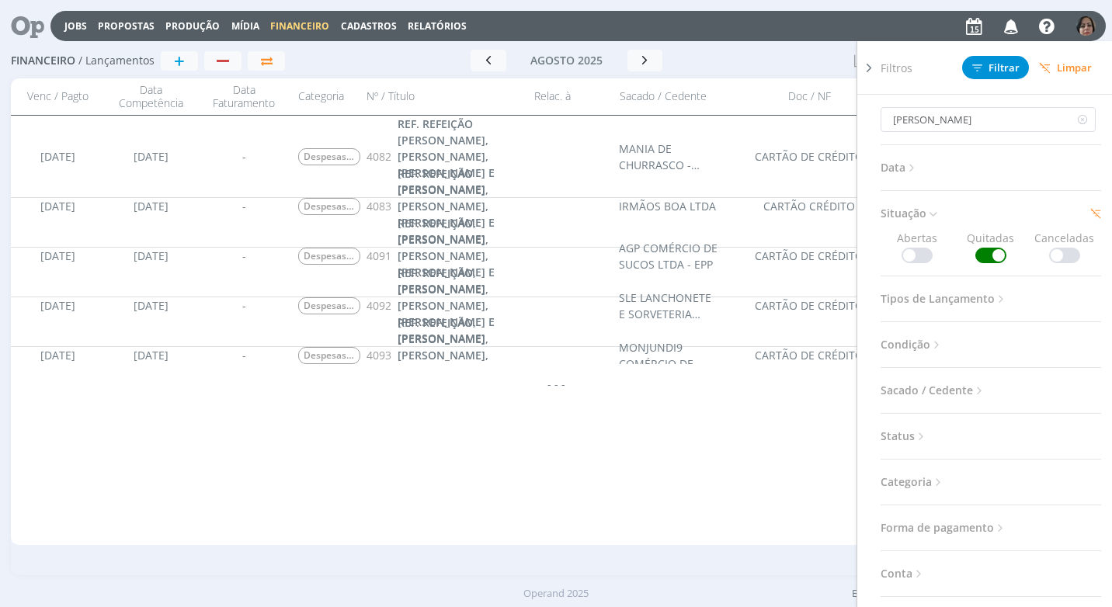
click at [865, 62] on icon at bounding box center [869, 68] width 16 height 16
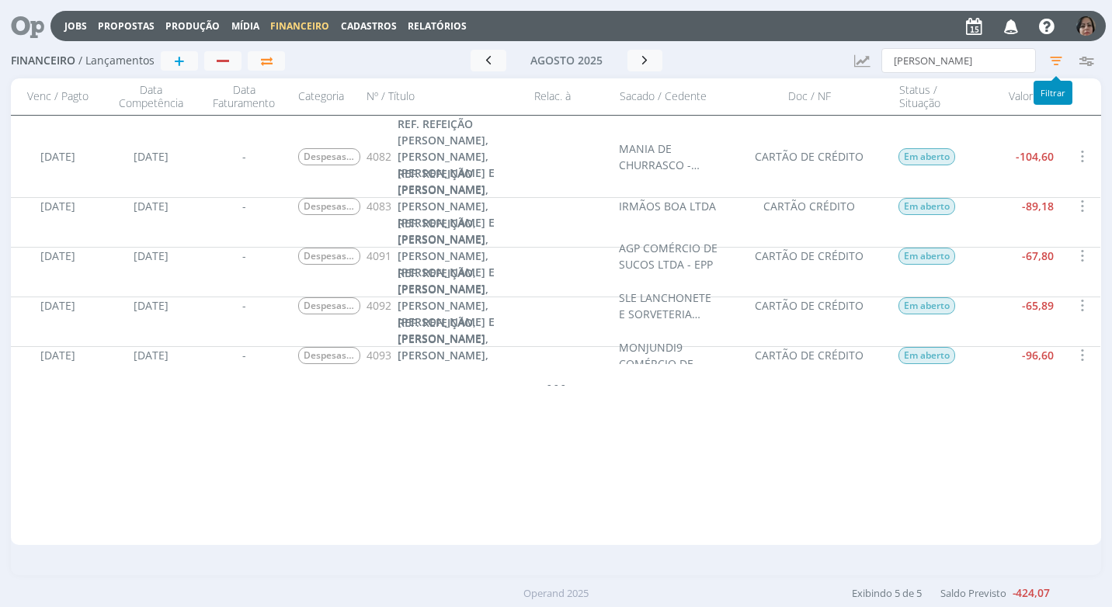
click at [1056, 57] on icon "button" at bounding box center [1056, 61] width 28 height 28
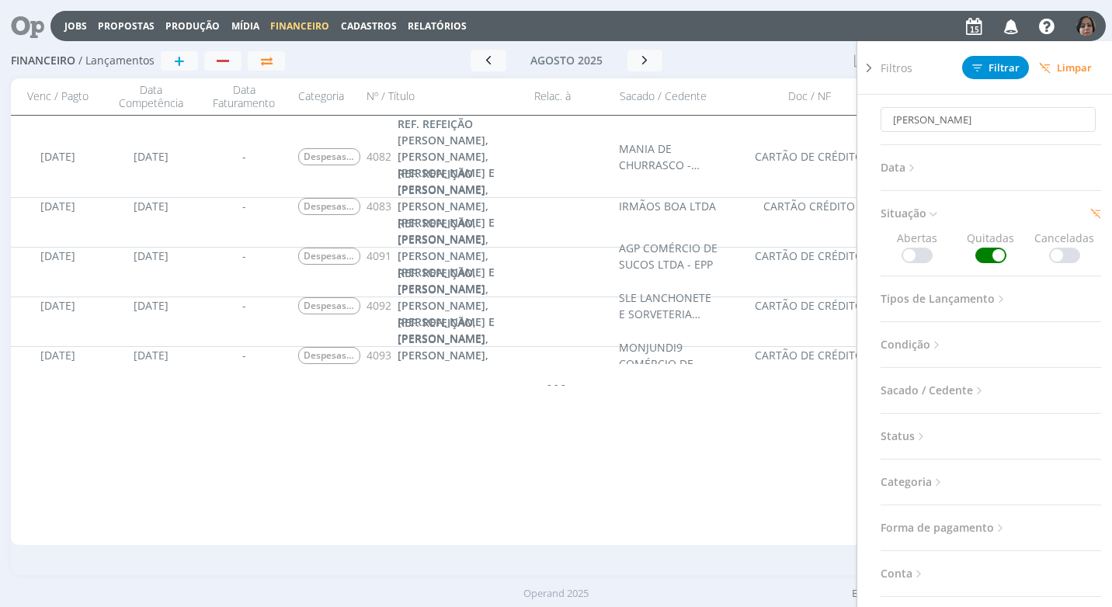
click at [729, 472] on div "01/08/2025 21/10/2024 FEE 873 REF. MÊS 04/2025 COLORMINAS COLORIFÍCIO E MINERAÇ…" at bounding box center [555, 330] width 1089 height 429
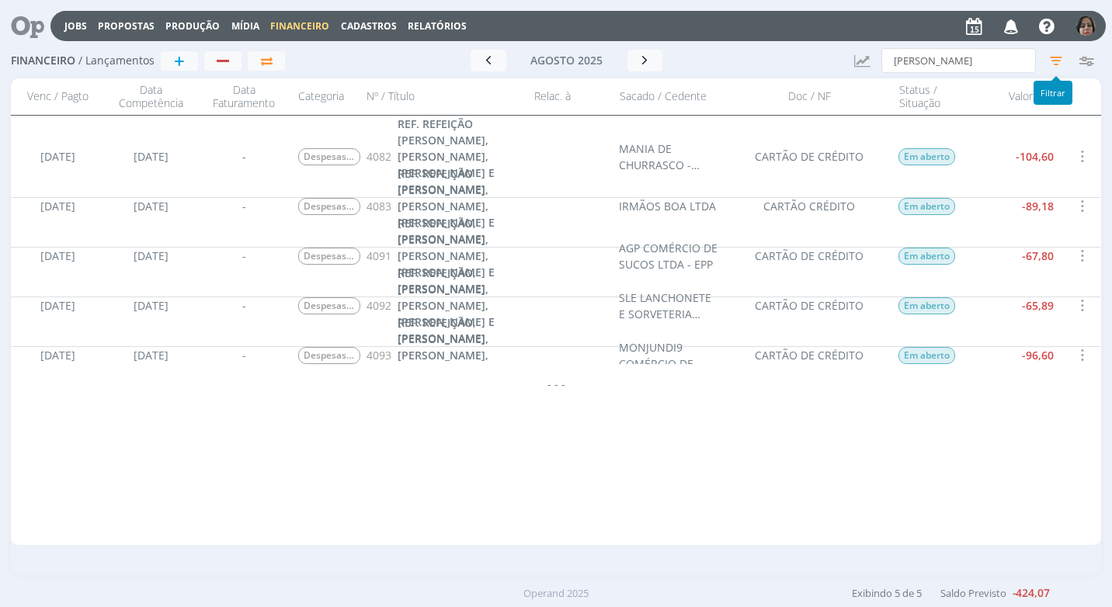
click at [1054, 60] on icon "button" at bounding box center [1056, 61] width 28 height 28
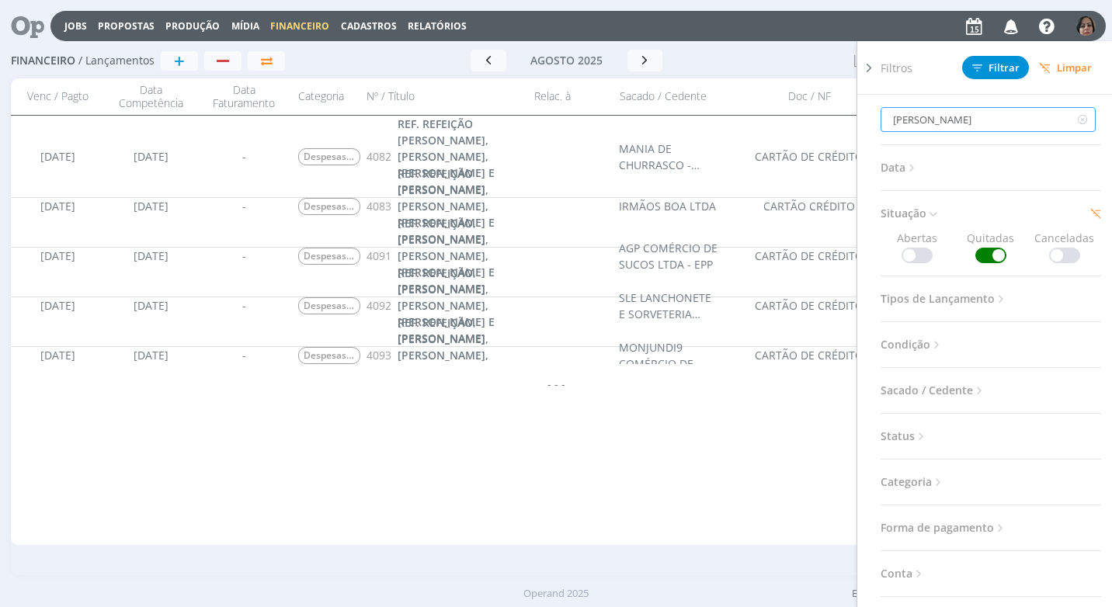
click at [963, 123] on input "CLAUDIO" at bounding box center [987, 119] width 215 height 25
type input "CLAUDIO"
type input "CLAUDIO H"
type input "CLAUDIO HE"
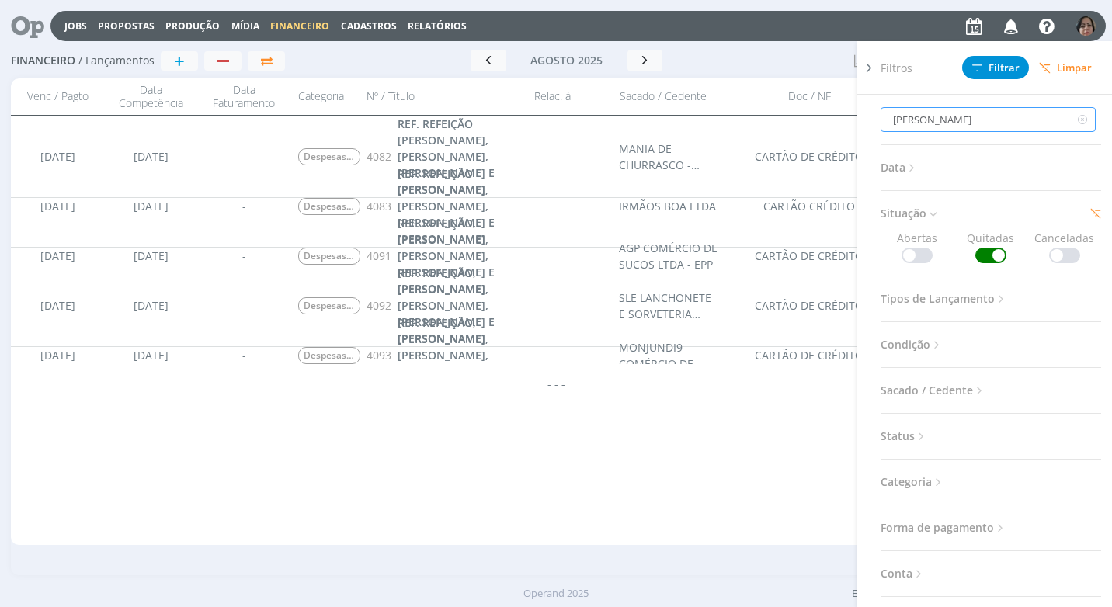
type input "CLAUDIO HE"
type input "CLAUDIO HEN"
type input "CLAUDIO HENR"
type input "CLAUDIO HENRI"
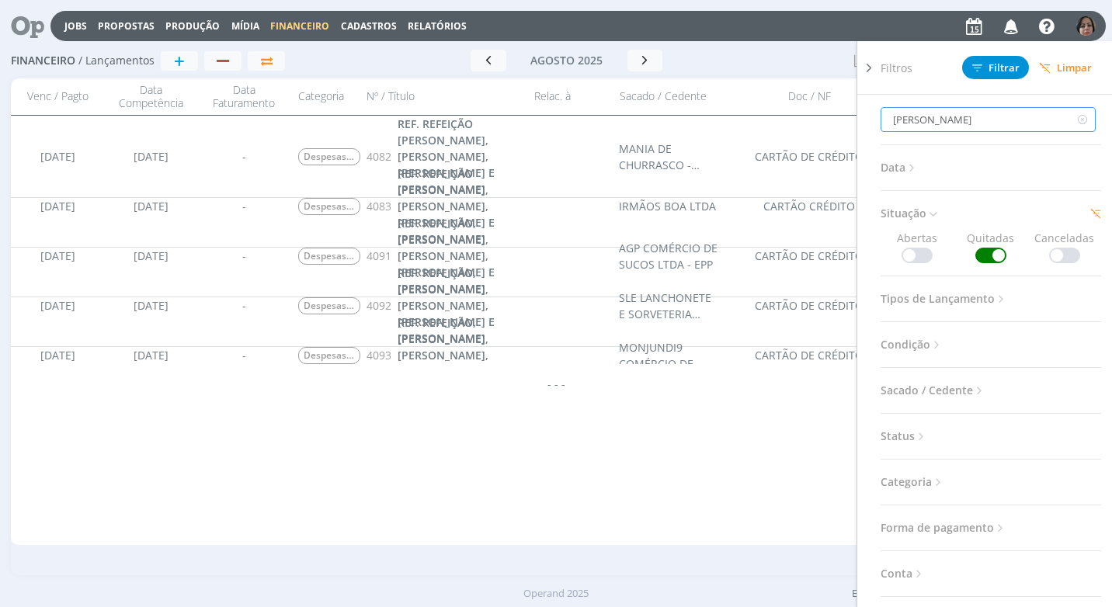
type input "CLAUDIO HENRIQ"
type input "CLAUDIO HENRIQU"
type input "CLAUDIO HENRIQUE"
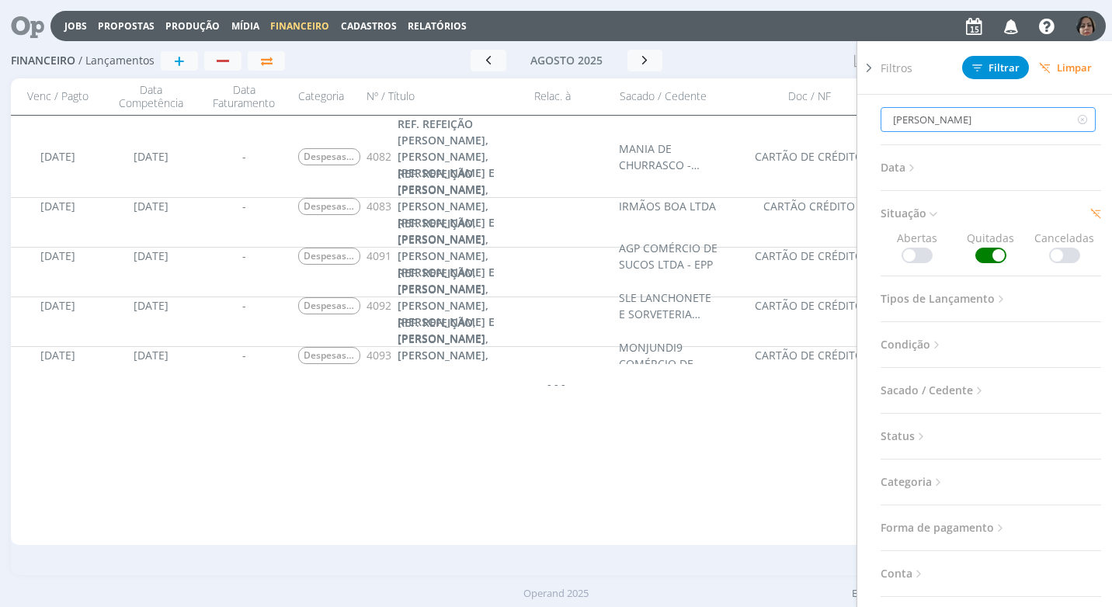
type input "CLAUDIO HENRIQUE MA"
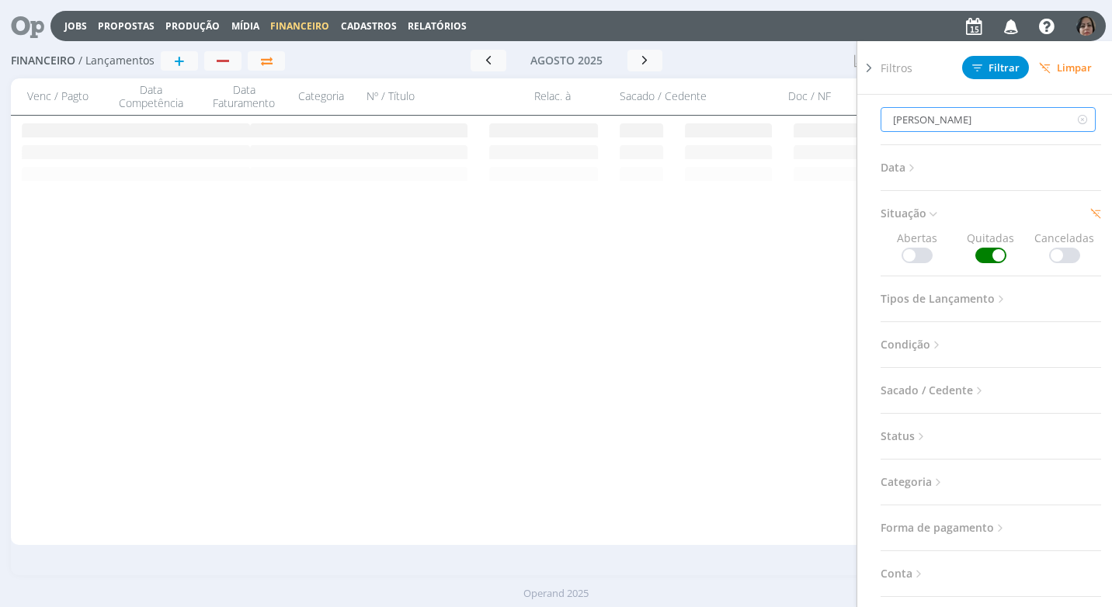
type input "CLAUDIO HENRIQUE MAT"
type input "CLAUDIO HENRIQUE MATO"
type input "CLAUDIO HENRIQUE MATOO"
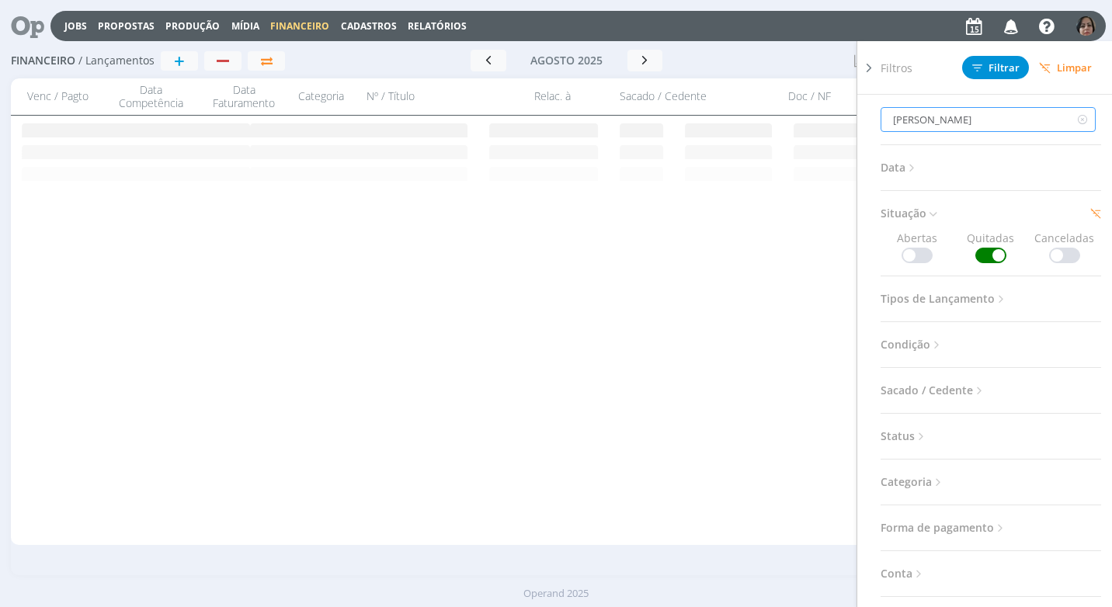
type input "CLAUDIO HENRIQUE MATOOS"
type input "CLAUDIO HENRIQUE MATOO"
type input "CLAUDIO HENRIQUE MATO"
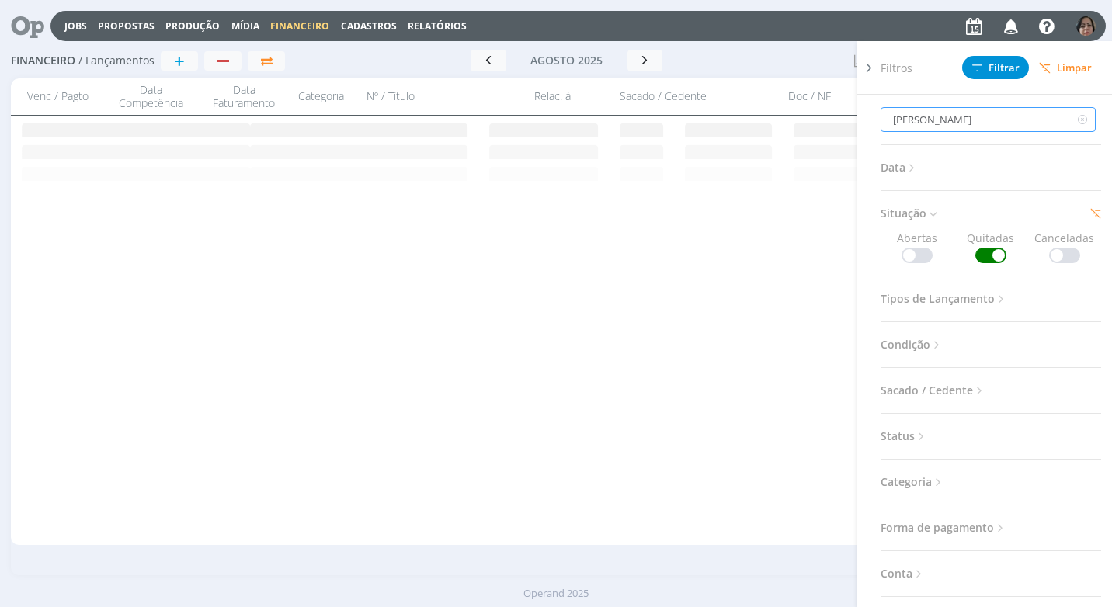
type input "CLAUDIO HENRIQUE MAT"
type input "CLAUDIO HENRIQUE MATOS"
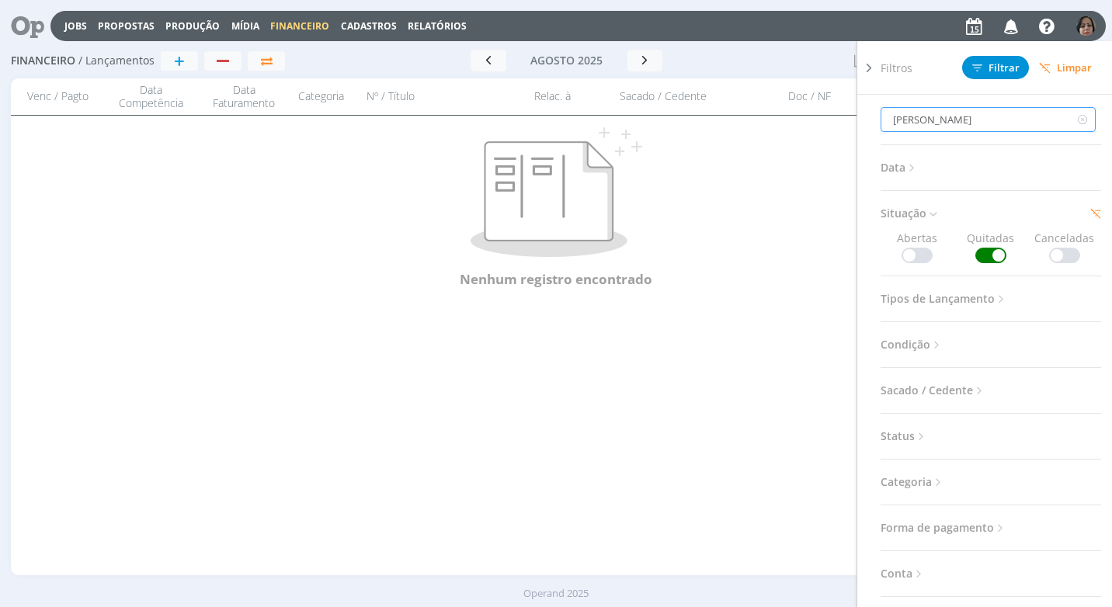
type input "CLAUDIO HENRIQUE MATO"
type input "CLAUDIO HENRIQUE MAT"
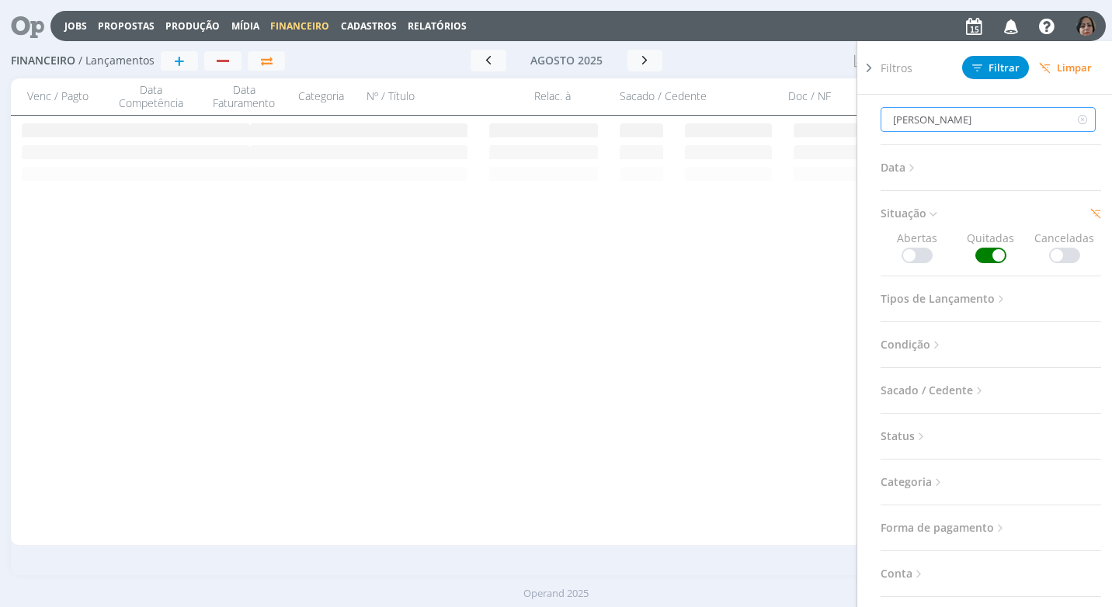
type input "CLAUDIO HENRIQUE MA"
type input "CLAUDIO HENRIQUE M"
type input "CLAUDIO HENRIQUE"
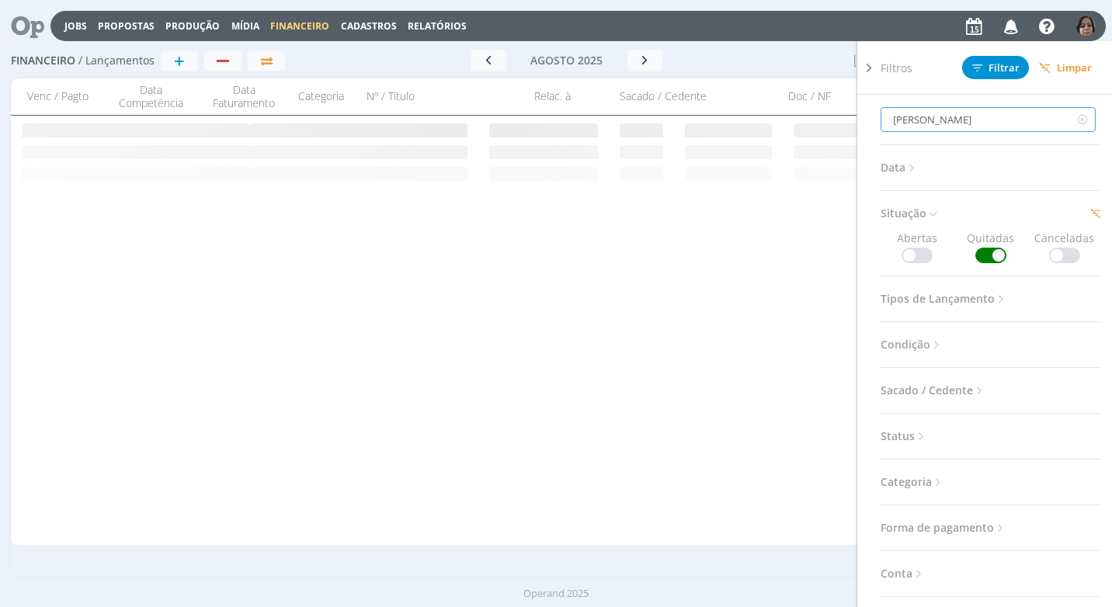
type input "CLAUDIO HENRIQUE"
type input "CLAUDIO HENRIQU"
type input "CLAUDIO HENRIQ"
type input "CLAUDIO HENRI"
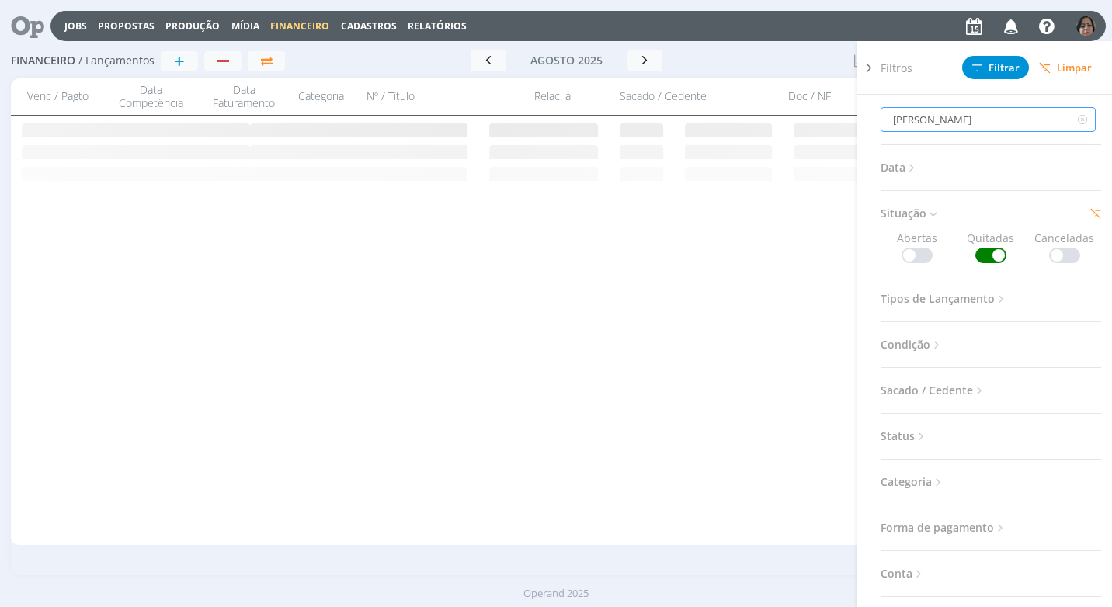
type input "CLAUDIO HENRI"
type input "CLAUDIO HENR"
type input "CLAUDIO HEN"
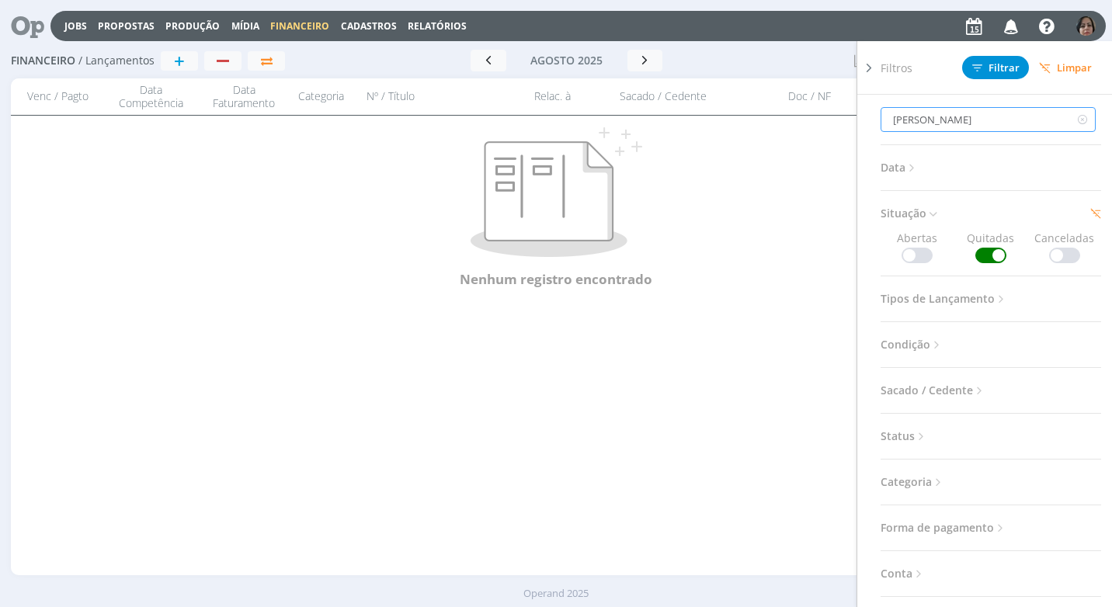
type input "CLAUDIO HE"
type input "CLAUDIO H"
type input "CLAUDIO"
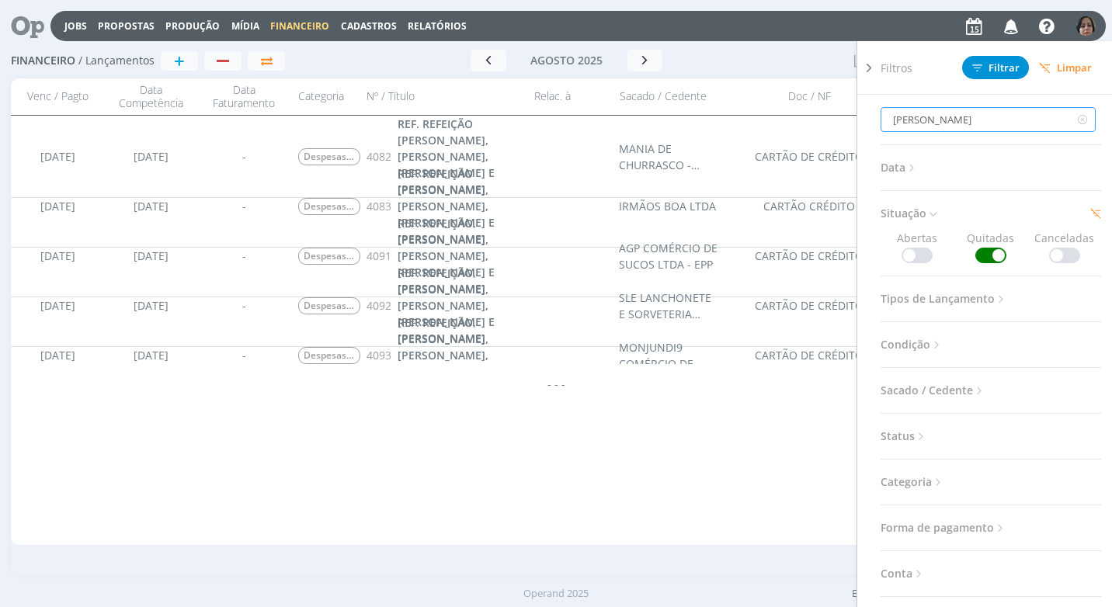
type input "CLAUDIO"
click at [932, 343] on icon at bounding box center [936, 344] width 13 height 13
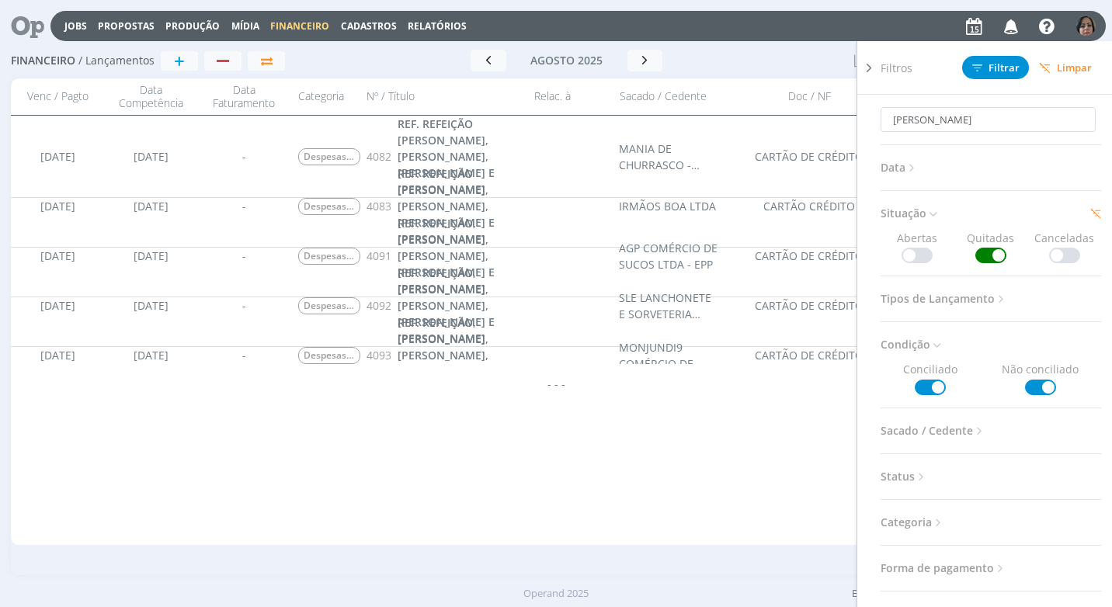
click at [932, 343] on icon at bounding box center [936, 344] width 13 height 13
click at [917, 570] on icon at bounding box center [918, 573] width 13 height 13
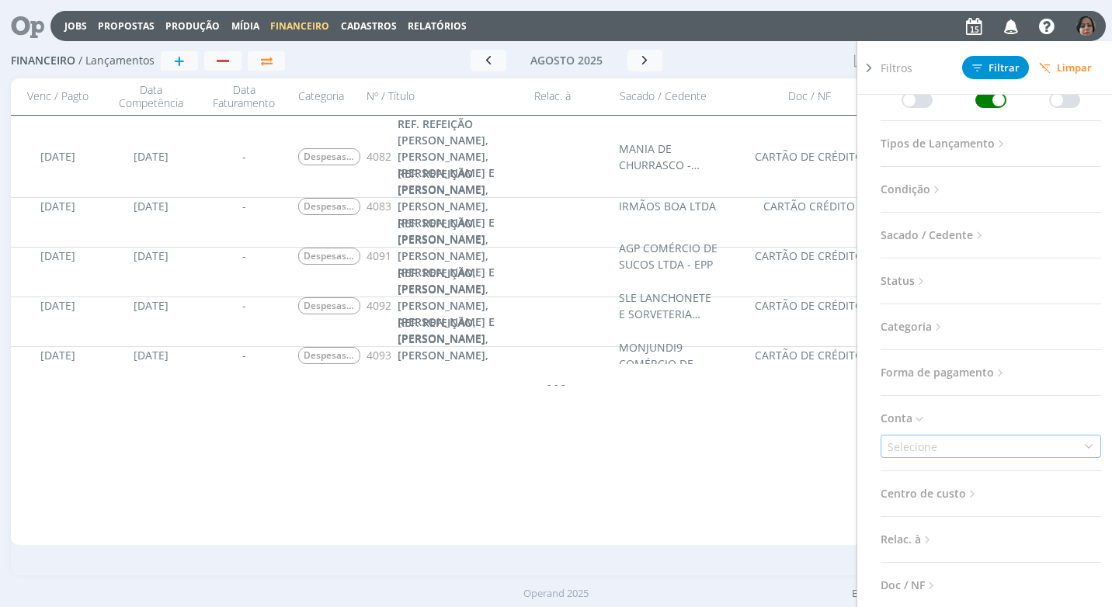
click at [1083, 447] on icon at bounding box center [1088, 446] width 11 height 11
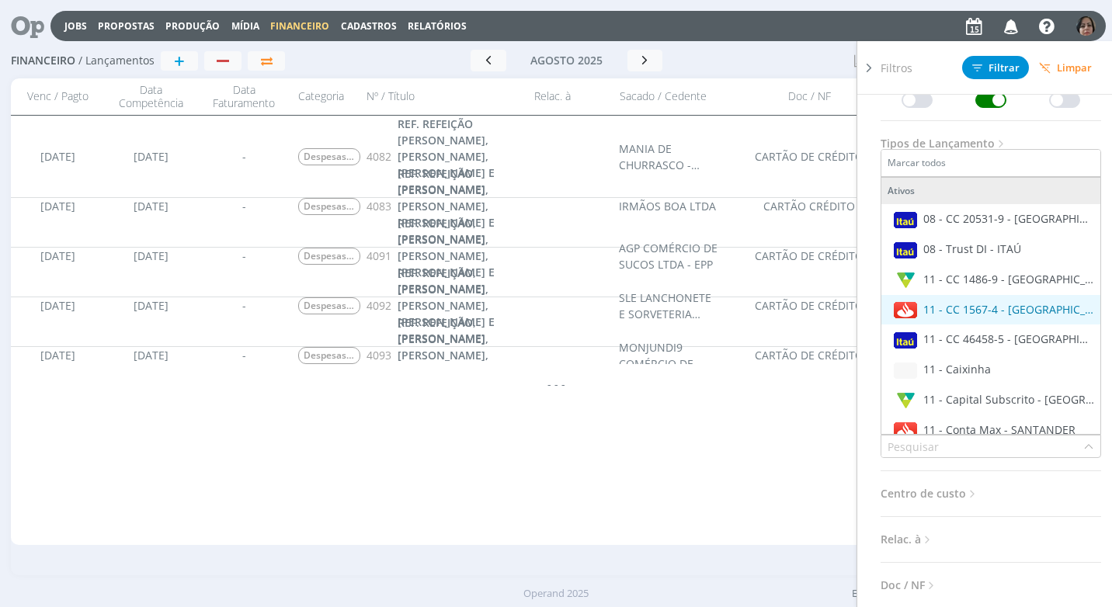
click at [1014, 312] on span "11 - CC 1567-4 - [GEOGRAPHIC_DATA]" at bounding box center [1019, 309] width 193 height 15
click at [1035, 299] on li "11 - CC 1567-4 - [GEOGRAPHIC_DATA]" at bounding box center [990, 310] width 219 height 30
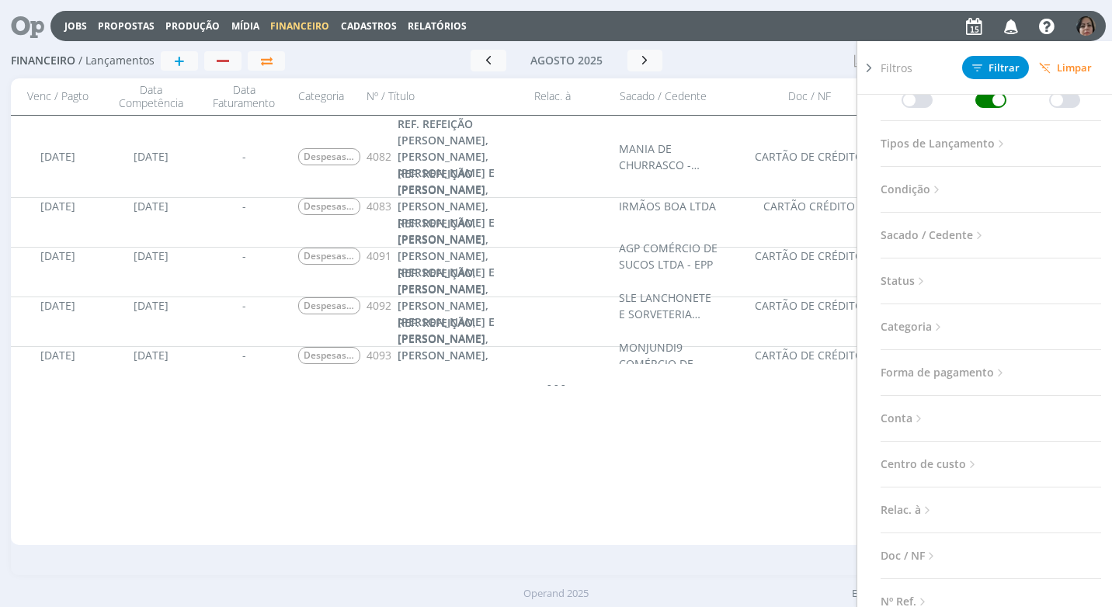
click at [917, 419] on icon at bounding box center [918, 418] width 13 height 13
click at [1083, 446] on icon at bounding box center [1088, 446] width 11 height 11
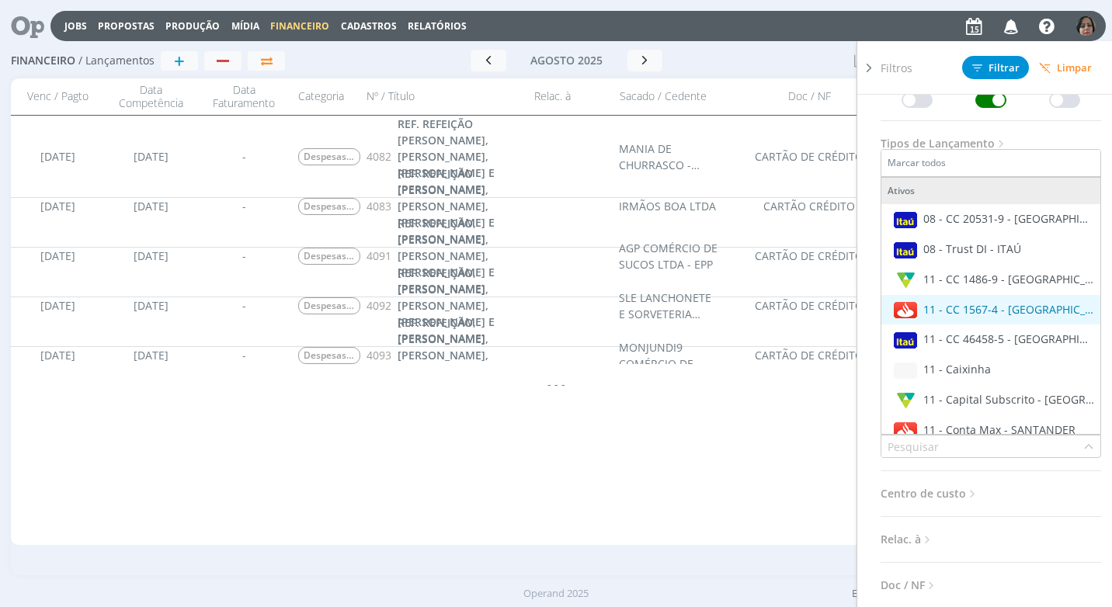
click at [1022, 306] on span "11 - CC 1567-4 - [GEOGRAPHIC_DATA]" at bounding box center [1019, 309] width 193 height 15
click at [1040, 539] on h3 "Relac. à" at bounding box center [990, 539] width 220 height 20
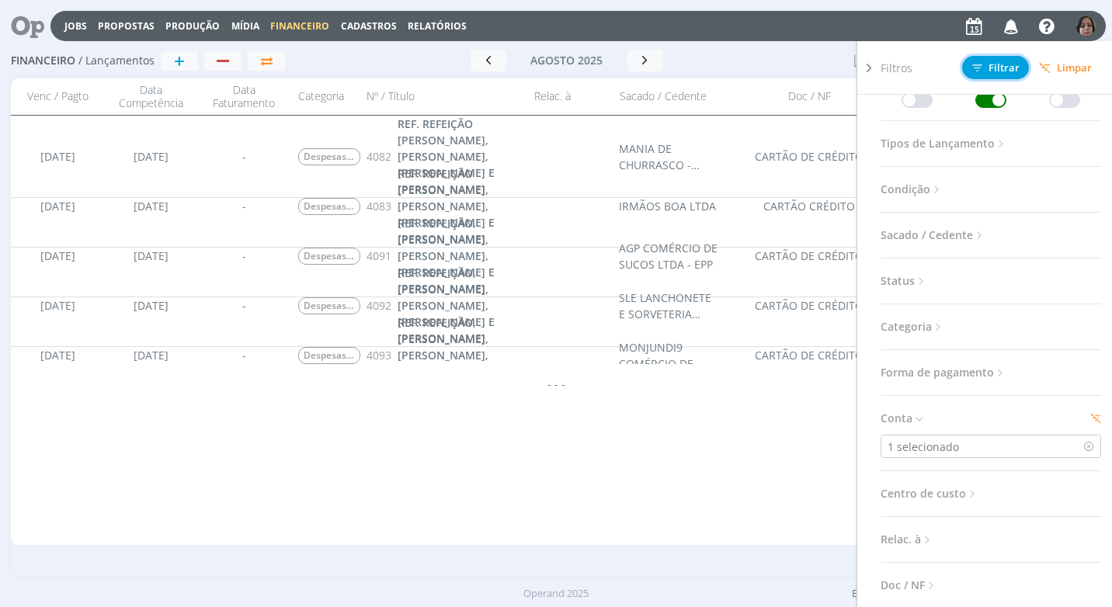
click at [989, 66] on span "Filtrar" at bounding box center [995, 68] width 47 height 10
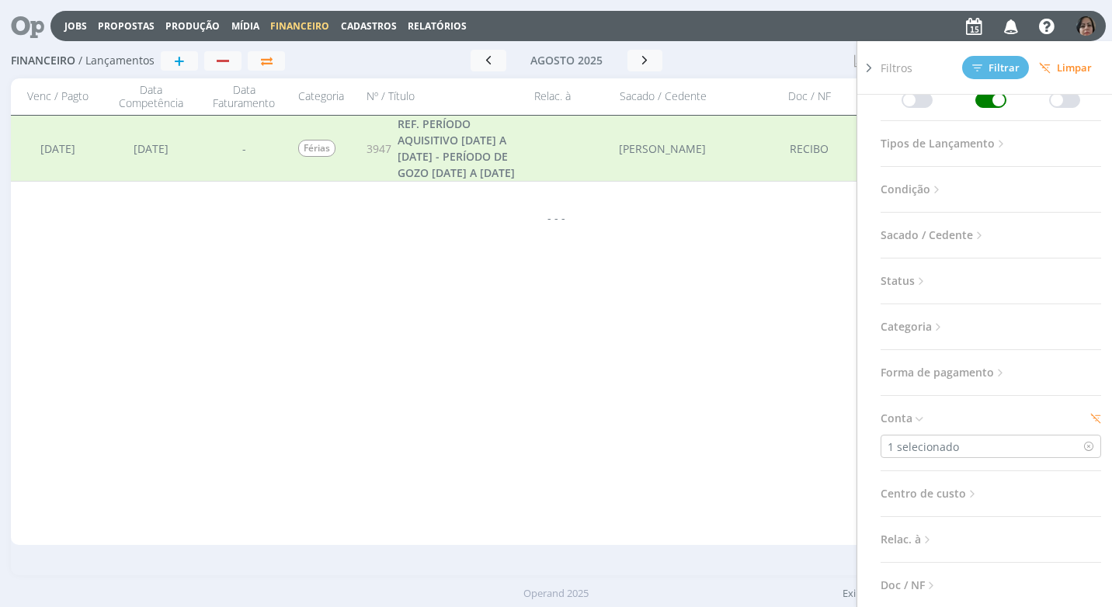
click at [869, 67] on icon at bounding box center [869, 68] width 16 height 16
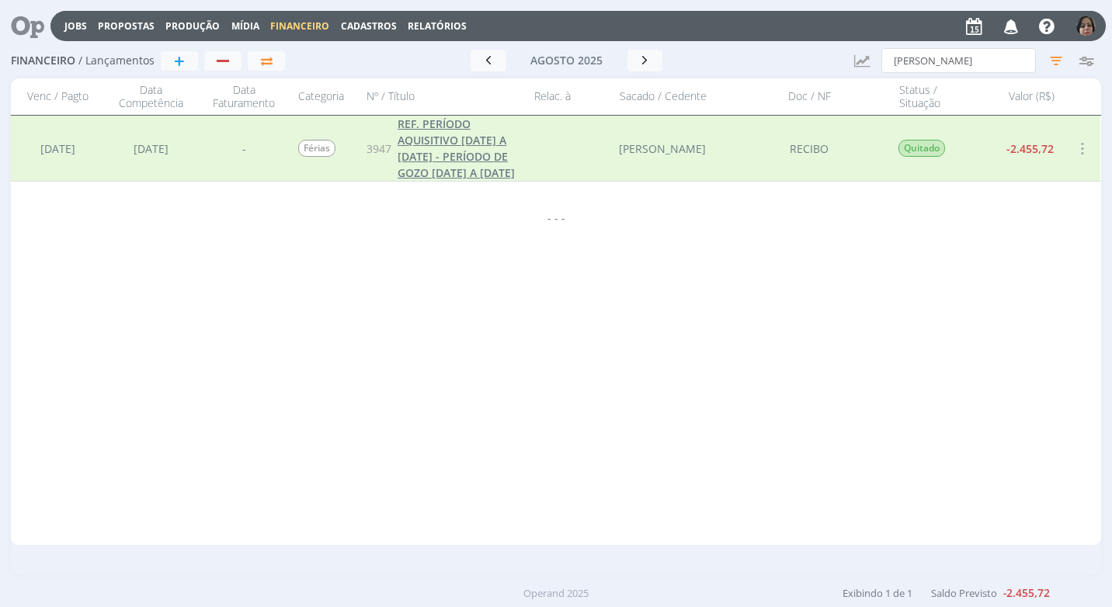
click at [435, 166] on span "REF. PERÍODO AQUISITIVO 20/09/23 A 19/09/24 - PERÍODO DE GOZO 18/08/25 A 31/08/…" at bounding box center [455, 148] width 117 height 64
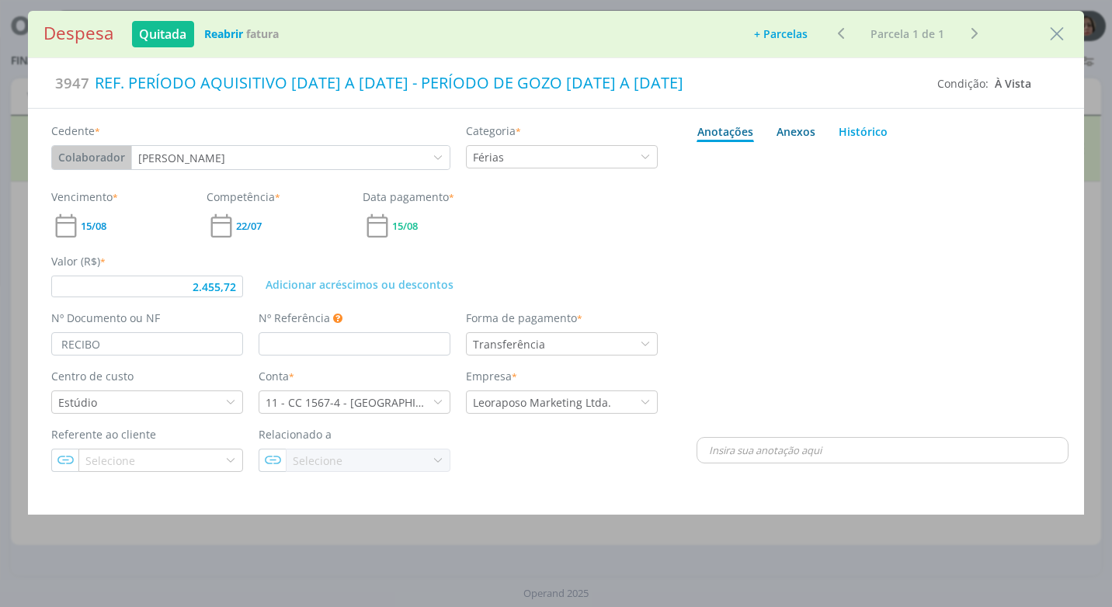
click at [799, 130] on div "Anexos 0" at bounding box center [795, 131] width 39 height 16
type input "2.455,72"
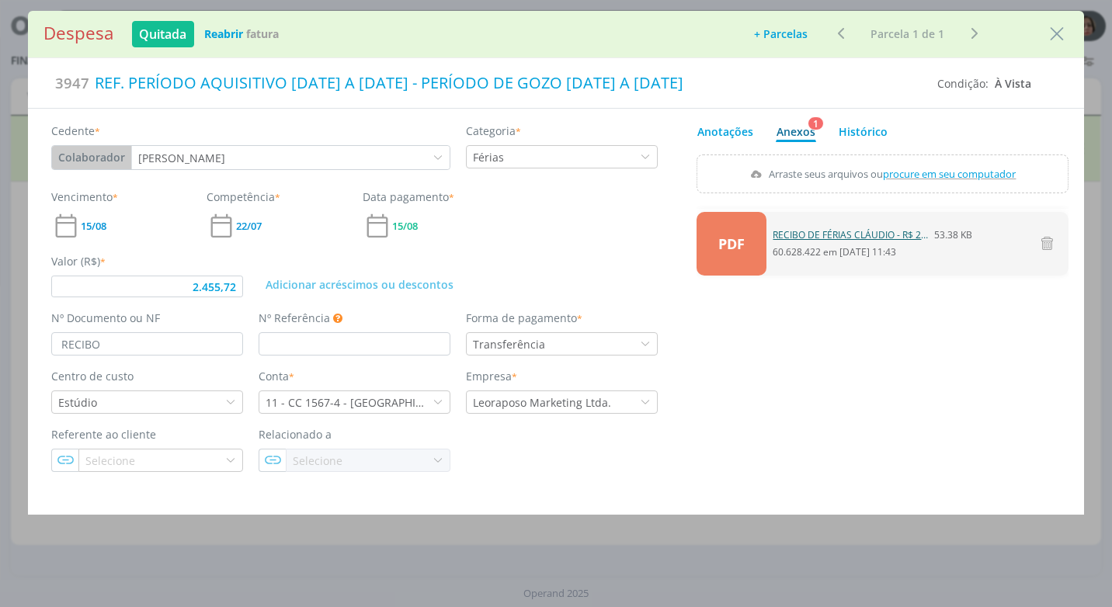
click at [886, 237] on link "RECIBO DE FÉRIAS CLÁUDIO - R$ 2.455,72 - VCTO. 15-08-25.pdf" at bounding box center [849, 235] width 155 height 14
click at [1063, 44] on icon "Close" at bounding box center [1056, 34] width 23 height 23
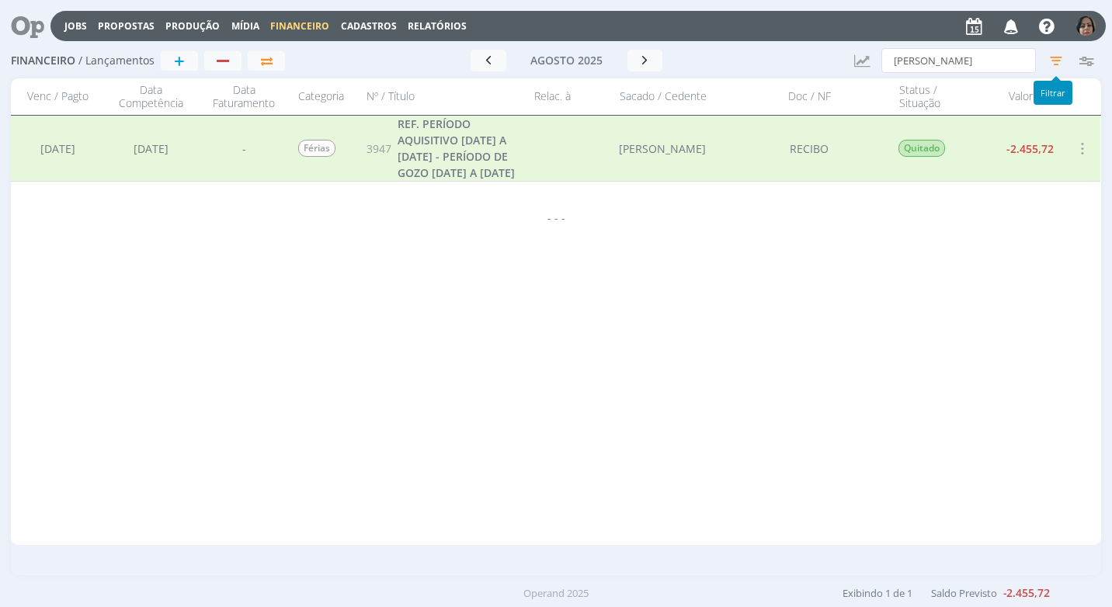
click at [1052, 64] on icon "button" at bounding box center [1056, 61] width 28 height 28
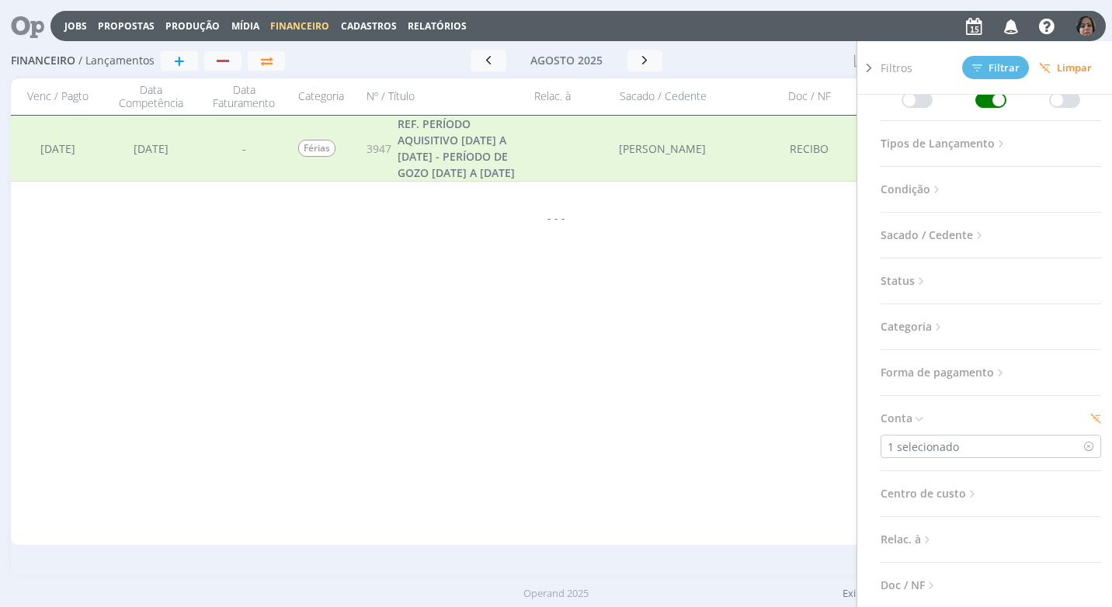
click at [1067, 63] on span "Limpar" at bounding box center [1065, 68] width 53 height 12
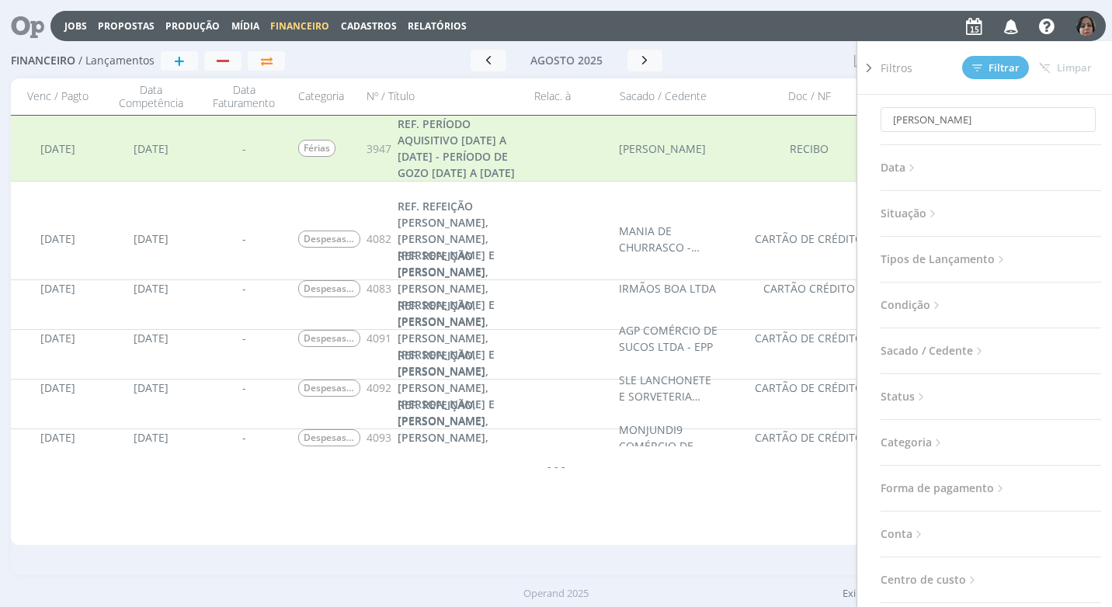
click at [869, 73] on icon at bounding box center [869, 68] width 16 height 16
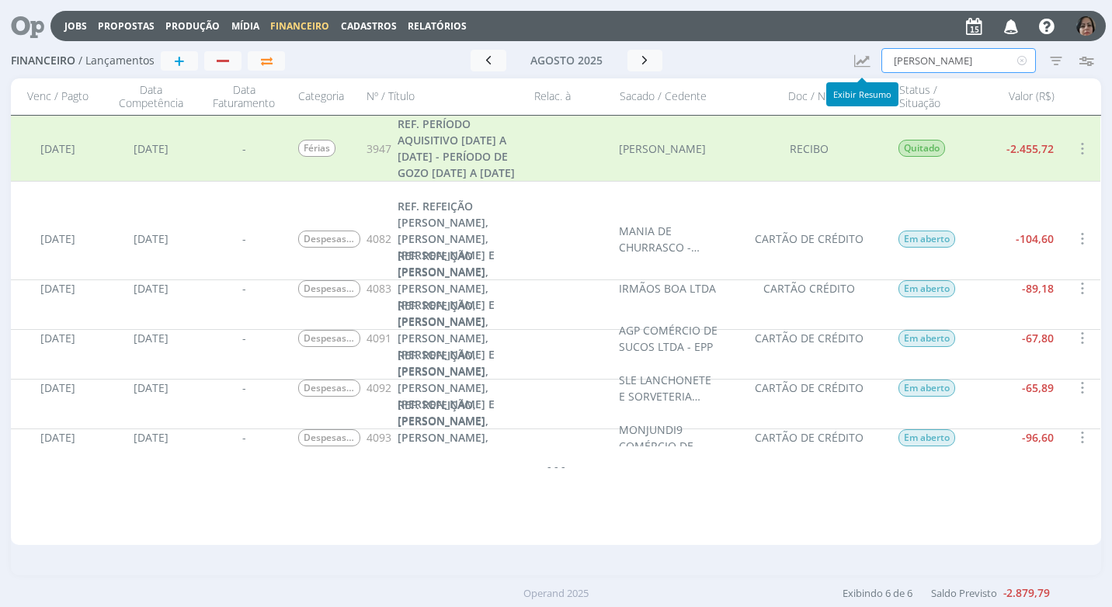
drag, startPoint x: 947, startPoint y: 49, endPoint x: 842, endPoint y: 58, distance: 105.2
click at [842, 58] on div "Financeiro / Lançamentos + Ir para mês atual agosto 2025 < 2025 > Janeiro Fever…" at bounding box center [555, 61] width 1089 height 36
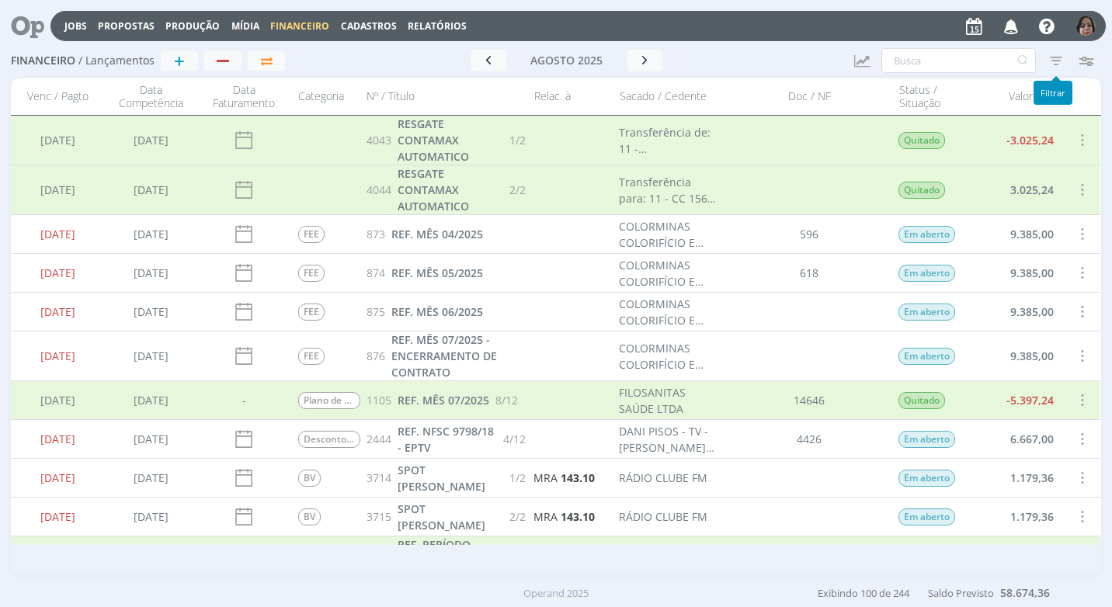
click at [1059, 62] on icon "button" at bounding box center [1056, 61] width 28 height 28
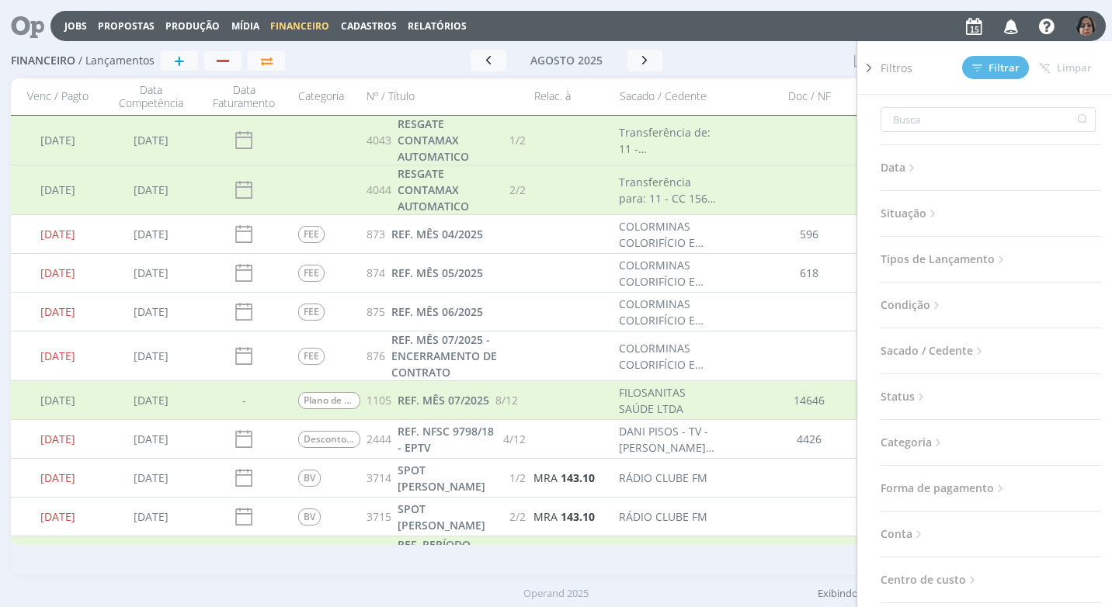
click at [934, 212] on icon at bounding box center [932, 213] width 13 height 13
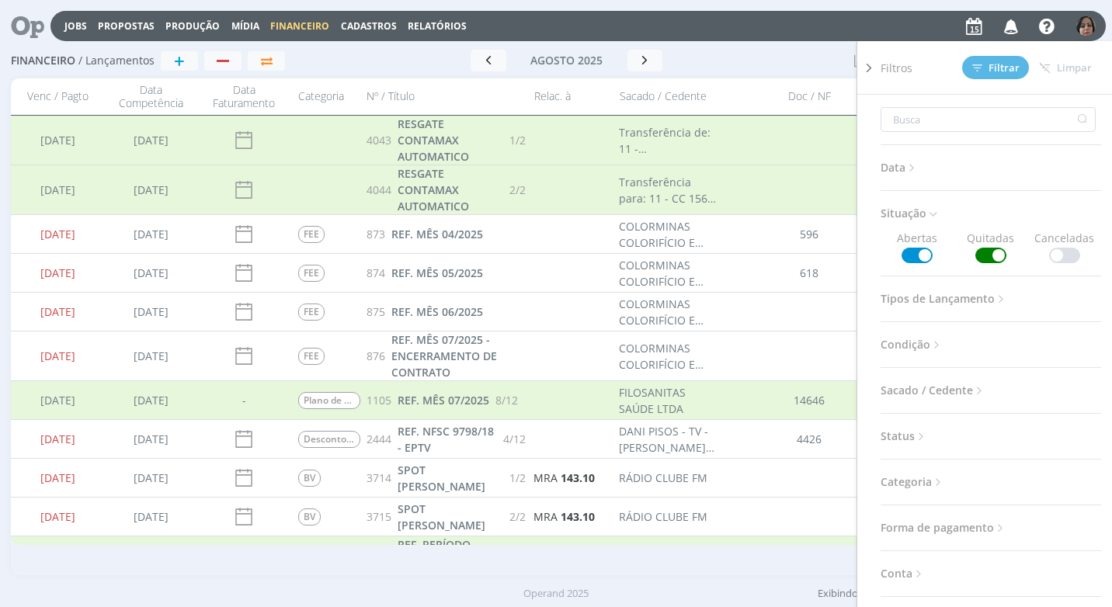
click at [983, 252] on span at bounding box center [990, 256] width 31 height 16
click at [1006, 63] on span "Filtrar" at bounding box center [995, 68] width 47 height 10
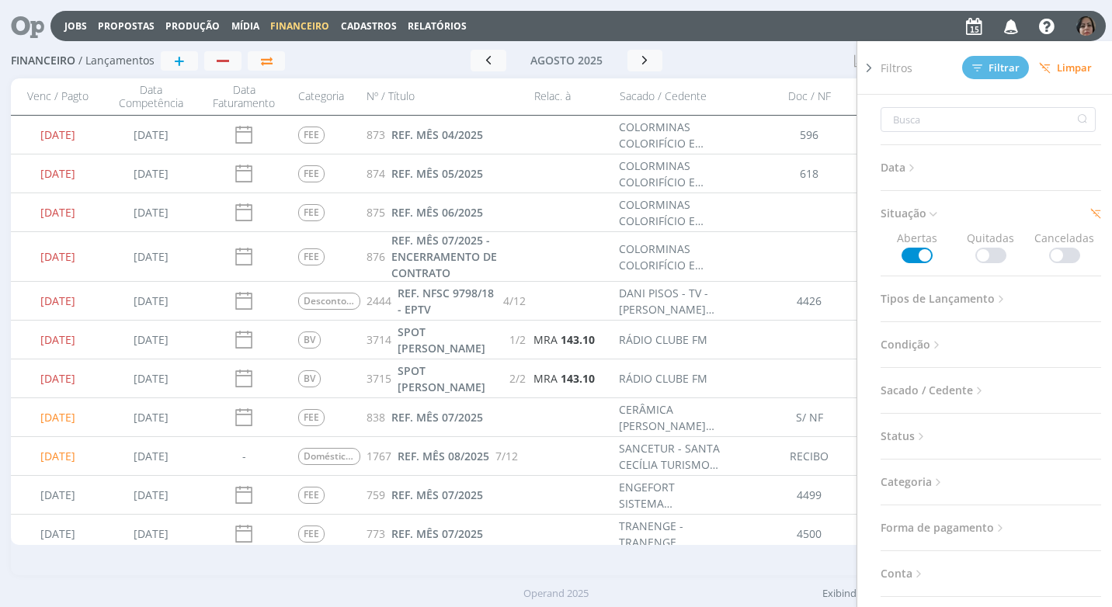
click at [869, 64] on icon at bounding box center [869, 68] width 16 height 16
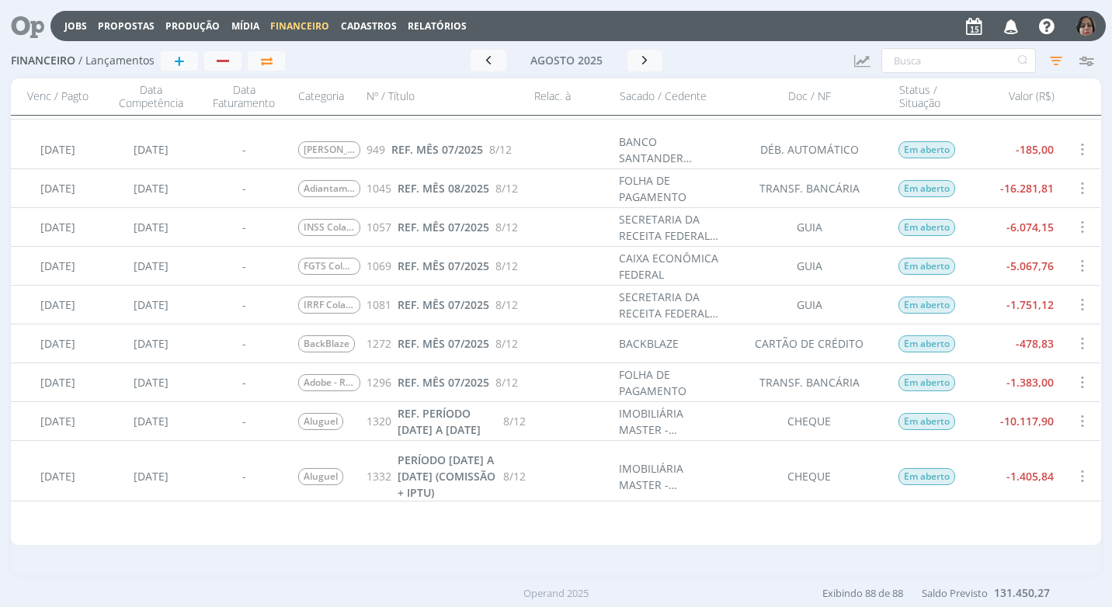
scroll to position [1242, 0]
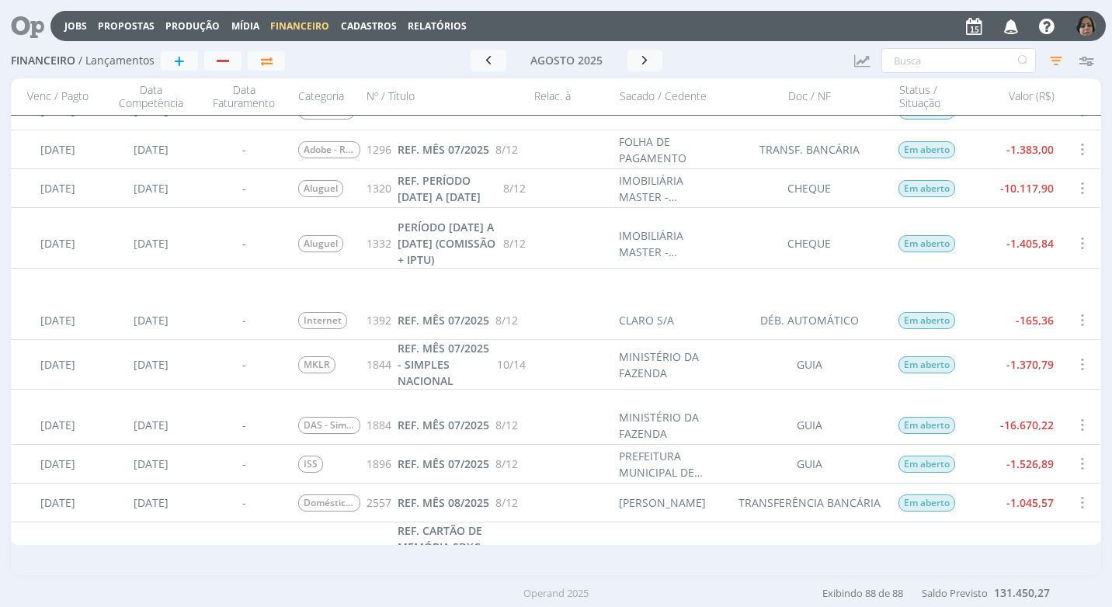
click at [377, 23] on span "Cadastros" at bounding box center [369, 25] width 56 height 13
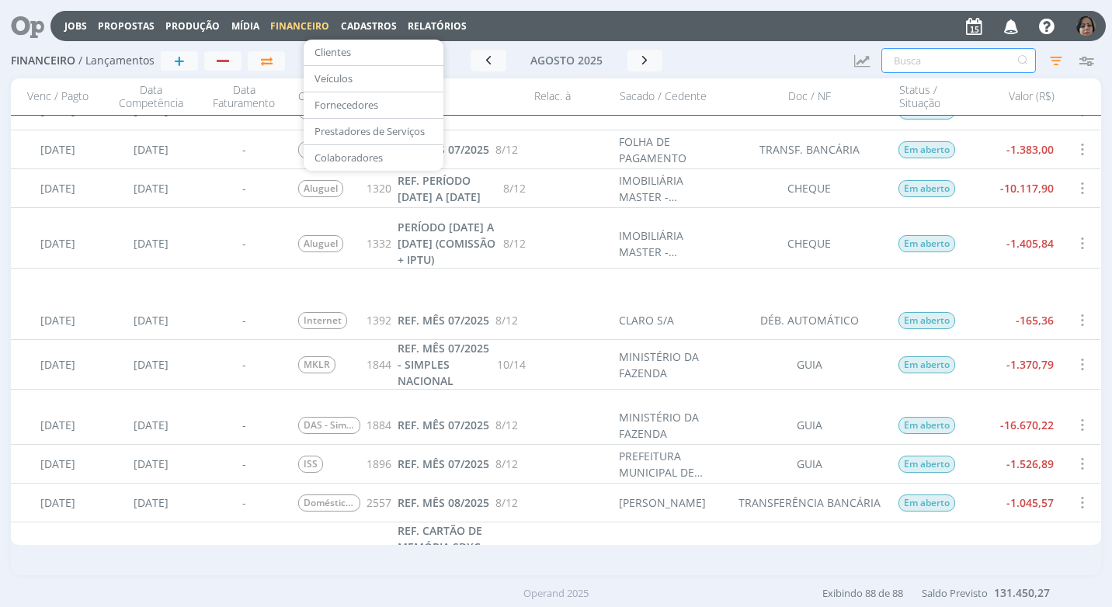
click at [901, 59] on input "text" at bounding box center [958, 60] width 154 height 25
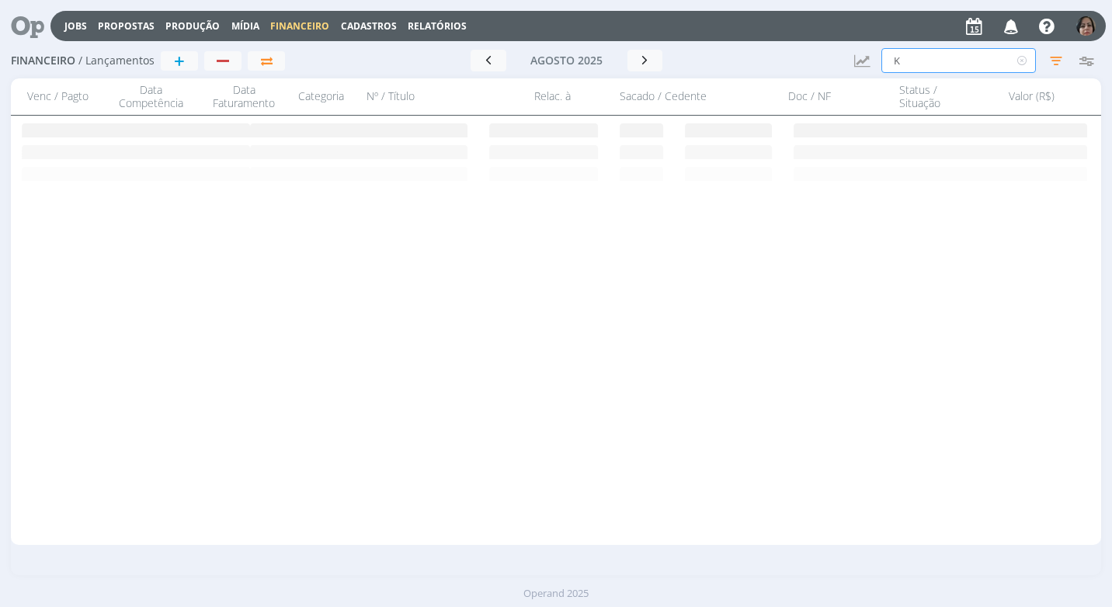
scroll to position [0, 0]
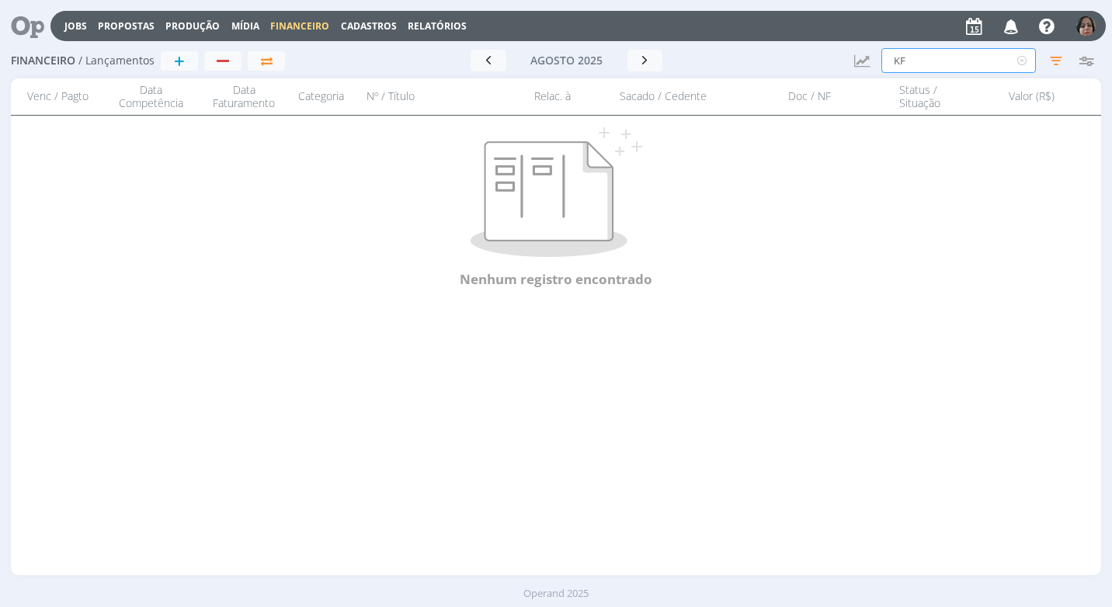
type input "K"
type input "L"
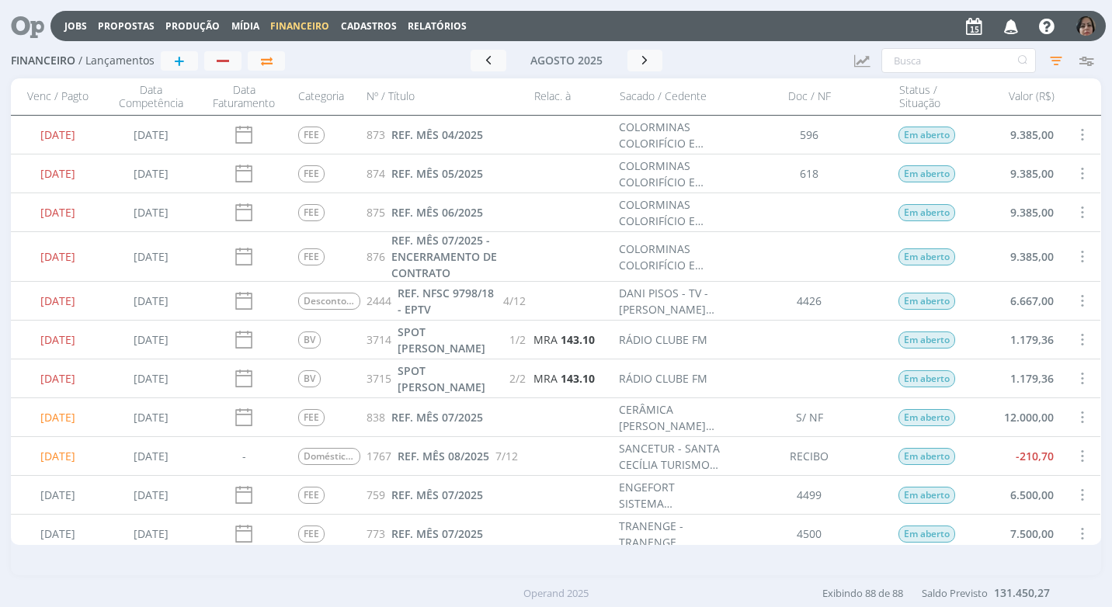
click at [367, 22] on span "Cadastros" at bounding box center [369, 25] width 56 height 13
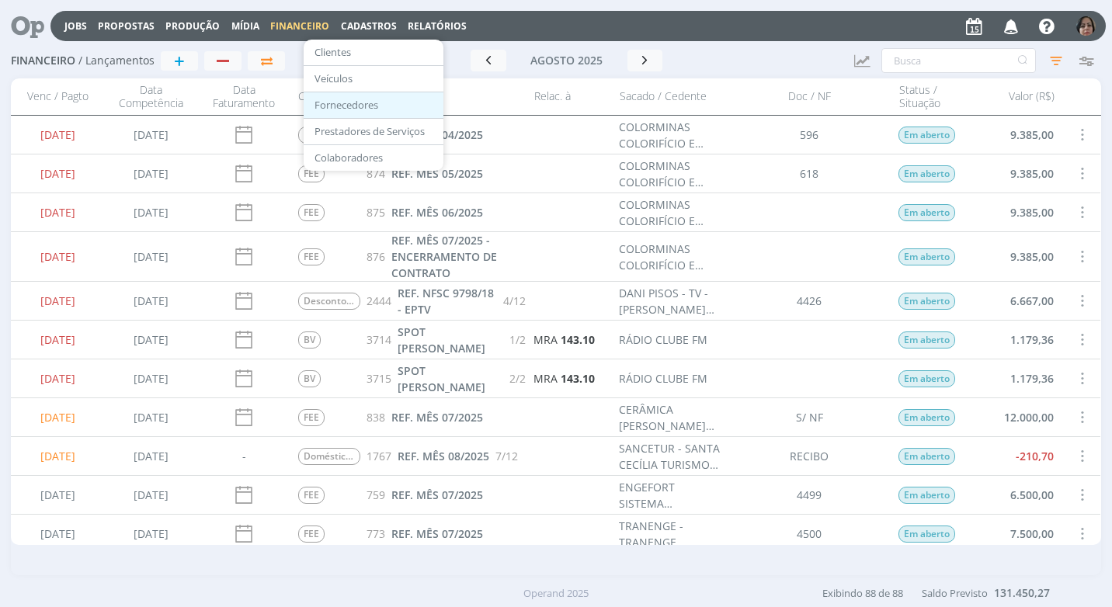
click at [383, 102] on link "Fornecedores" at bounding box center [373, 105] width 130 height 24
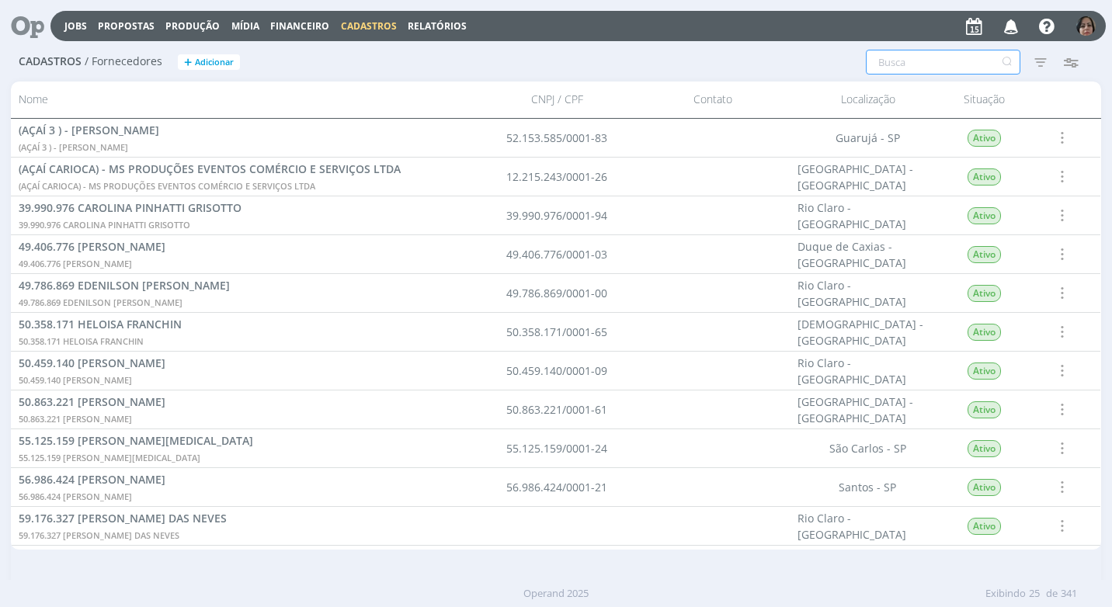
click at [886, 64] on input "text" at bounding box center [942, 62] width 154 height 25
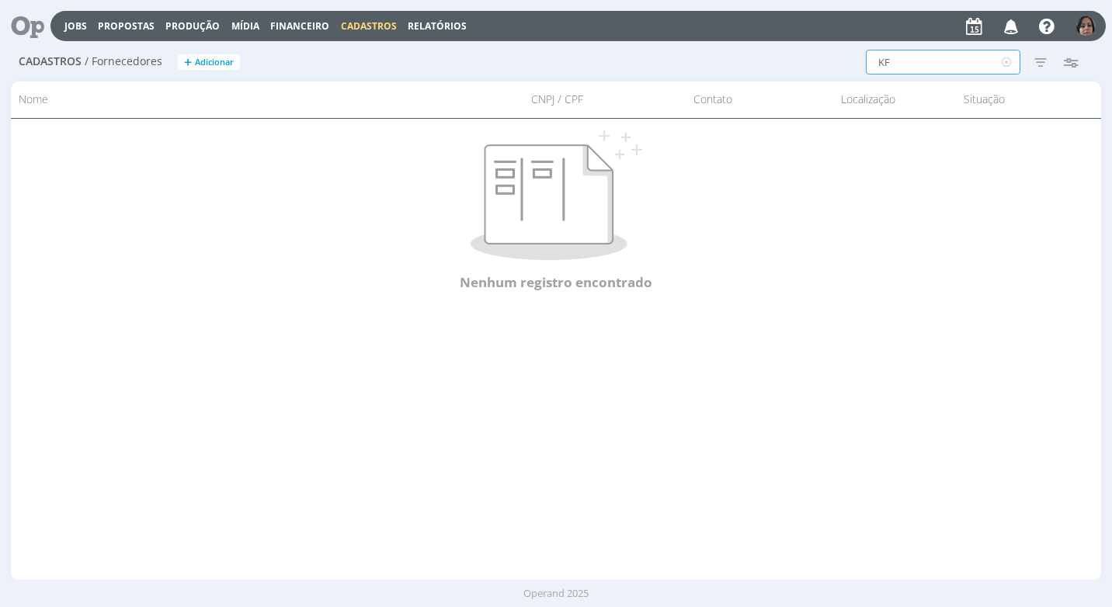
type input "K"
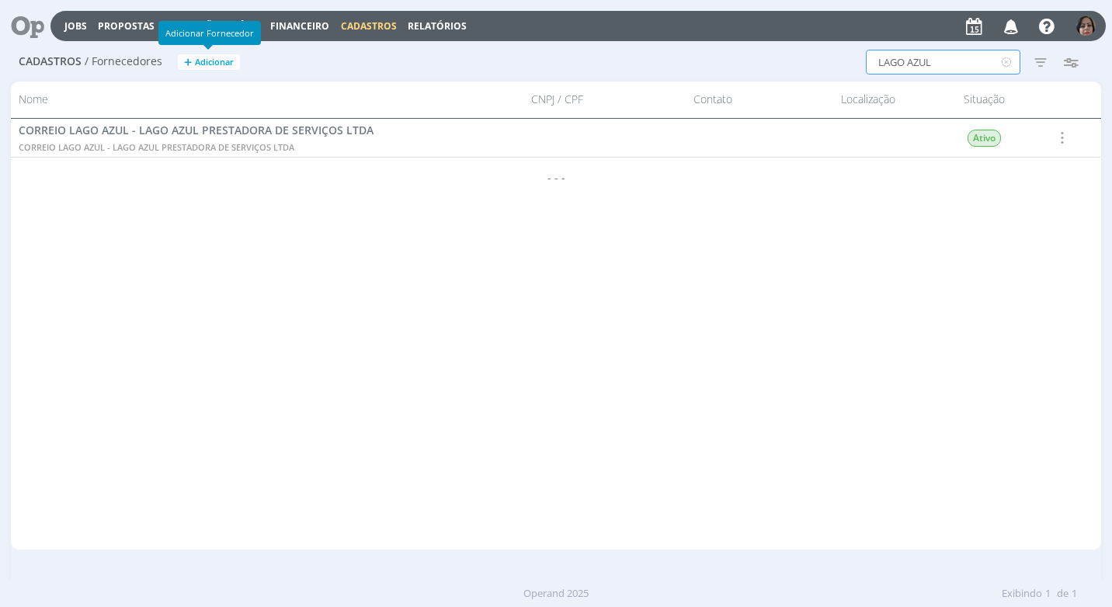
type input "LAGO AZUL"
click at [202, 57] on span "Adicionar" at bounding box center [214, 62] width 39 height 10
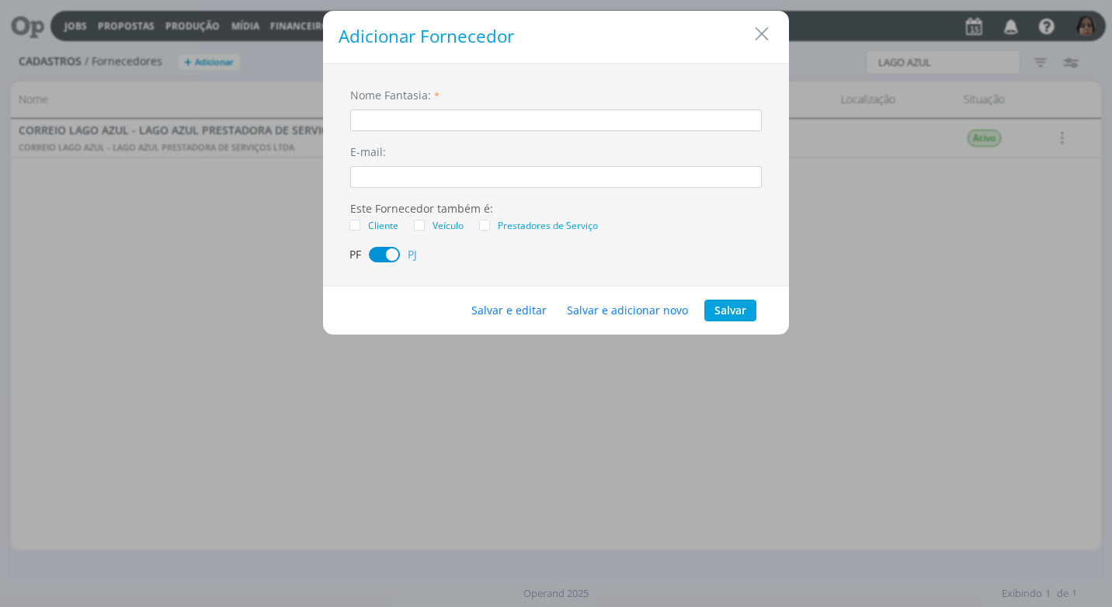
click at [372, 118] on input "dialog" at bounding box center [555, 120] width 411 height 22
type input "KFC CLFL COM ALIMENTOS LTDA - LAGO AZUL"
drag, startPoint x: 510, startPoint y: 310, endPoint x: 492, endPoint y: 310, distance: 17.9
click at [510, 309] on button "Salvar e editar" at bounding box center [508, 311] width 95 height 22
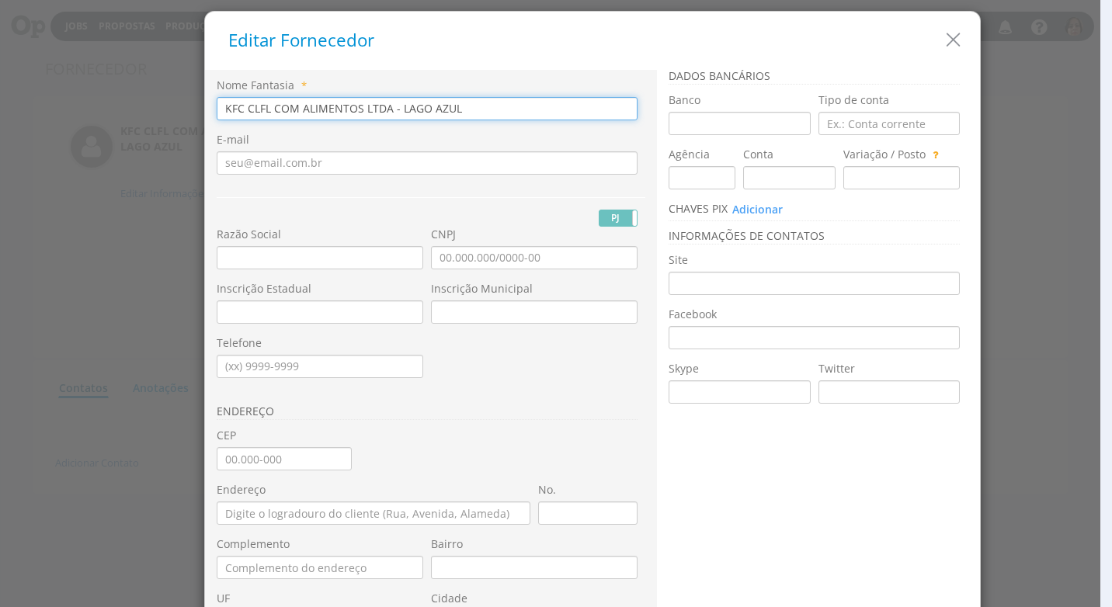
drag, startPoint x: 382, startPoint y: 111, endPoint x: 172, endPoint y: 106, distance: 209.6
click at [172, 106] on div "Editar Fornecedor Nome Fantasia * KFC CLFL COM ALIMENTOS LTDA - LAGO AZUL E-mai…" at bounding box center [556, 303] width 1112 height 607
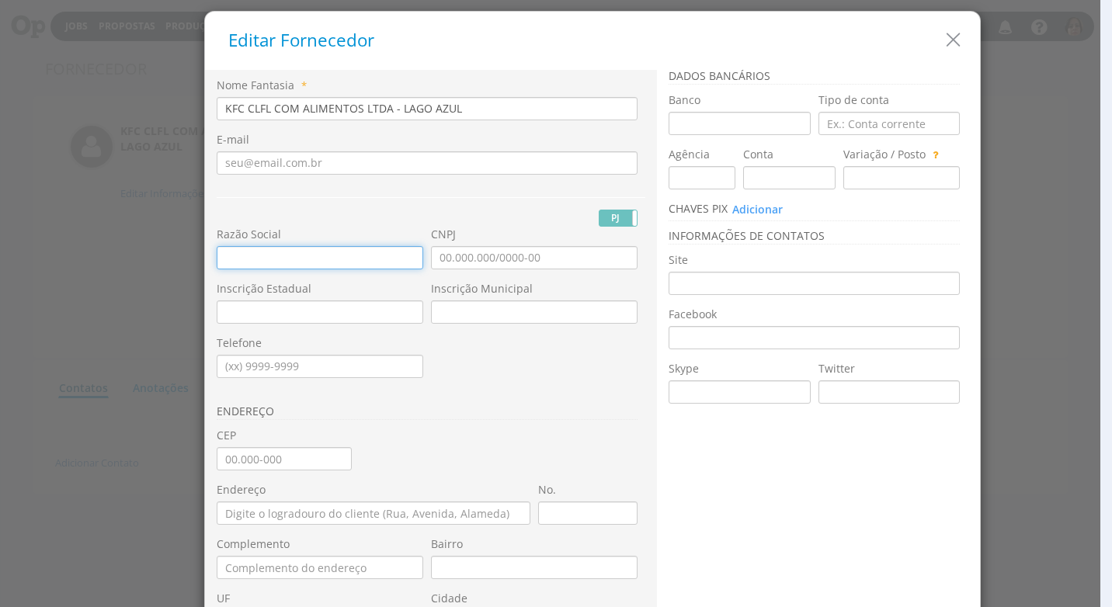
click at [217, 262] on input "text" at bounding box center [320, 257] width 206 height 23
paste input "KFC CLFL COM ALIMENTOS LTDA"
type input "KFC CLFL COM ALIMENTOS LTDA"
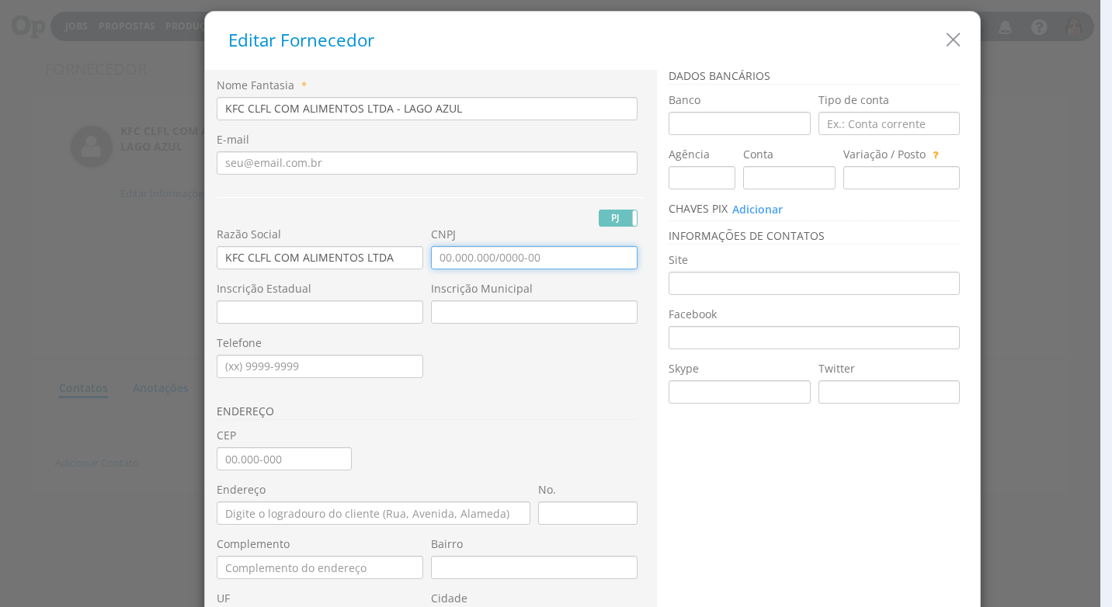
click at [431, 255] on input "CNPJ" at bounding box center [534, 257] width 206 height 23
type input "15.469.955/0024-56"
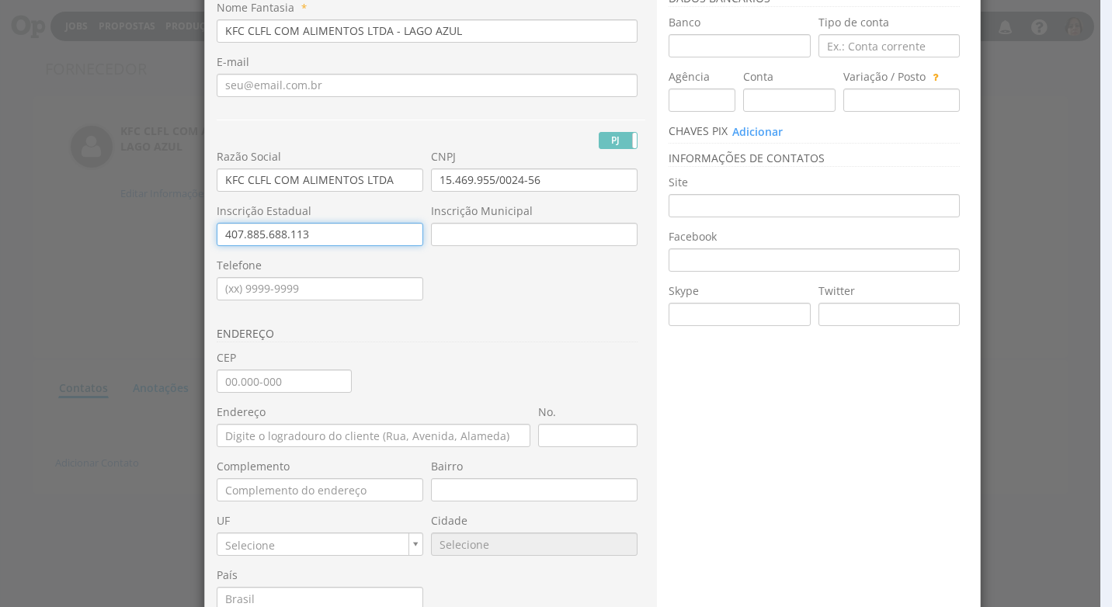
scroll to position [155, 0]
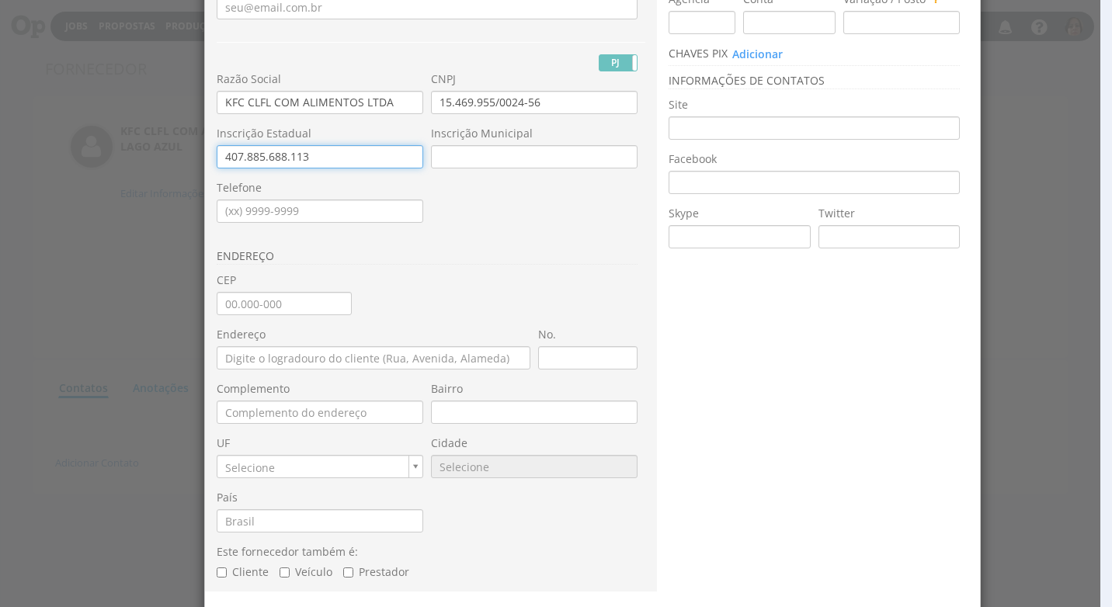
type input "407.885.688.113"
click at [217, 307] on input "CEP" at bounding box center [284, 303] width 135 height 23
type input "13.212-195"
type input "Rodovia Bandeirantes"
type input "Jardim Ermida II"
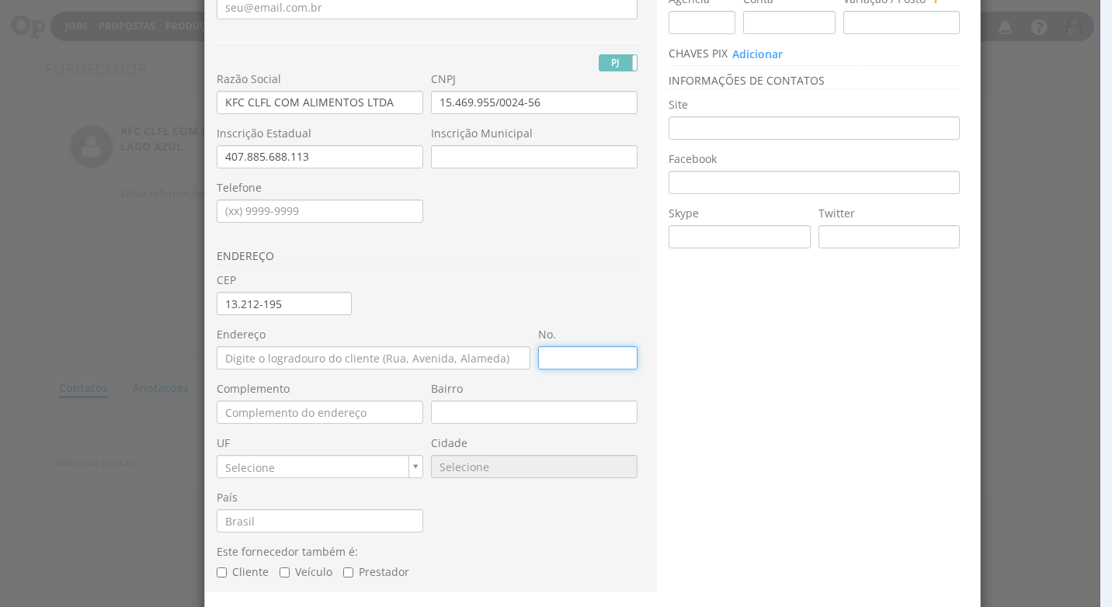
type input "SP"
type input "9295"
click at [571, 363] on input "No." at bounding box center [587, 357] width 99 height 23
type input "1"
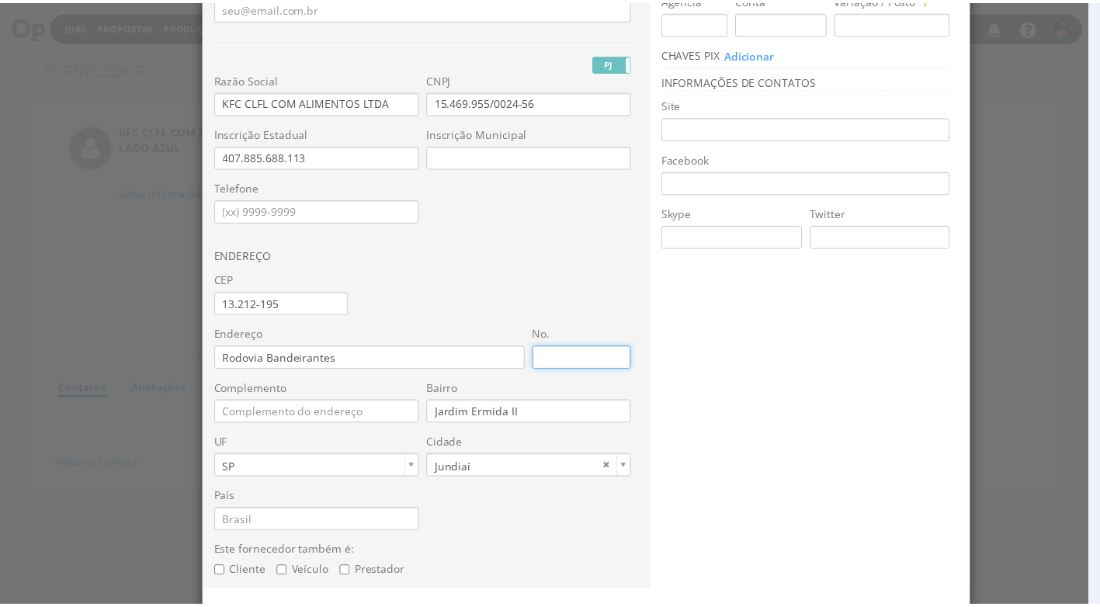
scroll to position [209, 0]
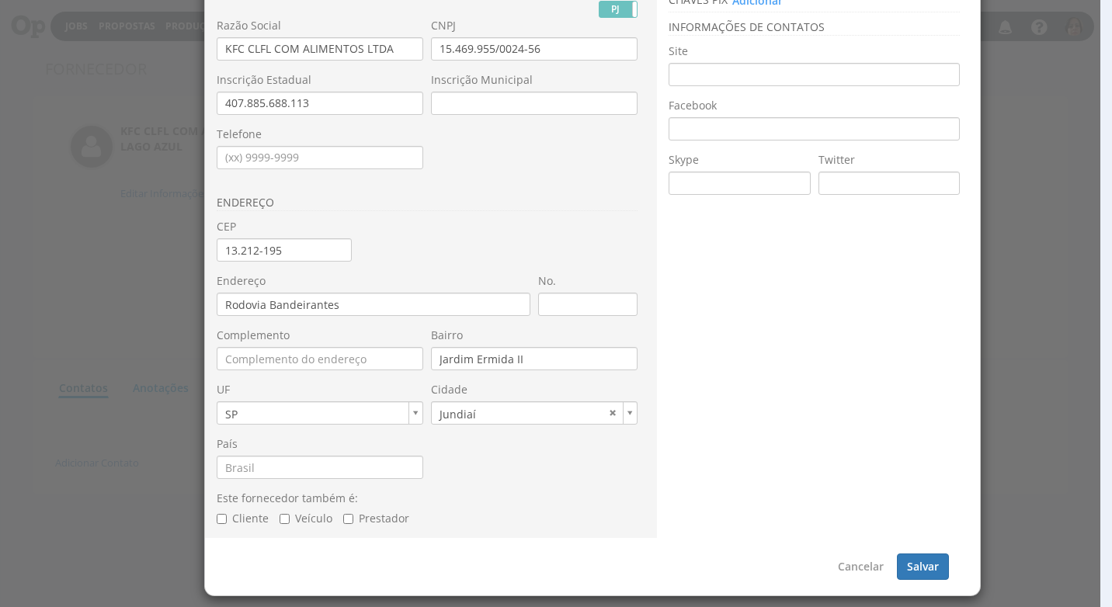
click at [482, 498] on div "Este fornecedor também é: Cliente Veículo [GEOGRAPHIC_DATA]" at bounding box center [427, 509] width 421 height 36
click at [915, 569] on button "Salvar" at bounding box center [923, 566] width 52 height 26
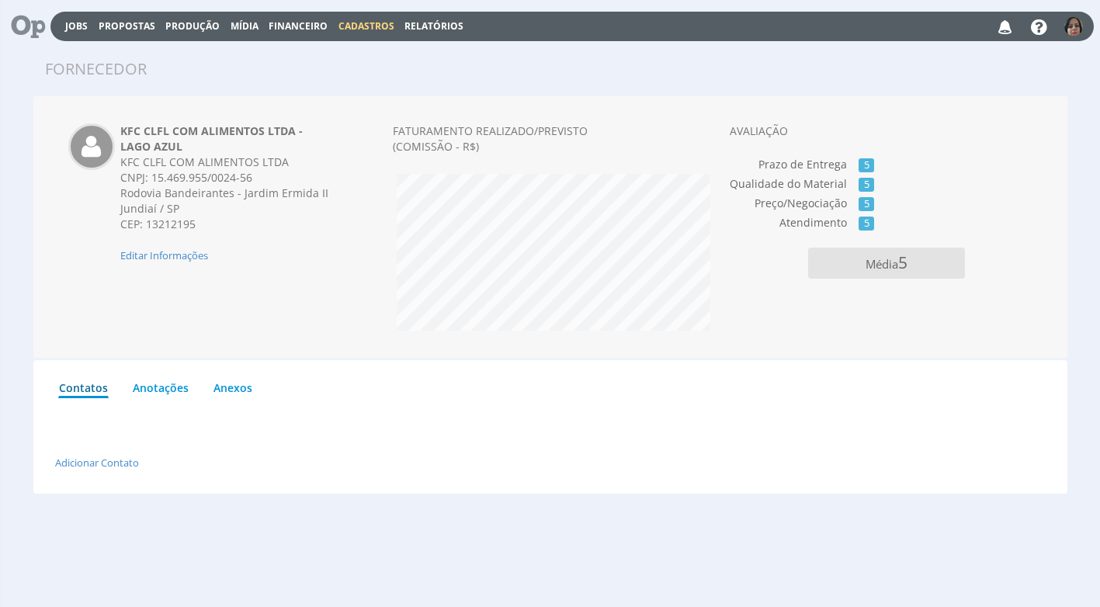
click at [374, 24] on span "Cadastros" at bounding box center [366, 25] width 56 height 13
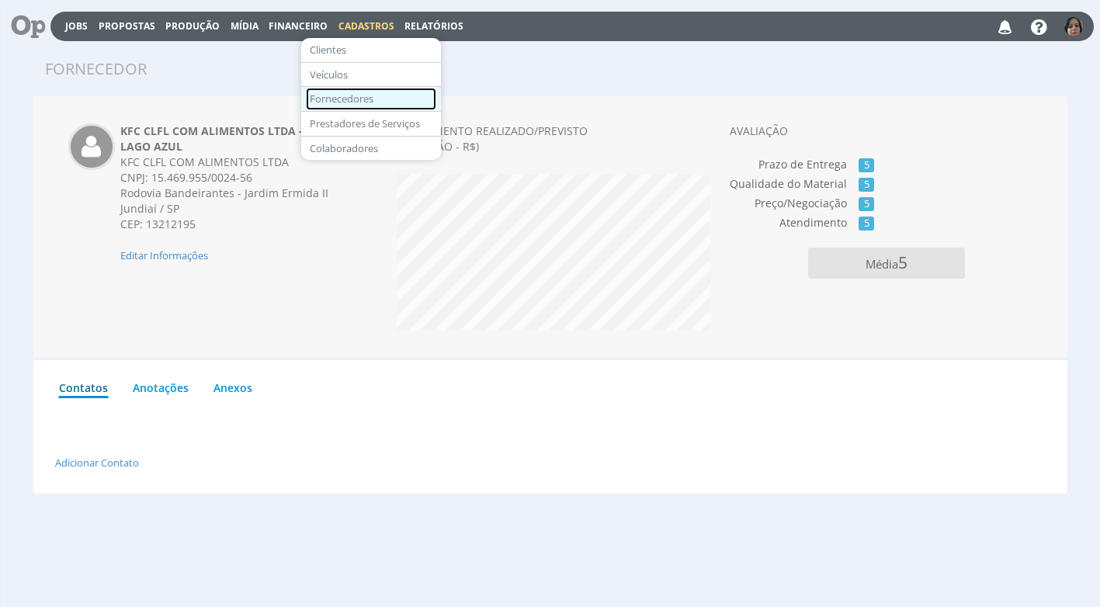
click at [369, 95] on link "Fornecedores" at bounding box center [371, 99] width 130 height 23
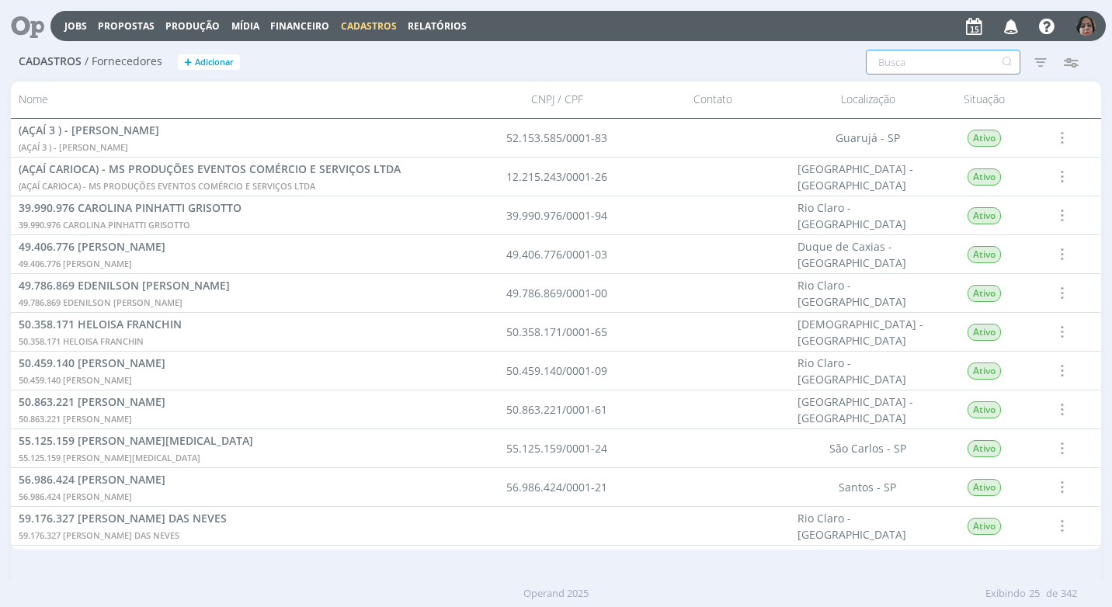
click at [888, 74] on input "text" at bounding box center [942, 62] width 154 height 25
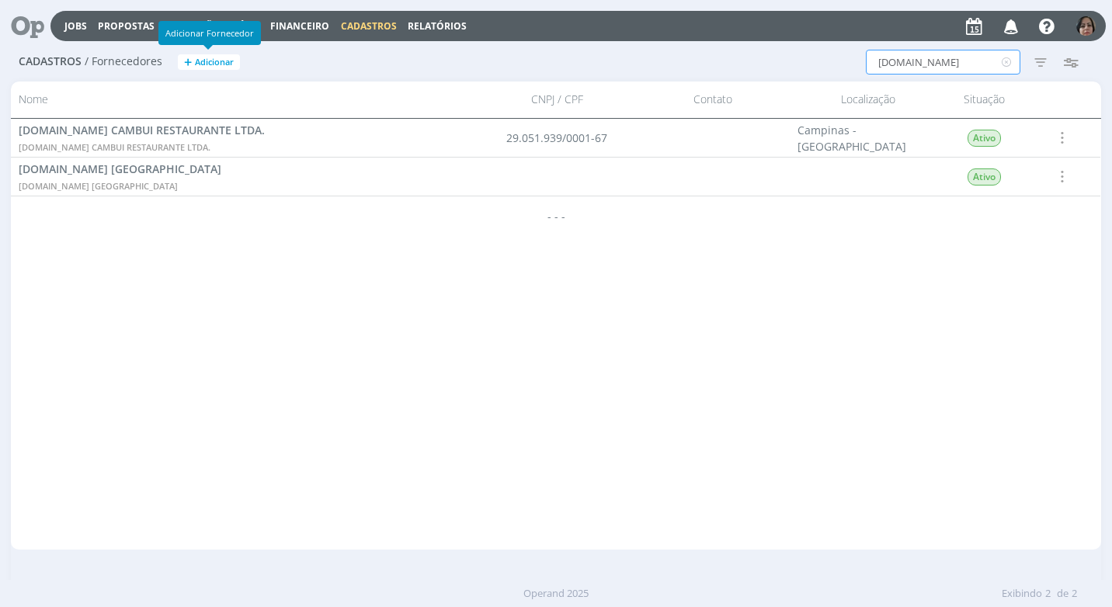
type input "[DOMAIN_NAME]"
click at [210, 57] on span "Adicionar" at bounding box center [214, 62] width 39 height 10
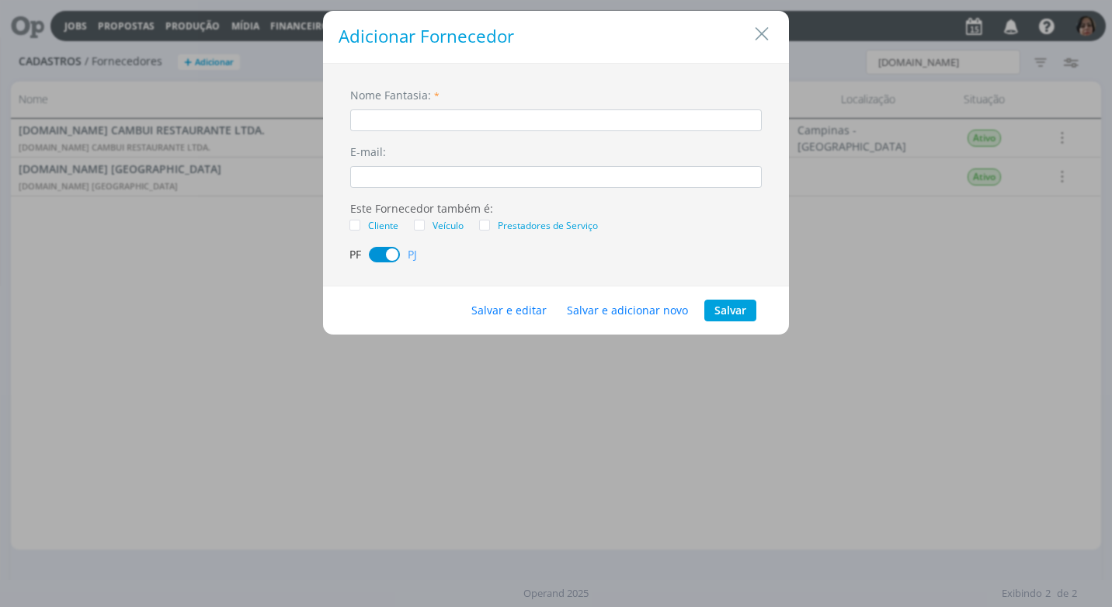
click at [436, 123] on input "dialog" at bounding box center [555, 120] width 411 height 22
click at [449, 130] on input "GUA.CO MOEMAMFS RESTAURANTES LTDA" at bounding box center [555, 120] width 411 height 22
type input "[DOMAIN_NAME] MOEMA FS RESTAURANTES LTDA"
click at [515, 313] on button "Salvar e editar" at bounding box center [508, 311] width 95 height 22
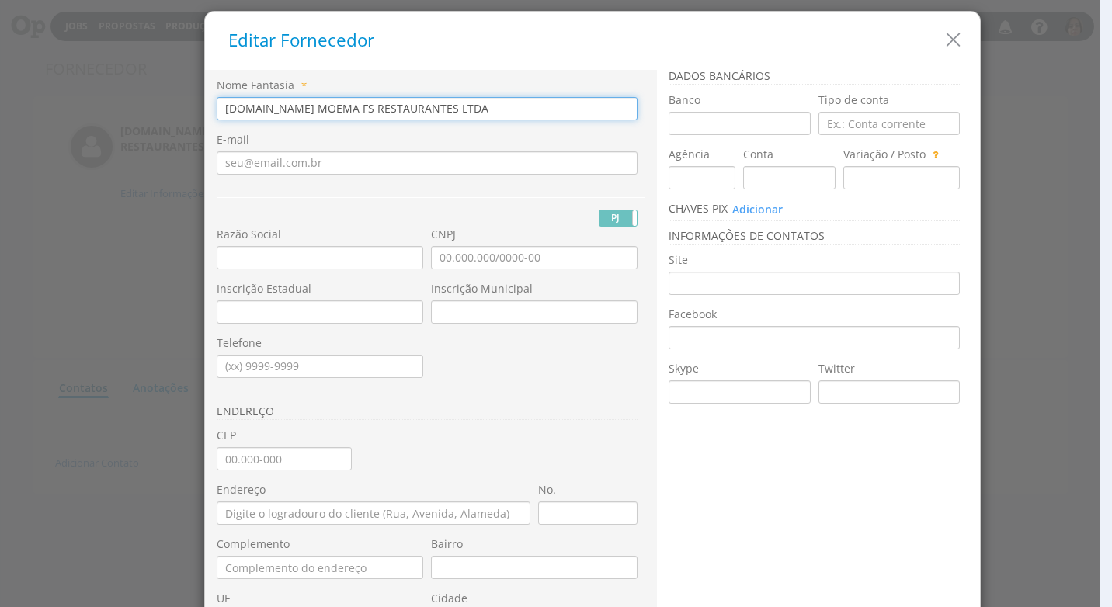
drag, startPoint x: 433, startPoint y: 106, endPoint x: 179, endPoint y: 116, distance: 254.0
click at [180, 118] on div "Editar Fornecedor Nome Fantasia * [DOMAIN_NAME] MOEMA FS RESTAURANTES LTDA E-ma…" at bounding box center [556, 303] width 1112 height 607
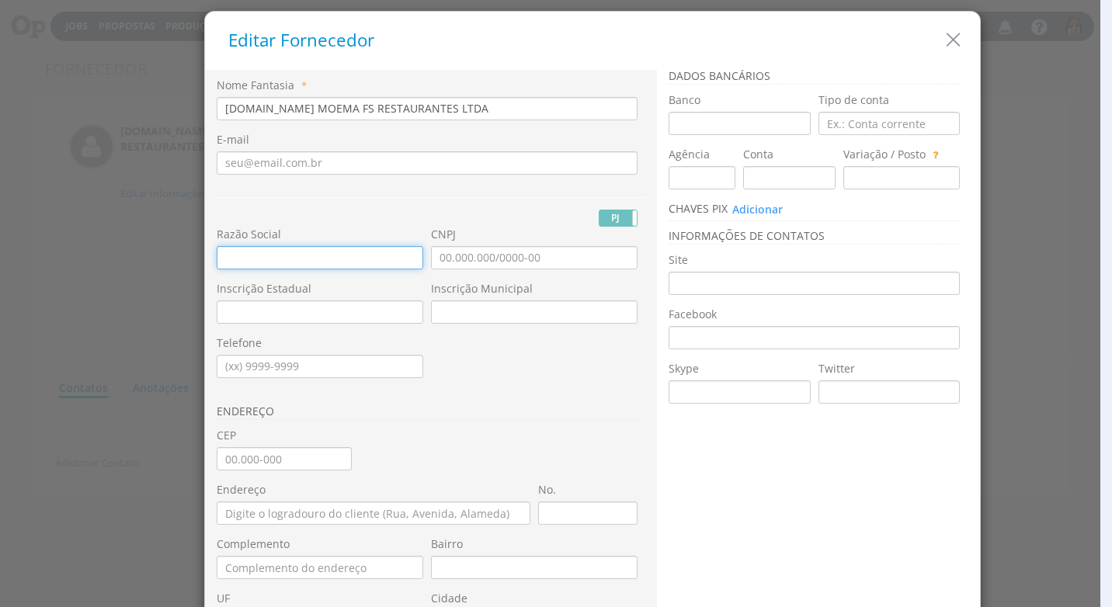
click at [217, 255] on input "text" at bounding box center [320, 257] width 206 height 23
paste input "[DOMAIN_NAME] MOEMA FS RESTAURANTES LTDA"
type input "[DOMAIN_NAME] MOEMA FS RESTAURANTES LTDA"
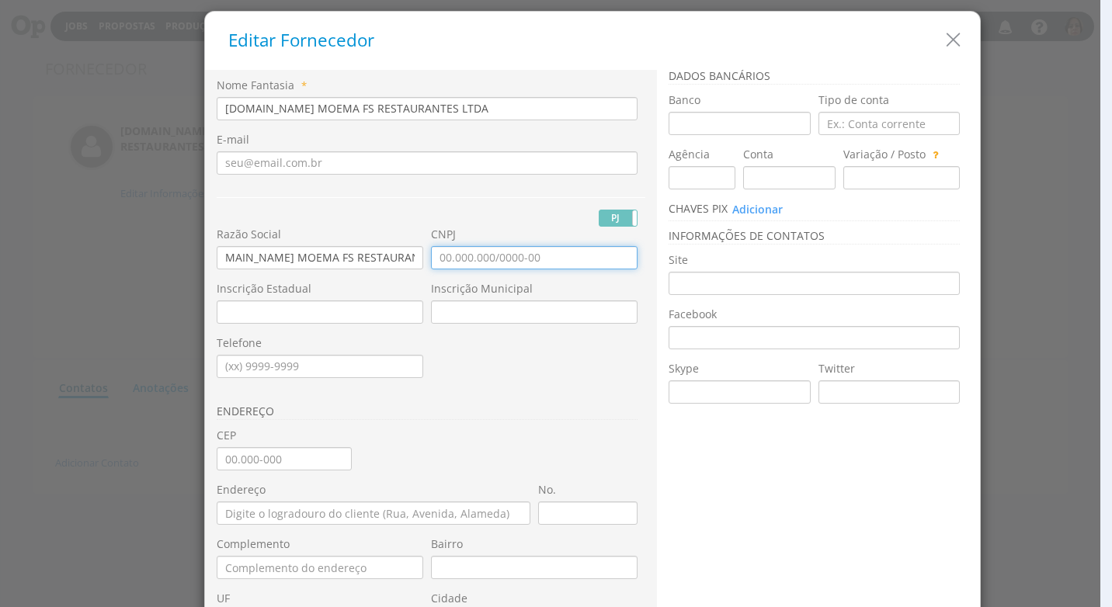
click at [431, 258] on input "CNPJ" at bounding box center [534, 257] width 206 height 23
type input "51.844.630/0001-83"
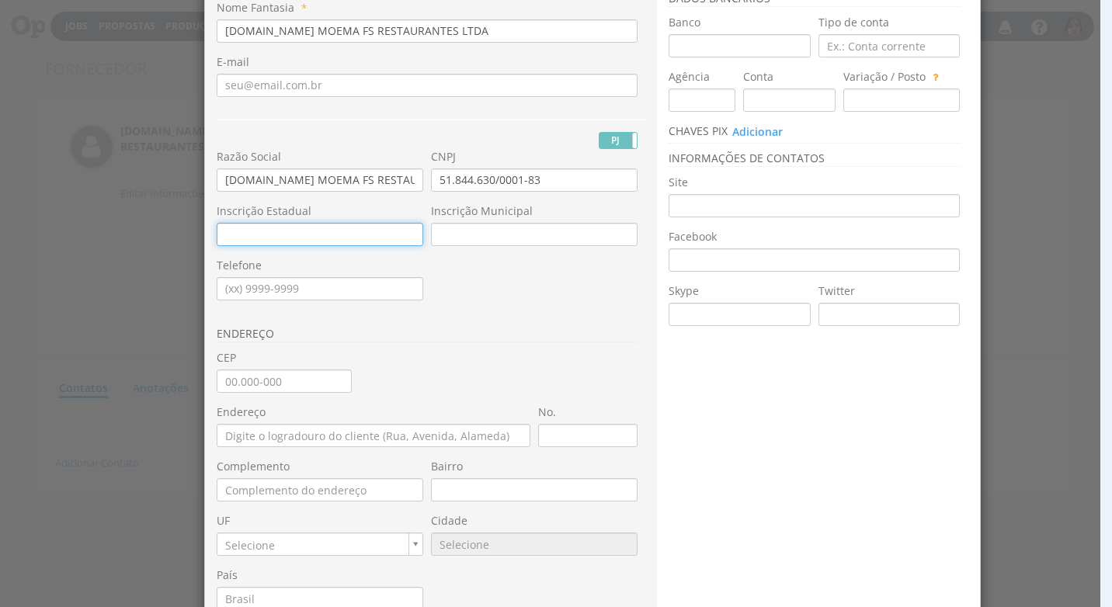
scroll to position [155, 0]
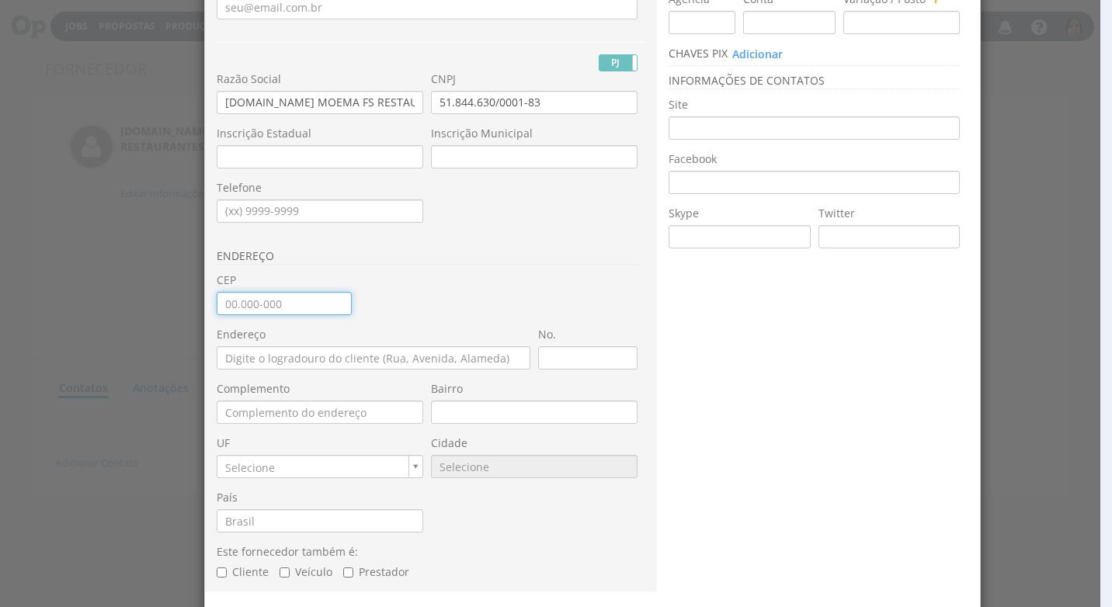
click at [221, 307] on input "CEP" at bounding box center [284, 303] width 135 height 23
type input "04.515-030"
type input "[GEOGRAPHIC_DATA]"
type input "SP"
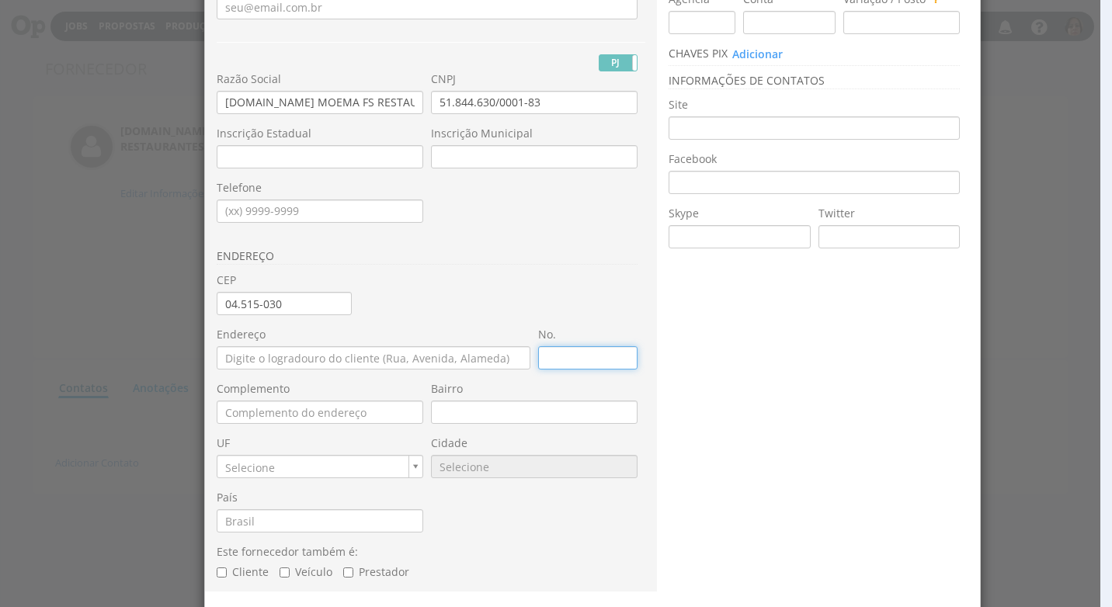
type input "9668"
click at [564, 366] on input "No." at bounding box center [587, 357] width 99 height 23
type input "161"
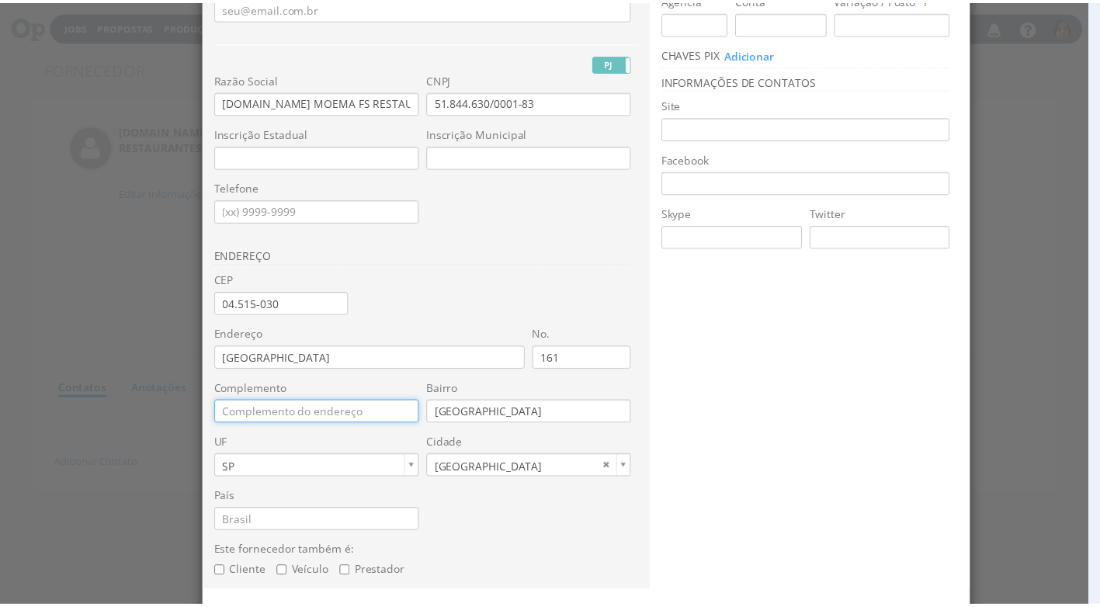
scroll to position [209, 0]
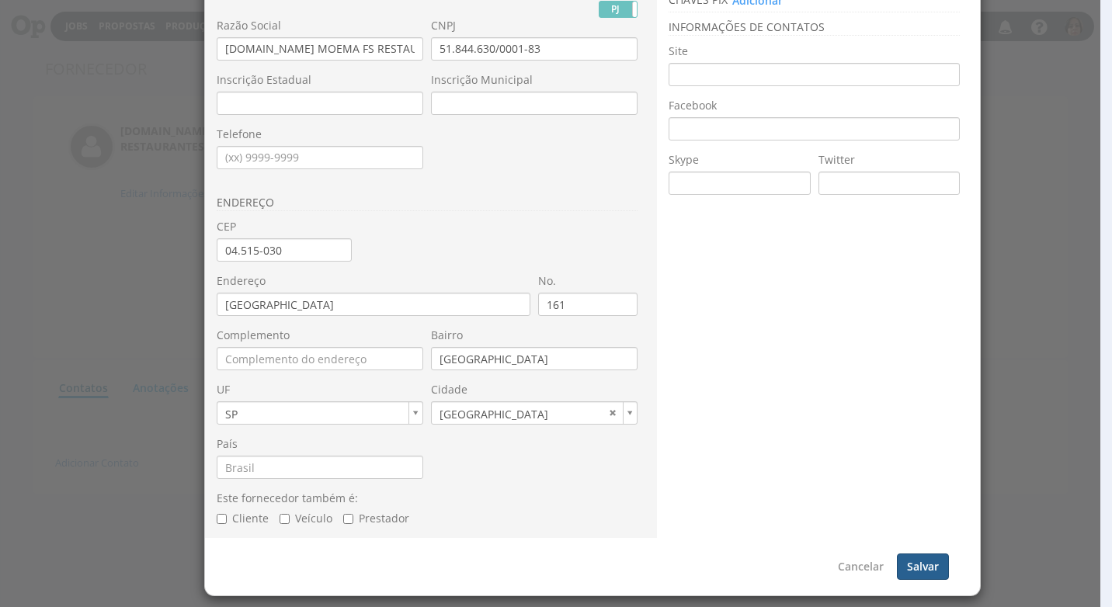
click at [910, 567] on button "Salvar" at bounding box center [923, 566] width 52 height 26
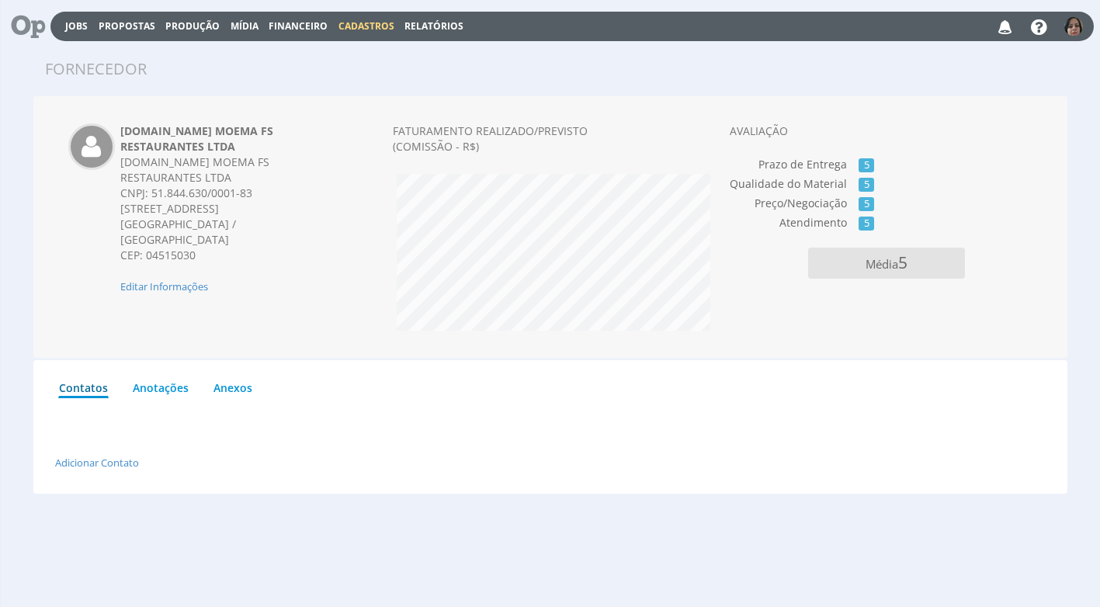
click at [305, 22] on span "Financeiro" at bounding box center [298, 25] width 59 height 13
click at [283, 48] on link "Lançamentos" at bounding box center [299, 50] width 130 height 23
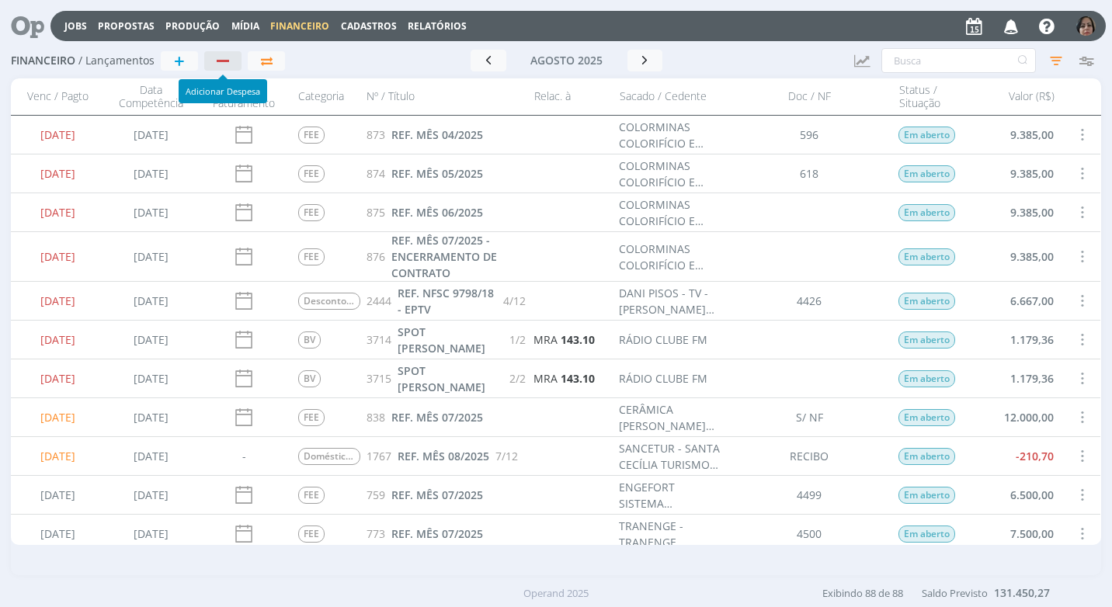
click at [226, 61] on div "button" at bounding box center [223, 61] width 12 height 2
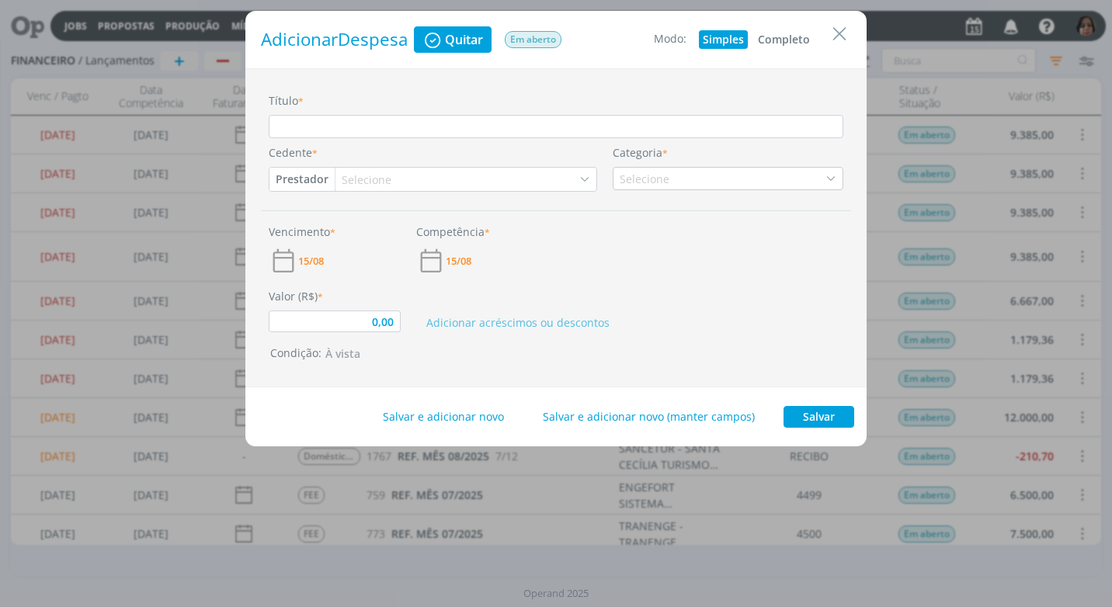
click at [792, 33] on button "Completo" at bounding box center [784, 39] width 60 height 19
type input "0,00"
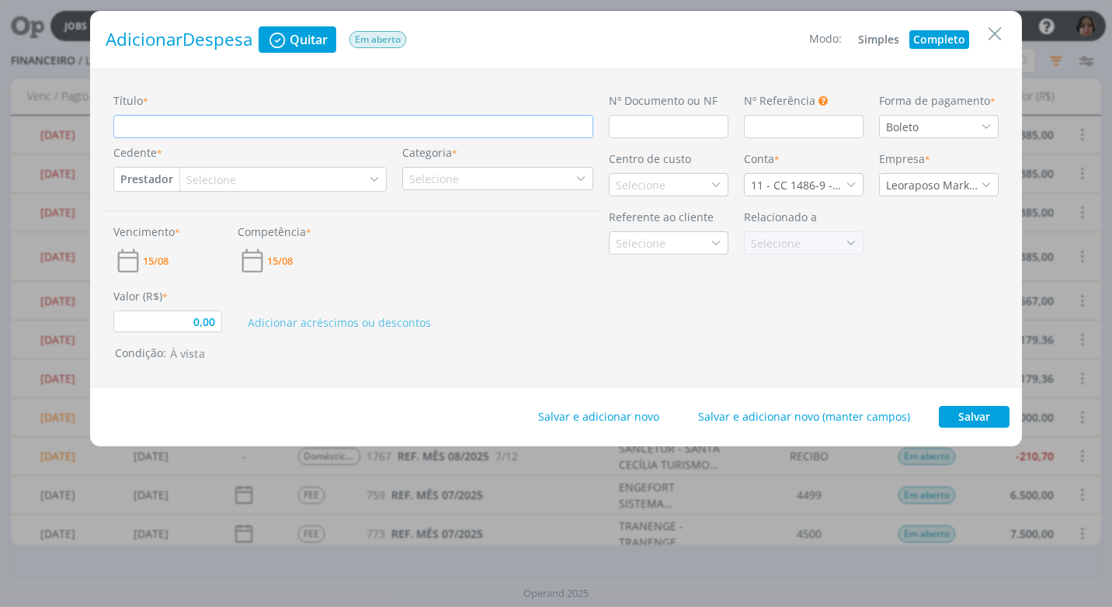
click at [127, 131] on input "Título *" at bounding box center [353, 126] width 480 height 23
type input "R"
type input "0,00"
type input "RE"
type input "0,00"
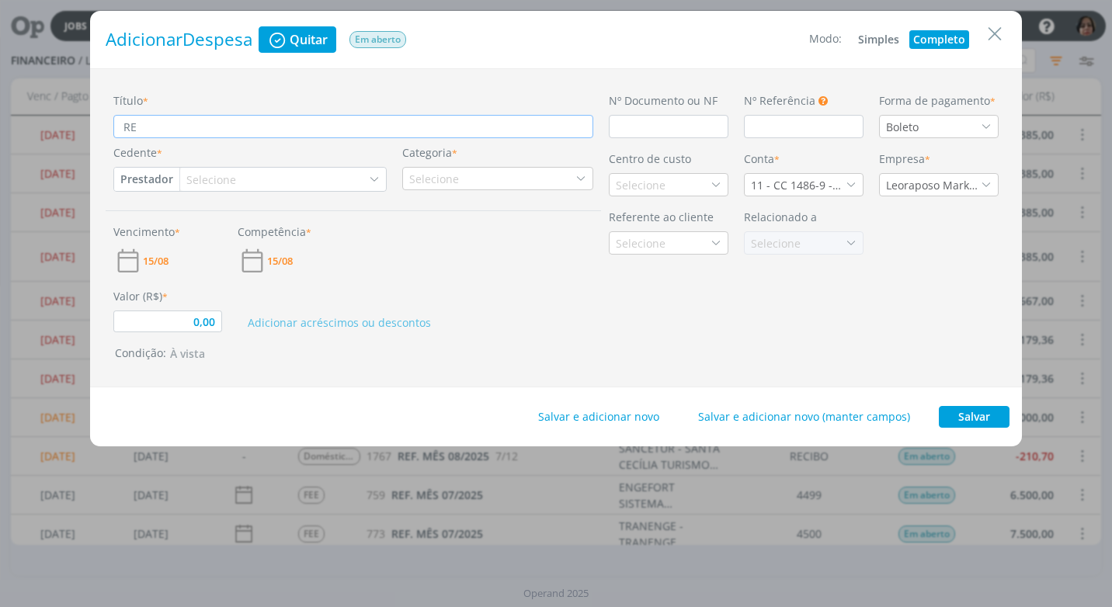
type input "REF"
type input "0,00"
type input "REF."
type input "0,00"
type input "REF."
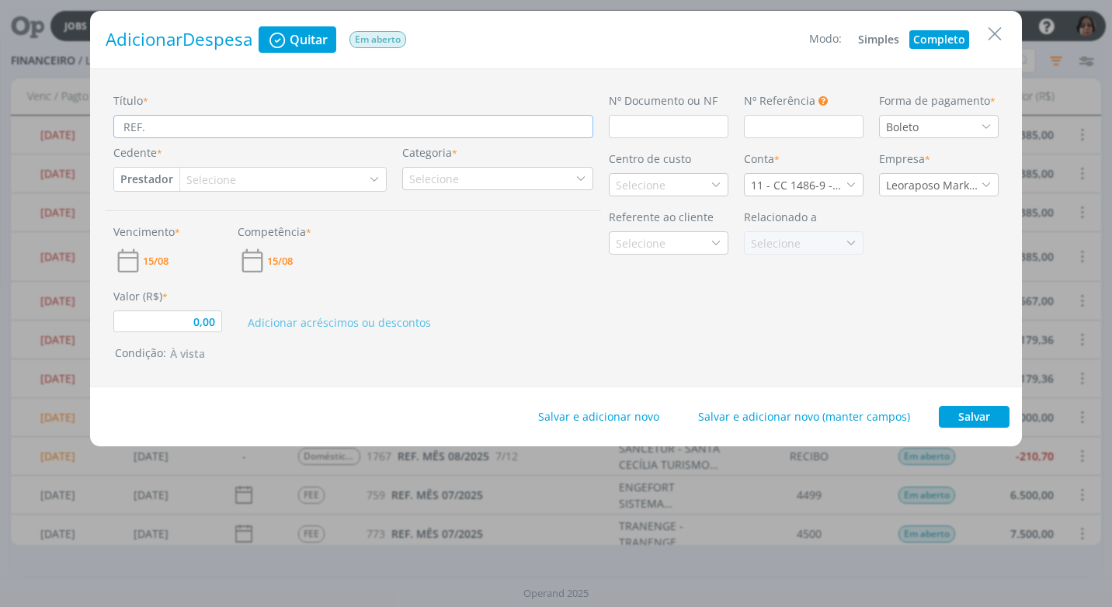
type input "0,00"
type input "REF. R"
type input "0,00"
type input "REF. RE"
type input "0,00"
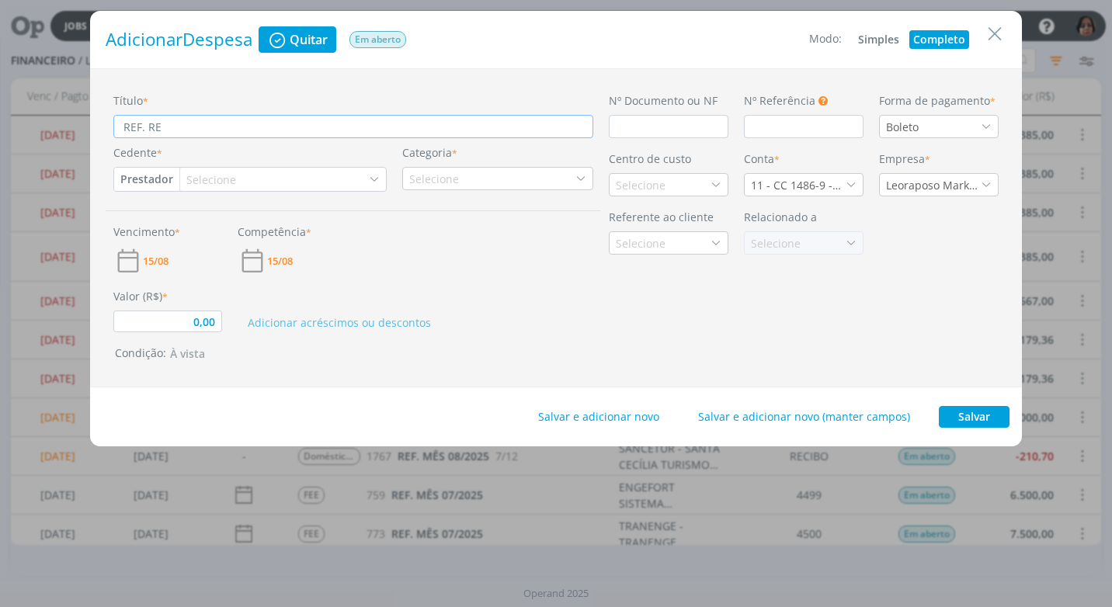
type input "REF. REF"
type input "0,00"
type input "REF. REFE"
type input "0,00"
type input "REF. REFEI"
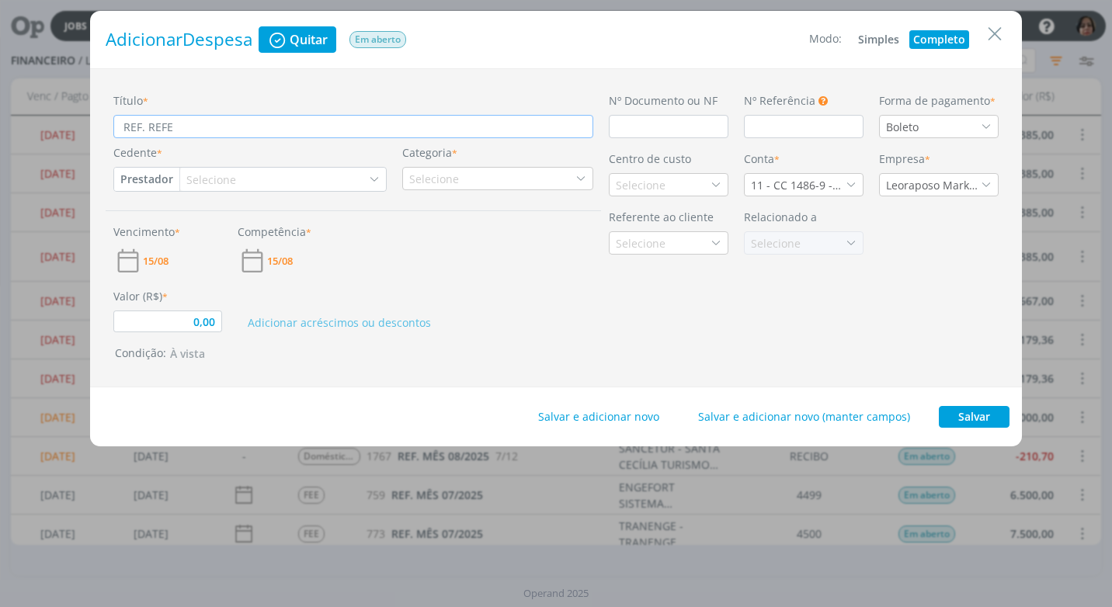
type input "0,00"
type input "REF. REFEIÇ"
type input "0,00"
type input "REF. [GEOGRAPHIC_DATA]"
type input "0,00"
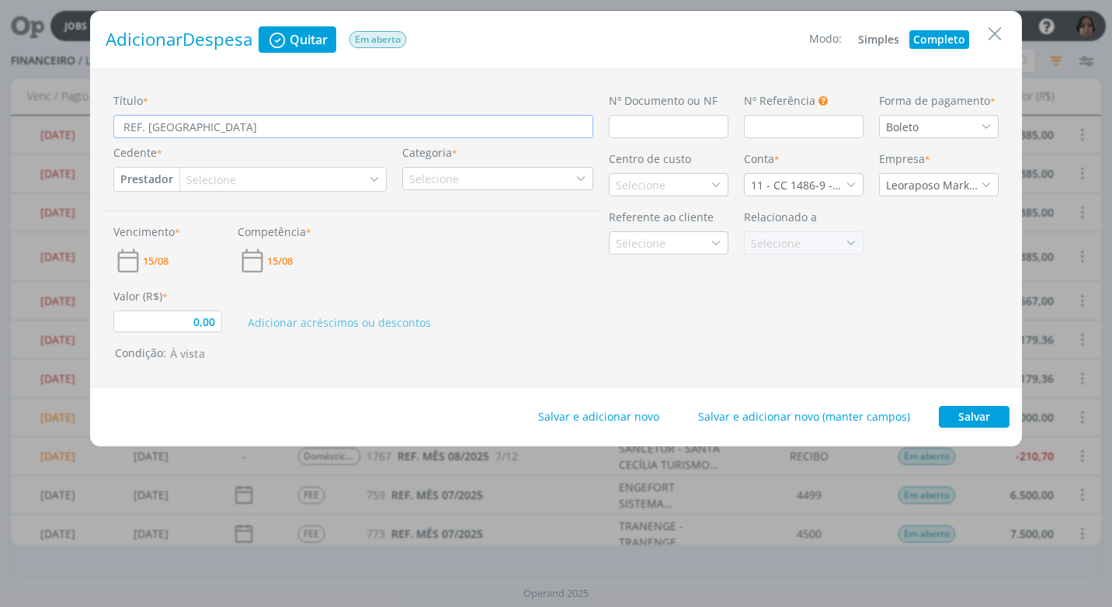
type input "REF. REFEIÇÃO"
type input "0,00"
type input "REF. REFEIÇÃO"
type input "0,00"
type input "REF. REFEIÇÃO -"
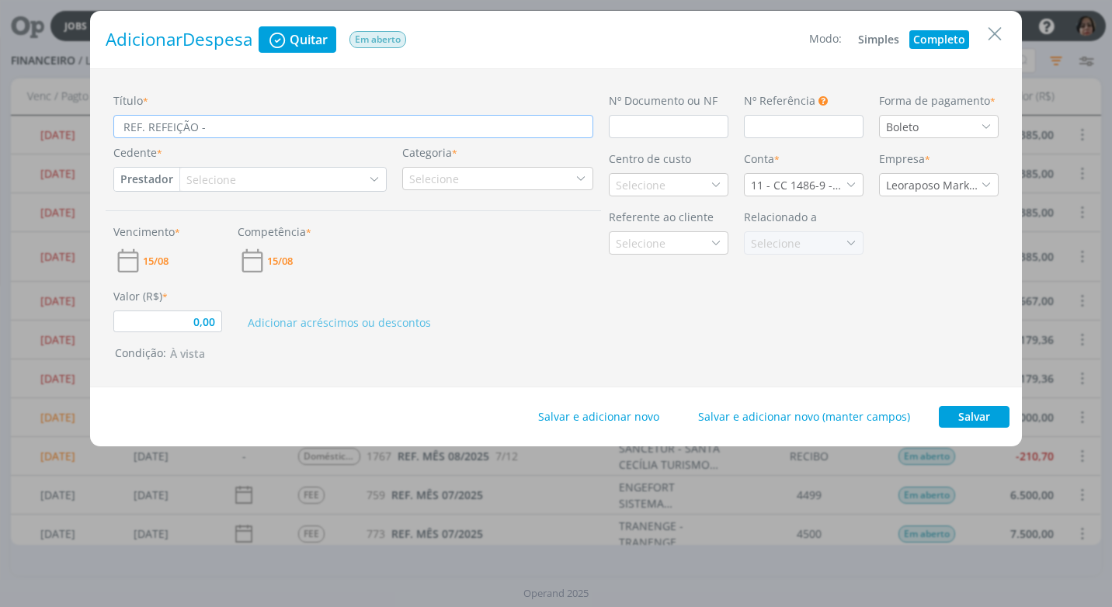
type input "0,00"
type input "REF. REFEIÇÃO -"
type input "0,00"
type input "REF. REFEIÇÃO - E"
type input "0,00"
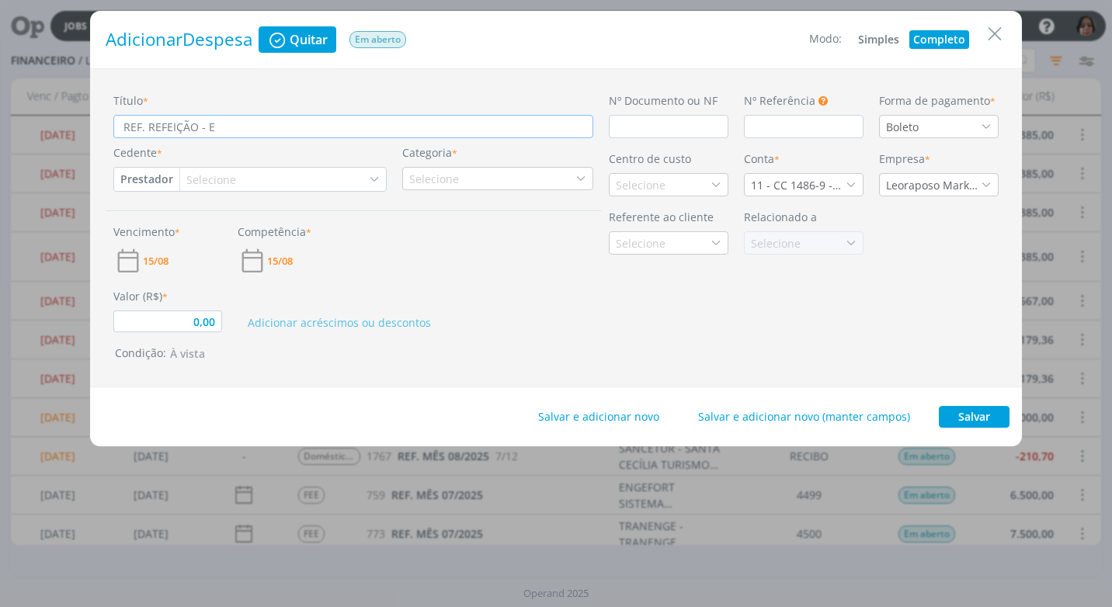
type input "REF. REFEIÇÃO - EQ"
type input "0,00"
type input "REF. REFEIÇÃO - EQU"
type input "0,00"
type input "REF. REFEIÇÃO - EQUI"
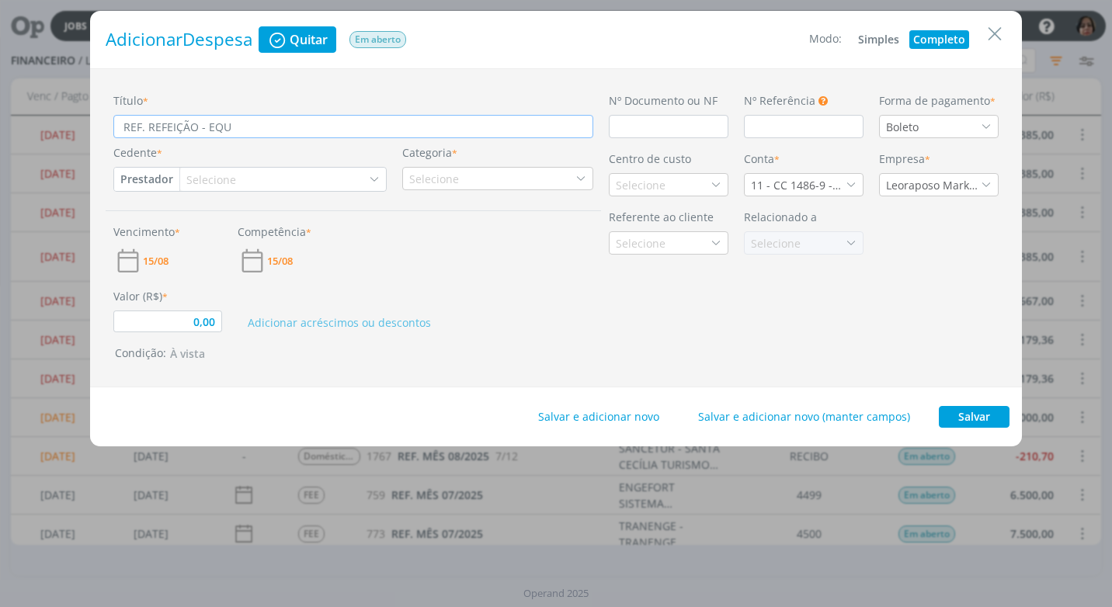
type input "0,00"
type input "REF. REFEIÇÃO - EQUIP"
type input "0,00"
type input "REF. REFEIÇÃO - EQUIPE"
type input "0,00"
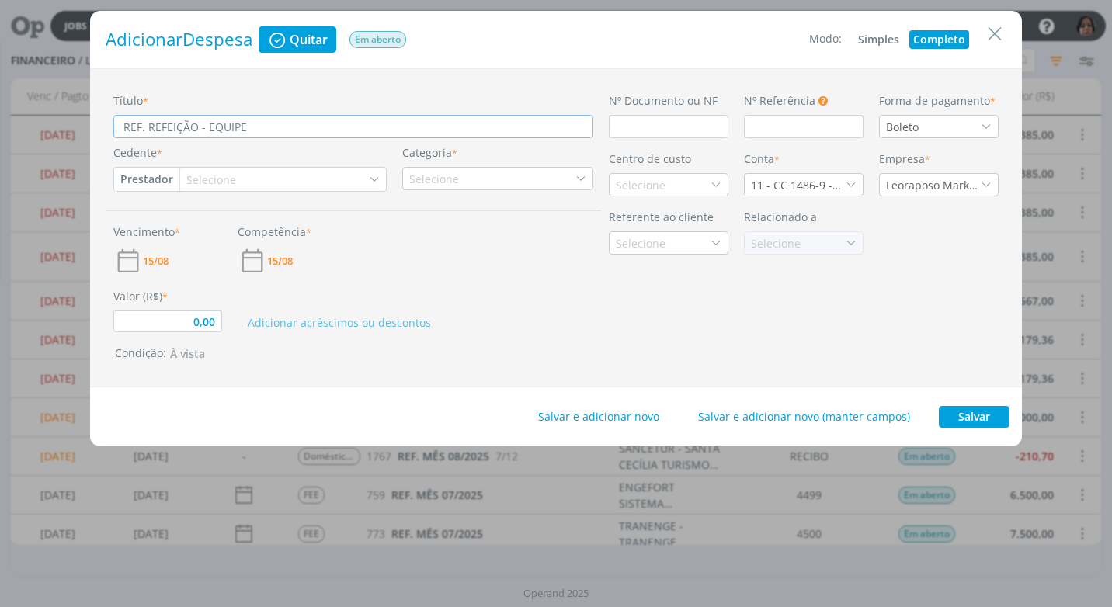
type input "REF. REFEIÇÃO - EQUIPE"
type input "0,00"
type input "REF. REFEIÇÃO - EQUIPE J"
type input "0,00"
type input "REF. REFEIÇÃO - EQUIPE JA"
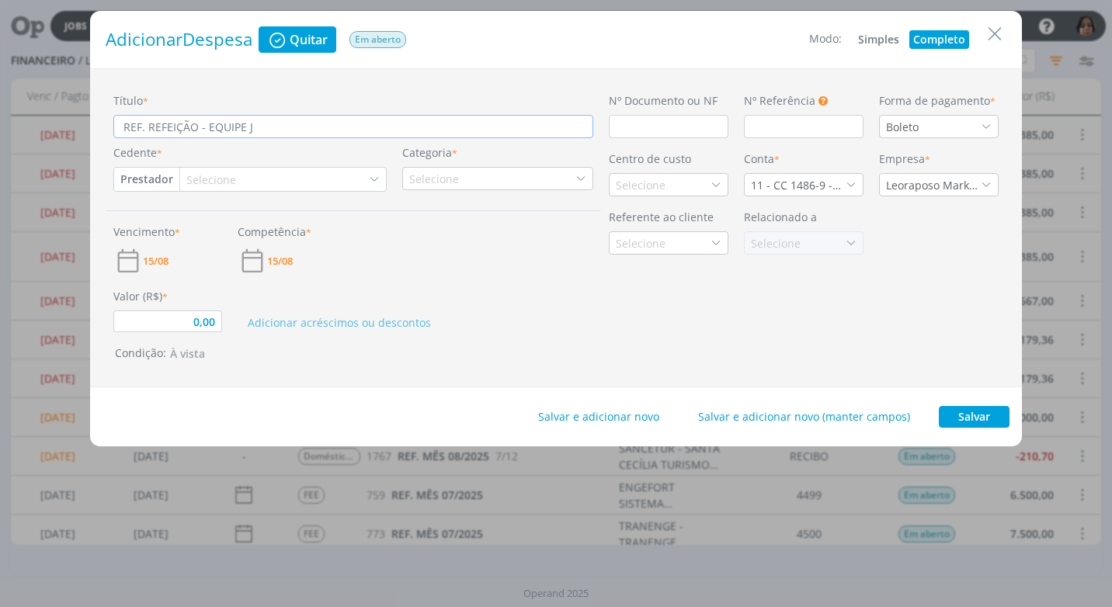
type input "0,00"
type input "REF. REFEIÇÃO - EQUIPE JAN"
type input "0,00"
type input "REF. REFEIÇÃO - EQUIPE JANA"
type input "0,00"
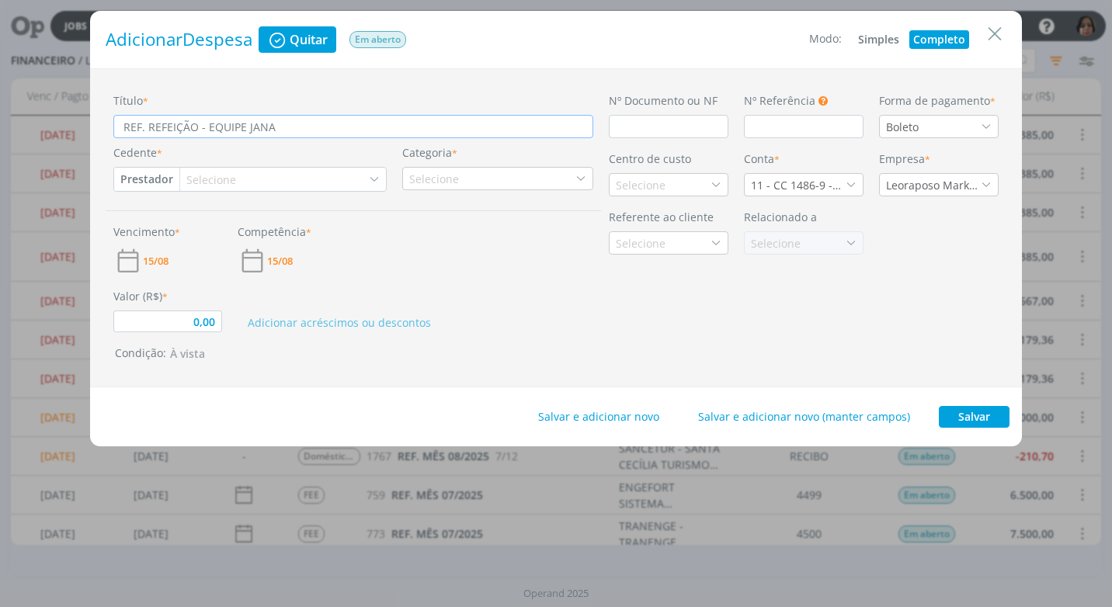
type input "REF. REFEIÇÃO - EQUIPE JANA,"
type input "0,00"
type input "REF. REFEIÇÃO - EQUIPE JANA,"
type input "0,00"
type input "REF. REFEIÇÃO - EQUIPE JANA, I"
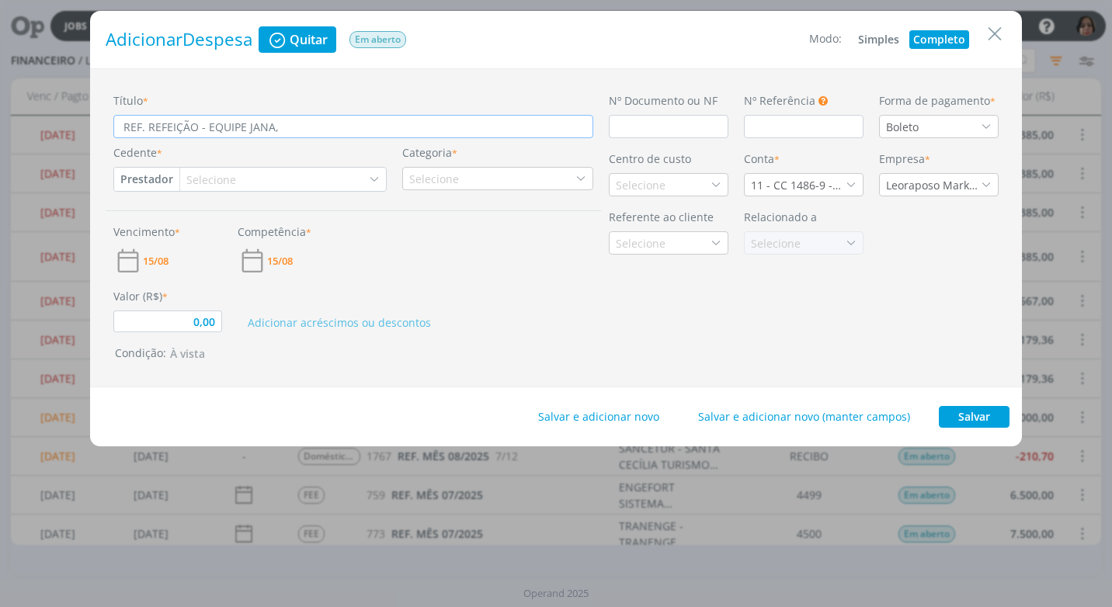
type input "0,00"
type input "REF. REFEIÇÃO - EQUIPE JANA, IN"
type input "0,00"
type input "REF. REFEIÇÃO - EQUIPE JANA, ING"
type input "0,00"
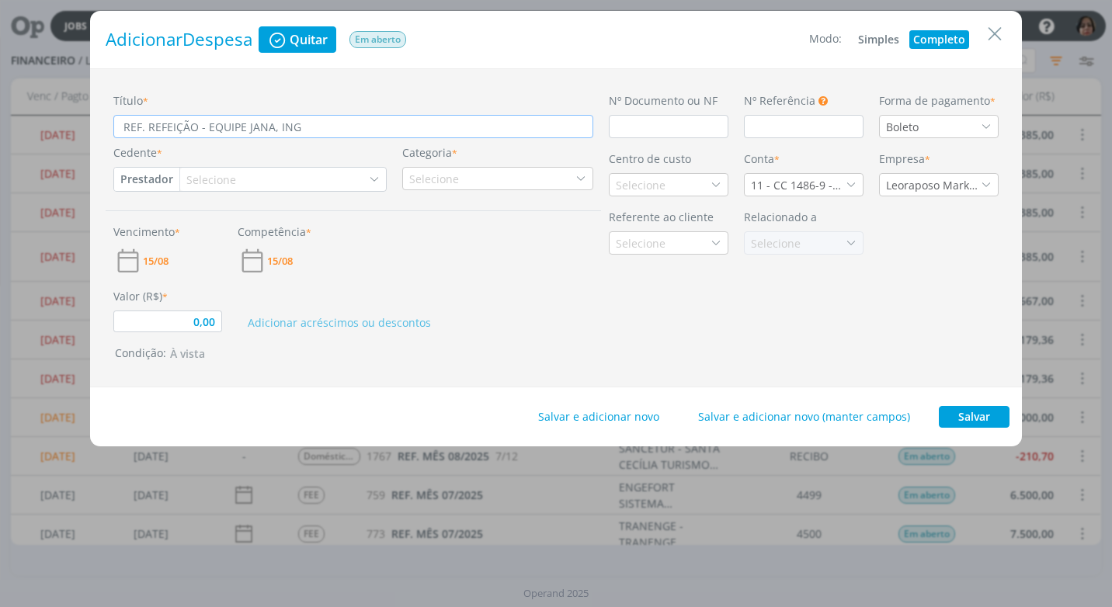
type input "REF. REFEIÇÃO - EQUIPE JANA, INGR"
type input "0,00"
type input "REF. REFEIÇÃO - EQUIPE JANA, INGRI"
type input "0,00"
type input "REF. REFEIÇÃO - EQUIPE [PERSON_NAME]"
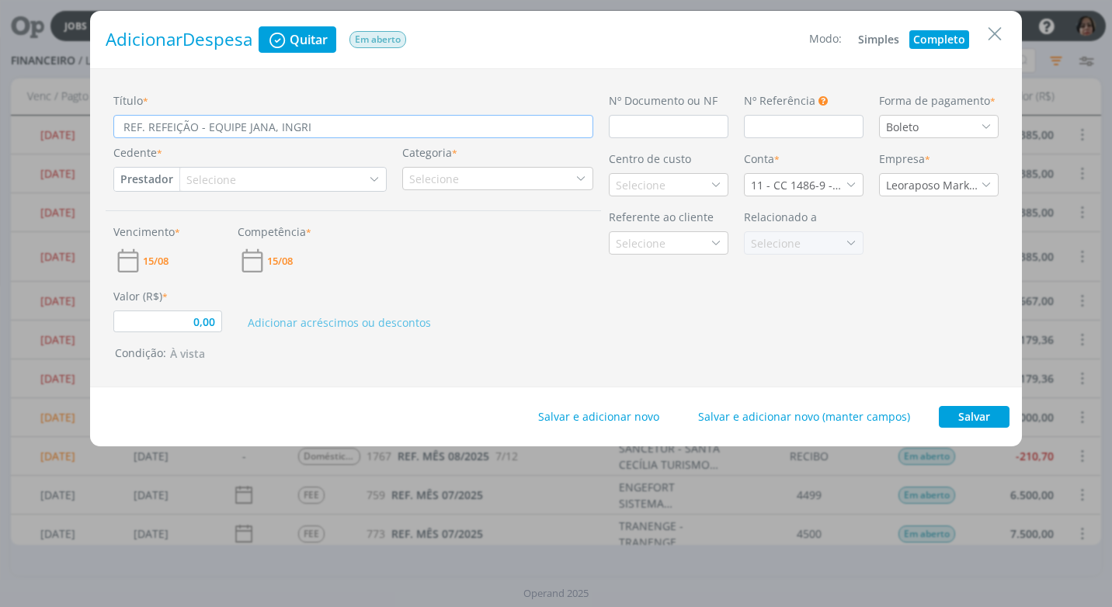
type input "0,00"
type input "REF. REFEIÇÃO - EQUIPE [PERSON_NAME]"
type input "0,00"
type input "REF. REFEIÇÃO - EQUIPE JANA, [PERSON_NAME]"
type input "0,00"
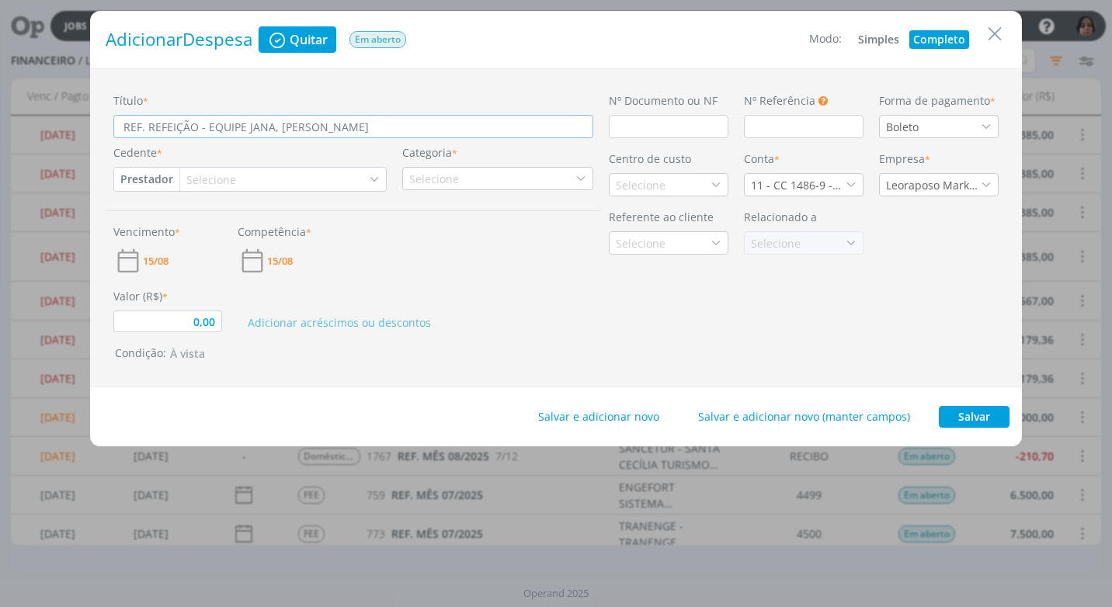
type input "REF. REFEIÇÃO - EQUIPE JANA, [PERSON_NAME]"
type input "0,00"
type input "REF. REFEIÇÃO - EQUIPE JANA, [PERSON_NAME] E C"
type input "0,00"
type input "REF. REFEIÇÃO - EQUIPE JANA, [PERSON_NAME] E CL"
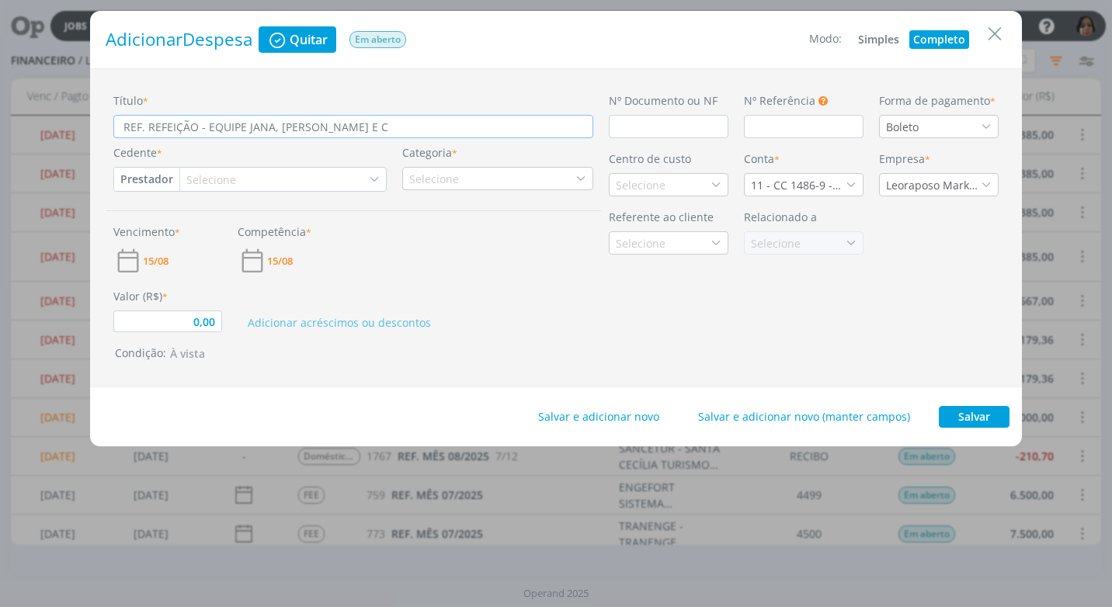
type input "0,00"
type input "REF. REFEIÇÃO - EQUIPE JANA, [PERSON_NAME] E CLÁ"
type input "0,00"
type input "REF. REFEIÇÃO - EQUIPE JANA, [PERSON_NAME] E CLÁU"
type input "0,00"
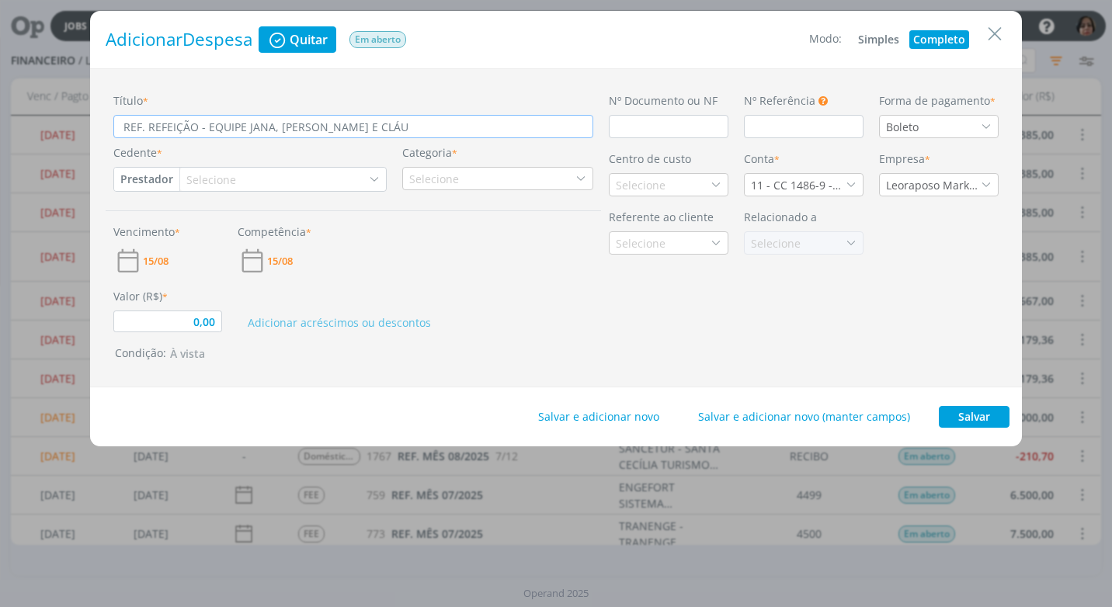
type input "REF. REFEIÇÃO - EQUIPE JANA, [PERSON_NAME] E [PERSON_NAME]"
type input "0,00"
type input "REF. REFEIÇÃO - EQUIPE JANA, [PERSON_NAME] E [PERSON_NAME]"
type input "0,00"
type input "REF. REFEIÇÃO - EQUIPE JANA, [PERSON_NAME] E [PERSON_NAME]"
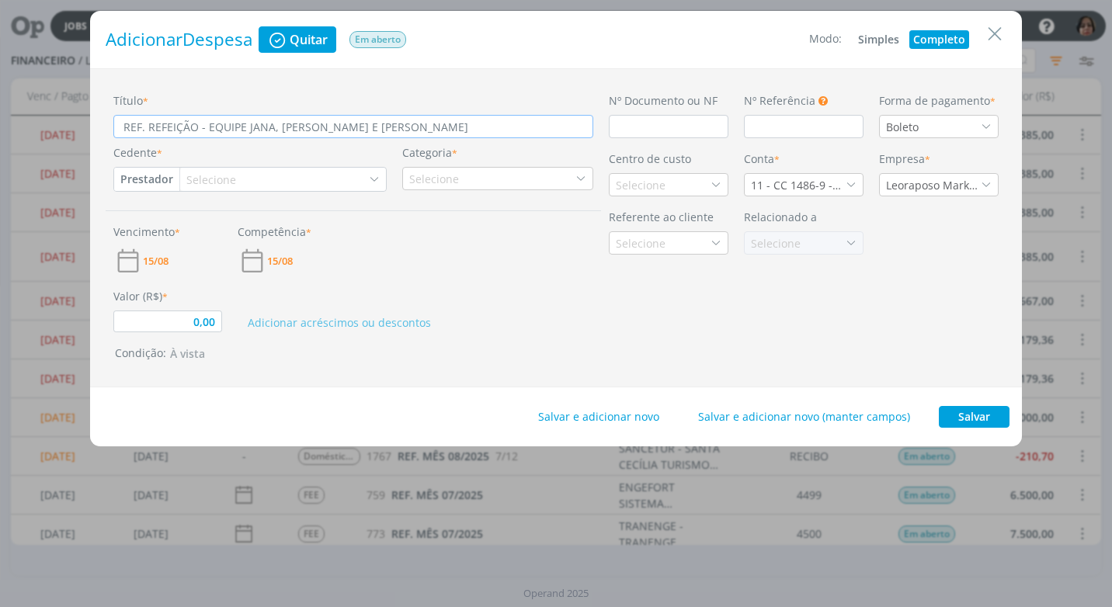
type input "0,00"
type input "REF. REFEIÇÃO - EQUIPE JANA, [PERSON_NAME] E [PERSON_NAME]"
type input "0,00"
type input "REF. REFEIÇÃO - EQUIPE JANA, [PERSON_NAME] E [PERSON_NAME]"
type input "0,00"
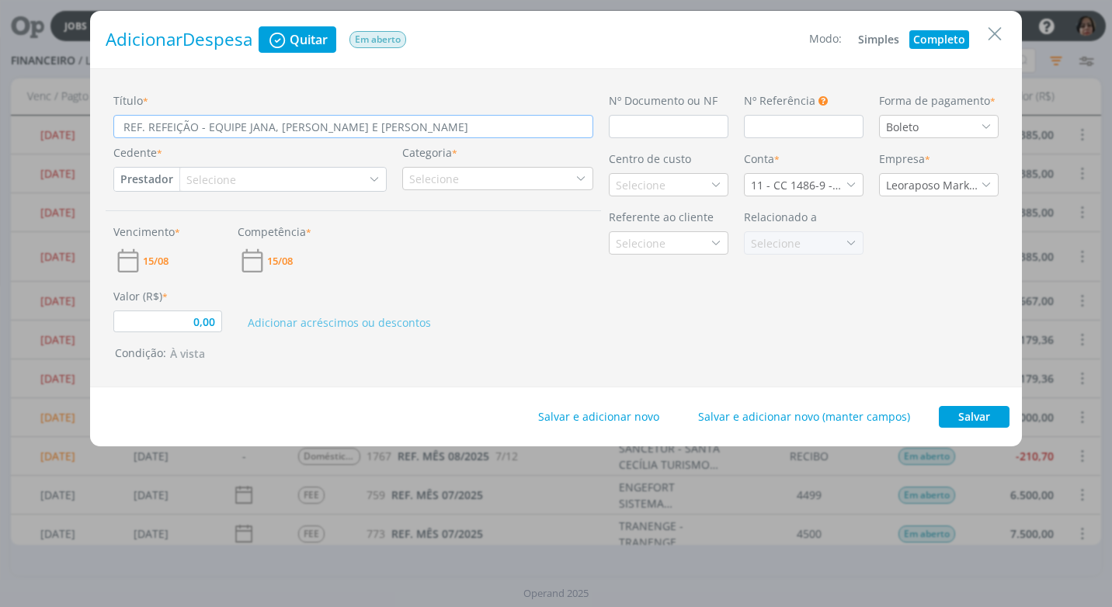
type input "REF. REFEIÇÃO - EQUIPE JANA, [PERSON_NAME] E [PERSON_NAME]"
type input "0,00"
type input "REF. REFEIÇÃO - EQUIPE JANA, [PERSON_NAME] E [PERSON_NAME]"
type input "0,00"
type input "REF. REFEIÇÃO - EQUIPE JANA, [PERSON_NAME] E [PERSON_NAME]"
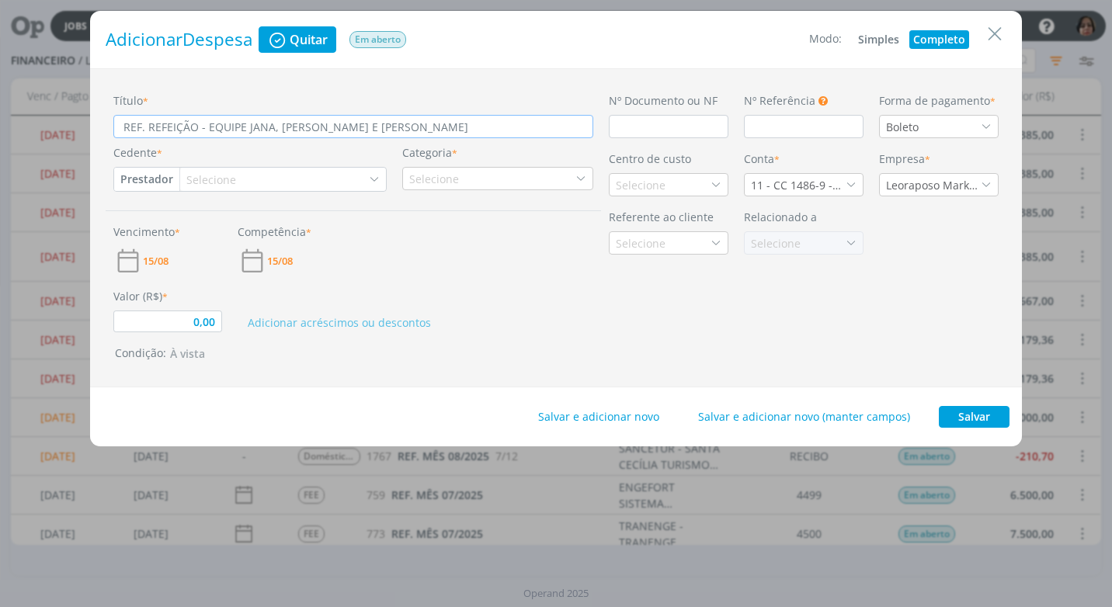
type input "0,00"
type input "REF. REFEIÇÃO - EQUIPE JANA, [PERSON_NAME] E [PERSON_NAME] 1"
type input "0,00"
type input "REF. REFEIÇÃO - EQUIPE JANA, [PERSON_NAME] E [PERSON_NAME] 13"
type input "0,00"
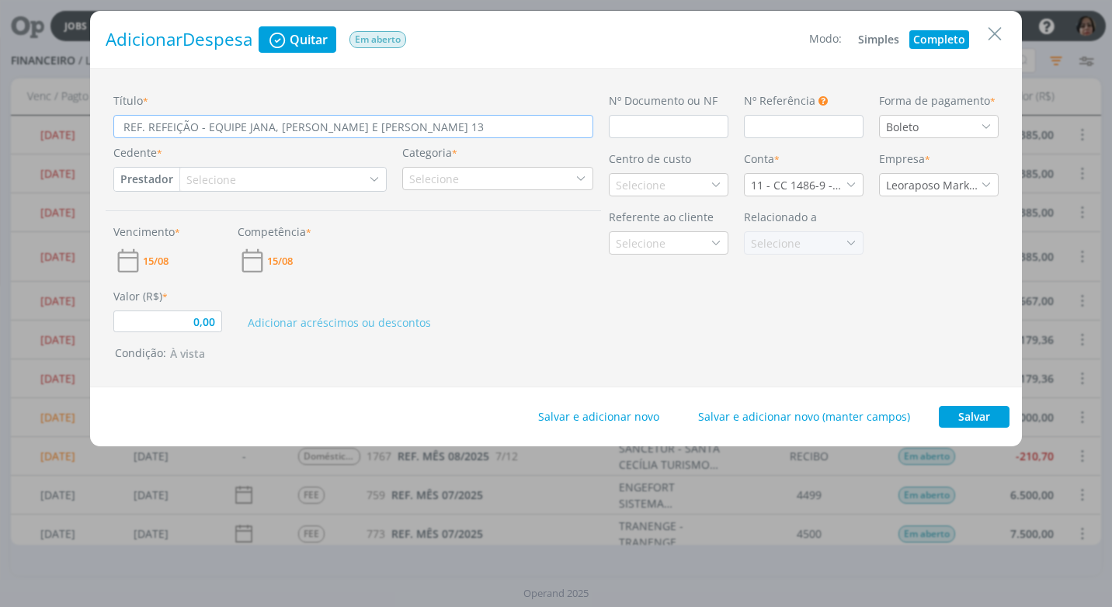
type input "REF. REFEIÇÃO - EQUIPE JANA, [PERSON_NAME] E [PERSON_NAME] 13/"
type input "0,00"
type input "REF. REFEIÇÃO - EQUIPE JANA, [PERSON_NAME] E [PERSON_NAME] 13/0"
type input "0,00"
type input "REF. REFEIÇÃO - EQUIPE JANA, [PERSON_NAME] E [PERSON_NAME] 13/08"
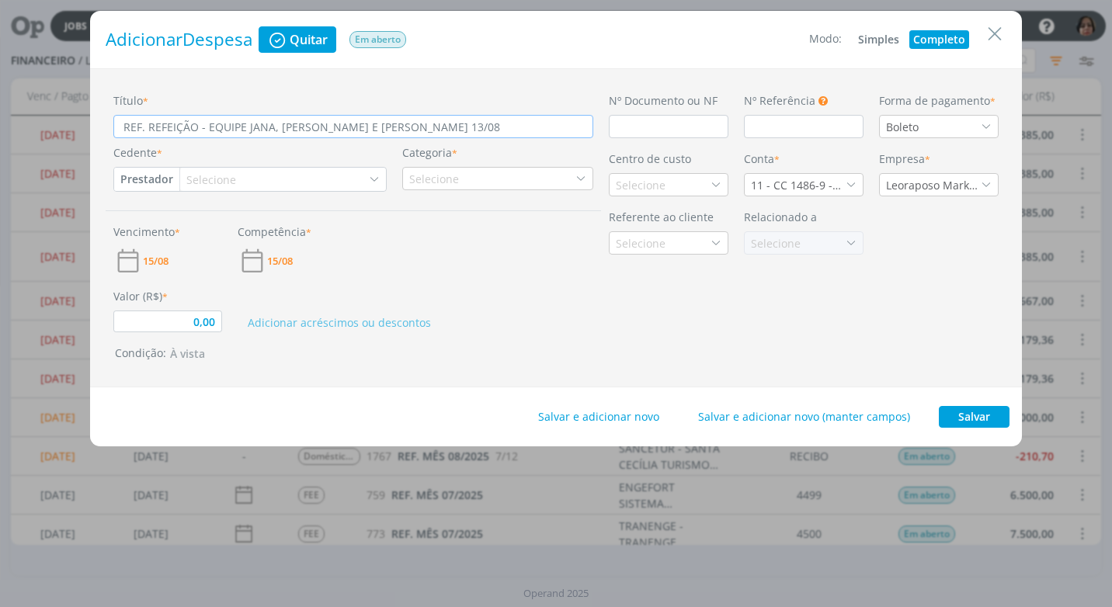
type input "0,00"
type input "REF. REFEIÇÃO - EQUIPE JANA, [PERSON_NAME] E [PERSON_NAME] 13/08"
type input "0,00"
type input "REF. REFEIÇÃO - EQUIPE JANA, [PERSON_NAME] E [PERSON_NAME] 13/08 -"
type input "0,00"
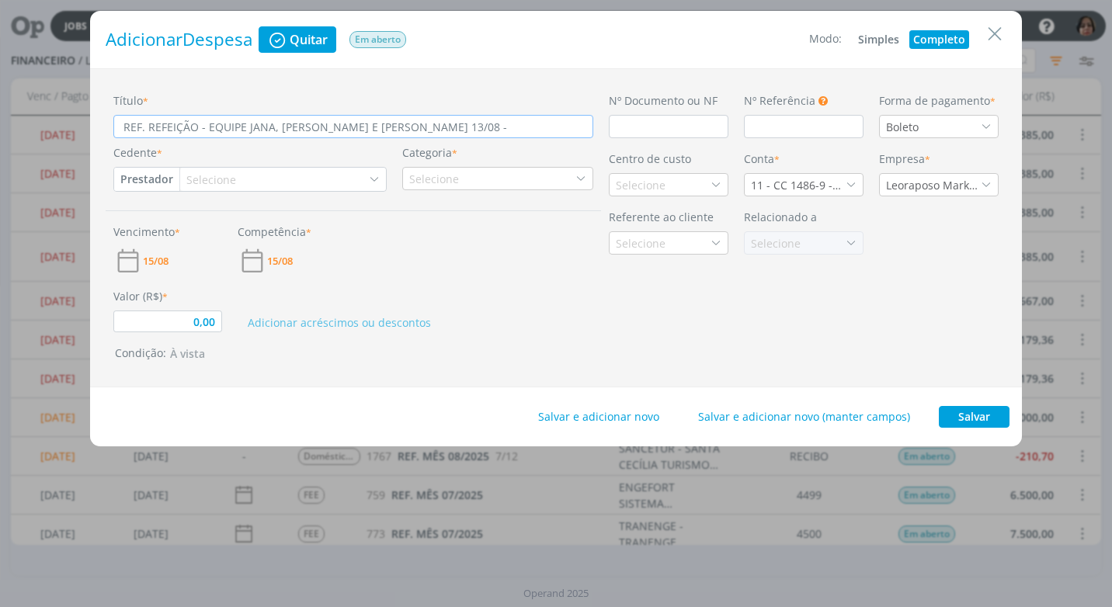
type input "REF. REFEIÇÃO - EQUIPE JANA, [PERSON_NAME] E [PERSON_NAME] 13/08 -"
type input "0,00"
type input "REF. REFEIÇÃO - EQUIPE JANA, [PERSON_NAME] E [PERSON_NAME] 13/08 - T"
type input "0,00"
type input "REF. REFEIÇÃO - EQUIPE JANA, [PERSON_NAME] E [PERSON_NAME] 13/08 - TR"
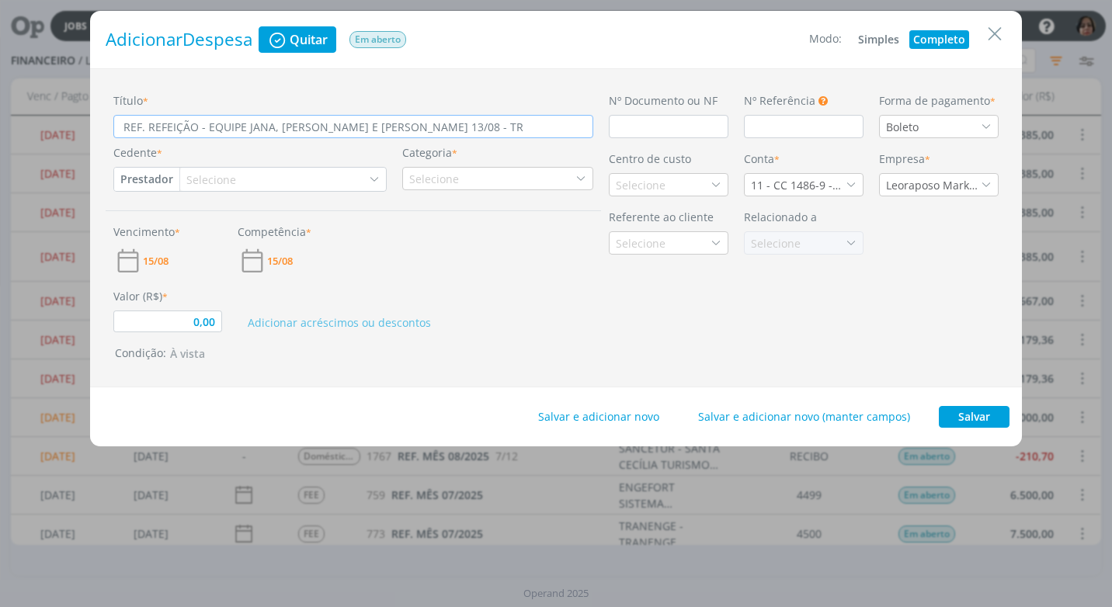
type input "0,00"
type input "REF. REFEIÇÃO - EQUIPE JANA, [PERSON_NAME] E [PERSON_NAME] 13/08 - TRA"
type input "0,00"
type input "REF. REFEIÇÃO - EQUIPE JANA, [PERSON_NAME] E [PERSON_NAME] 13/08 - TRAN"
type input "0,00"
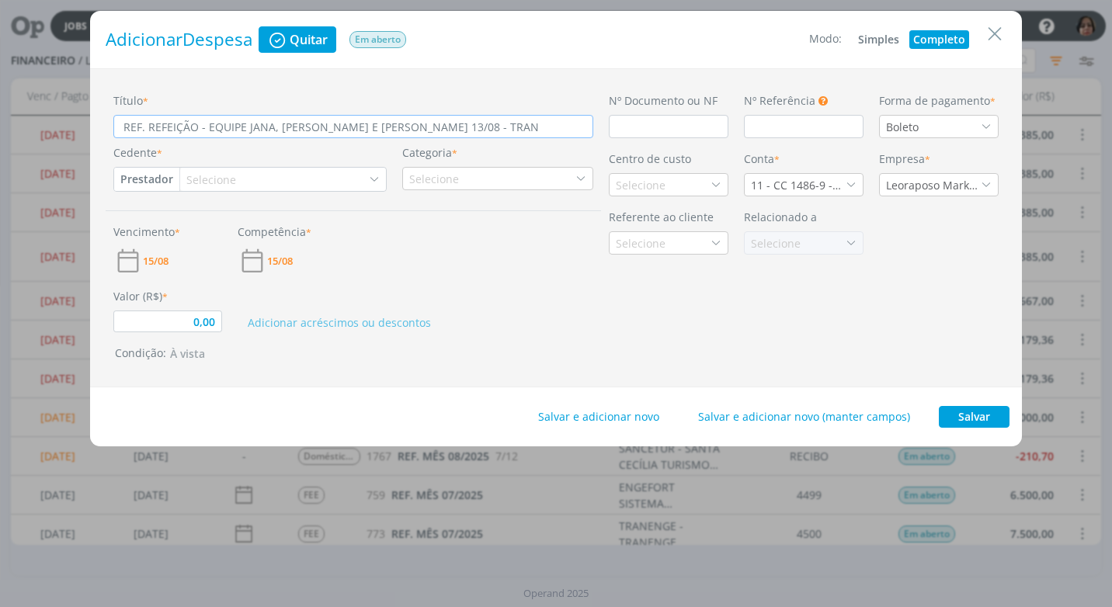
type input "REF. REFEIÇÃO - EQUIPE JANA, [PERSON_NAME] E [PERSON_NAME] 13/08 - TRA"
type input "0,00"
type input "REF. REFEIÇÃO - EQUIPE JANA, [PERSON_NAME] E [PERSON_NAME] 13/08 - TR"
type input "0,00"
type input "REF. REFEIÇÃO - EQUIPE JANA, [PERSON_NAME] E [PERSON_NAME] 13/08 - T"
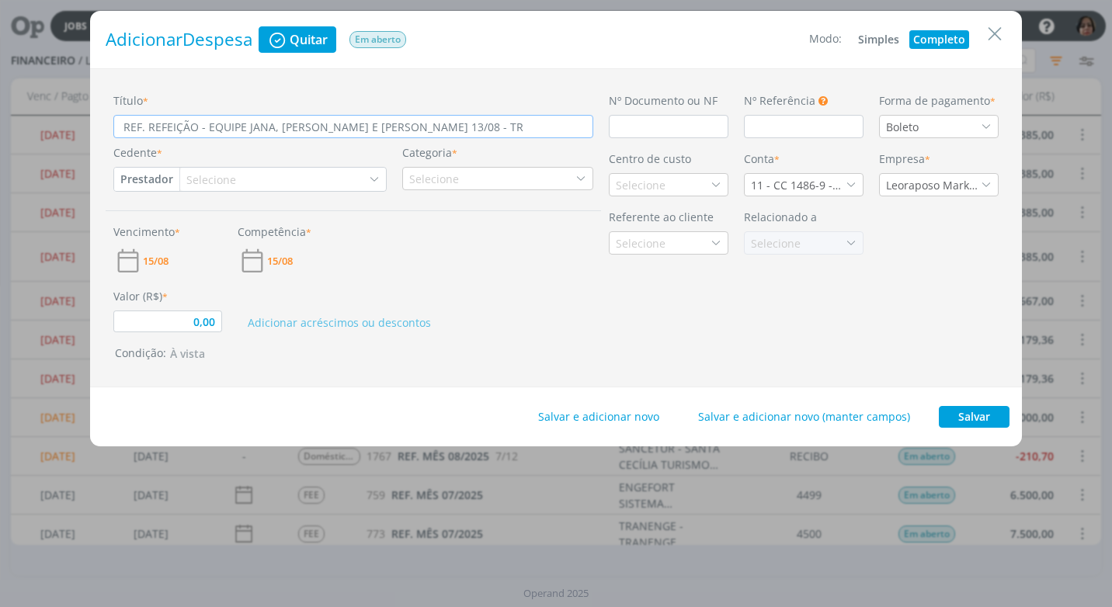
type input "0,00"
type input "REF. REFEIÇÃO - EQUIPE JANA, [PERSON_NAME] E [PERSON_NAME] 13/08 -"
type input "0,00"
type input "REF. REFEIÇÃO - EQUIPE JANA, [PERSON_NAME] E [PERSON_NAME] 13/08 -"
type input "0,00"
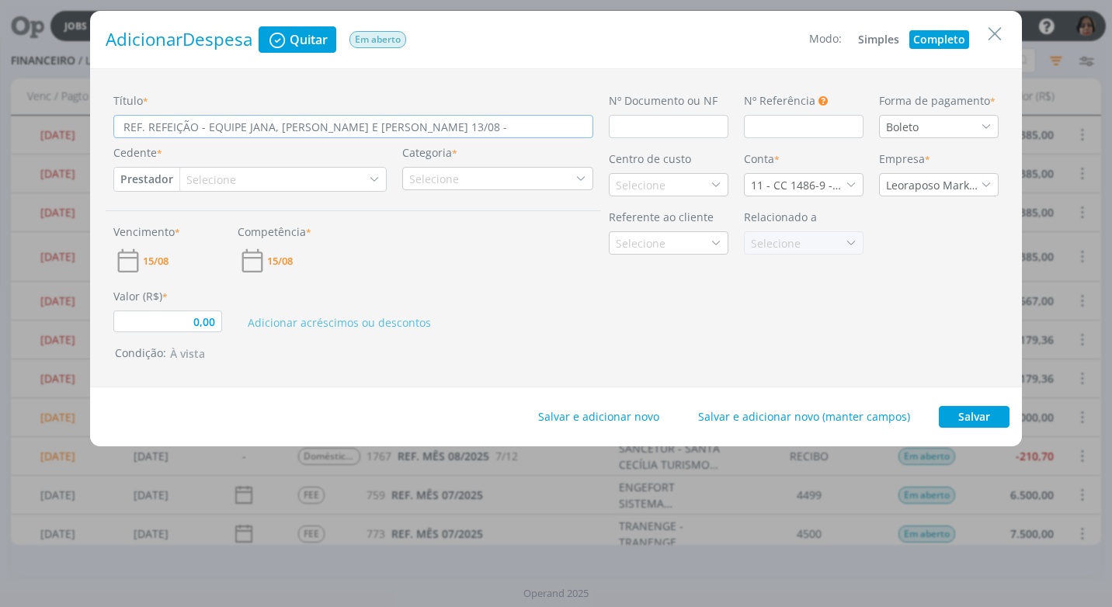
type input "REF. REFEIÇÃO - EQUIPE JANA, [PERSON_NAME] E [PERSON_NAME] 13/08 - T"
type input "0,00"
type input "REF. REFEIÇÃO - EQUIPE JANA, [PERSON_NAME] E [PERSON_NAME] 13/08 - TR"
type input "0,00"
type input "REF. REFEIÇÃO - EQUIPE JANA, [PERSON_NAME] E [PERSON_NAME] 13/08 - TRA"
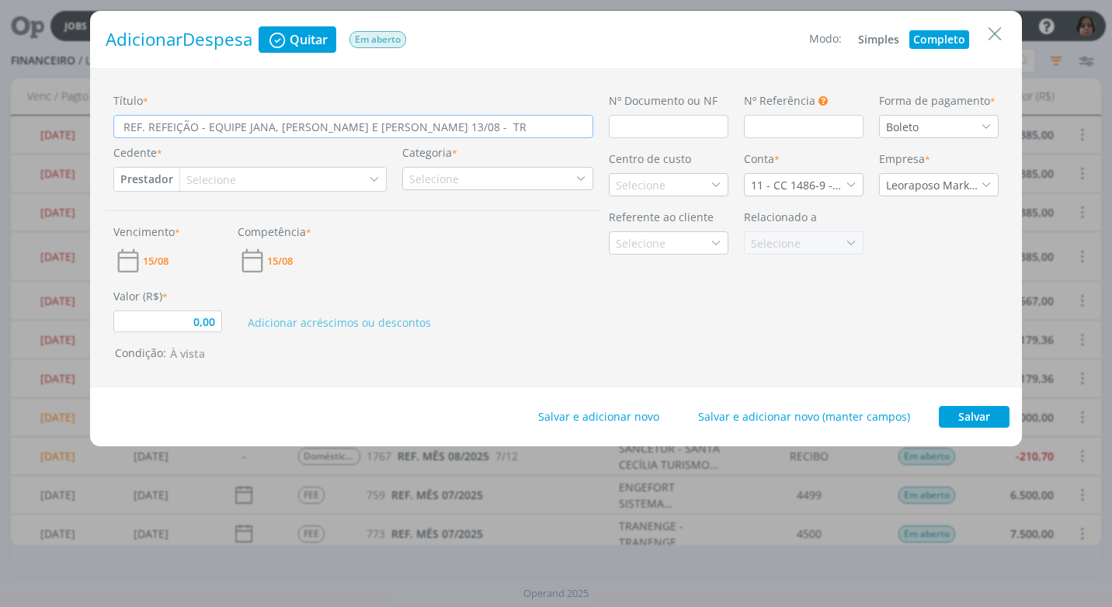
type input "0,00"
type input "REF. REFEIÇÃO - EQUIPE JANA, [PERSON_NAME] E [PERSON_NAME] 13/08 - TRAN"
type input "0,00"
type input "REF. REFEIÇÃO - EQUIPE JANA, [PERSON_NAME] E [PERSON_NAME] 13/08 - TRANE"
type input "0,00"
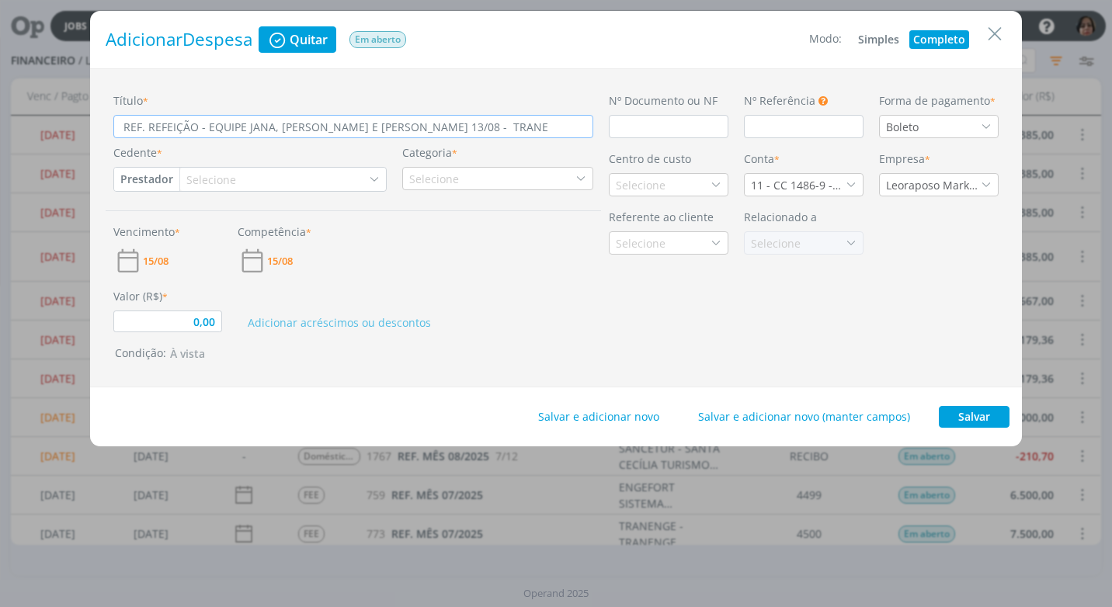
type input "REF. REFEIÇÃO - EQUIPE JANA, [PERSON_NAME] E [PERSON_NAME] 13/08 - TRANEN"
type input "0,00"
type input "REF. REFEIÇÃO - EQUIPE JANA, [PERSON_NAME] E [PERSON_NAME] 13/08 - TRANENG"
type input "0,00"
type input "REF. REFEIÇÃO - EQUIPE JANA, [PERSON_NAME] E [PERSON_NAME] 13/08 - TRANENGE"
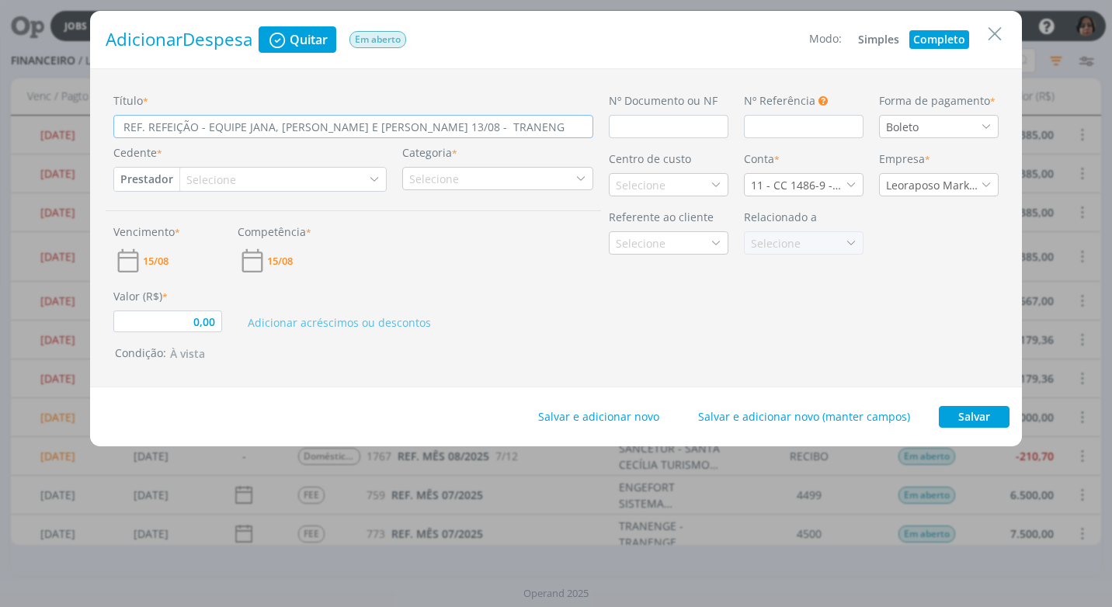
type input "0,00"
type input "REF. REFEIÇÃO - EQUIPE JANA, [PERSON_NAME] E [PERSON_NAME] 13/08 - TRANENGE"
click at [617, 126] on input "dialog" at bounding box center [669, 126] width 120 height 23
type input "0,00"
type input "C"
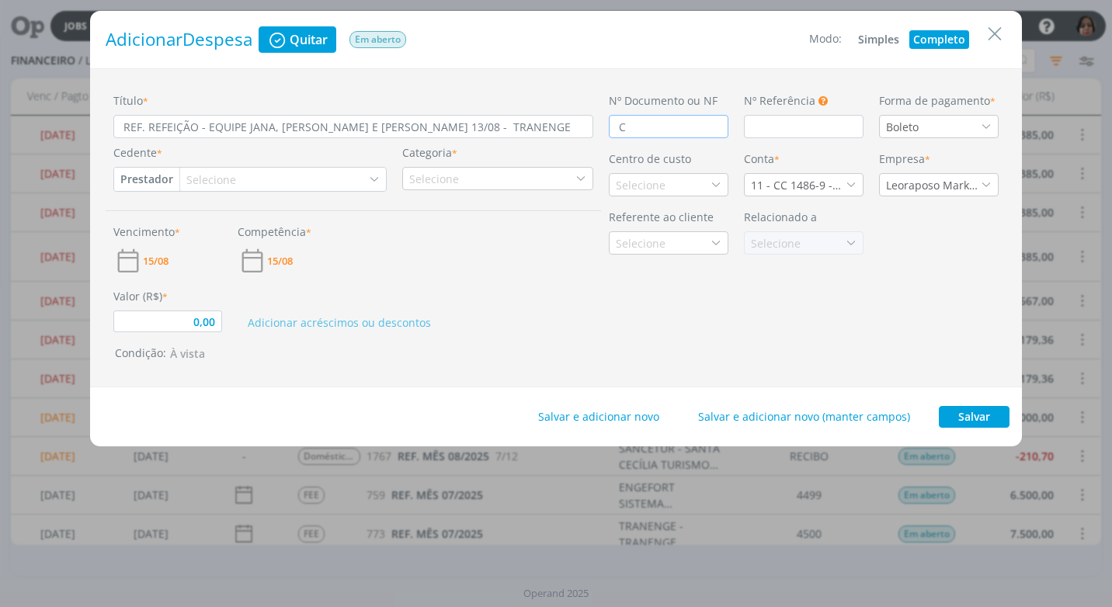
type input "0,00"
type input "CA"
type input "0,00"
type input "CAR"
type input "0,00"
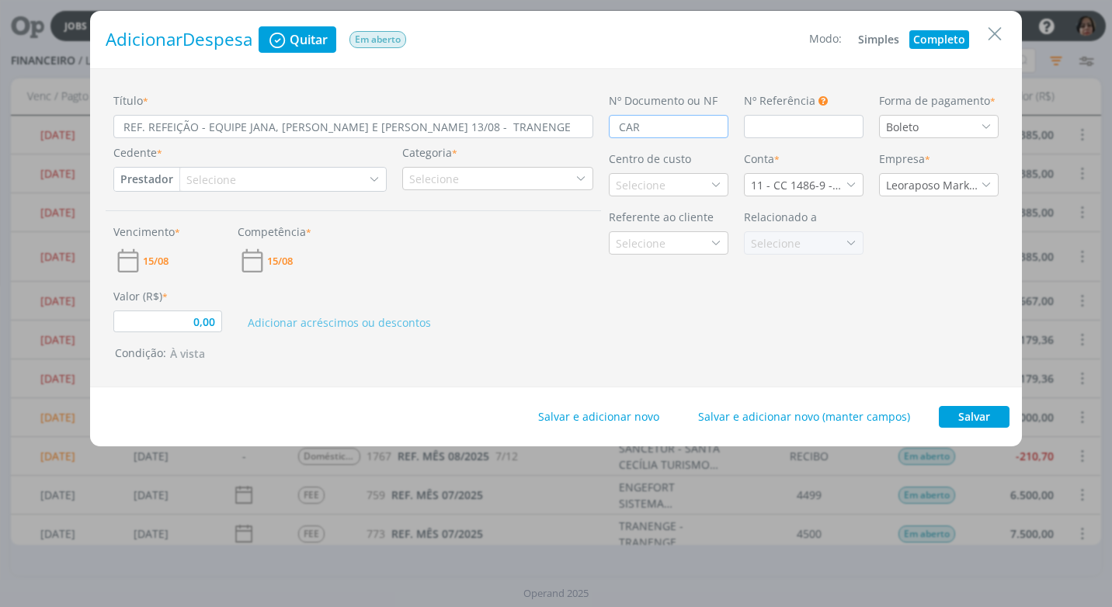
type input "CART"
type input "0,00"
type input "CARTÃOP"
type input "0,00"
type input "CARTÃOP"
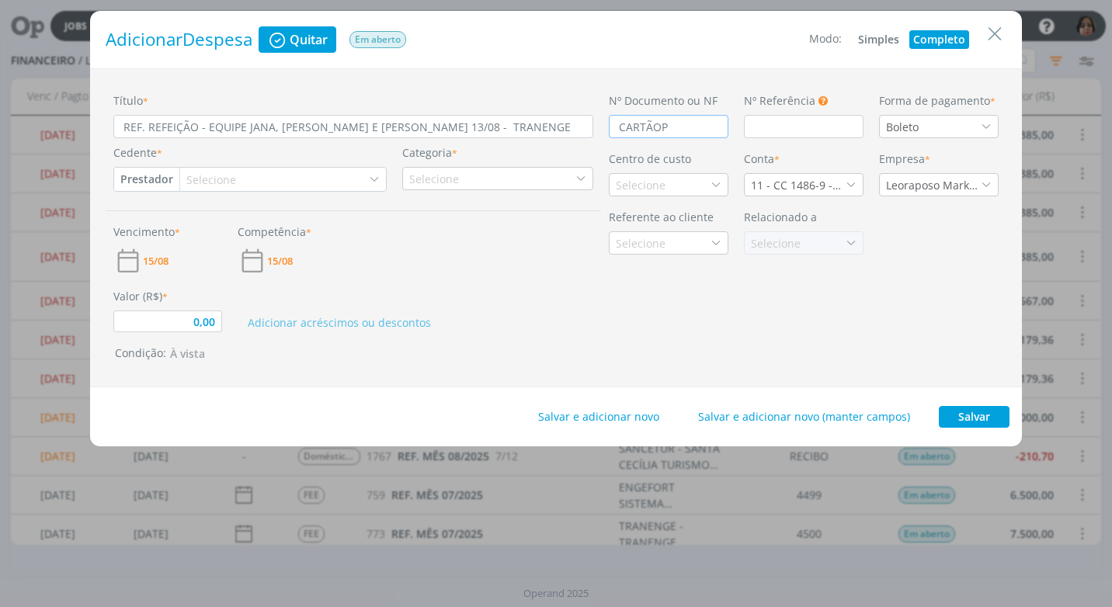
type input "0,00"
type input "CARTÃO"
type input "0,00"
type input "CARTÃO"
type input "0,00"
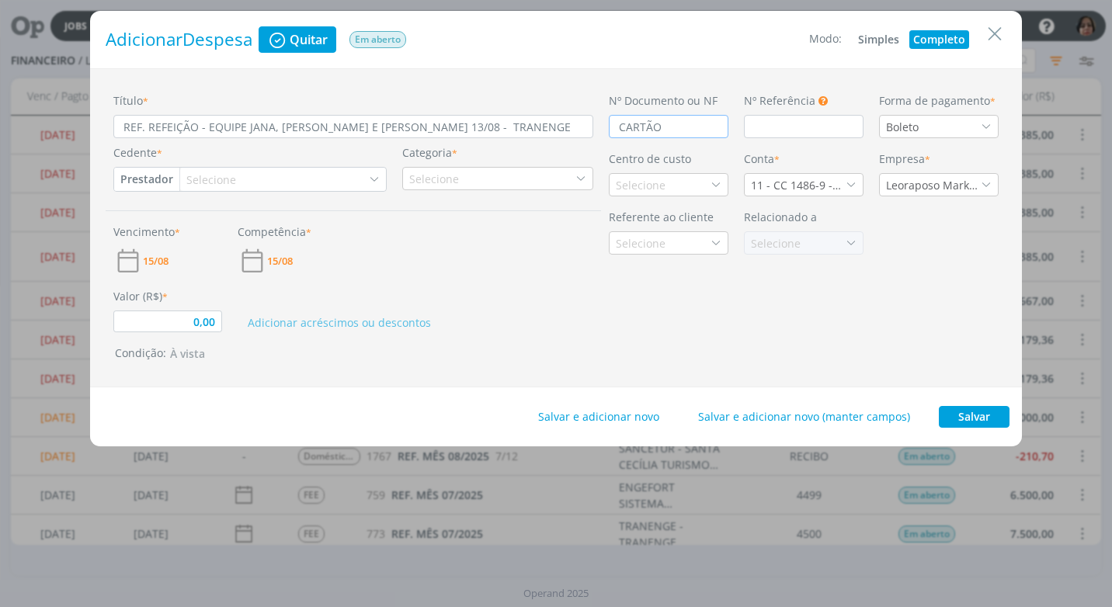
type input "CARTÃO D"
type input "0,00"
type input "CARTÃO DE"
type input "0,00"
type input "CARTÃO DE"
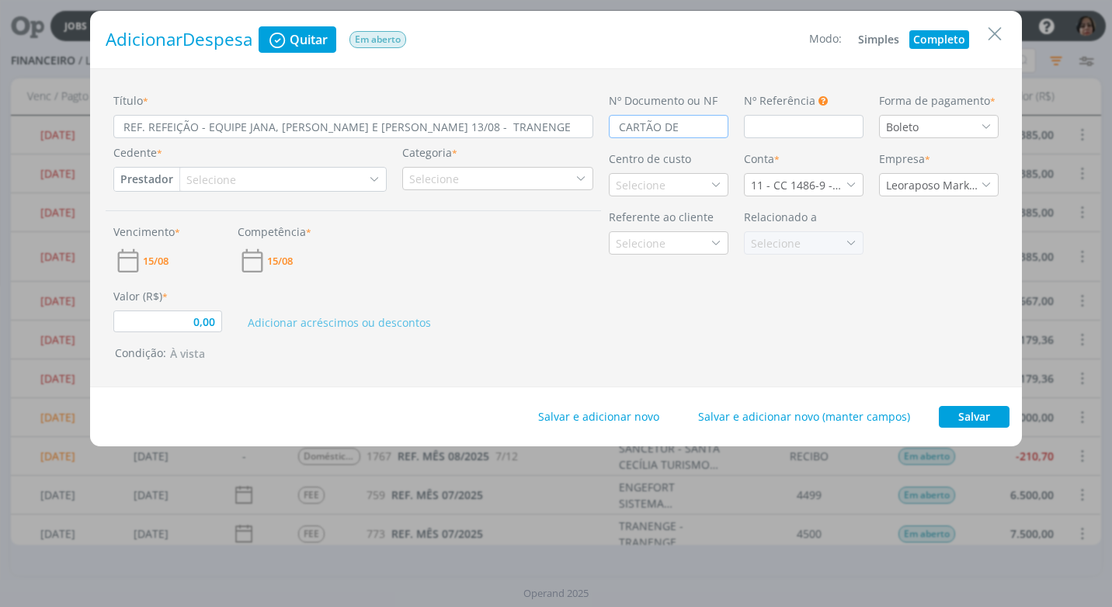
type input "0,00"
type input "CARTÃO DE C"
type input "0,00"
type input "CARTÃO DE CR"
type input "0,00"
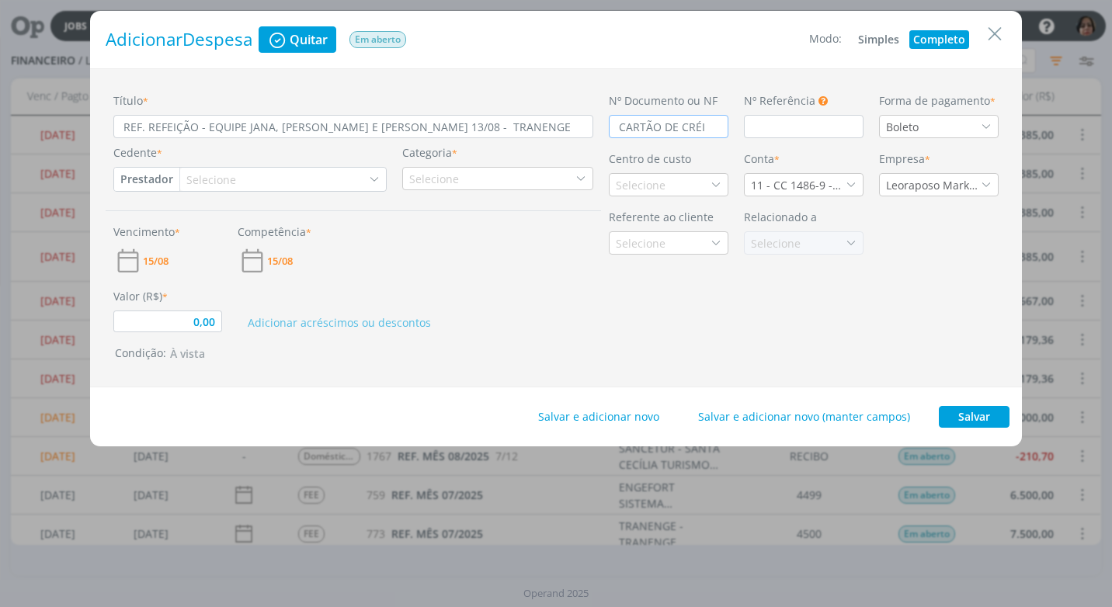
type input "CARTÃO DE CRÉID"
type input "0,00"
type input "CARTÃO DE CRÉIDT"
type input "0,00"
type input "CARTÃO DE CRÉIDTO"
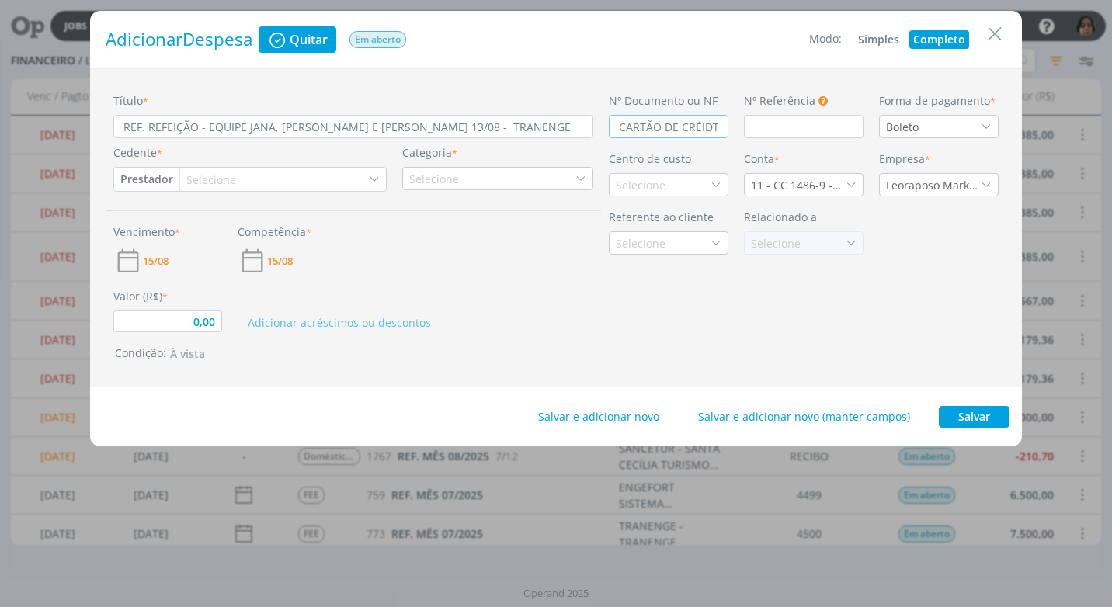
scroll to position [0, 6]
type input "0,00"
type input "CARTÃO DE CRÉIDT"
type input "0,00"
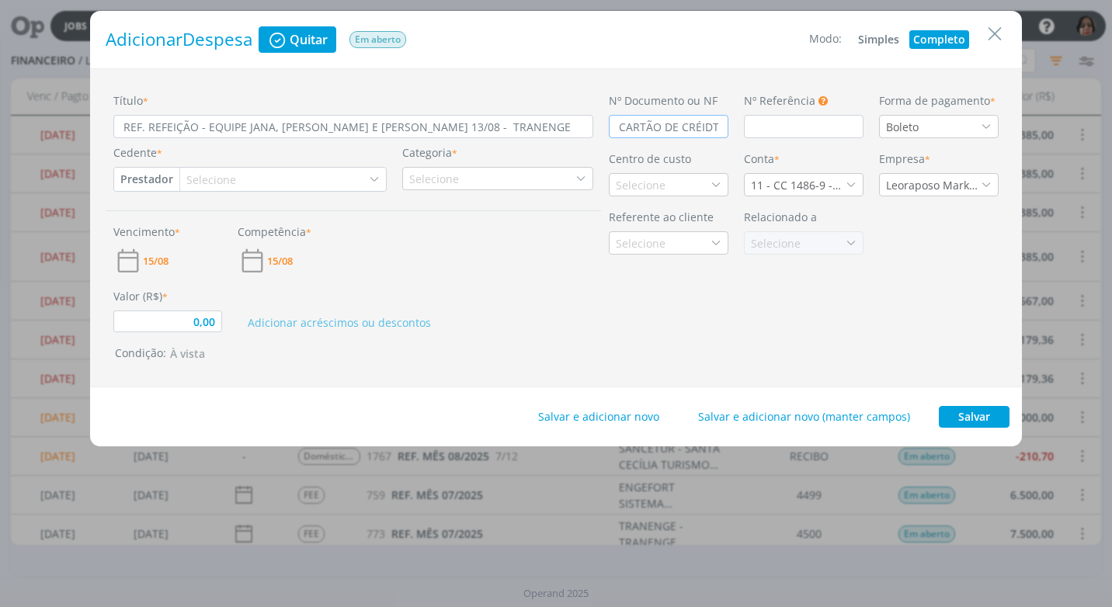
type input "CARTÃO DE CRÉID"
type input "0,00"
type input "CARTÃO DE CRÉ"
type input "0,00"
type input "CARTÃO DE CRÉD"
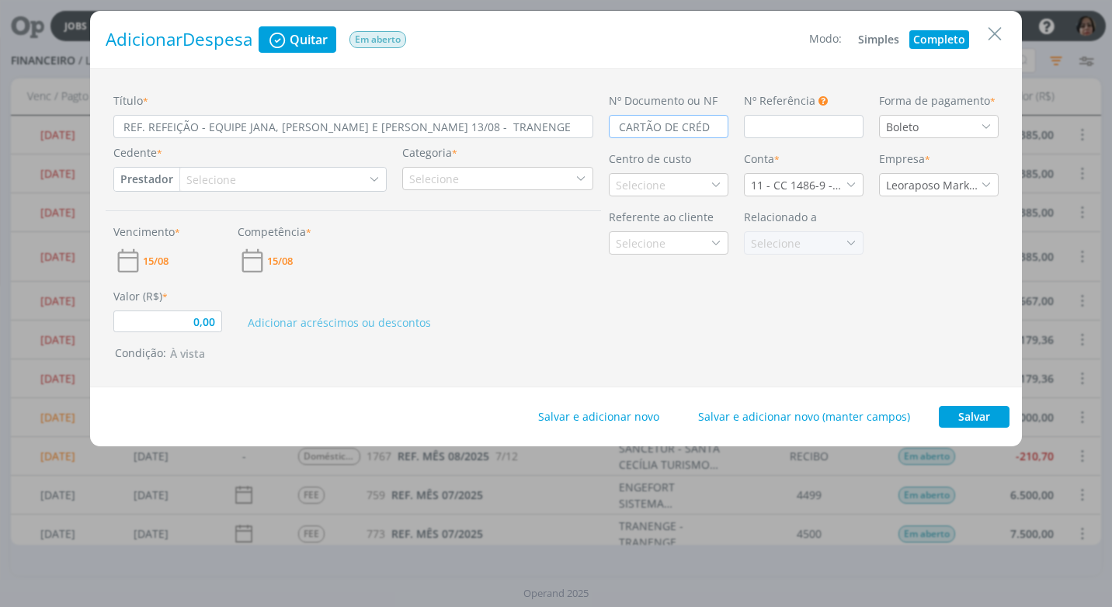
type input "0,00"
type input "CARTÃO DE CRÉDI"
type input "0,00"
type input "CARTÃO DE CRÉDITO"
type input "0,00"
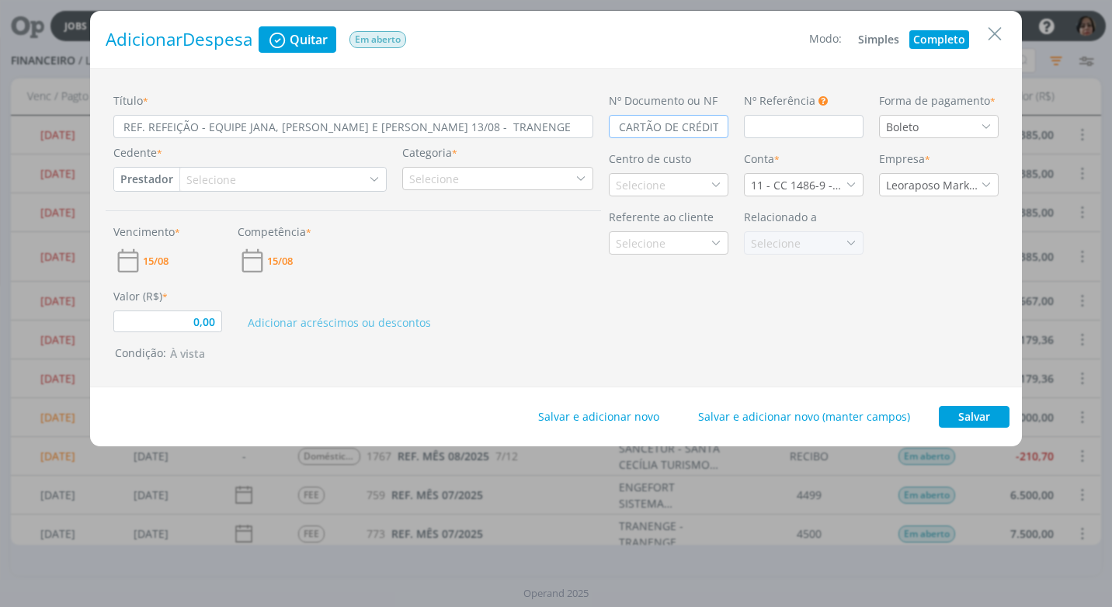
scroll to position [0, 6]
type input "CARTÃO DE CRÉDITO"
click at [981, 127] on icon "dialog" at bounding box center [985, 126] width 11 height 11
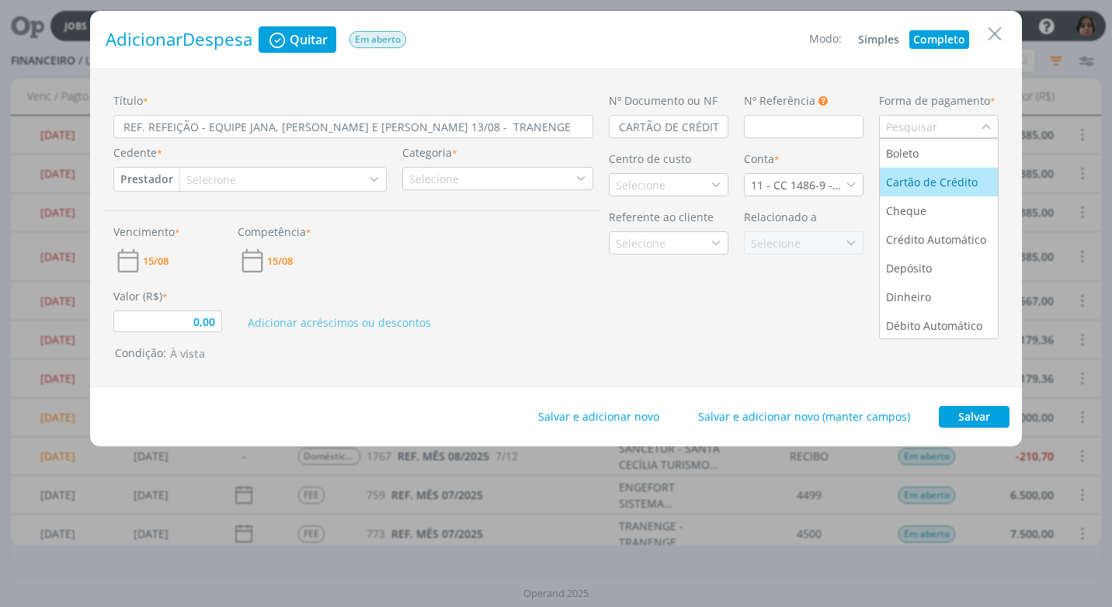
click at [942, 187] on div "Cartão de Crédito" at bounding box center [933, 182] width 95 height 16
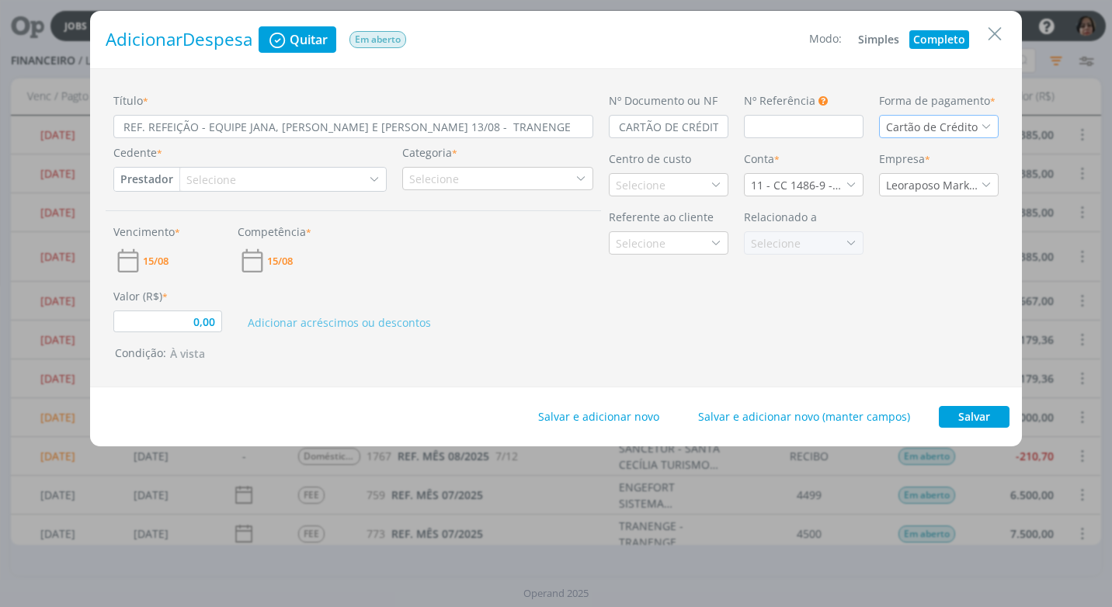
click at [157, 179] on button "Prestador" at bounding box center [146, 179] width 65 height 23
click at [178, 227] on link "Fornecedor" at bounding box center [176, 230] width 123 height 25
type input "0,00"
click at [212, 178] on div "Selecione" at bounding box center [220, 180] width 53 height 16
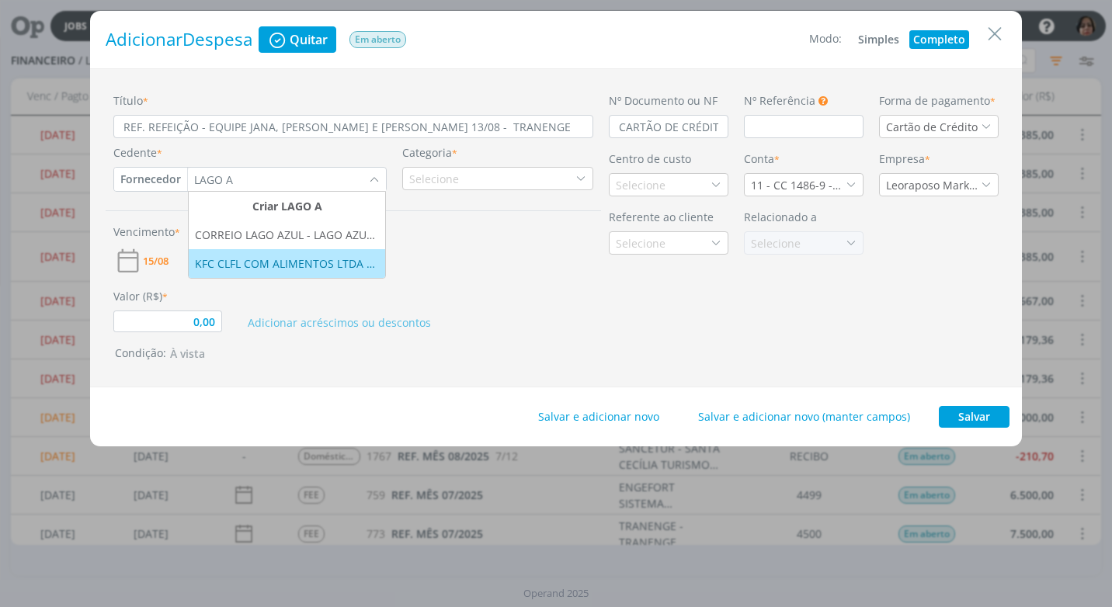
type input "LAGO A"
click at [285, 268] on div "KFC CLFL COM ALIMENTOS LTDA - LAGO AZUL" at bounding box center [287, 263] width 184 height 16
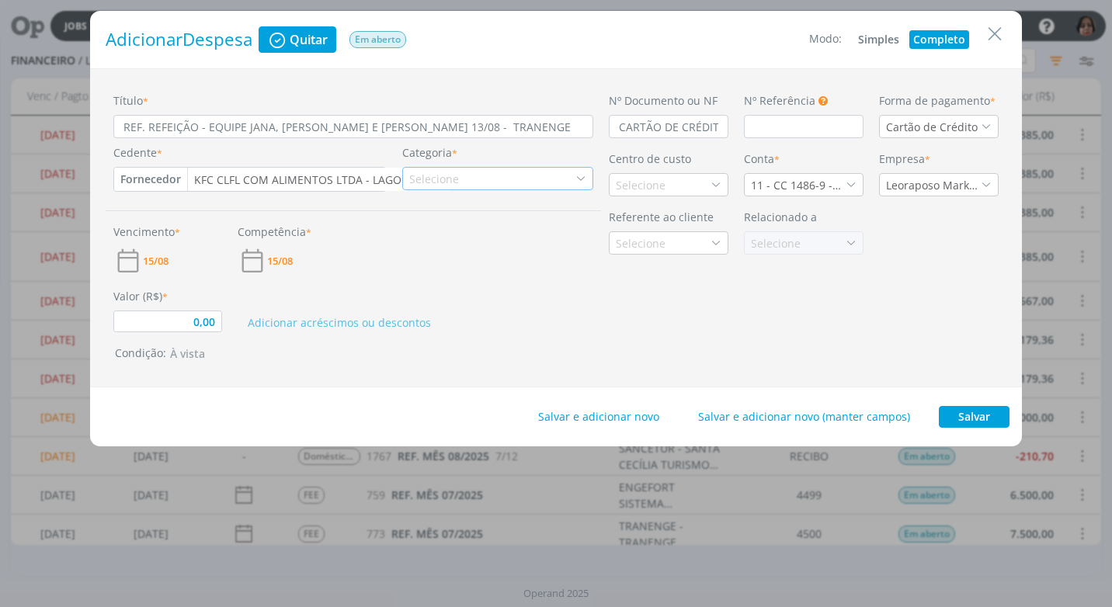
click at [582, 176] on icon "dialog" at bounding box center [580, 178] width 11 height 11
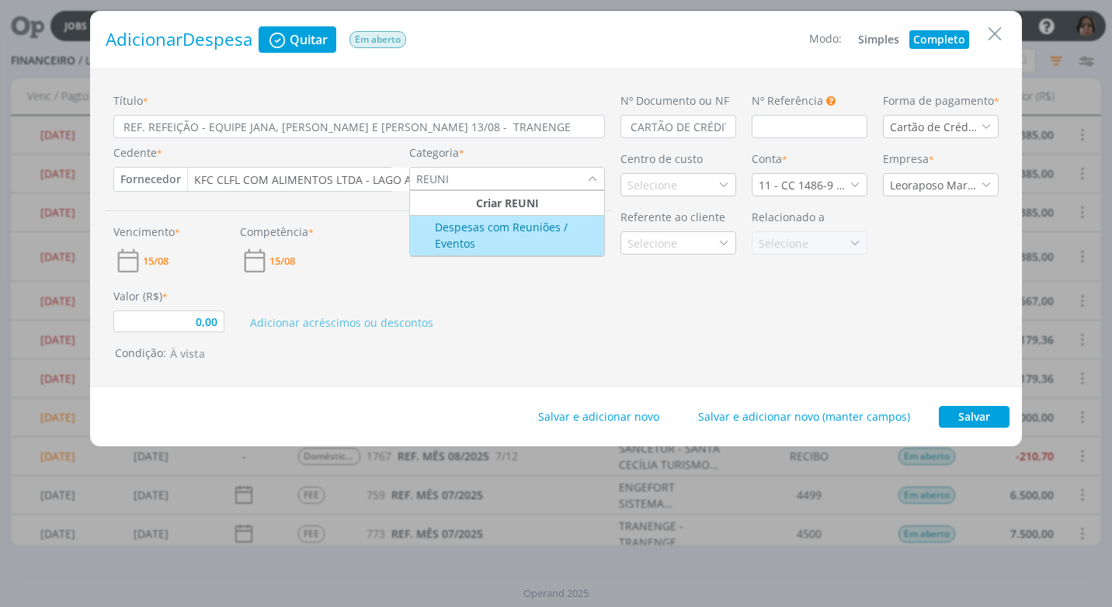
click at [553, 231] on div "Despesas com Reuniões / Eventos" at bounding box center [506, 235] width 190 height 33
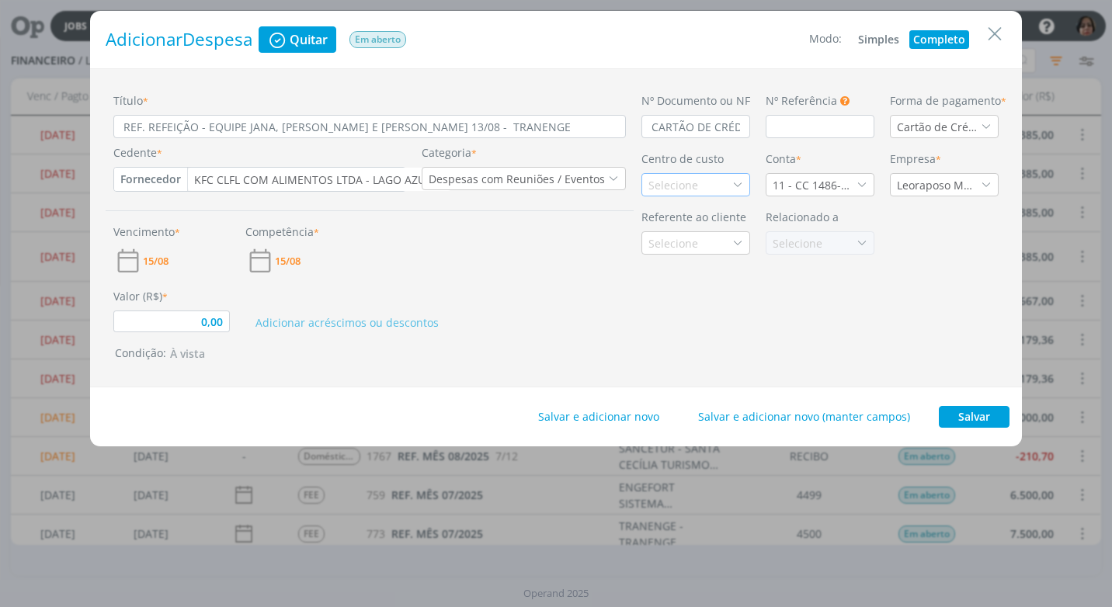
click at [653, 183] on div "Selecione" at bounding box center [674, 185] width 53 height 16
click at [664, 245] on div "Tranenge" at bounding box center [674, 240] width 53 height 16
click at [857, 185] on icon "dialog" at bounding box center [861, 184] width 11 height 11
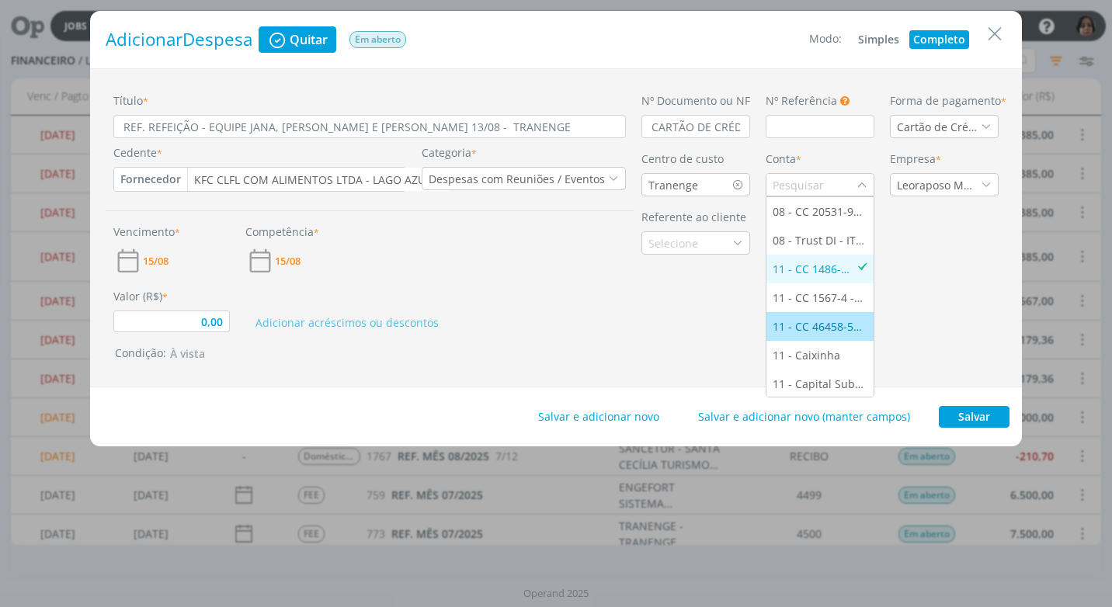
click at [829, 320] on div "11 - CC 46458-5 - [GEOGRAPHIC_DATA]" at bounding box center [819, 326] width 95 height 16
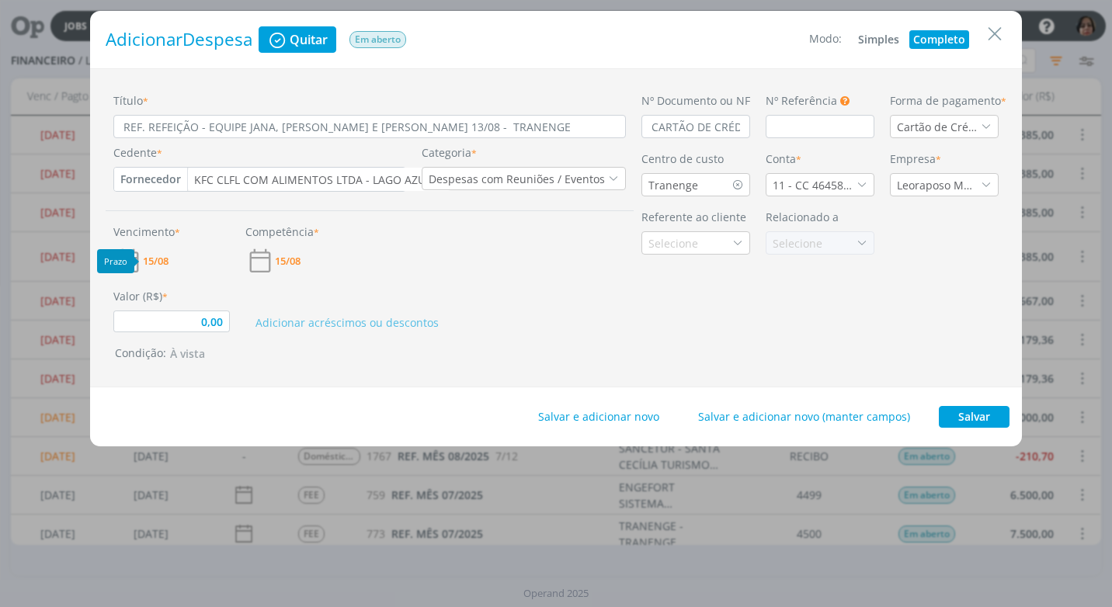
click at [154, 259] on span "15/08" at bounding box center [156, 261] width 26 height 10
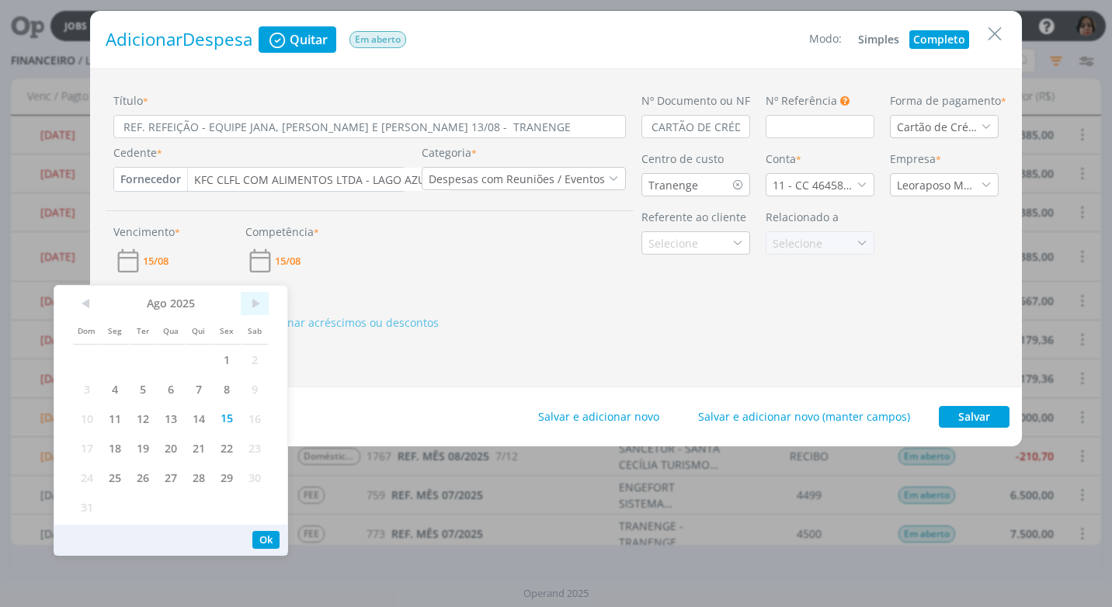
click at [260, 297] on span ">" at bounding box center [255, 303] width 28 height 23
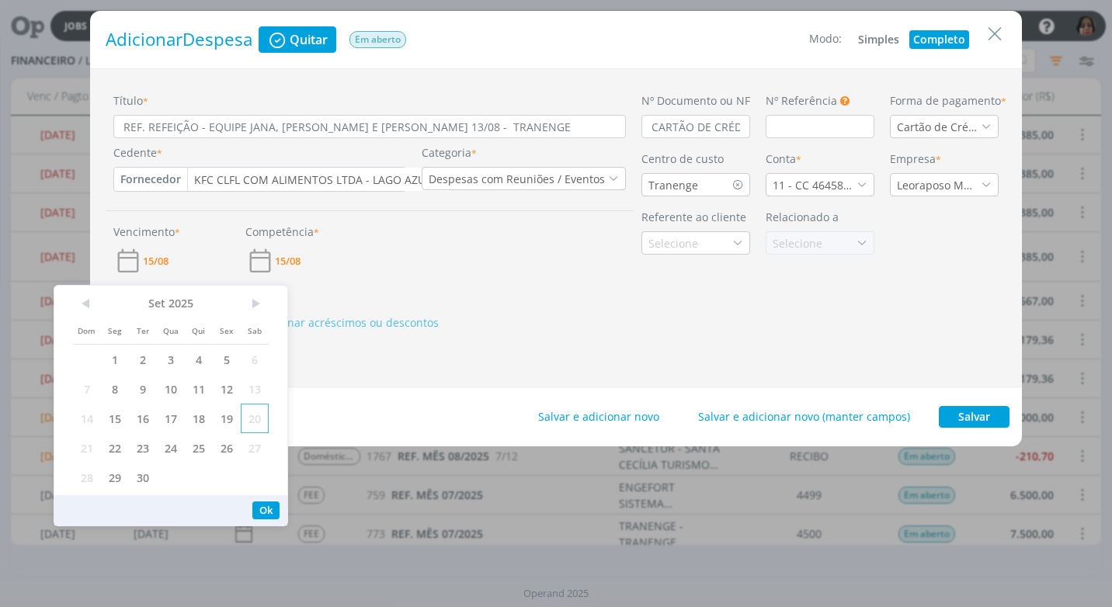
click at [255, 419] on span "20" at bounding box center [255, 418] width 28 height 29
click at [269, 512] on button "Ok" at bounding box center [265, 510] width 27 height 18
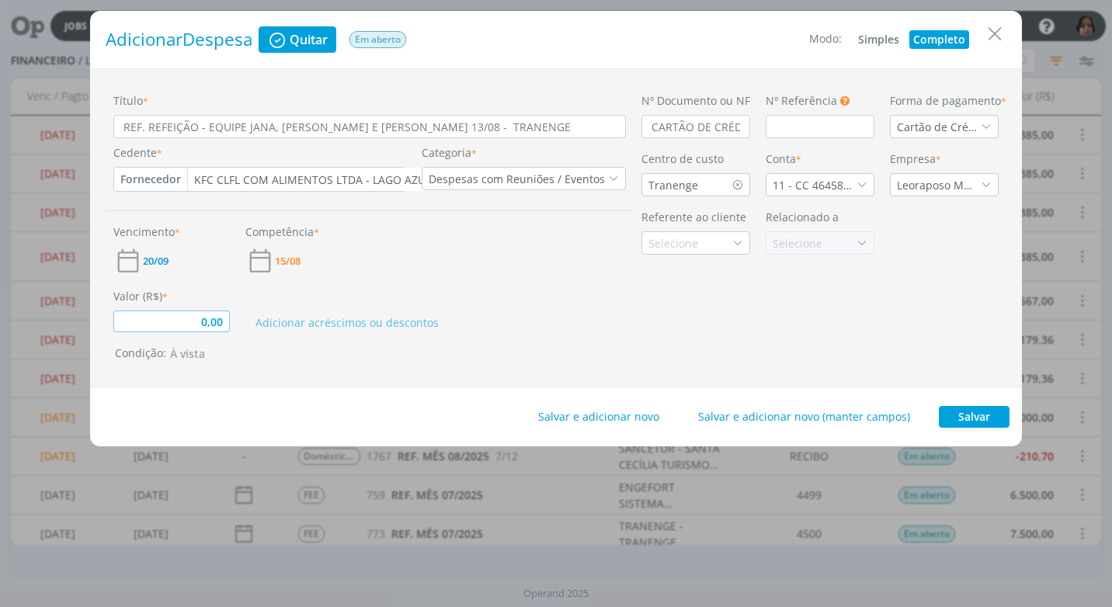
click at [190, 318] on input "0,00" at bounding box center [171, 321] width 116 height 22
drag, startPoint x: 243, startPoint y: 128, endPoint x: 240, endPoint y: 149, distance: 21.2
click at [241, 135] on input "REF. REFEIÇÃO - EQUIPE JANA, [PERSON_NAME] E [PERSON_NAME] 13/08 - TRANENGE" at bounding box center [369, 126] width 512 height 23
click at [508, 129] on input "REF. REFEIÇÃO - EQUIPE - [PERSON_NAME], [PERSON_NAME] E [PERSON_NAME] 13/08 - T…" at bounding box center [369, 126] width 512 height 23
click at [383, 126] on input "REF. REFEIÇÃO - EQUIPE - [PERSON_NAME], [PERSON_NAME] E [PERSON_NAME] 13/08" at bounding box center [369, 126] width 512 height 23
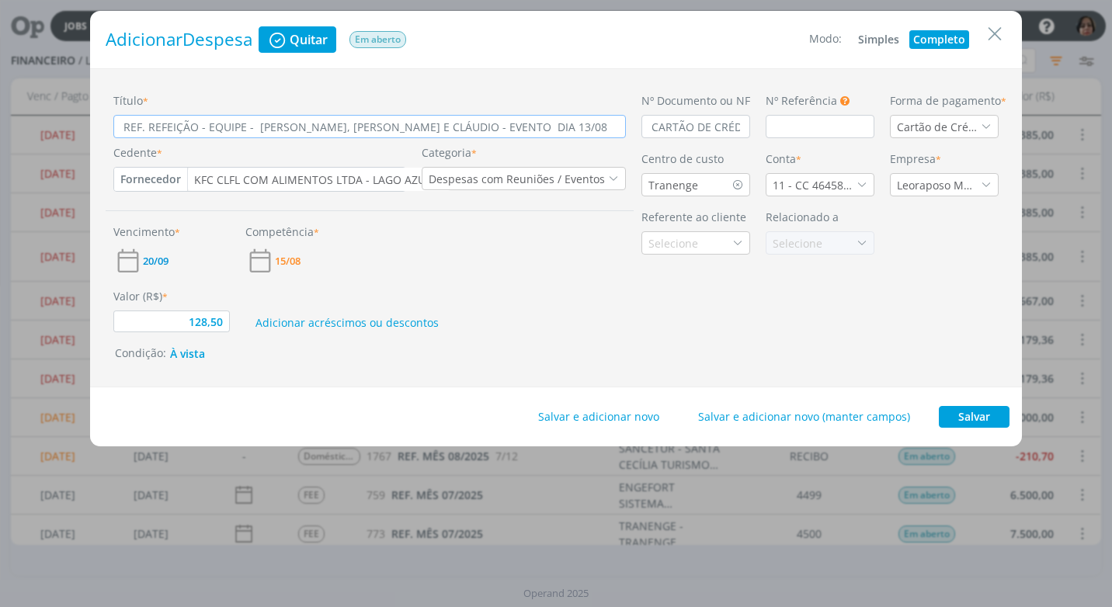
drag, startPoint x: 495, startPoint y: 130, endPoint x: 62, endPoint y: 133, distance: 433.1
click at [70, 133] on div "Adicionar Despesa Quitar Em aberto Modo: Simples Completo Título * REF. REFEIÇÃ…" at bounding box center [556, 303] width 1112 height 607
click at [560, 286] on div "Valor (R$) * 128,50 Adicionar acréscimos ou descontos" at bounding box center [370, 304] width 528 height 57
click at [994, 415] on button "Salvar" at bounding box center [973, 417] width 71 height 22
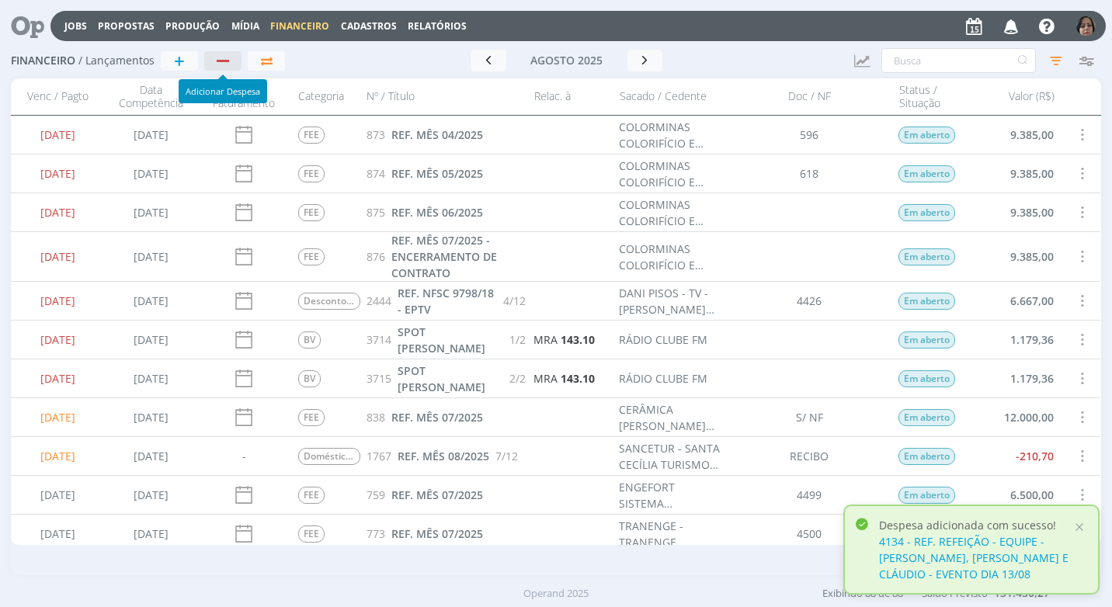
click at [223, 56] on div "button" at bounding box center [223, 61] width 20 height 10
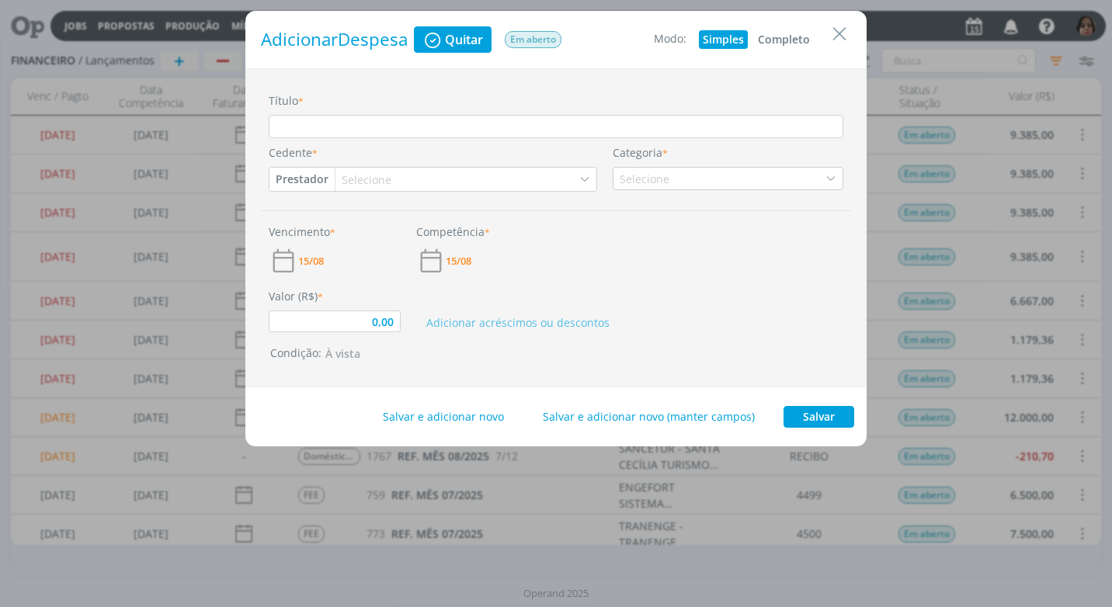
click at [795, 40] on button "Completo" at bounding box center [784, 39] width 60 height 19
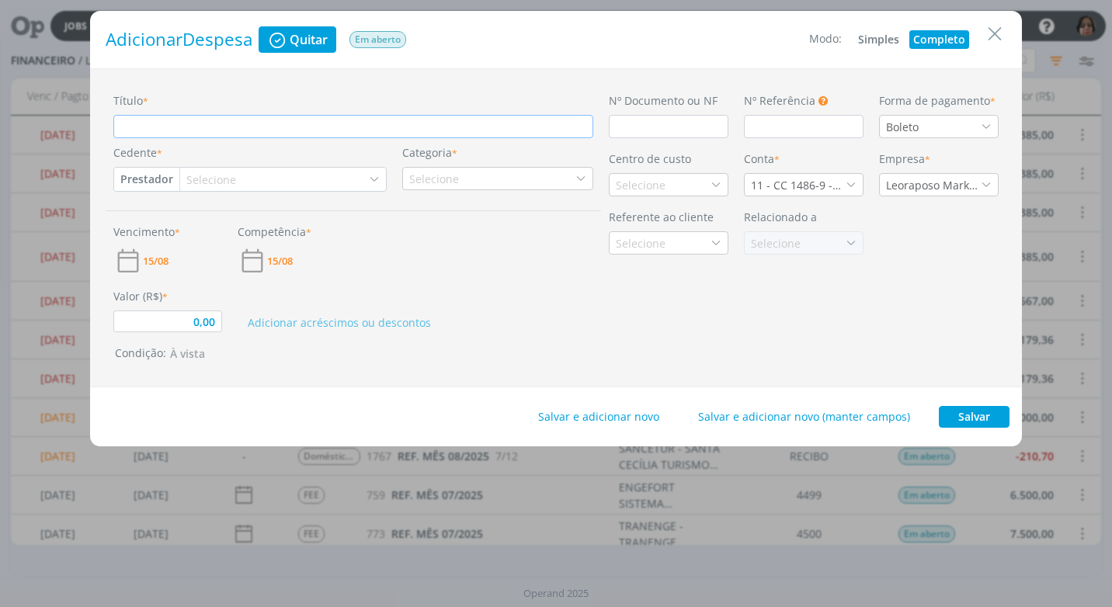
click at [132, 131] on input "Título *" at bounding box center [353, 126] width 480 height 23
paste input "REF. REFEIÇÃO - EQUIPE - [PERSON_NAME], [PERSON_NAME] E CLÁUDIO - EVENTO DIA 13…"
click at [627, 129] on input "dialog" at bounding box center [669, 126] width 120 height 23
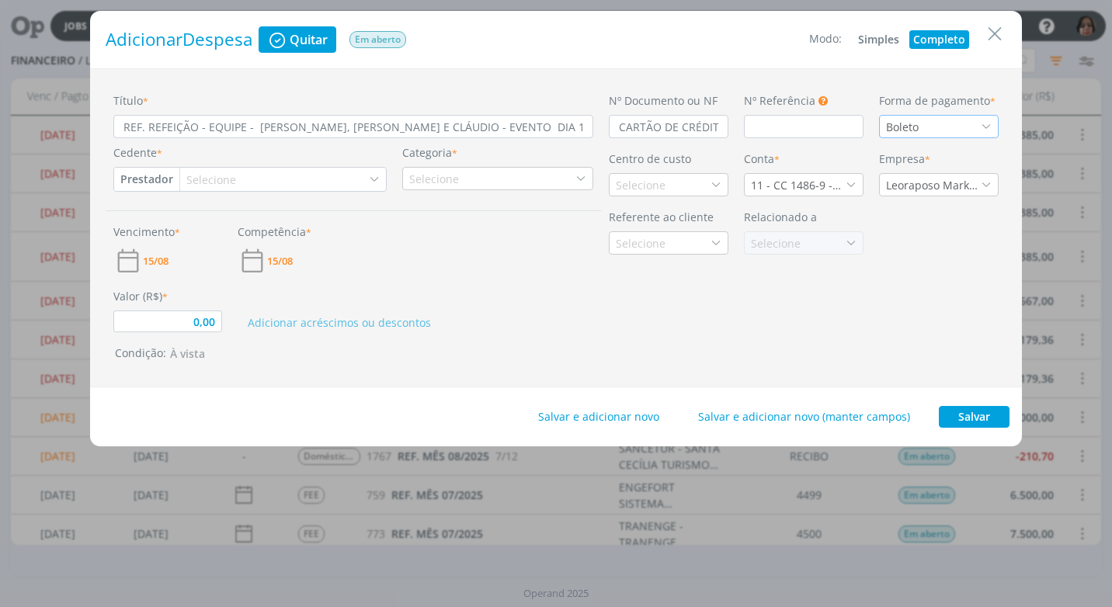
click at [987, 125] on icon "dialog" at bounding box center [985, 126] width 11 height 11
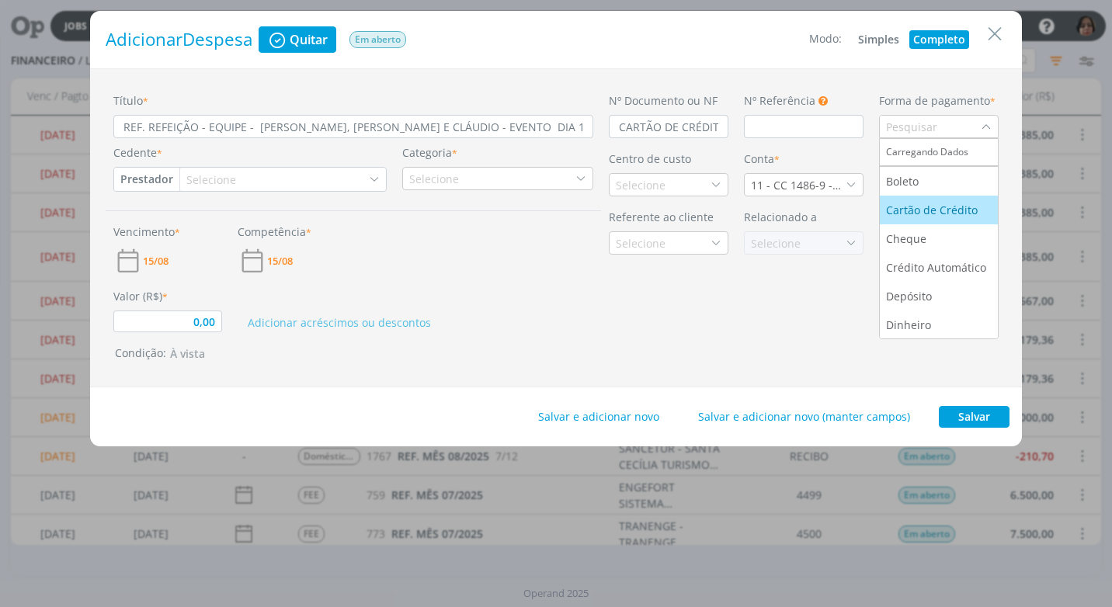
click at [961, 209] on div "Cartão de Crédito" at bounding box center [933, 210] width 95 height 16
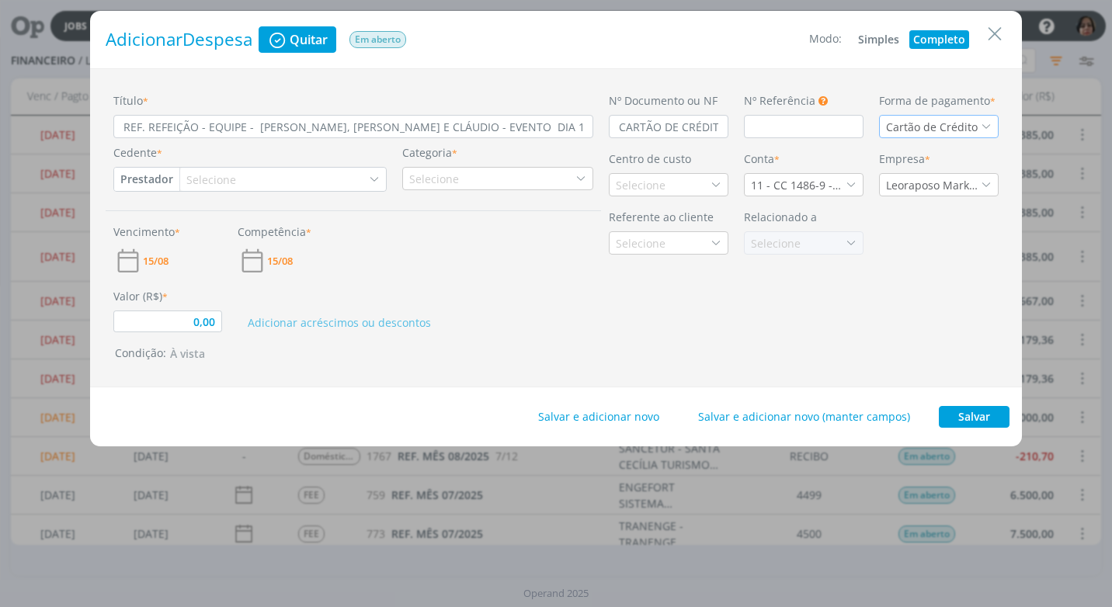
click at [155, 179] on button "Prestador" at bounding box center [146, 179] width 65 height 23
click at [182, 228] on link "Fornecedor" at bounding box center [176, 230] width 123 height 25
click at [204, 175] on div "Selecione" at bounding box center [220, 180] width 53 height 16
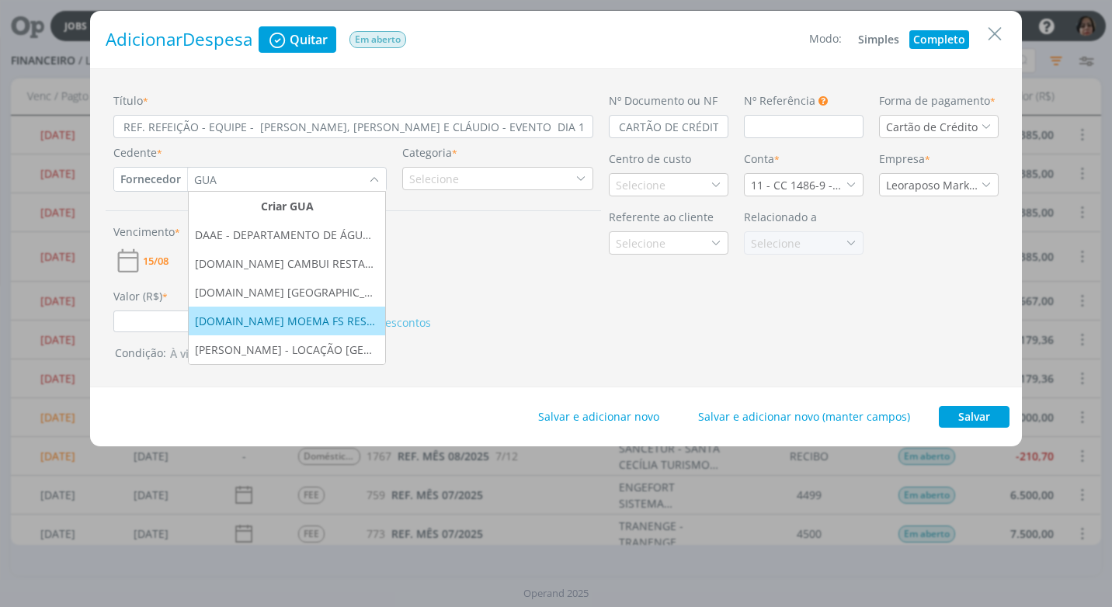
click at [266, 328] on div "[DOMAIN_NAME] MOEMA FS RESTAURANTES LTDA" at bounding box center [287, 321] width 184 height 16
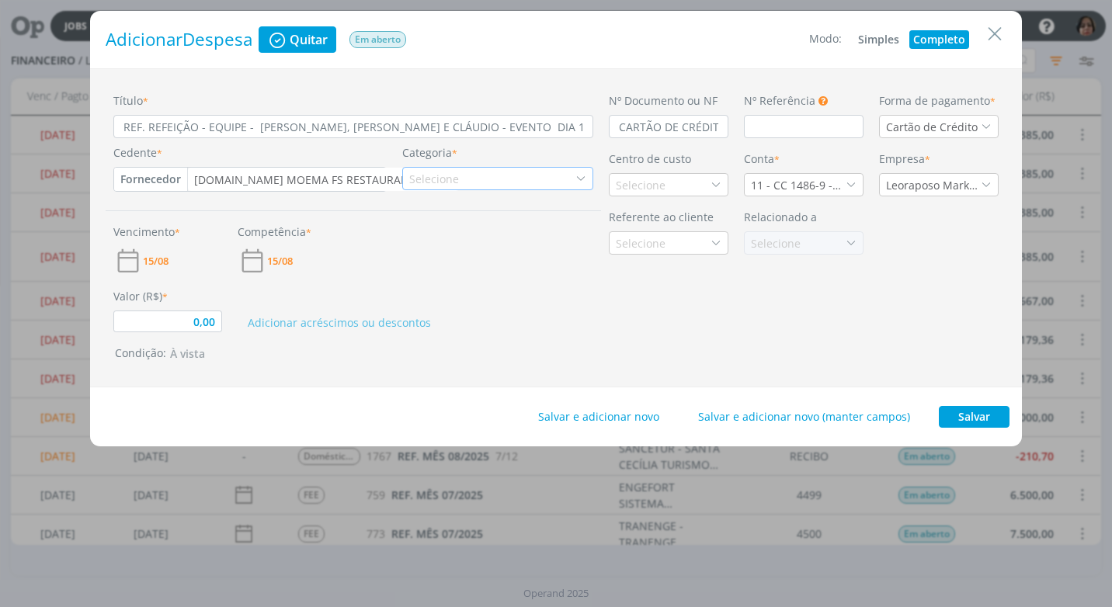
click at [579, 178] on icon "dialog" at bounding box center [580, 178] width 11 height 11
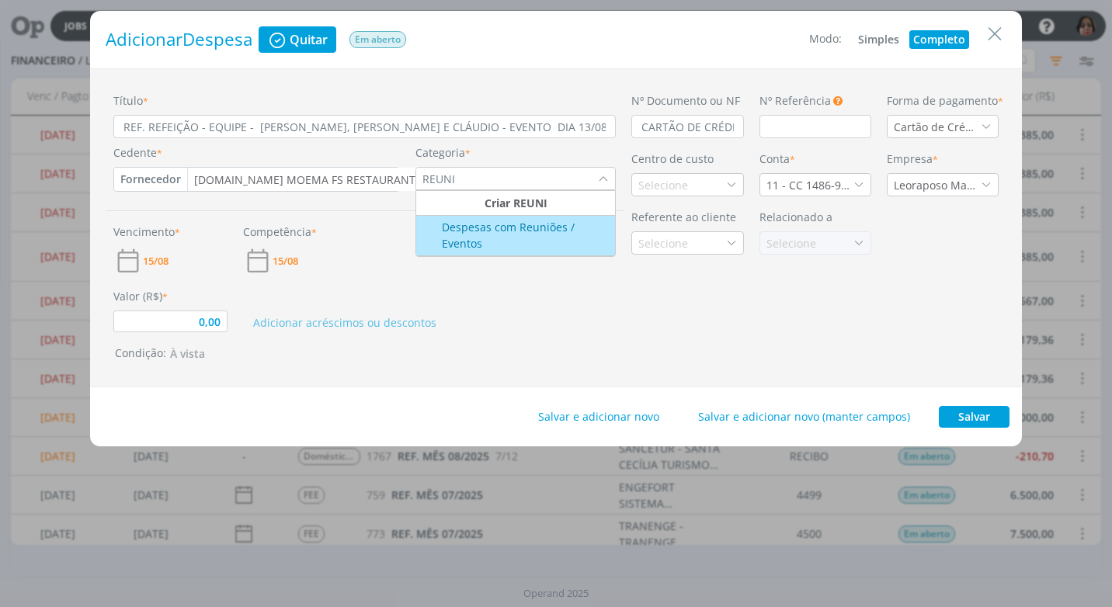
click at [536, 231] on div "Despesas com Reuniões / Eventos" at bounding box center [515, 235] width 195 height 33
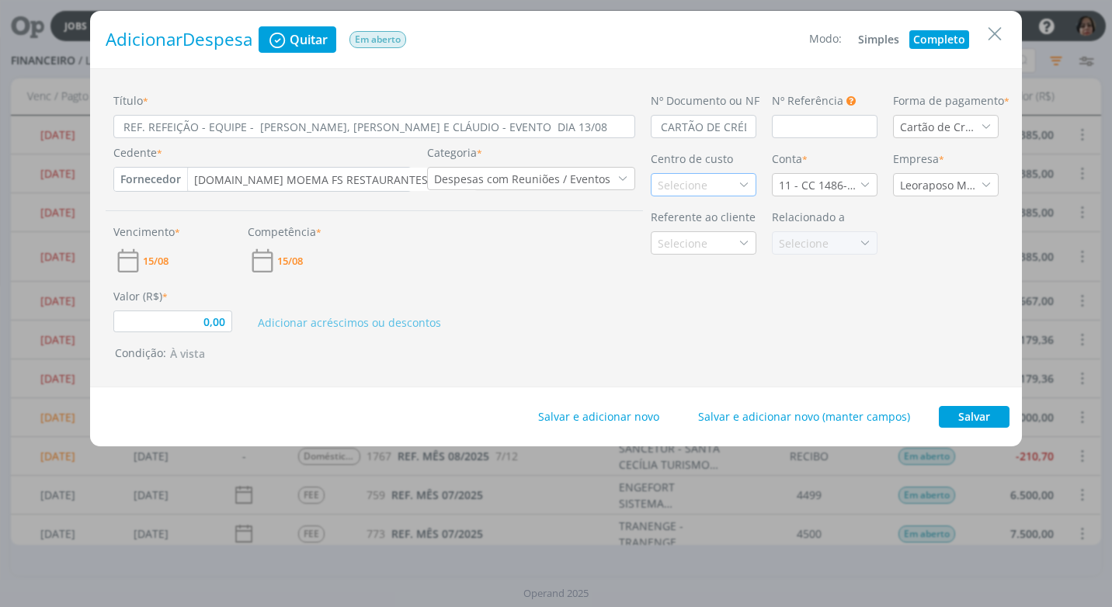
click at [662, 188] on div "Selecione" at bounding box center [683, 185] width 53 height 16
click at [708, 238] on div "Tranenge" at bounding box center [703, 240] width 92 height 16
click at [860, 188] on icon "dialog" at bounding box center [864, 184] width 11 height 11
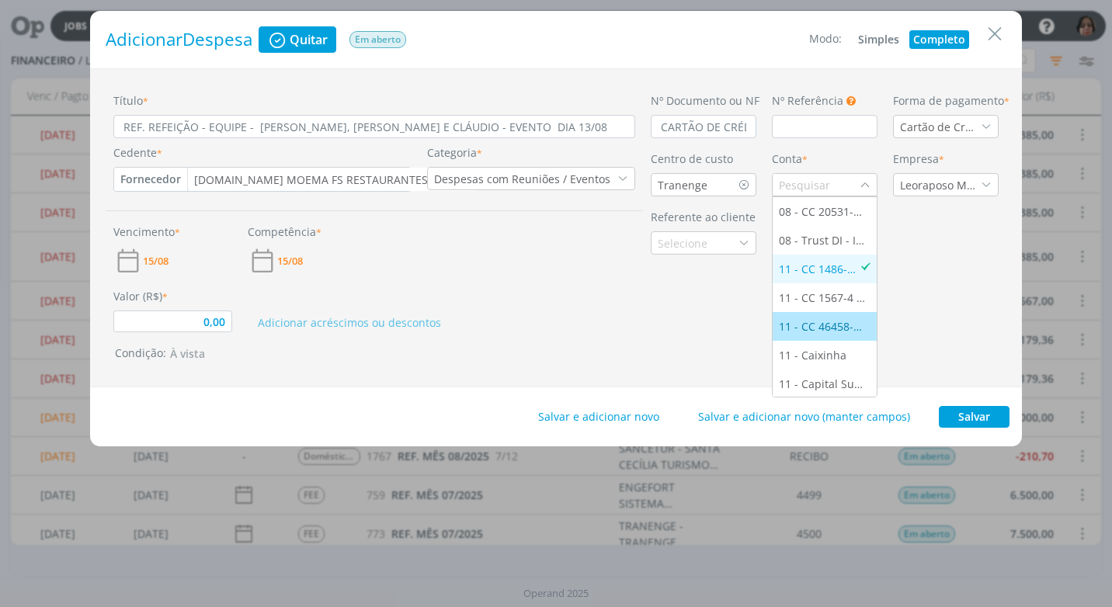
click at [842, 329] on div "11 - CC 46458-5 - [GEOGRAPHIC_DATA]" at bounding box center [825, 326] width 92 height 16
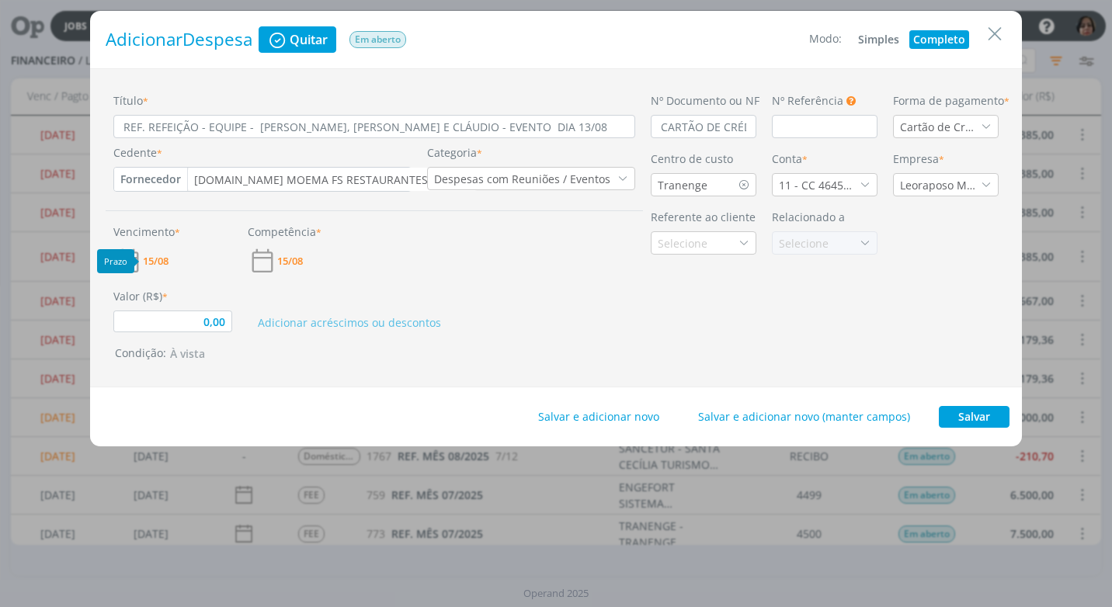
click at [148, 257] on span "15/08" at bounding box center [156, 261] width 26 height 10
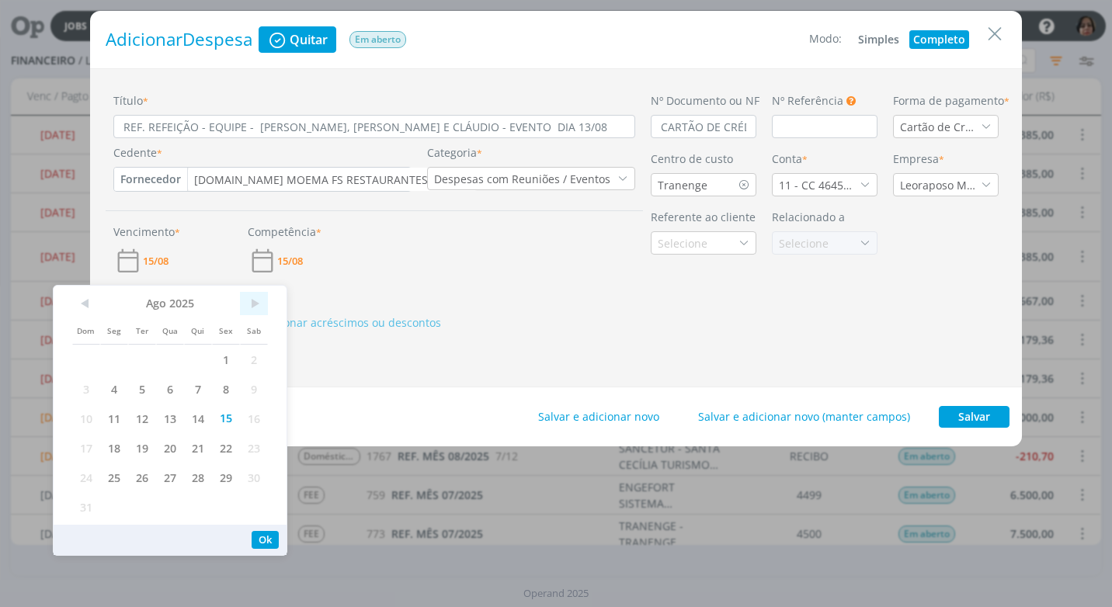
click at [258, 300] on span ">" at bounding box center [254, 303] width 28 height 23
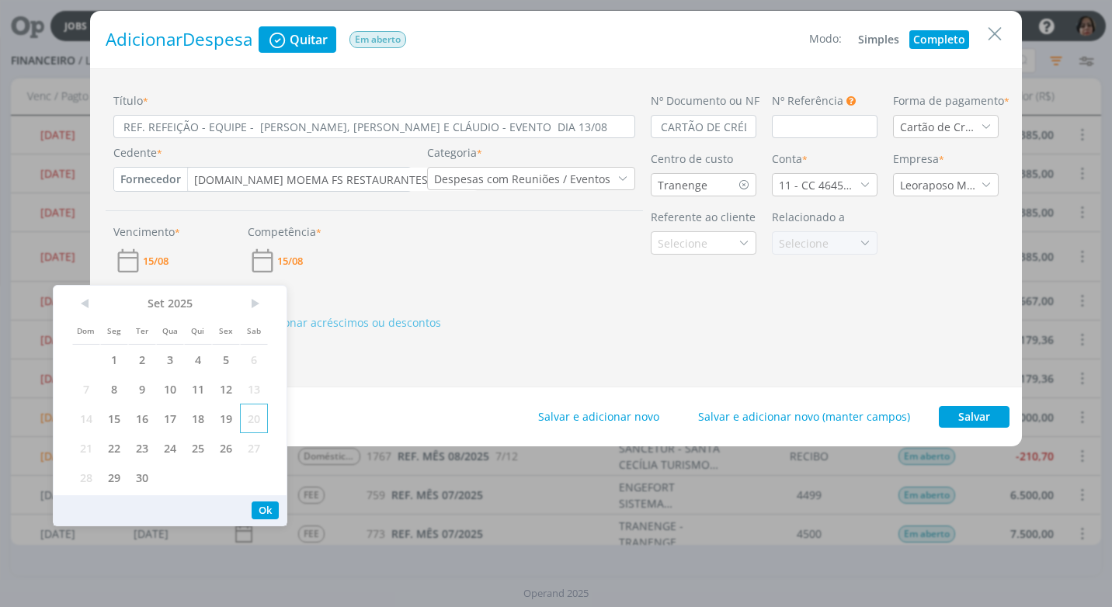
click at [259, 418] on span "20" at bounding box center [254, 418] width 28 height 29
click at [272, 511] on button "Ok" at bounding box center [264, 510] width 27 height 18
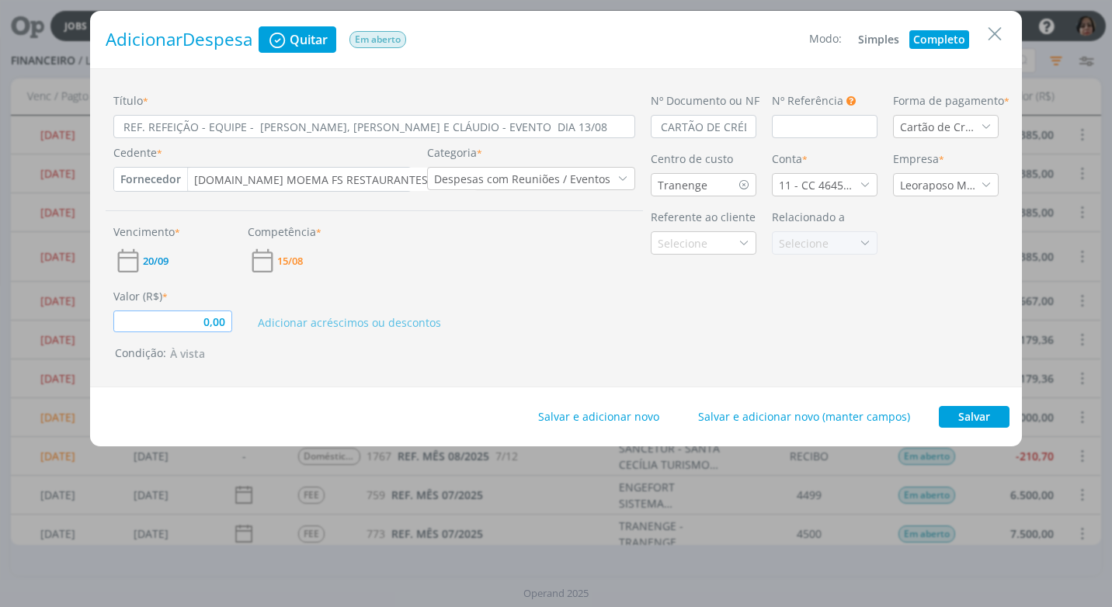
click at [192, 326] on input "0,00" at bounding box center [172, 321] width 119 height 22
click at [980, 413] on button "Salvar" at bounding box center [973, 417] width 71 height 22
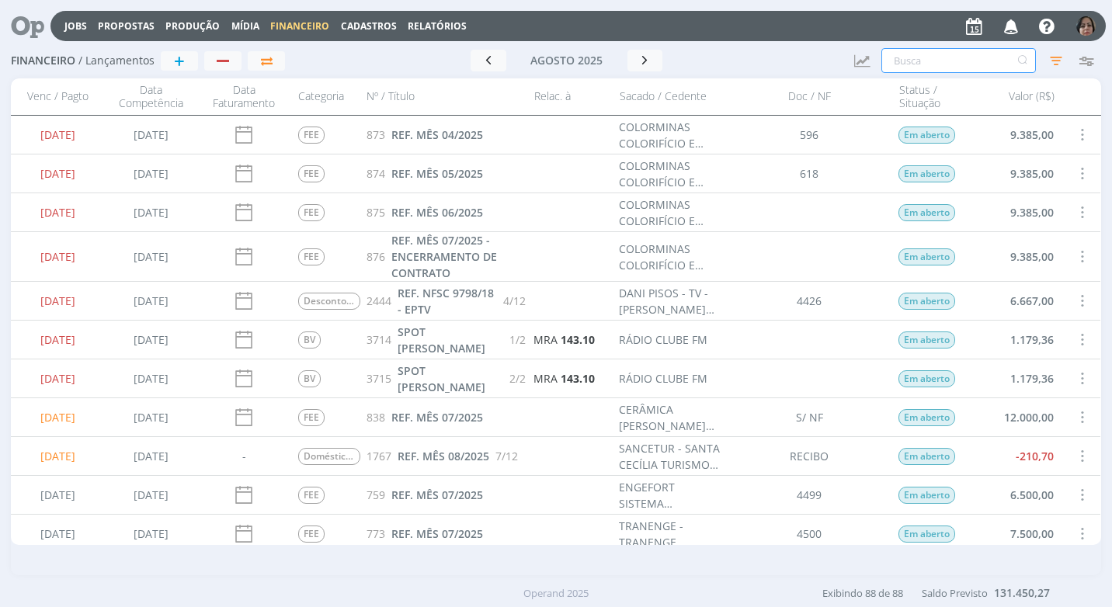
click at [917, 64] on input "text" at bounding box center [958, 60] width 154 height 25
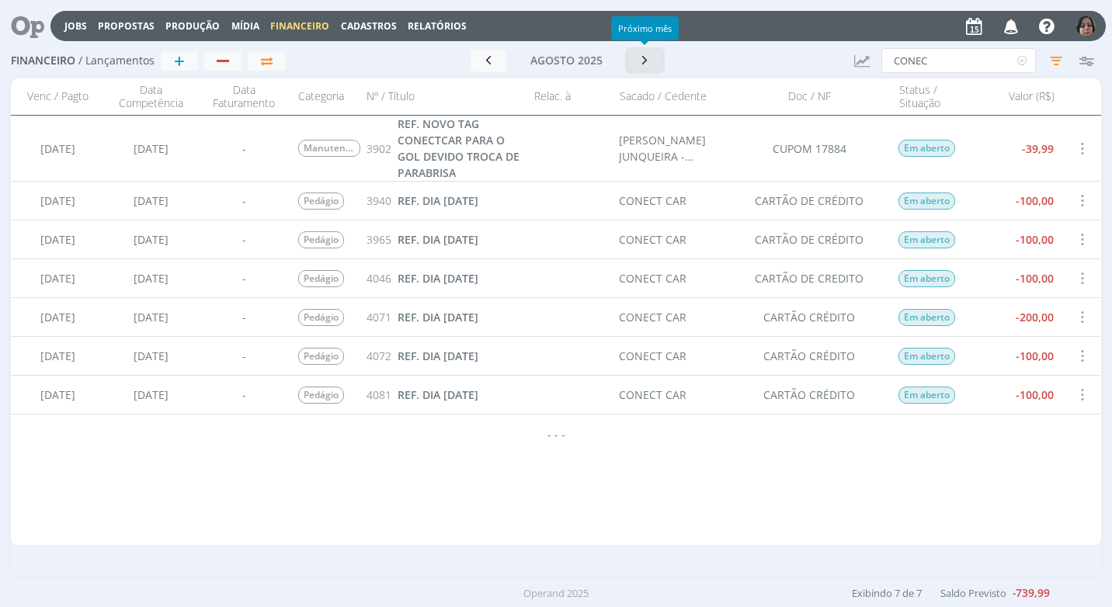
click at [642, 61] on icon "button" at bounding box center [645, 60] width 16 height 15
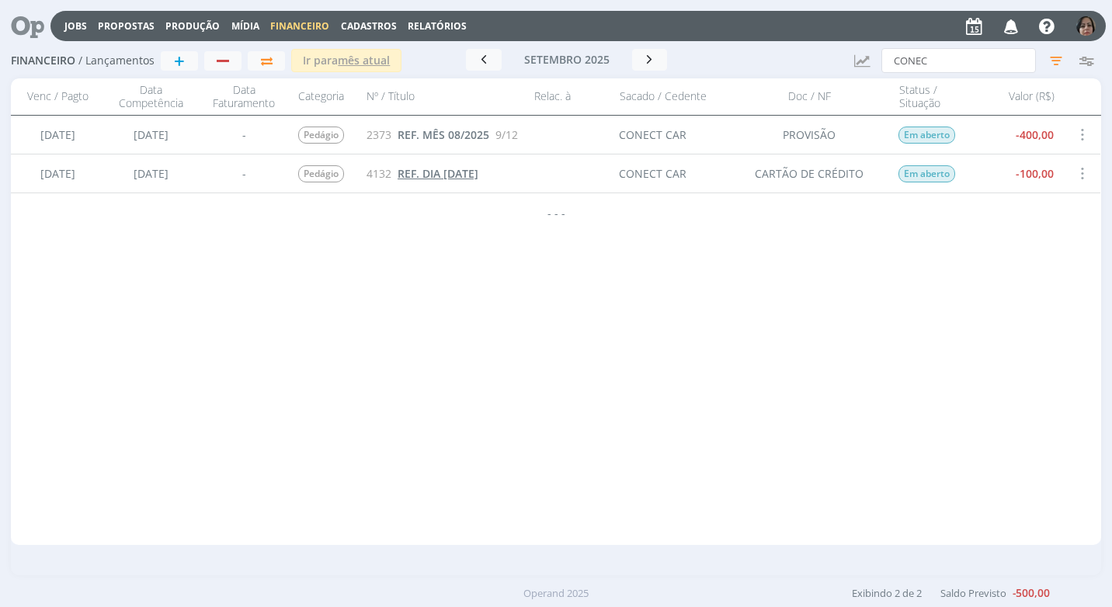
click at [471, 178] on span "REF. DIA [DATE]" at bounding box center [437, 173] width 81 height 15
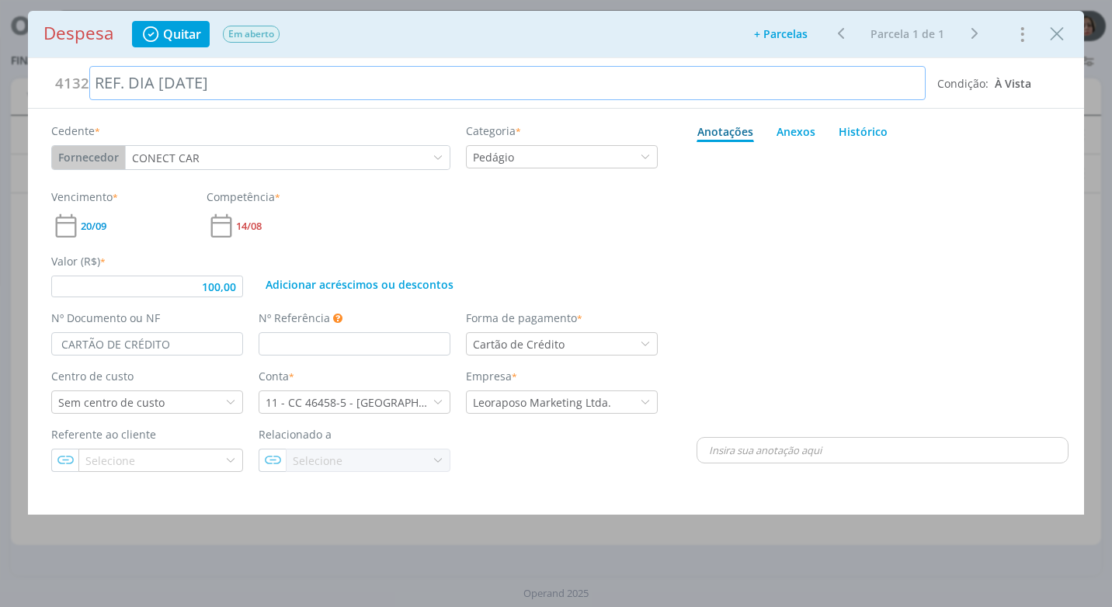
drag, startPoint x: 248, startPoint y: 82, endPoint x: 12, endPoint y: 74, distance: 236.9
click at [12, 74] on div "Despesa Quitar Em aberto Adicionar parcelas: As parcelas serão geradas com base…" at bounding box center [556, 303] width 1112 height 607
copy div "REF. DIA [DATE]"
click at [1059, 35] on icon "Close" at bounding box center [1056, 34] width 23 height 23
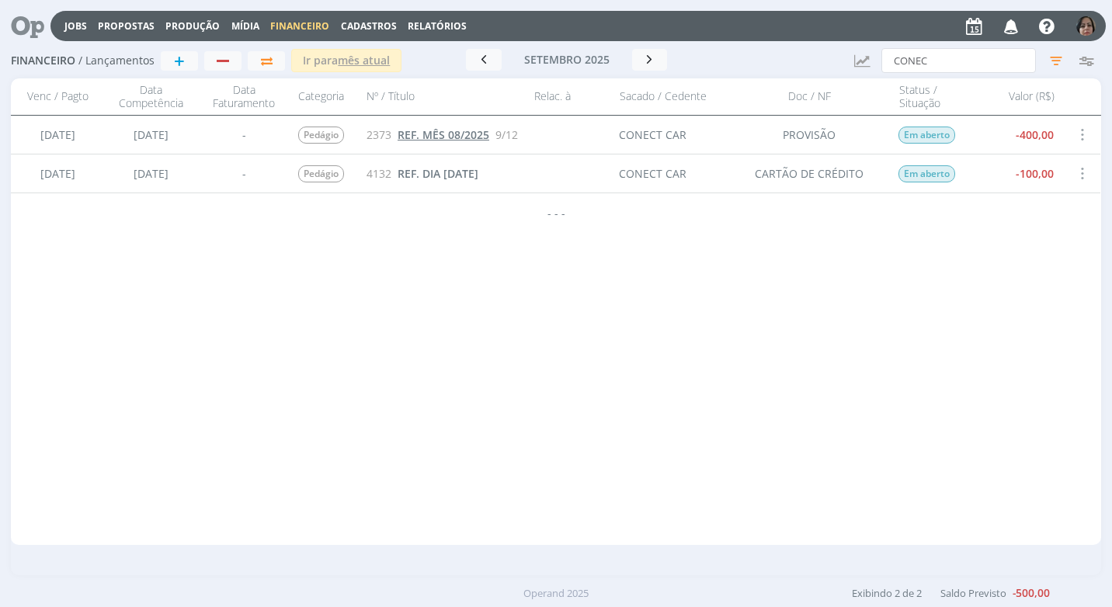
click at [460, 134] on span "REF. MÊS 08/2025" at bounding box center [443, 134] width 92 height 15
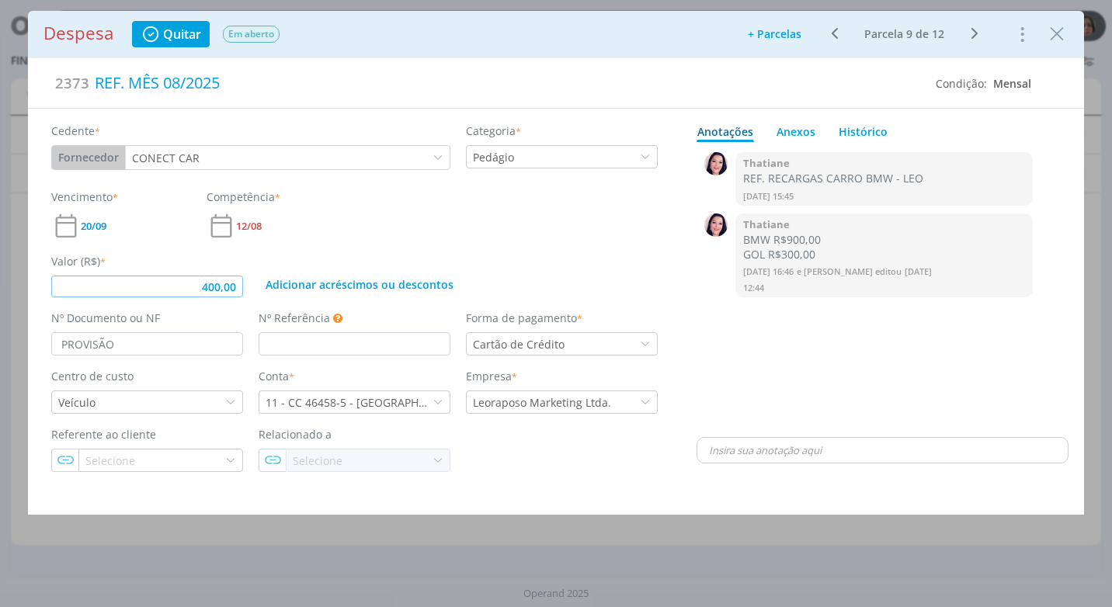
drag, startPoint x: 209, startPoint y: 289, endPoint x: 204, endPoint y: 301, distance: 13.3
click at [206, 290] on input "400,00" at bounding box center [147, 287] width 192 height 22
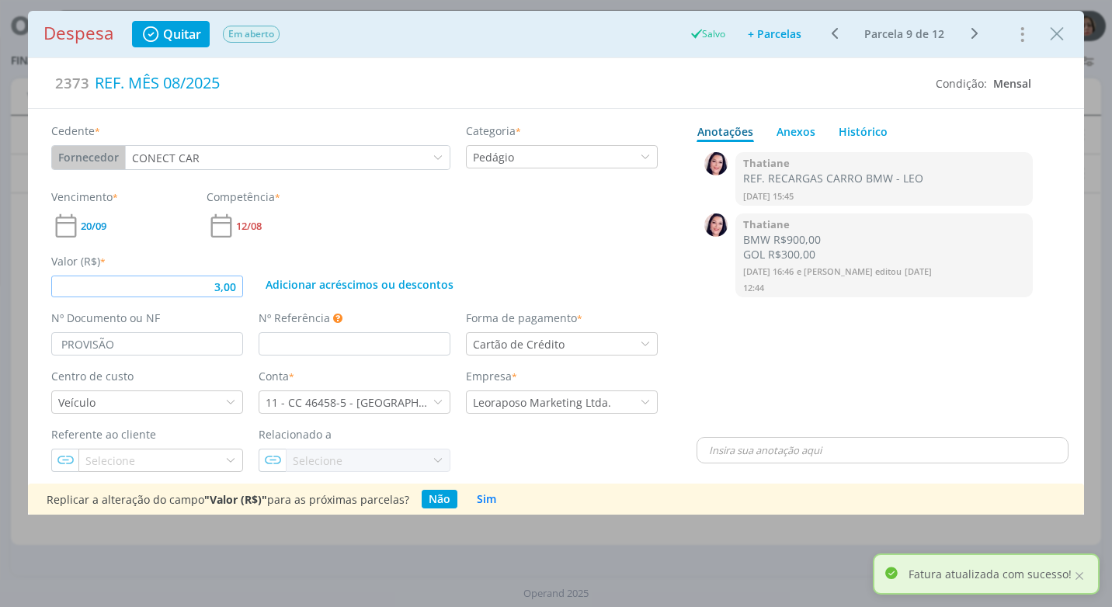
drag, startPoint x: 220, startPoint y: 293, endPoint x: 208, endPoint y: 312, distance: 22.6
click at [217, 295] on input "3,00" at bounding box center [147, 287] width 192 height 22
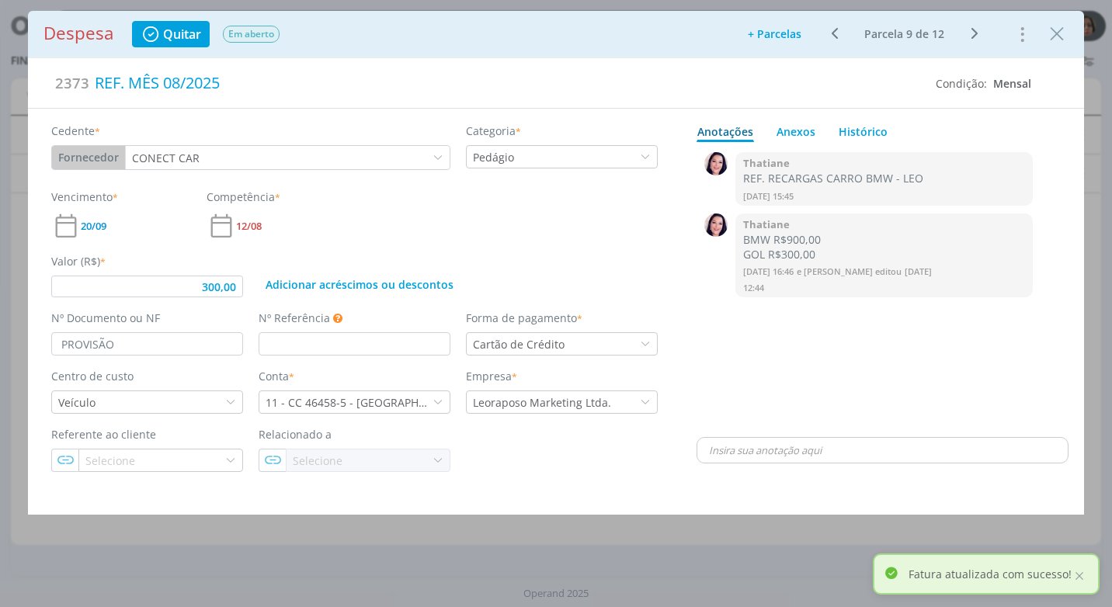
click at [567, 287] on div "Adicionar acréscimos ou descontos" at bounding box center [458, 275] width 414 height 44
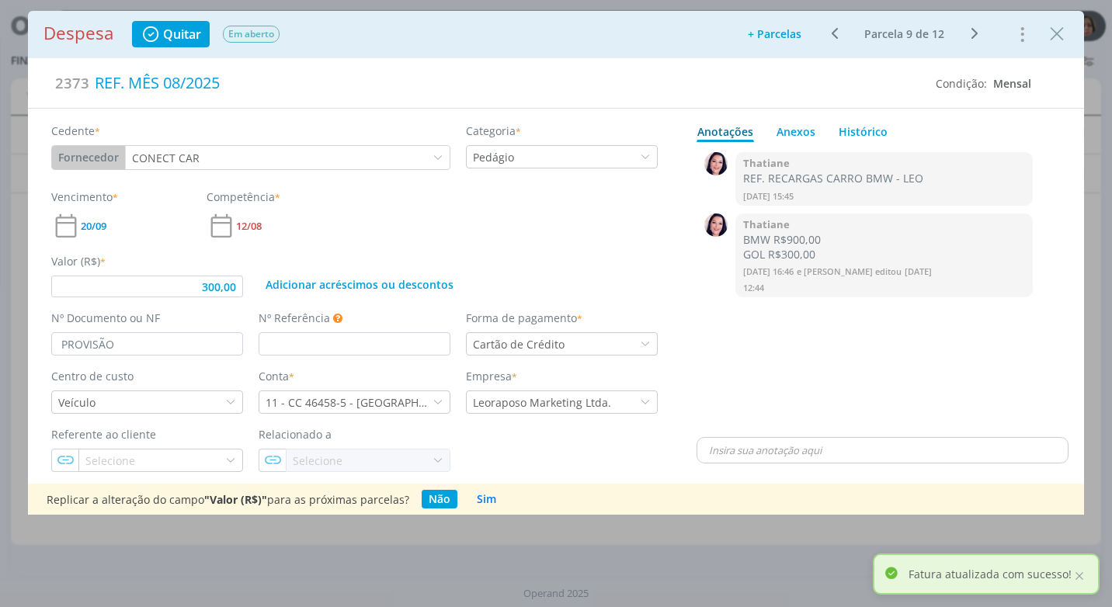
drag, startPoint x: 1053, startPoint y: 36, endPoint x: 898, endPoint y: 115, distance: 173.9
click at [1053, 36] on icon "Close" at bounding box center [1056, 34] width 23 height 23
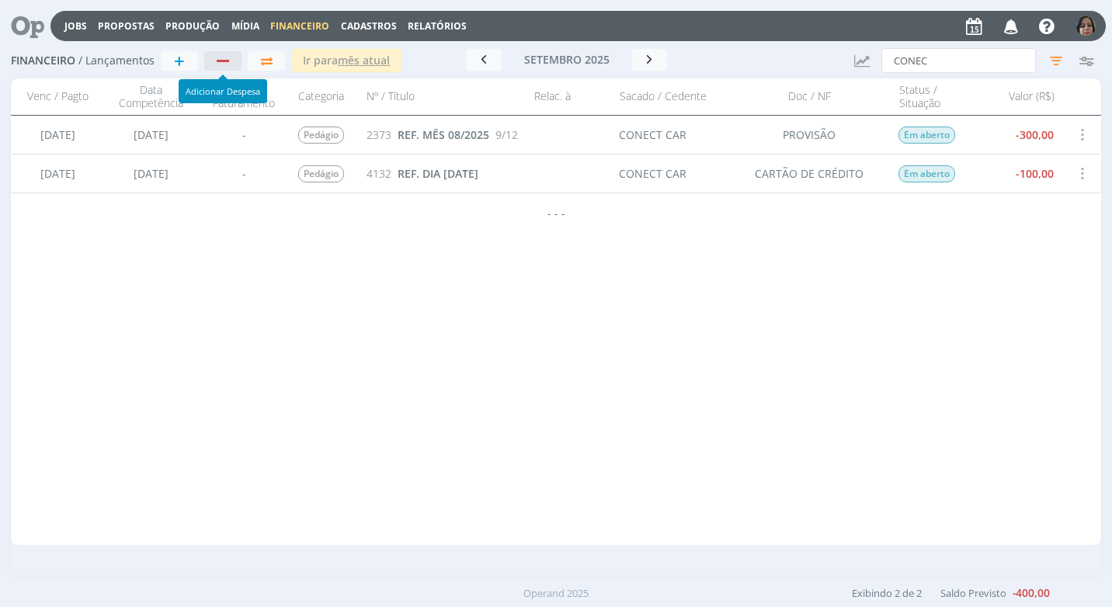
click at [223, 60] on div "button" at bounding box center [223, 61] width 12 height 2
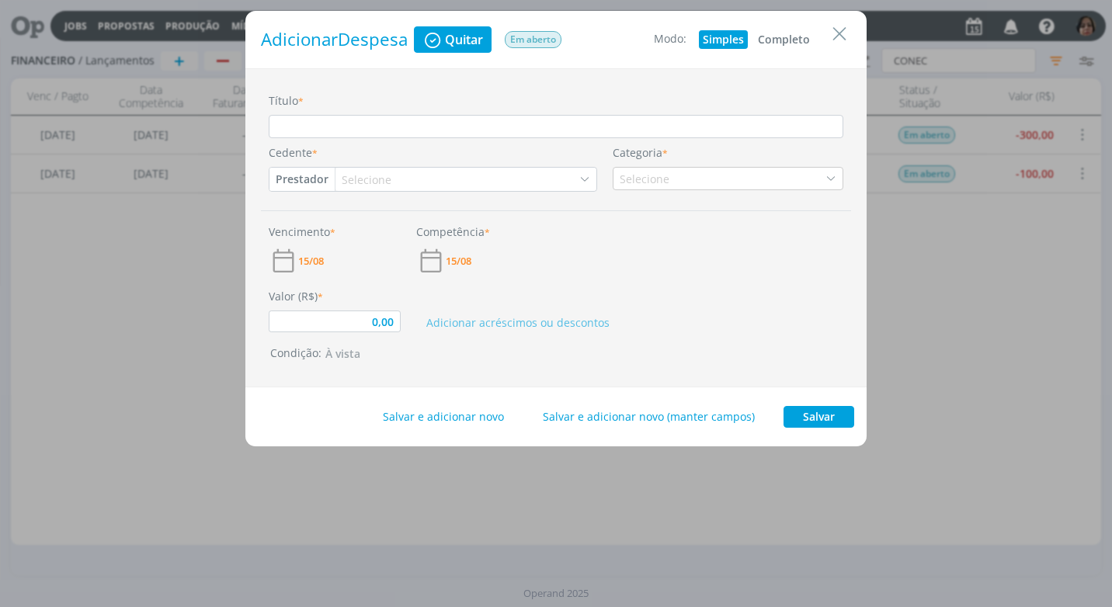
click at [792, 31] on button "Completo" at bounding box center [784, 39] width 60 height 19
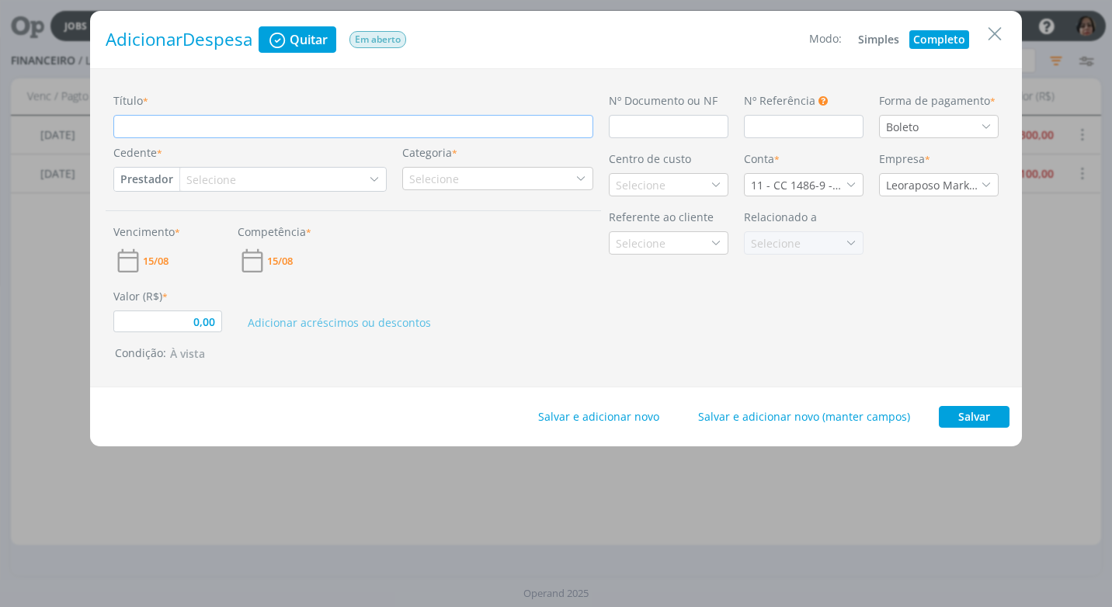
click at [150, 125] on input "Título *" at bounding box center [353, 126] width 480 height 23
paste input "REF. DIA [DATE]"
click at [180, 126] on input "REF. DIA [DATE]" at bounding box center [353, 126] width 480 height 23
click at [584, 285] on div "Valor (R$) * 0,00 Adicionar acréscimos ou descontos" at bounding box center [353, 304] width 495 height 57
click at [648, 121] on input "dialog" at bounding box center [669, 126] width 120 height 23
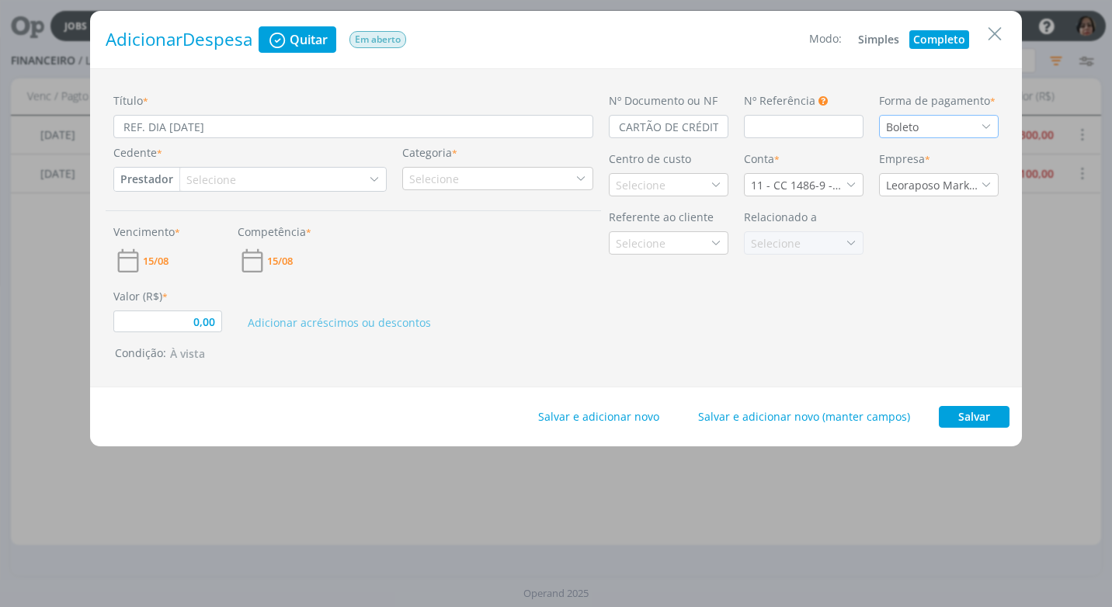
click at [990, 125] on icon "dialog" at bounding box center [985, 126] width 11 height 11
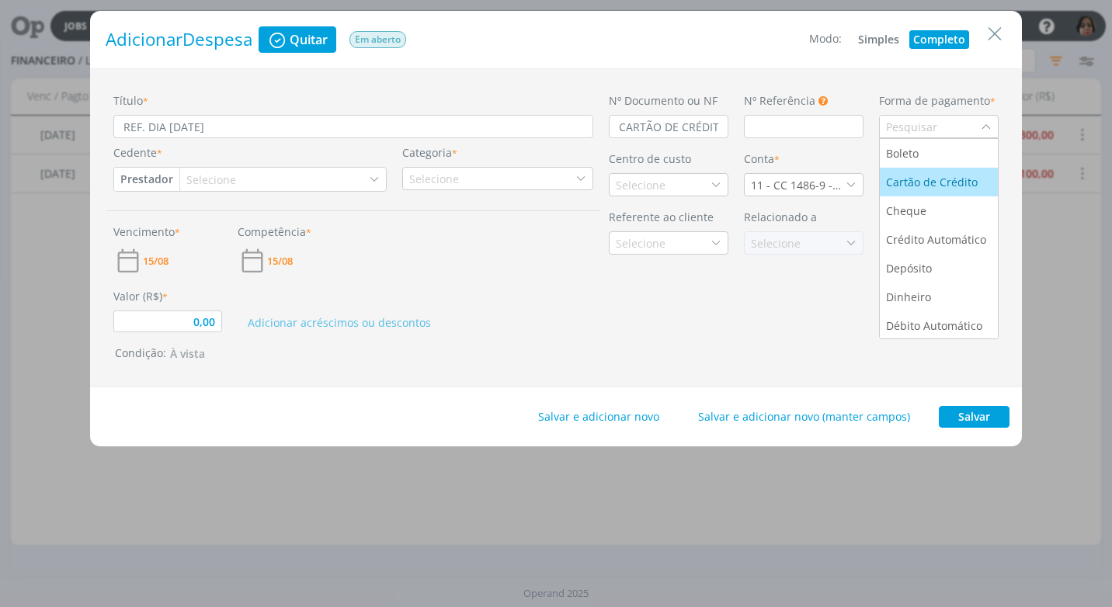
click at [973, 182] on div "Cartão de Crédito" at bounding box center [933, 182] width 95 height 16
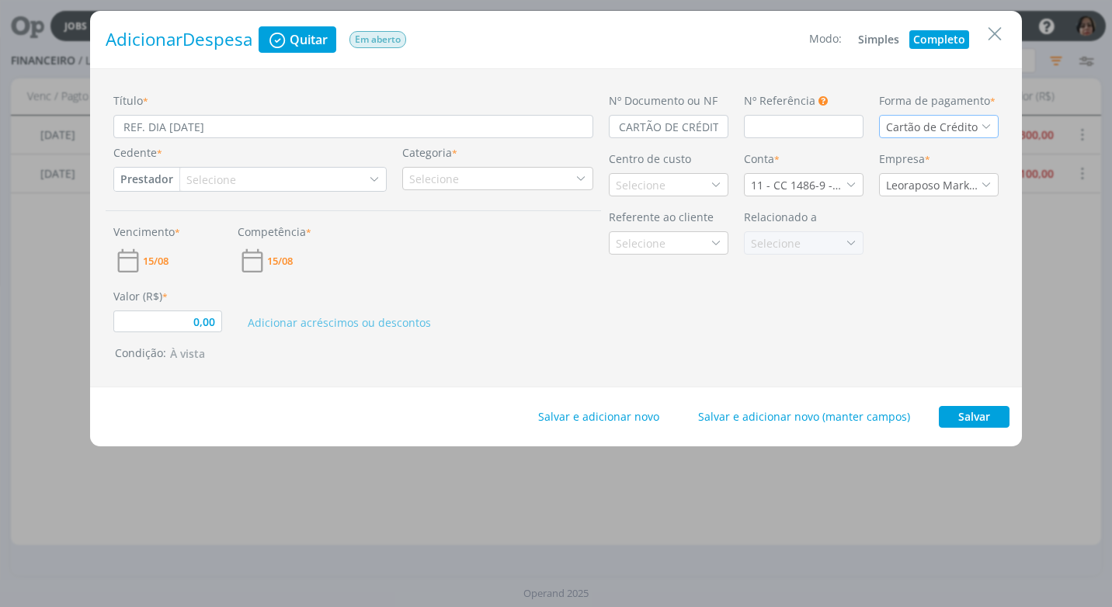
click at [153, 176] on button "Prestador" at bounding box center [146, 179] width 65 height 23
click at [162, 227] on link "Fornecedor" at bounding box center [176, 230] width 123 height 25
click at [199, 173] on div "Selecione" at bounding box center [220, 180] width 53 height 16
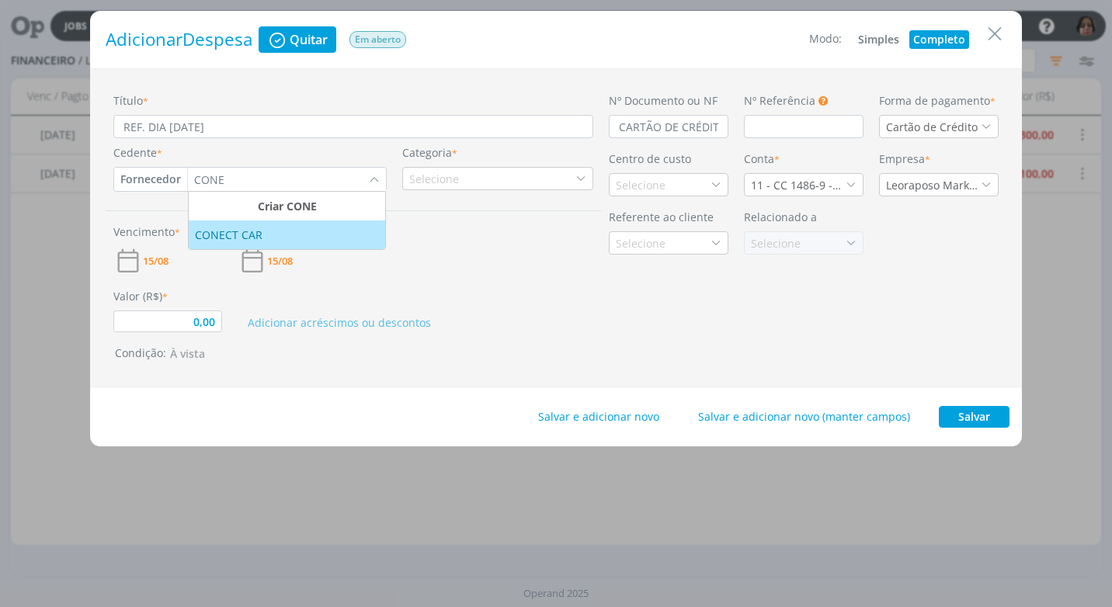
click at [227, 240] on div "CONECT CAR" at bounding box center [230, 235] width 71 height 16
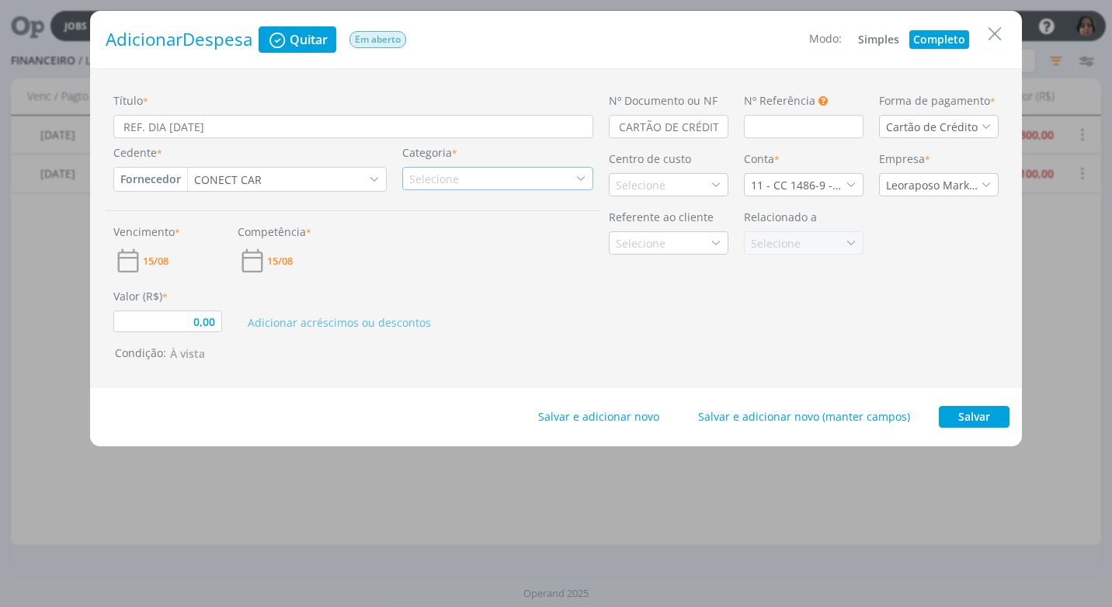
click at [554, 175] on div "Selecione" at bounding box center [497, 178] width 191 height 23
click at [556, 230] on div "Pedágio" at bounding box center [498, 227] width 186 height 16
click at [639, 184] on div "Selecione" at bounding box center [642, 185] width 53 height 16
click at [620, 241] on div "Veículo" at bounding box center [636, 240] width 40 height 16
click at [848, 183] on icon "dialog" at bounding box center [850, 184] width 11 height 11
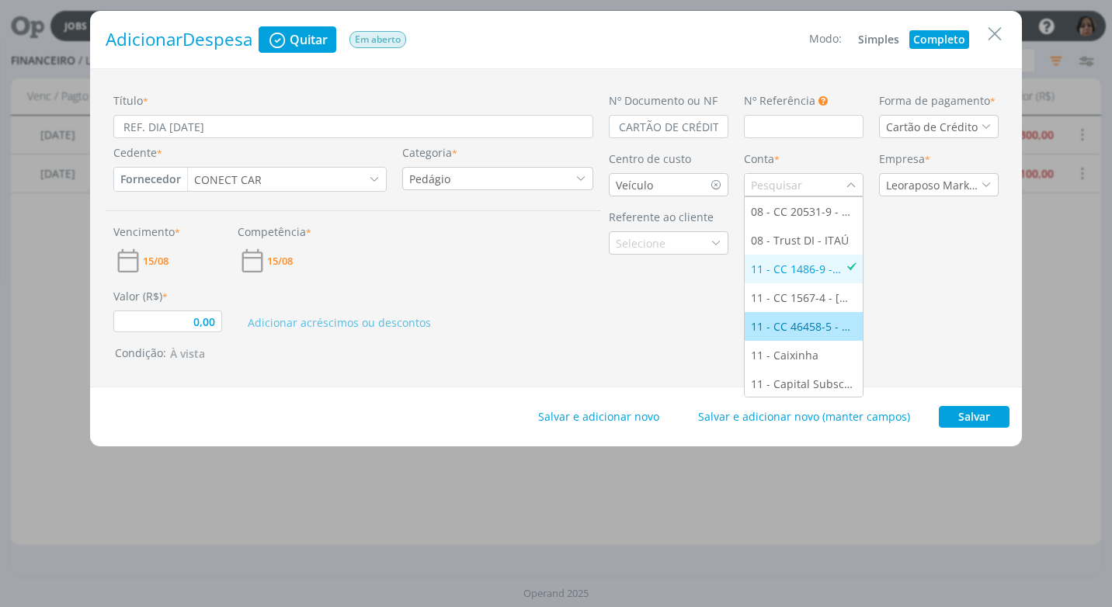
click at [823, 320] on div "11 - CC 46458-5 - [GEOGRAPHIC_DATA]" at bounding box center [804, 326] width 106 height 16
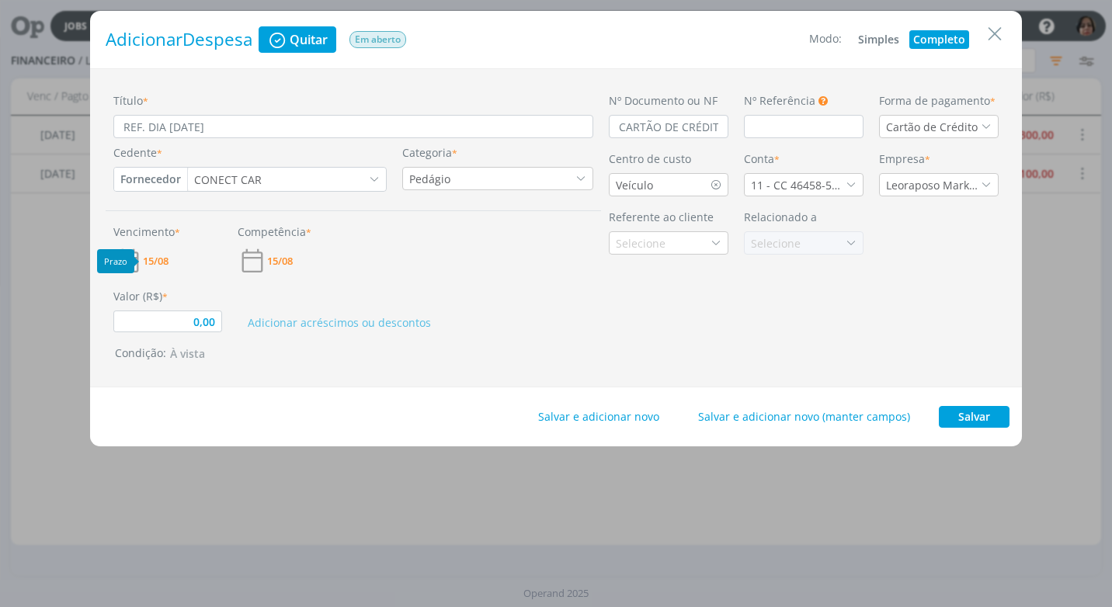
click at [164, 257] on span "15/08" at bounding box center [156, 261] width 26 height 10
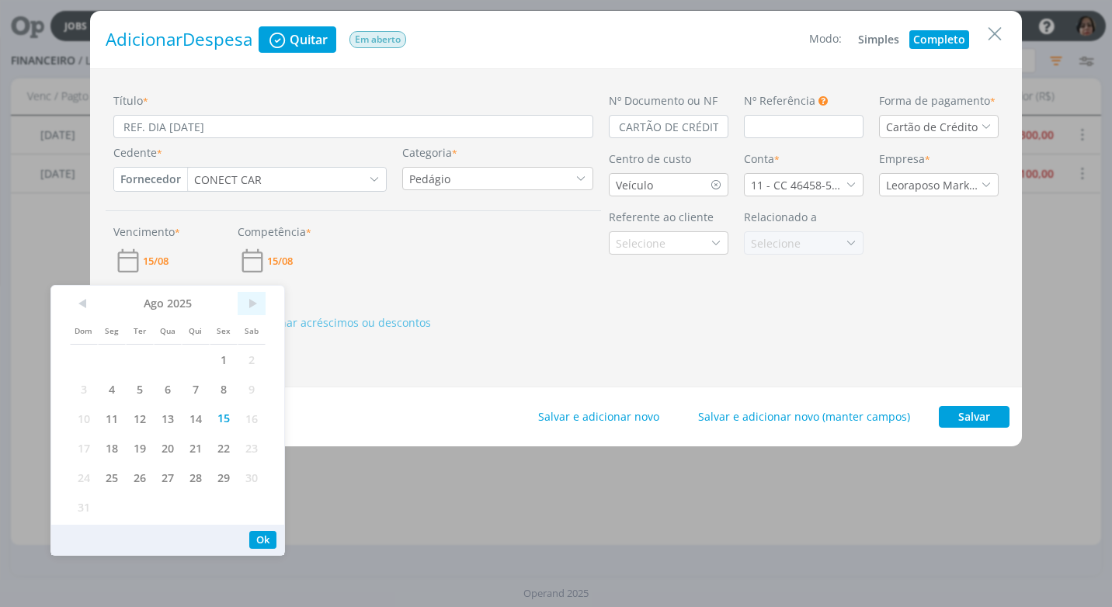
click at [253, 305] on span ">" at bounding box center [252, 303] width 28 height 23
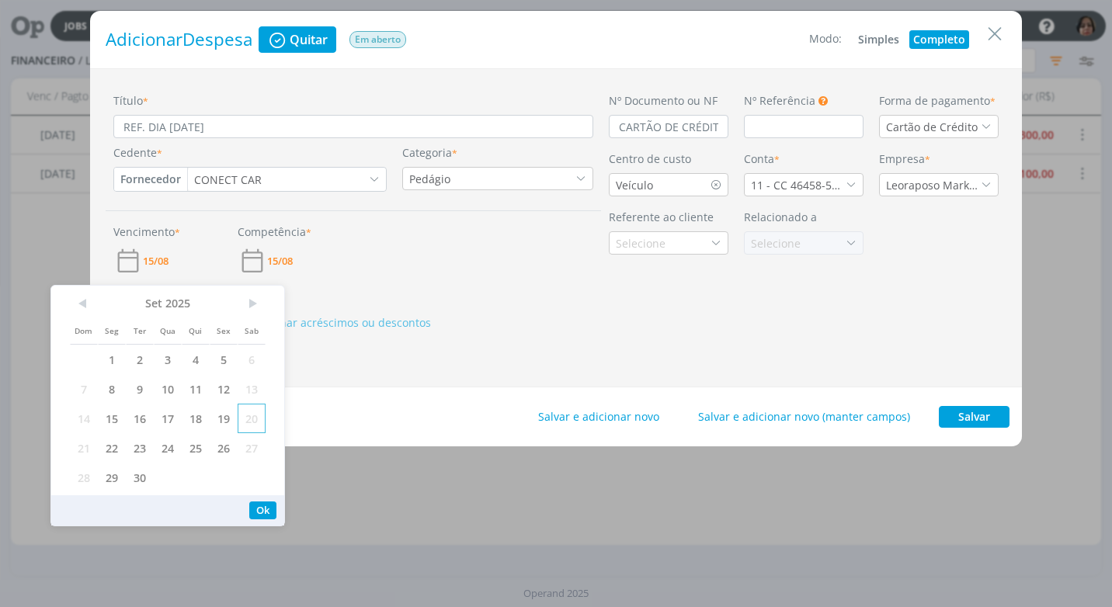
click at [248, 418] on span "20" at bounding box center [252, 418] width 28 height 29
click at [258, 510] on button "Ok" at bounding box center [262, 510] width 27 height 18
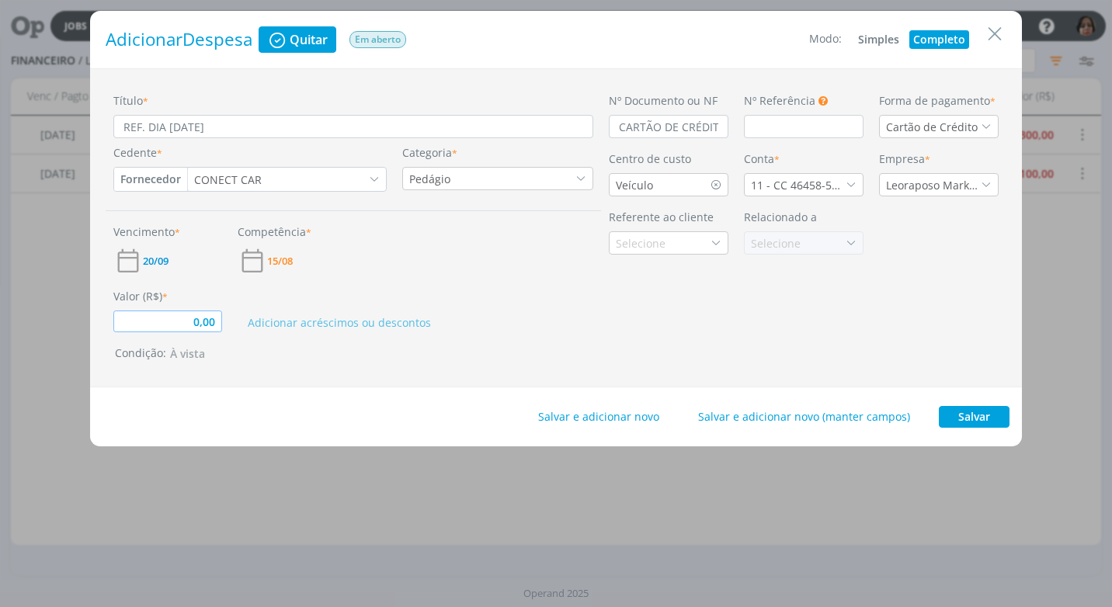
click at [185, 316] on input "0,00" at bounding box center [167, 321] width 109 height 22
drag, startPoint x: 968, startPoint y: 419, endPoint x: 959, endPoint y: 415, distance: 9.4
click at [966, 418] on button "Salvar" at bounding box center [973, 417] width 71 height 22
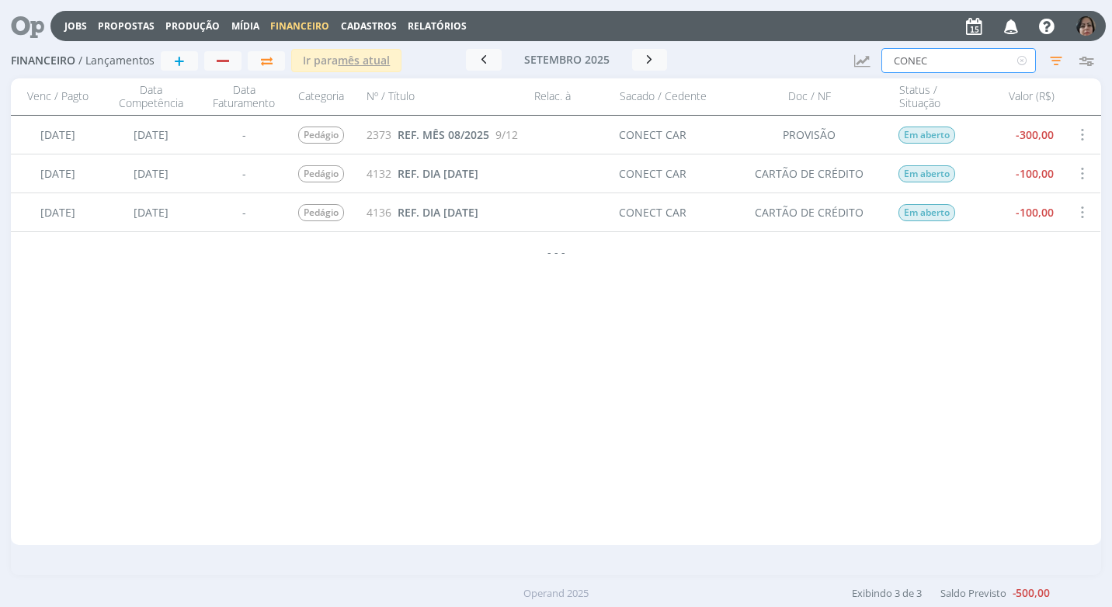
click at [945, 55] on input "CONEC" at bounding box center [958, 60] width 154 height 25
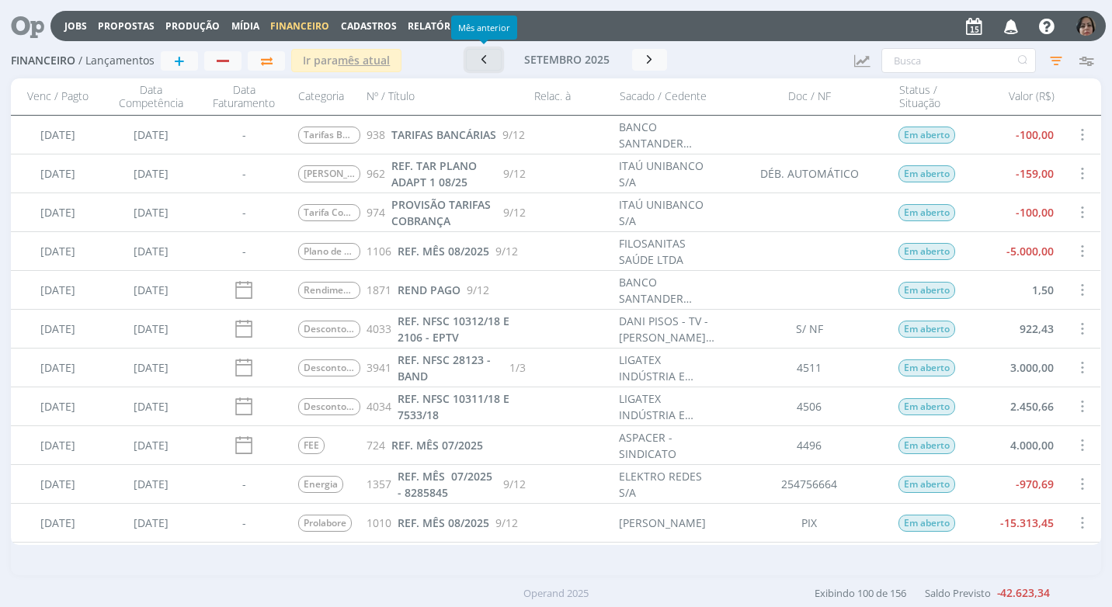
click at [475, 63] on button "button" at bounding box center [484, 60] width 36 height 22
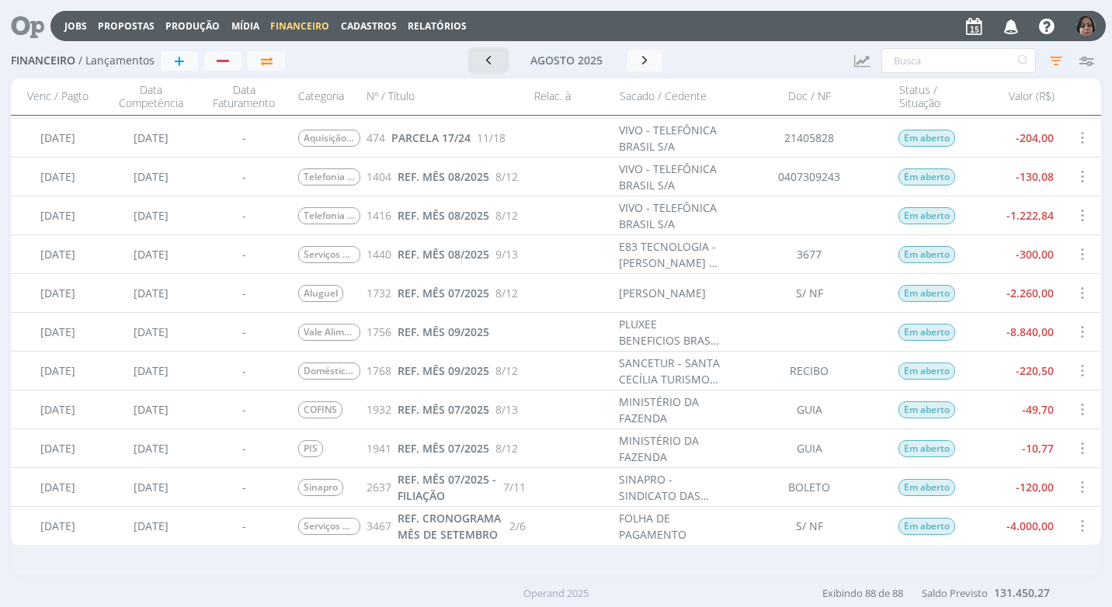
scroll to position [3162, 0]
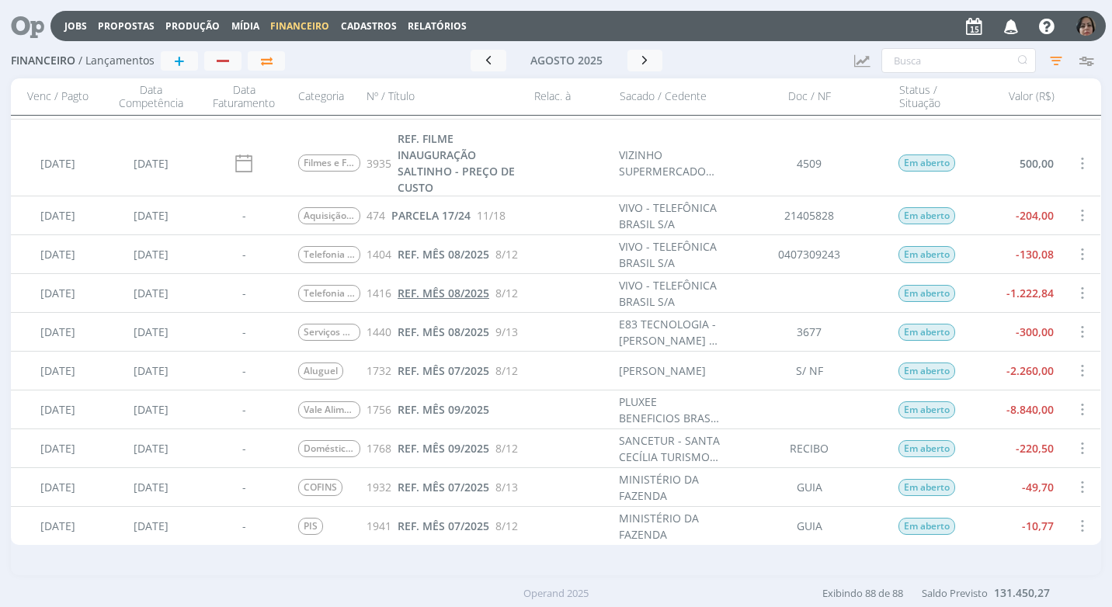
click at [456, 293] on span "REF. MÊS 08/2025" at bounding box center [443, 293] width 92 height 15
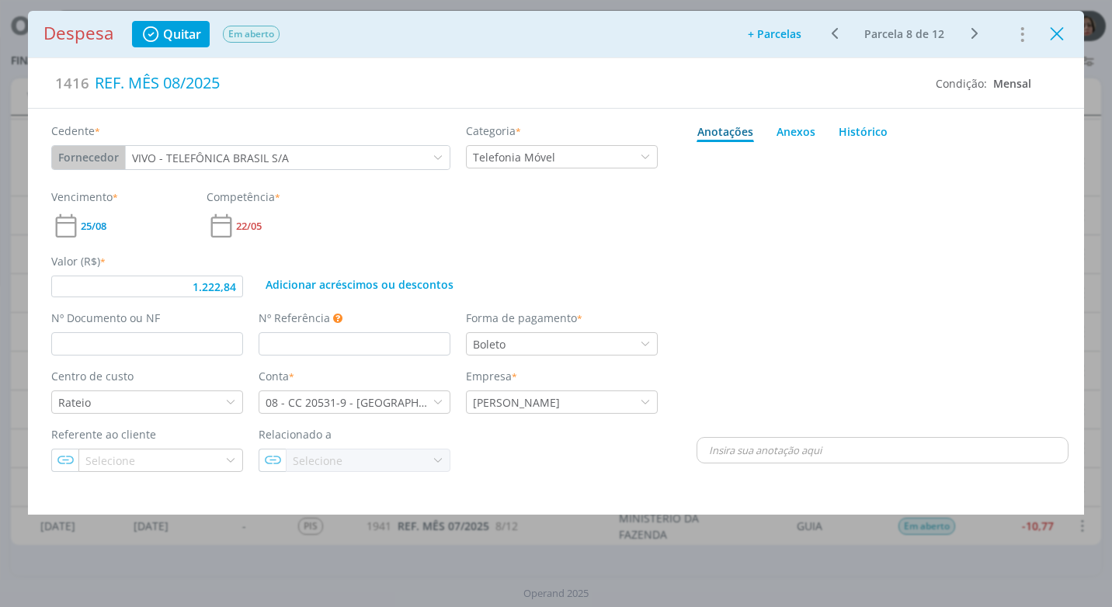
click at [1056, 33] on icon "Close" at bounding box center [1056, 34] width 23 height 23
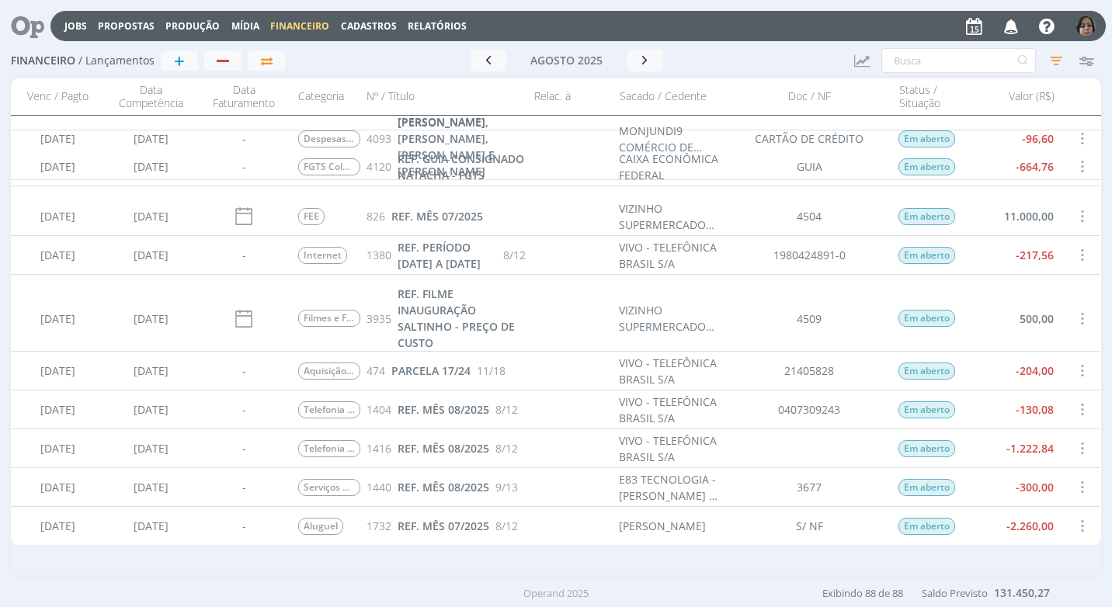
scroll to position [3162, 0]
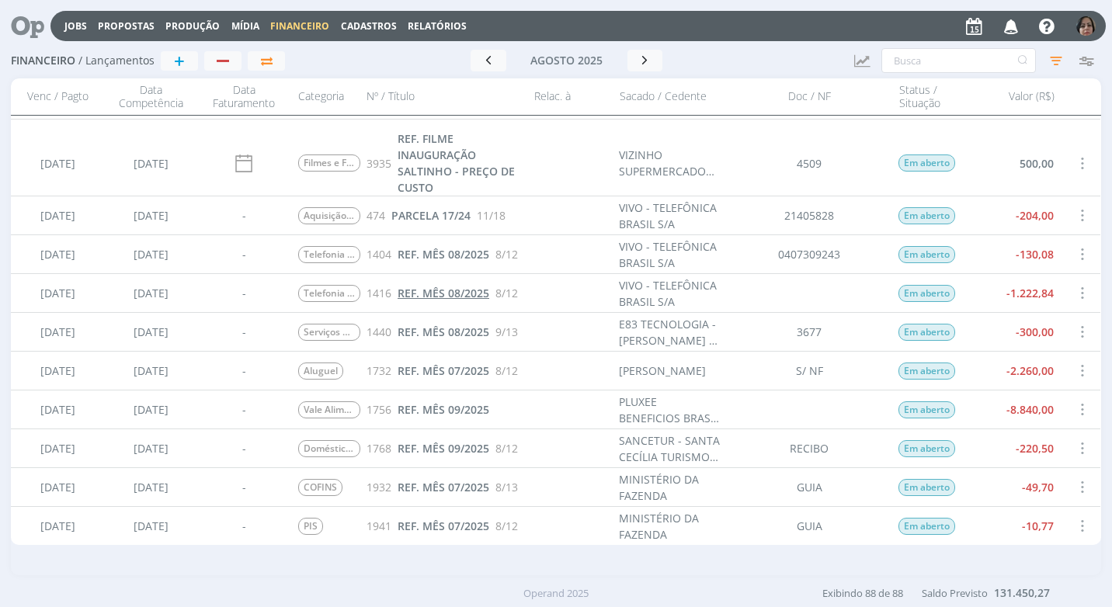
click at [447, 293] on span "REF. MÊS 08/2025" at bounding box center [443, 293] width 92 height 15
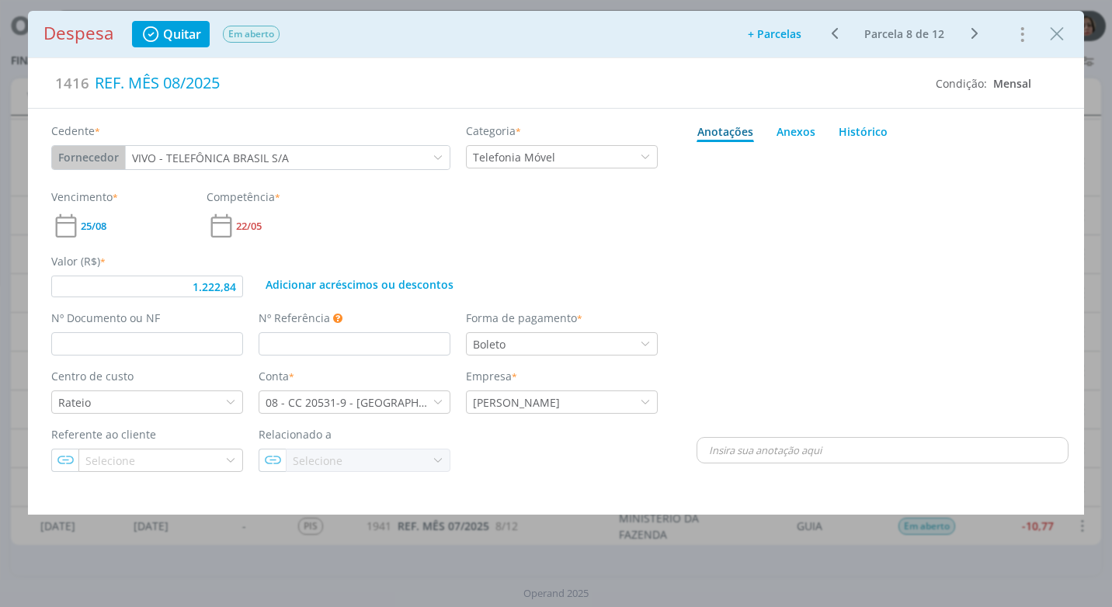
click at [838, 36] on icon "dialog" at bounding box center [833, 33] width 19 height 19
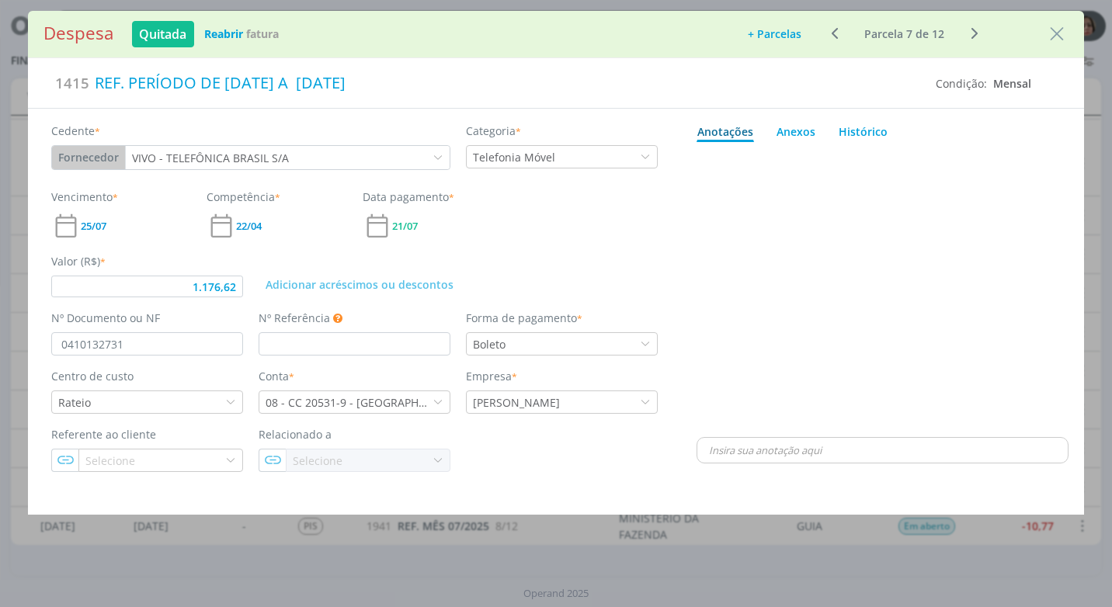
click at [965, 34] on icon "dialog" at bounding box center [973, 33] width 19 height 19
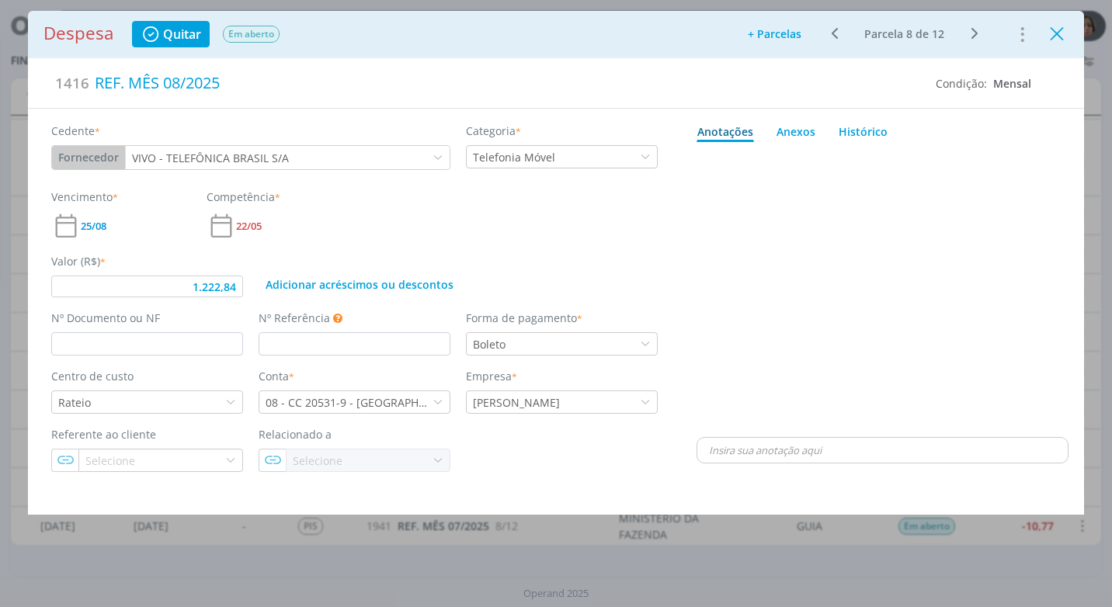
click at [1064, 42] on icon "Close" at bounding box center [1056, 34] width 23 height 23
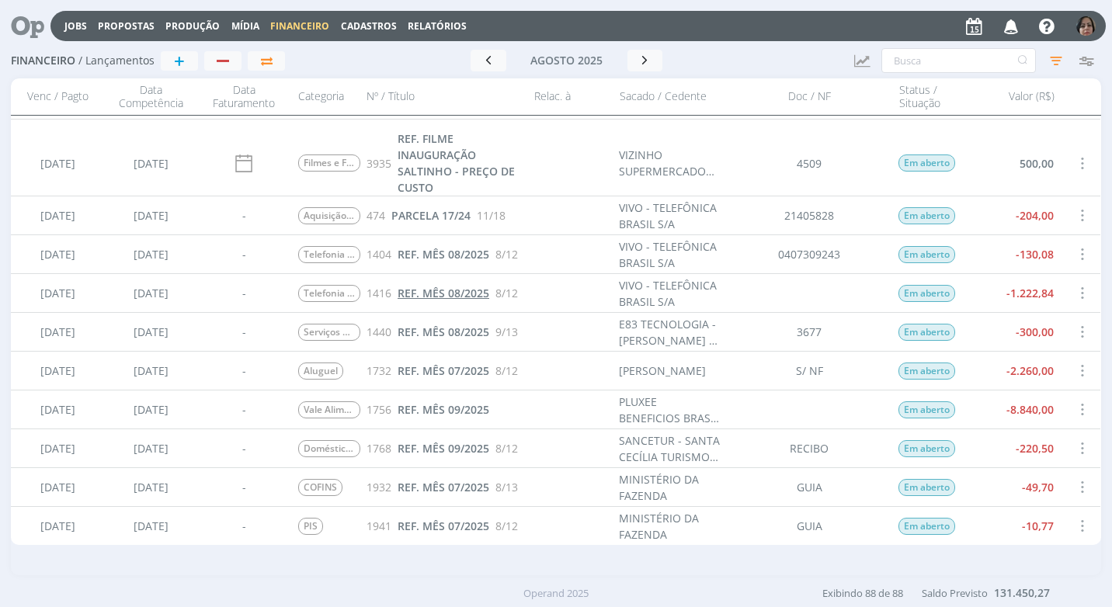
click at [433, 296] on span "REF. MÊS 08/2025" at bounding box center [443, 293] width 92 height 15
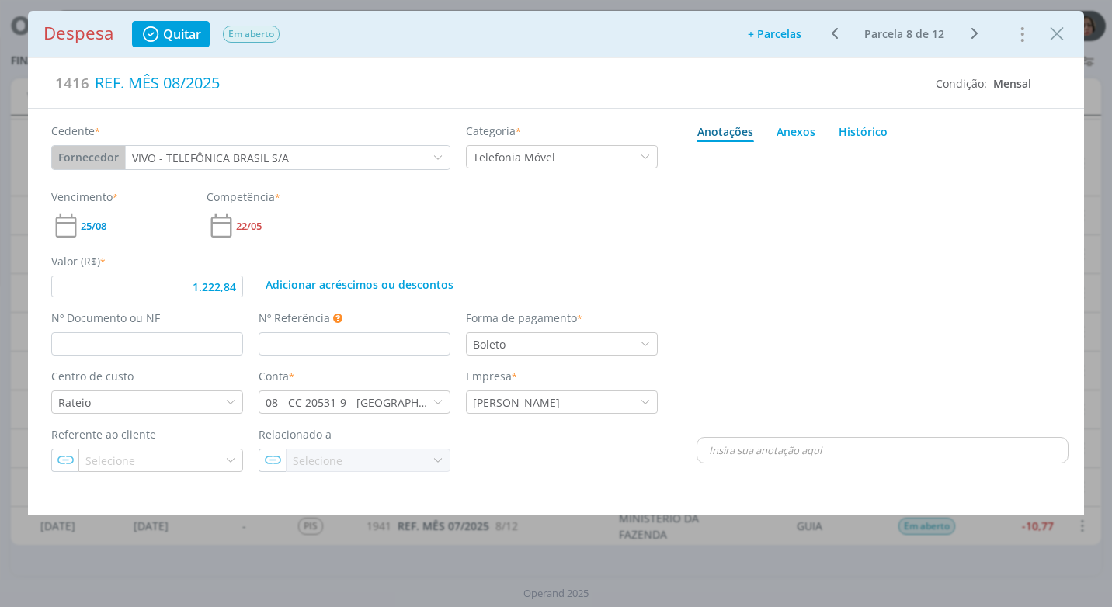
click at [833, 33] on icon "dialog" at bounding box center [833, 33] width 19 height 19
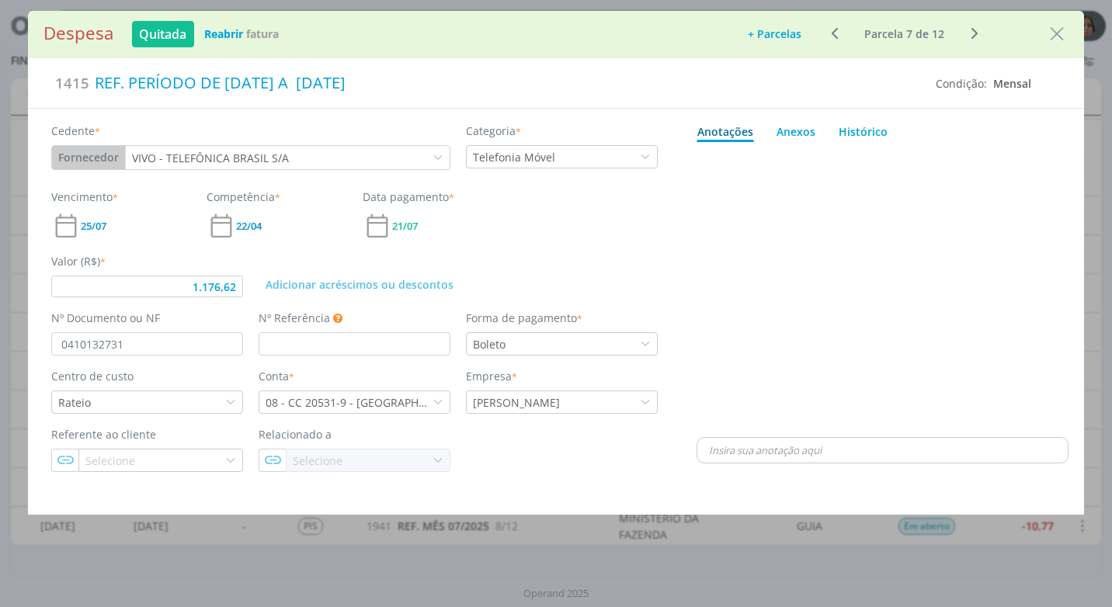
click at [967, 35] on icon "dialog" at bounding box center [973, 33] width 19 height 19
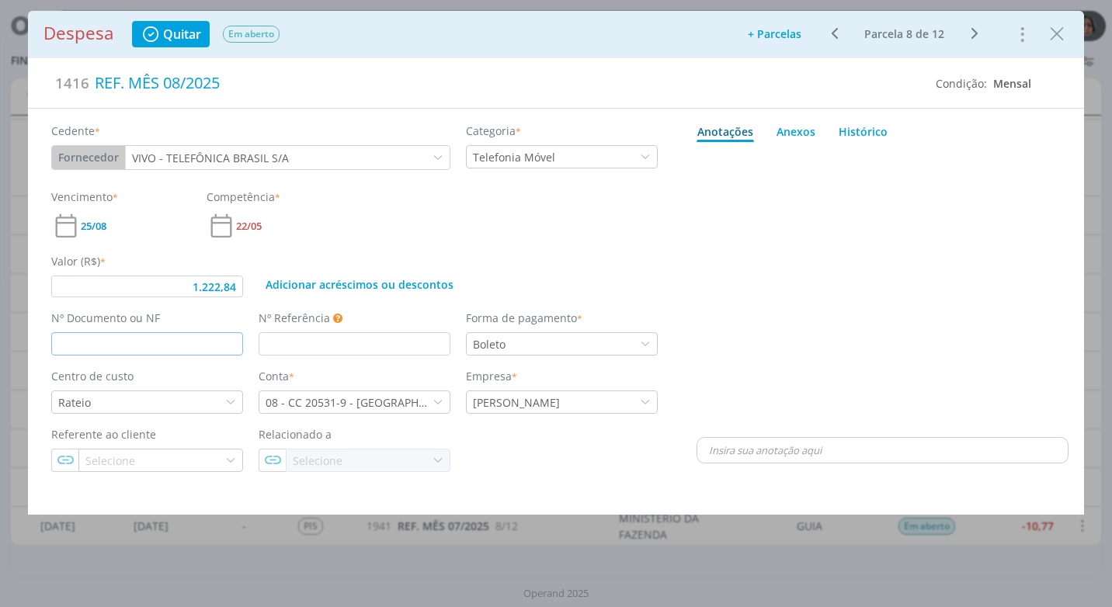
click at [109, 341] on input "dialog" at bounding box center [147, 343] width 192 height 23
click at [243, 86] on div "REF. MÊS 08/2025" at bounding box center [506, 83] width 834 height 34
click at [736, 272] on div "dialog" at bounding box center [882, 291] width 372 height 286
click at [834, 42] on icon "dialog" at bounding box center [833, 33] width 19 height 19
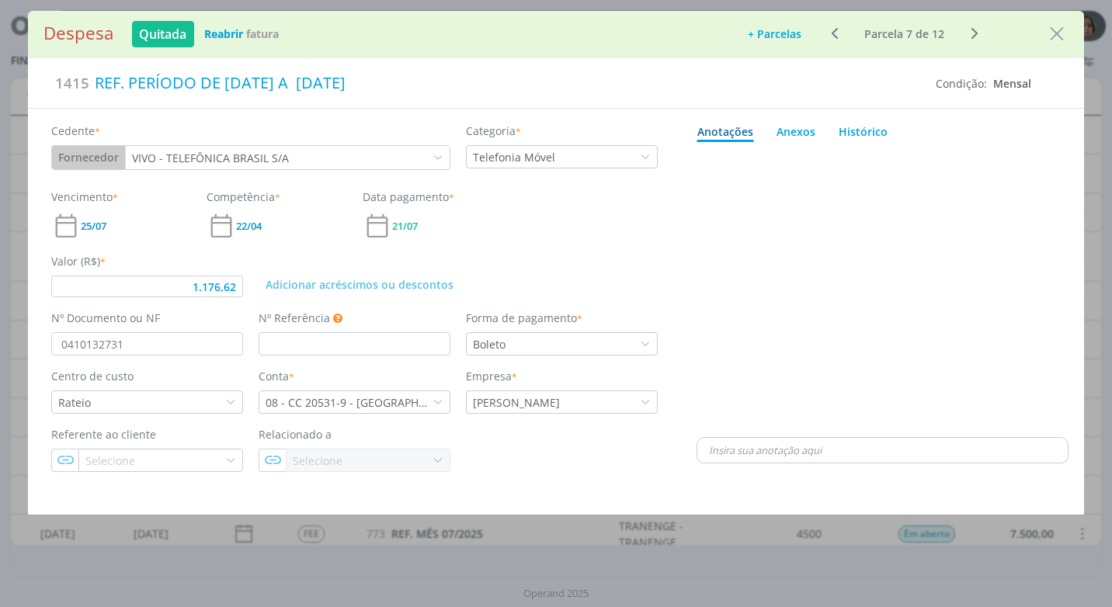
click at [970, 39] on icon "dialog" at bounding box center [973, 33] width 19 height 19
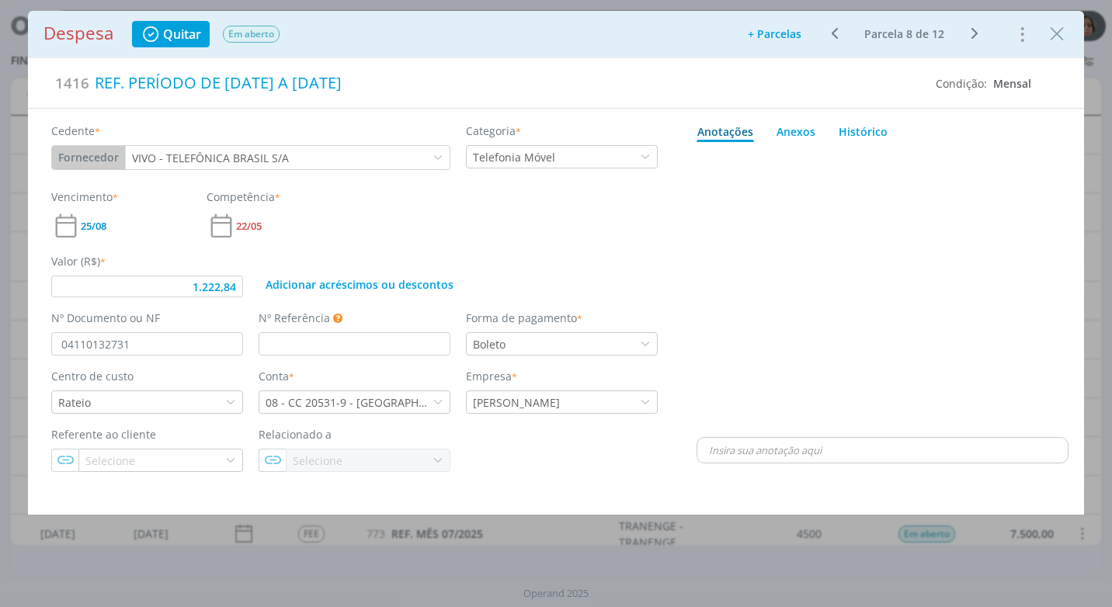
click at [833, 36] on icon "dialog" at bounding box center [833, 33] width 19 height 19
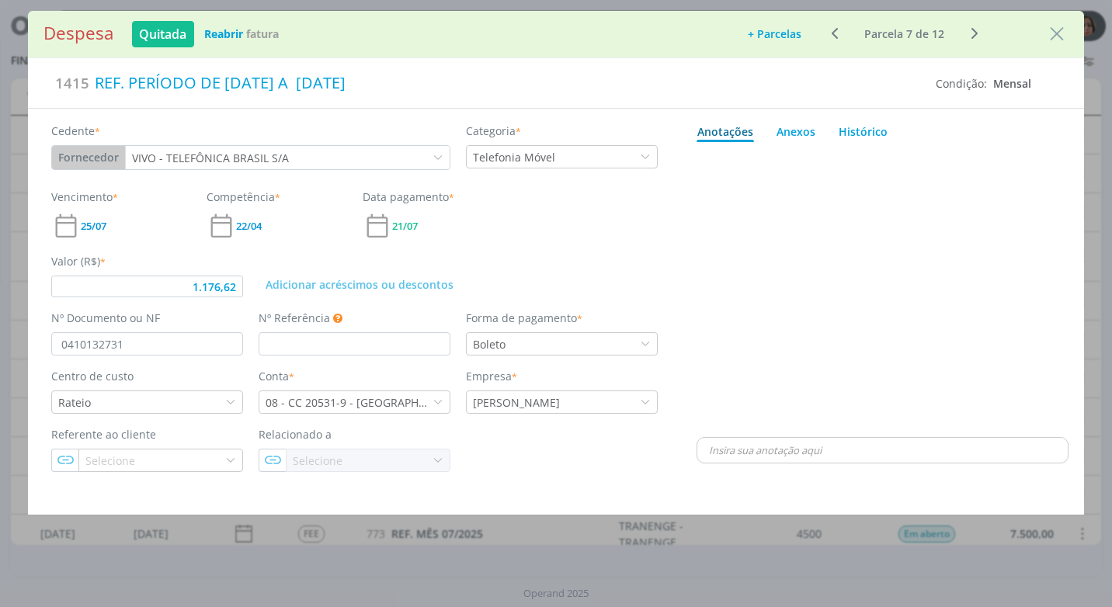
click at [975, 32] on icon "dialog" at bounding box center [973, 33] width 19 height 19
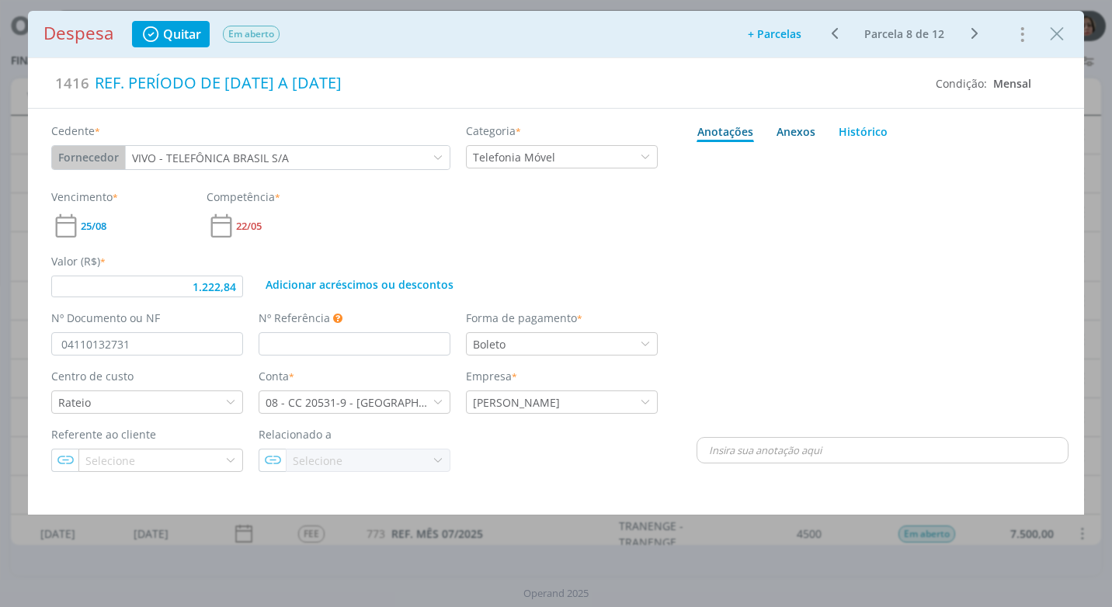
click at [801, 132] on div "Anexos 0" at bounding box center [795, 131] width 39 height 16
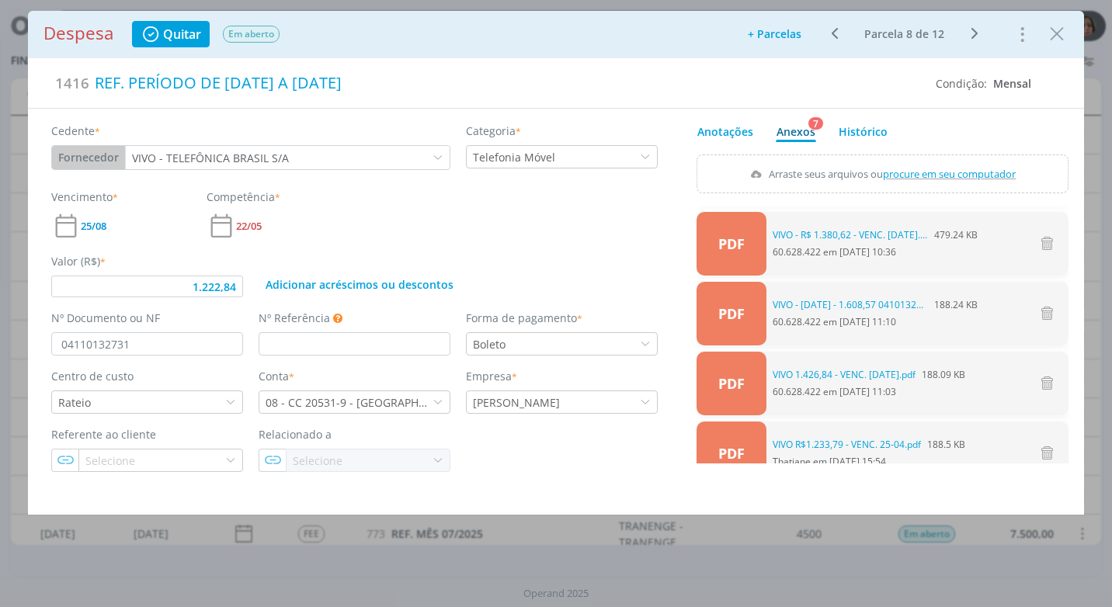
click at [935, 172] on span "procure em seu computador" at bounding box center [949, 174] width 133 height 14
click at [935, 159] on input "Arraste seus arquivos ou procure em seu computador" at bounding box center [882, 156] width 372 height 5
drag, startPoint x: 242, startPoint y: 284, endPoint x: 248, endPoint y: 303, distance: 20.4
click at [245, 290] on div "Valor (R$) * 1.222,84" at bounding box center [146, 275] width 207 height 44
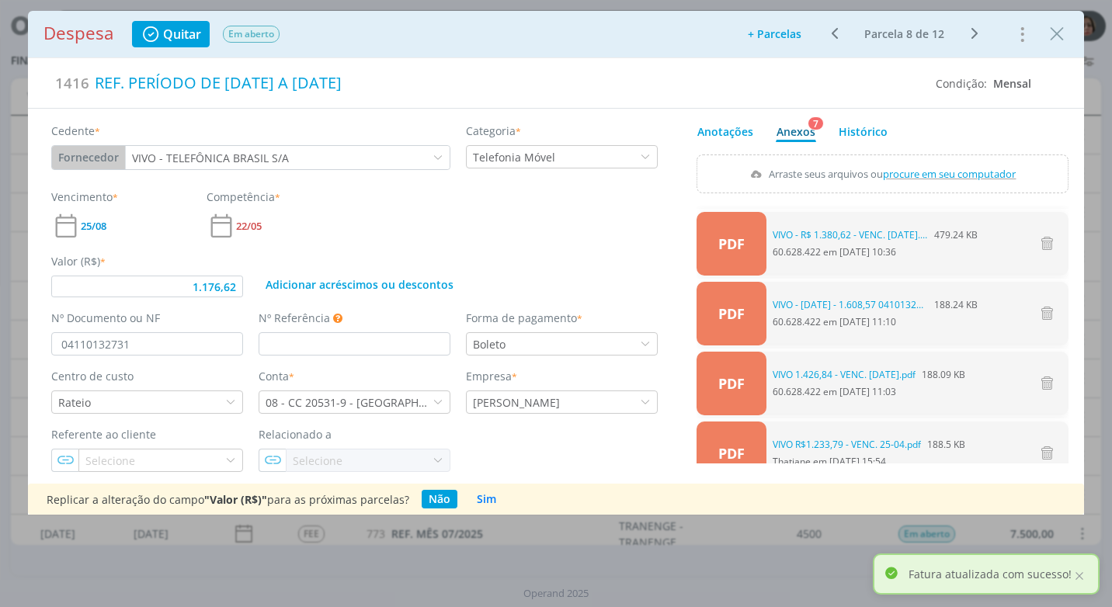
click at [949, 172] on span "procure em seu computador" at bounding box center [949, 174] width 133 height 14
click at [949, 159] on input "Arraste seus arquivos ou procure em seu computador" at bounding box center [882, 156] width 372 height 5
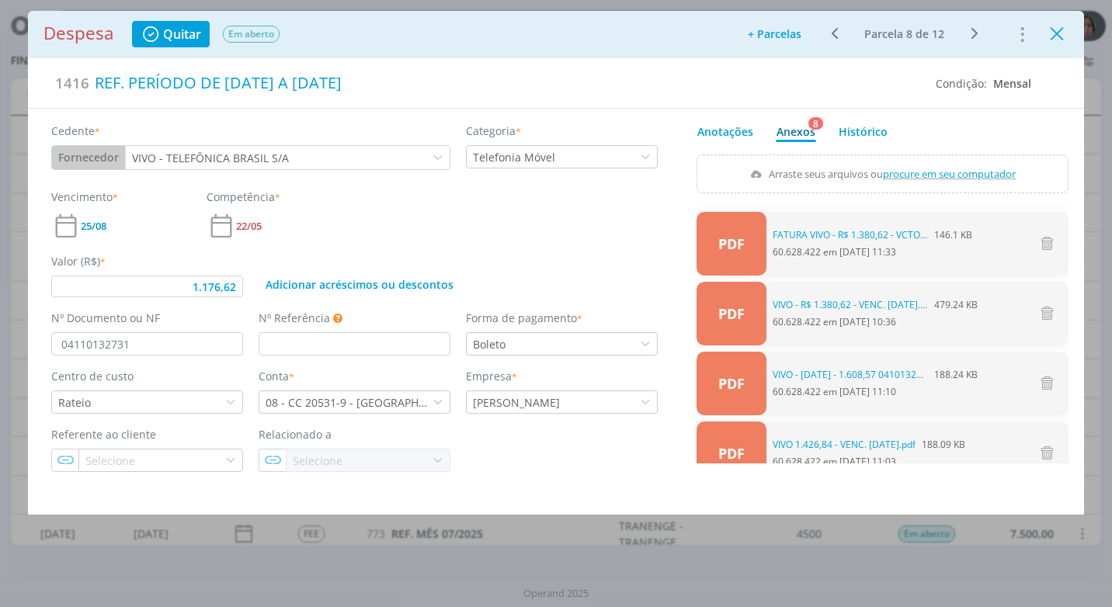
click at [1066, 42] on icon "Close" at bounding box center [1056, 34] width 23 height 23
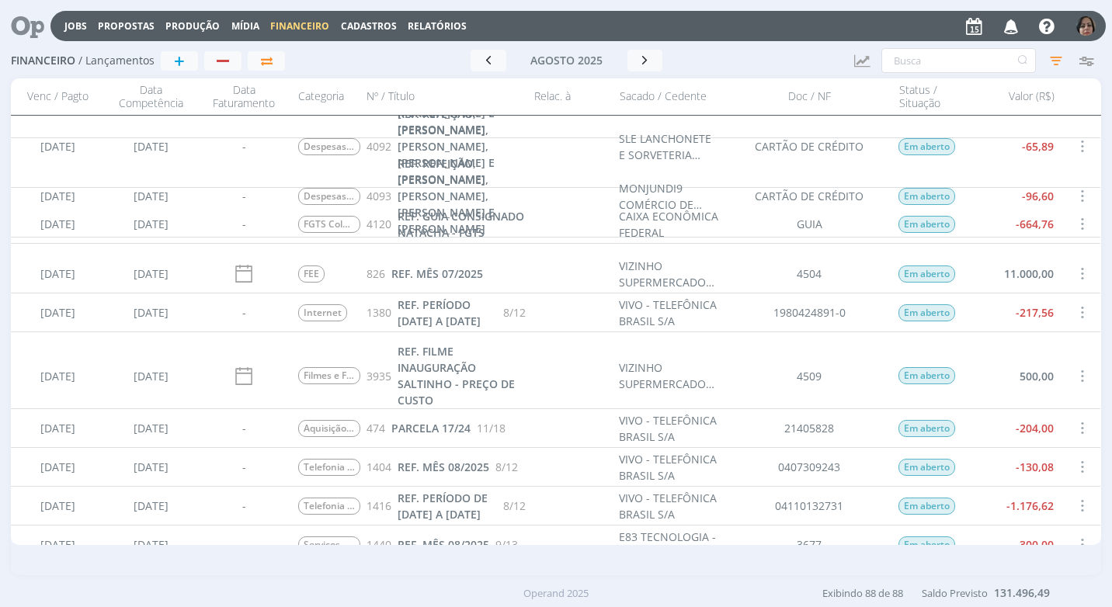
scroll to position [3182, 0]
